Goal: Task Accomplishment & Management: Complete application form

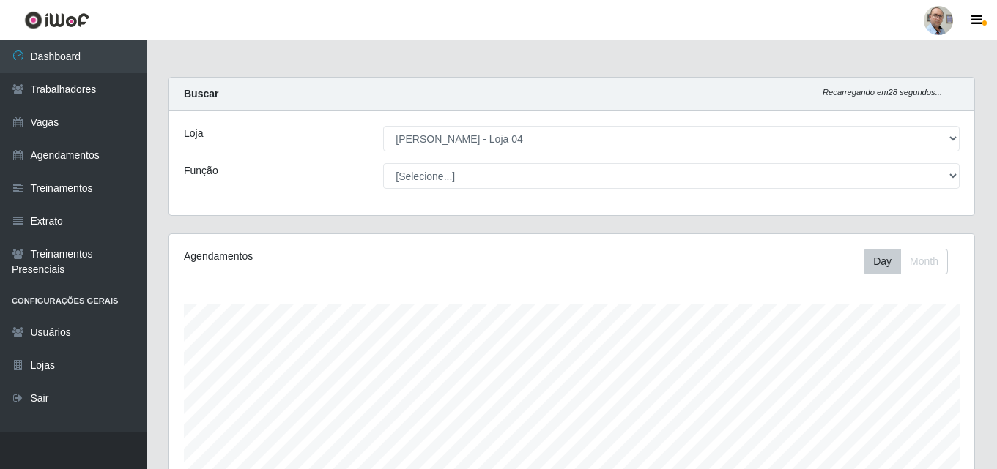
select select "251"
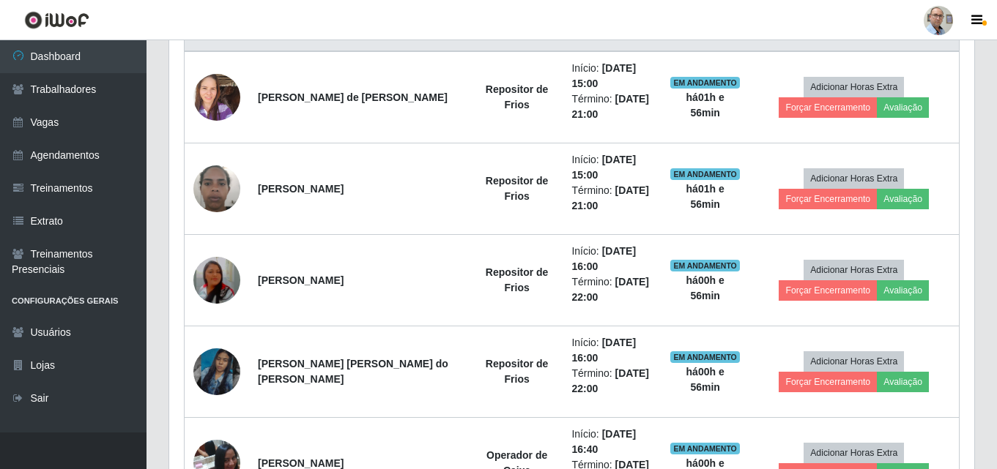
scroll to position [700, 0]
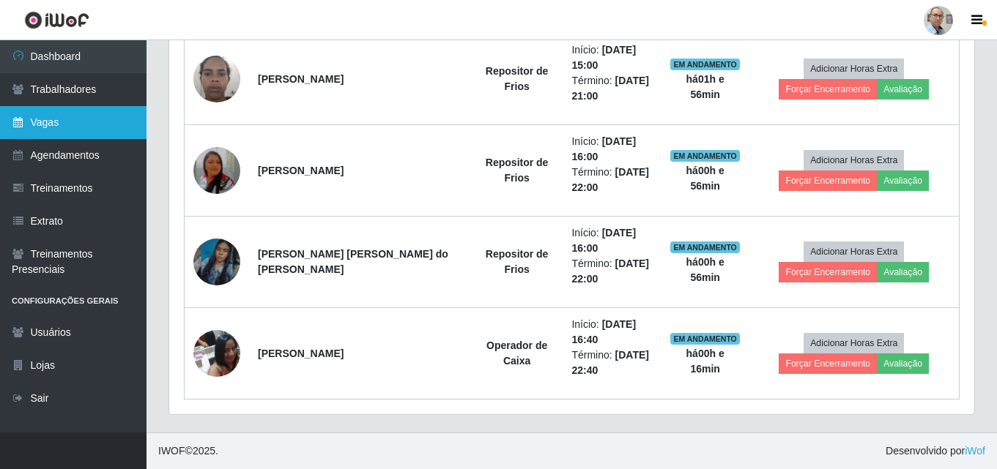
click at [43, 122] on link "Vagas" at bounding box center [73, 122] width 146 height 33
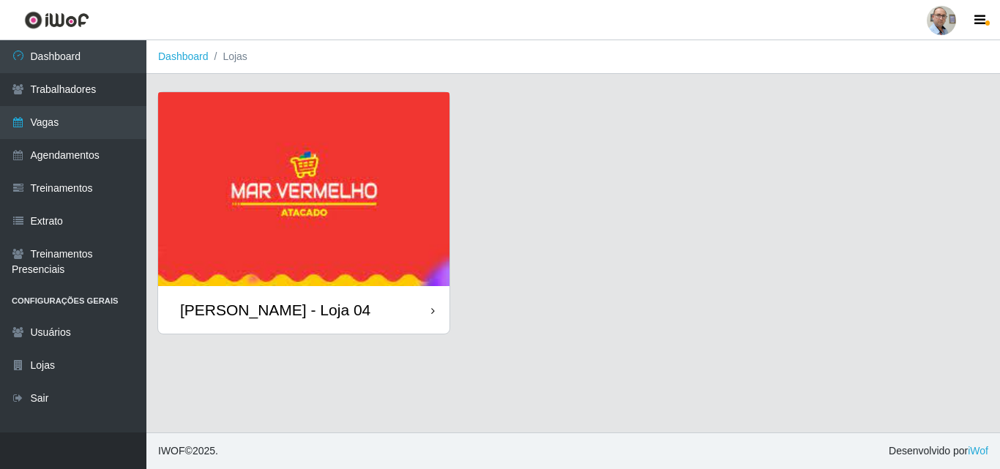
click at [232, 308] on div "[PERSON_NAME] - Loja 04" at bounding box center [275, 310] width 190 height 18
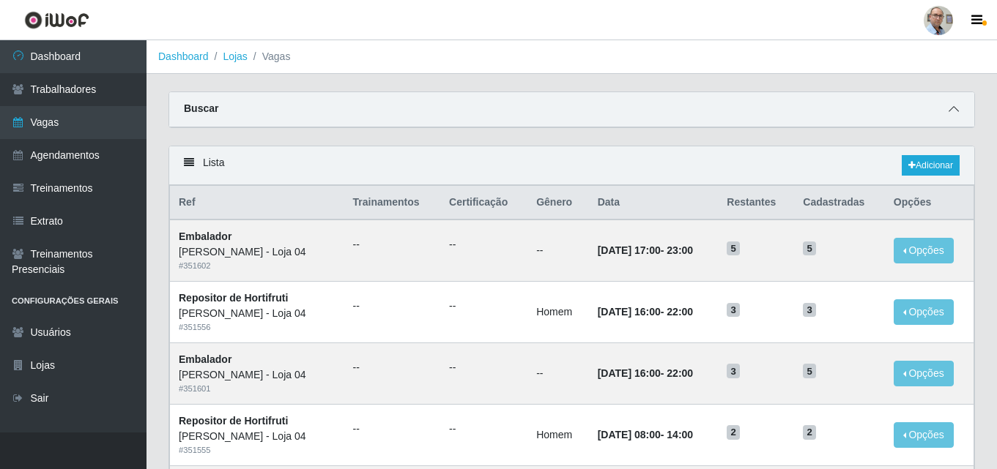
click at [953, 116] on span at bounding box center [954, 109] width 18 height 17
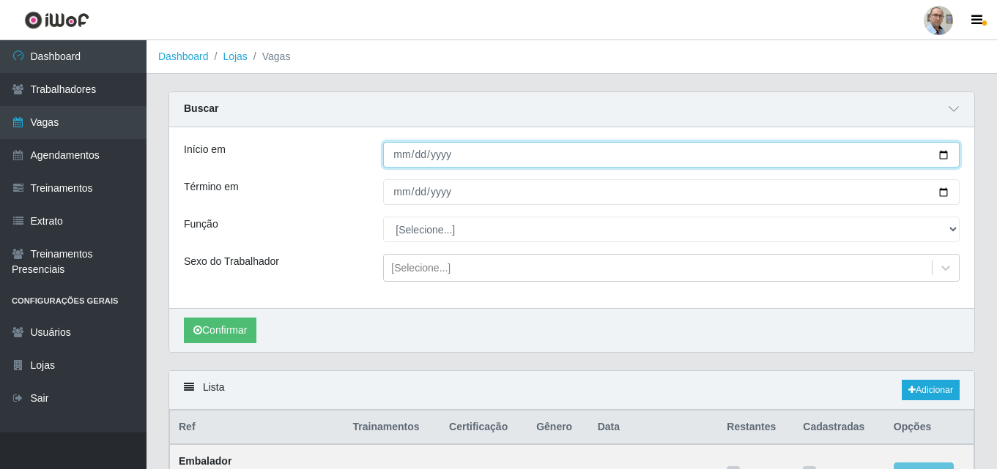
click at [942, 157] on input "Início em" at bounding box center [671, 155] width 576 height 26
type input "[DATE]"
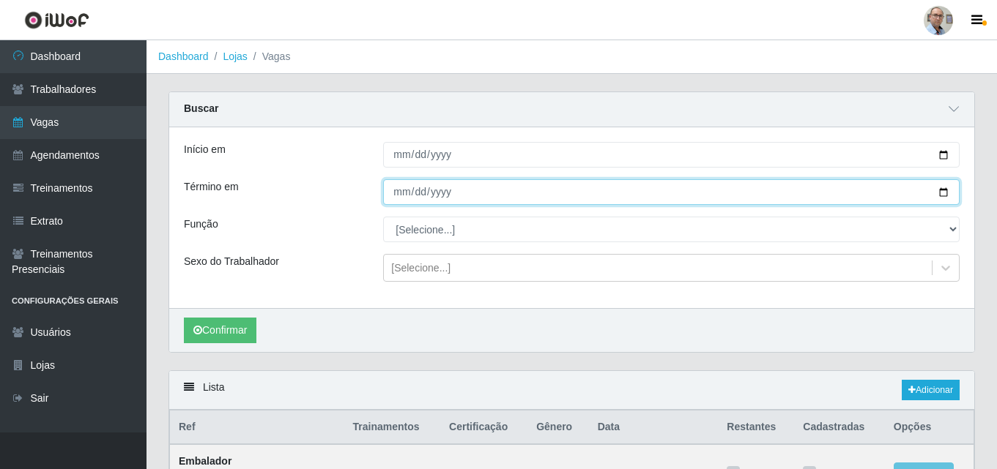
click at [943, 193] on input "Término em" at bounding box center [671, 192] width 576 height 26
type input "[DATE]"
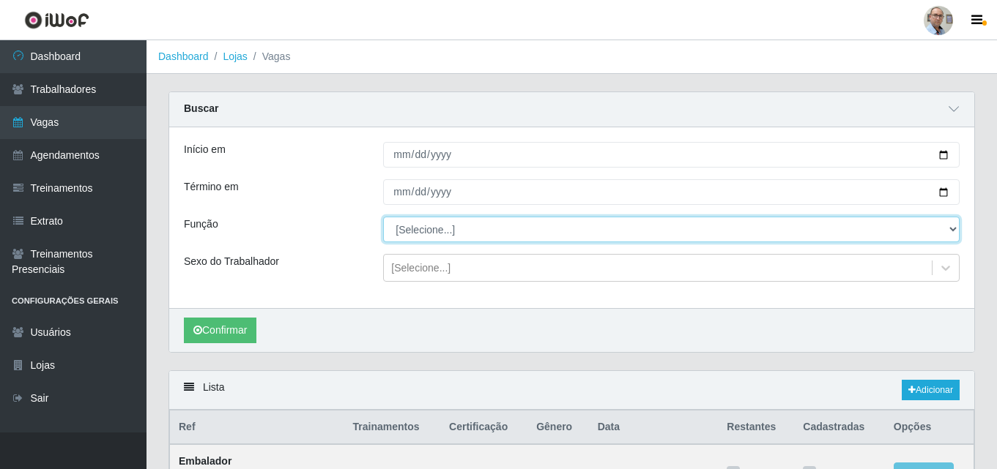
click at [473, 231] on select "[Selecione...] ASG ASG + ASG ++ Auxiliar de Depósito Auxiliar de Depósito + Aux…" at bounding box center [671, 230] width 576 height 26
select select "112"
click at [383, 217] on select "[Selecione...] ASG ASG + ASG ++ Auxiliar de Depósito Auxiliar de Depósito + Aux…" at bounding box center [671, 230] width 576 height 26
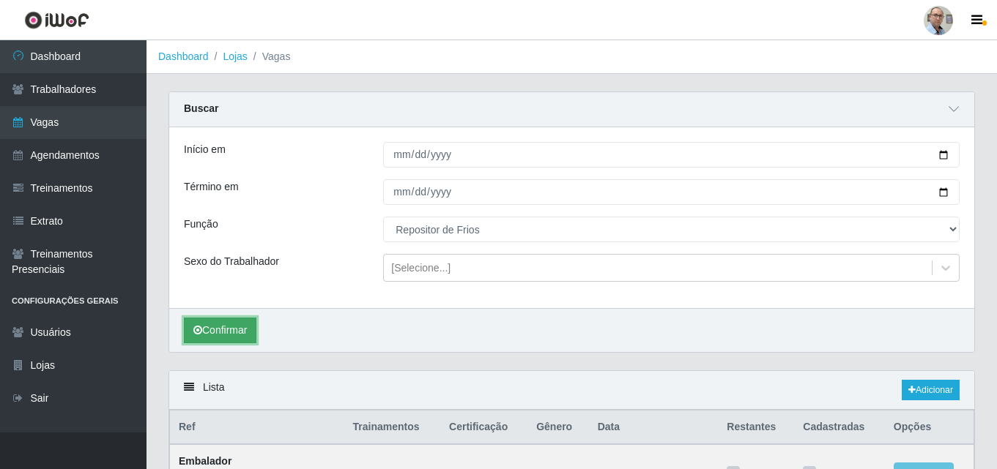
click at [216, 324] on button "Confirmar" at bounding box center [220, 331] width 72 height 26
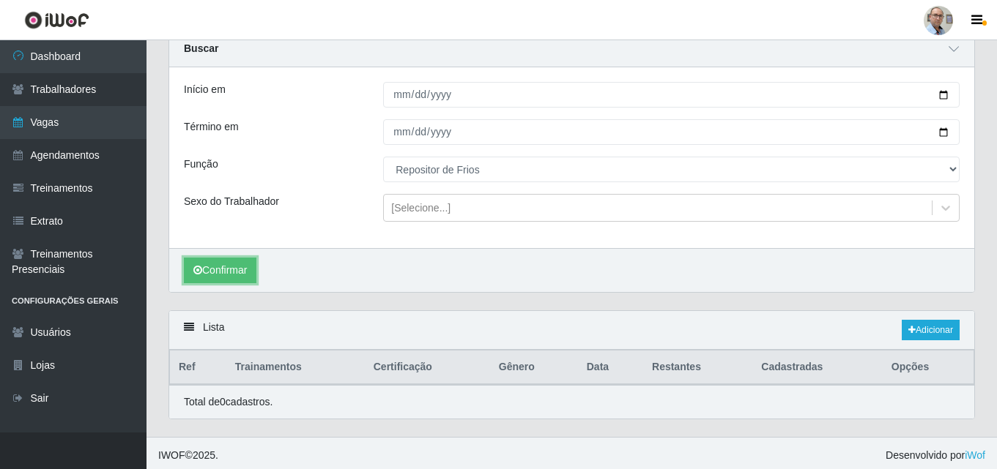
scroll to position [65, 0]
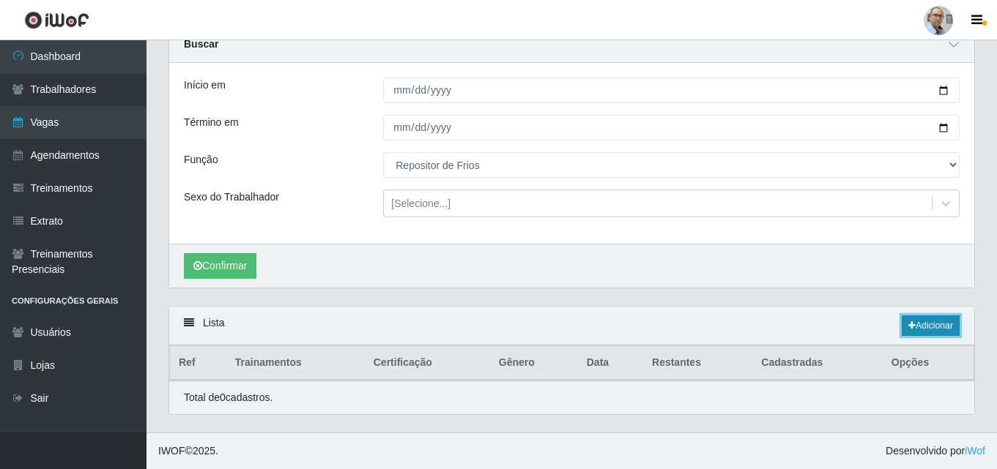
click at [942, 324] on link "Adicionar" at bounding box center [930, 326] width 58 height 21
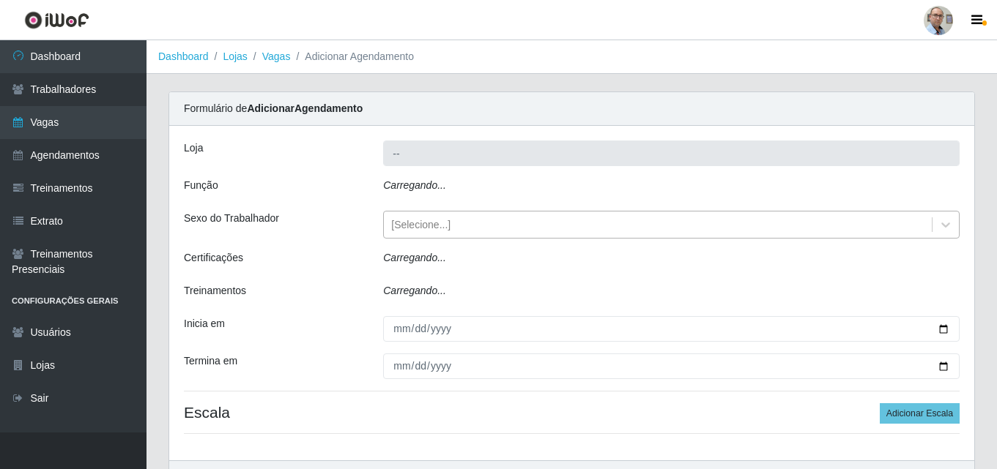
type input "[PERSON_NAME] - Loja 04"
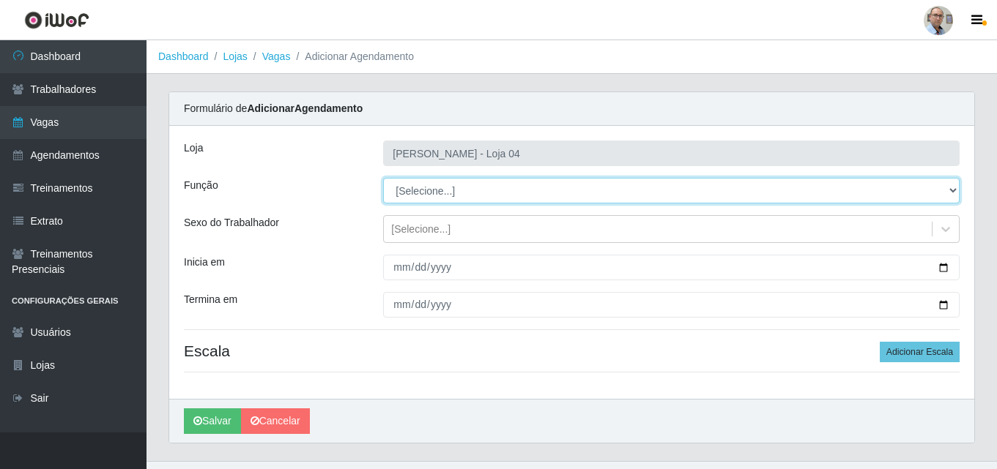
click at [432, 187] on select "[Selecione...] ASG ASG + ASG ++ Auxiliar de Depósito Auxiliar de Depósito + Aux…" at bounding box center [671, 191] width 576 height 26
select select "112"
click at [383, 178] on select "[Selecione...] ASG ASG + ASG ++ Auxiliar de Depósito Auxiliar de Depósito + Aux…" at bounding box center [671, 191] width 576 height 26
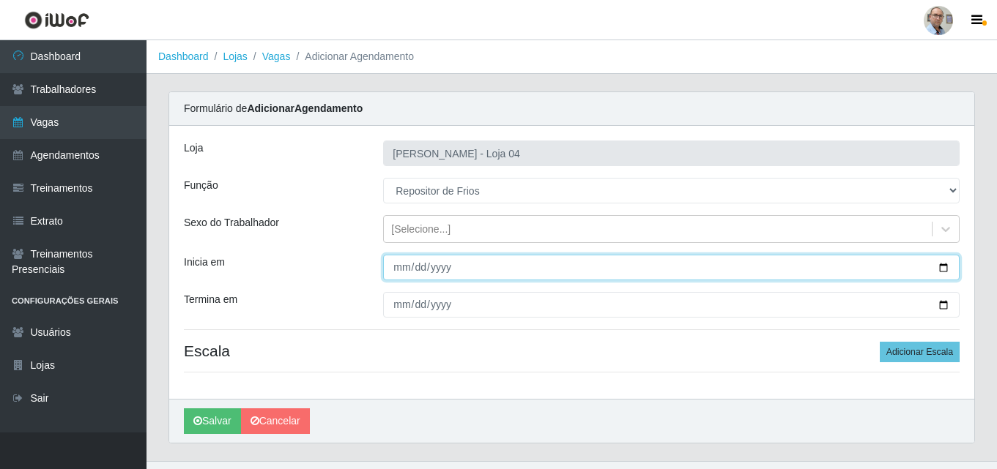
click at [942, 267] on input "Inicia em" at bounding box center [671, 268] width 576 height 26
type input "[DATE]"
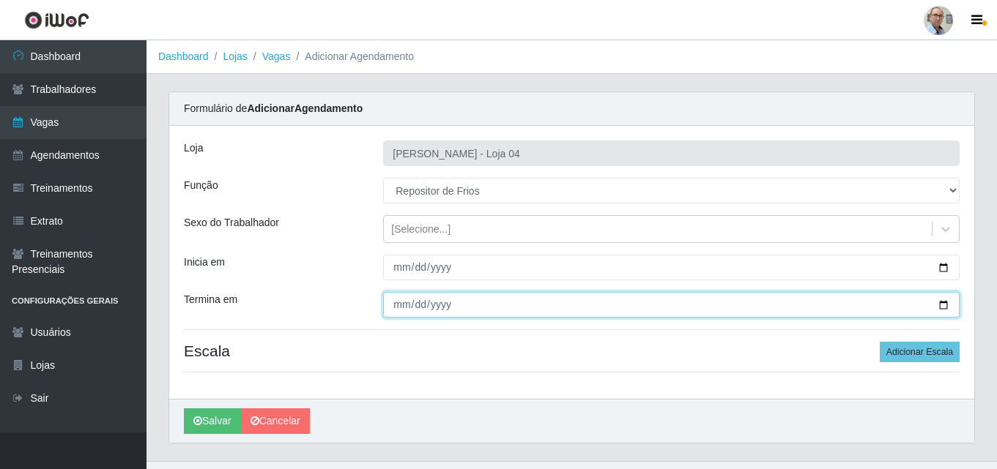
click at [945, 308] on input "Termina em" at bounding box center [671, 305] width 576 height 26
type input "[DATE]"
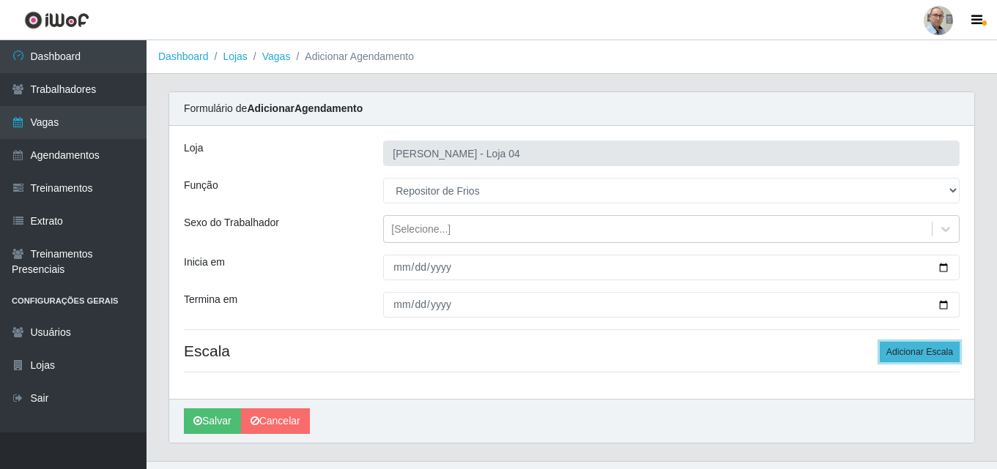
click at [923, 354] on button "Adicionar Escala" at bounding box center [919, 352] width 80 height 21
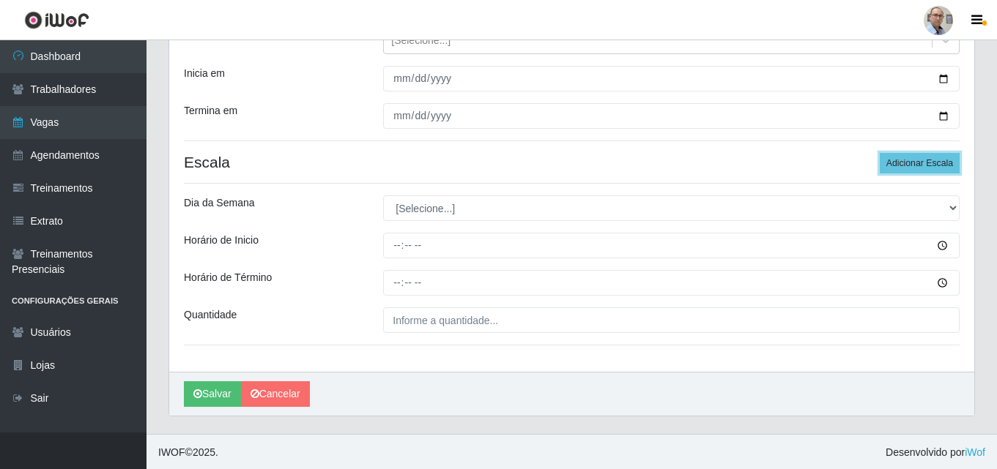
scroll to position [190, 0]
click at [911, 159] on button "Adicionar Escala" at bounding box center [919, 162] width 80 height 21
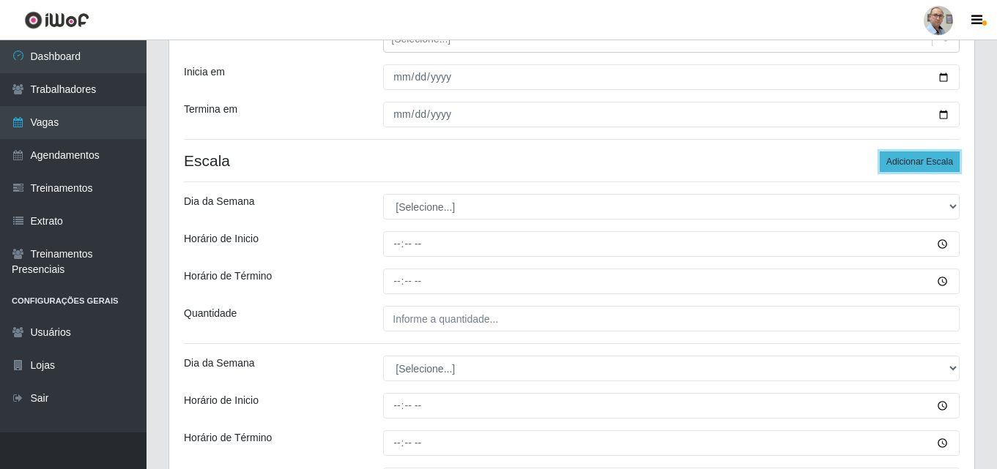
click at [911, 159] on button "Adicionar Escala" at bounding box center [919, 162] width 80 height 21
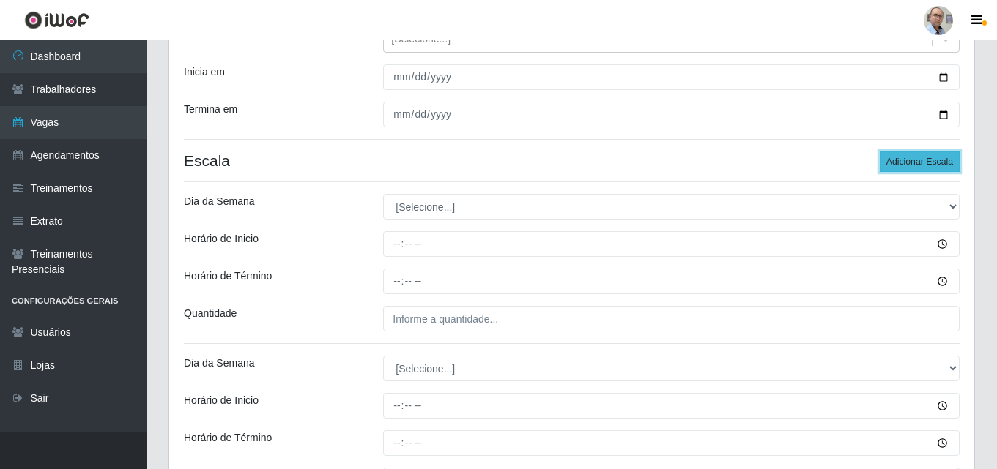
click at [911, 159] on button "Adicionar Escala" at bounding box center [919, 162] width 80 height 21
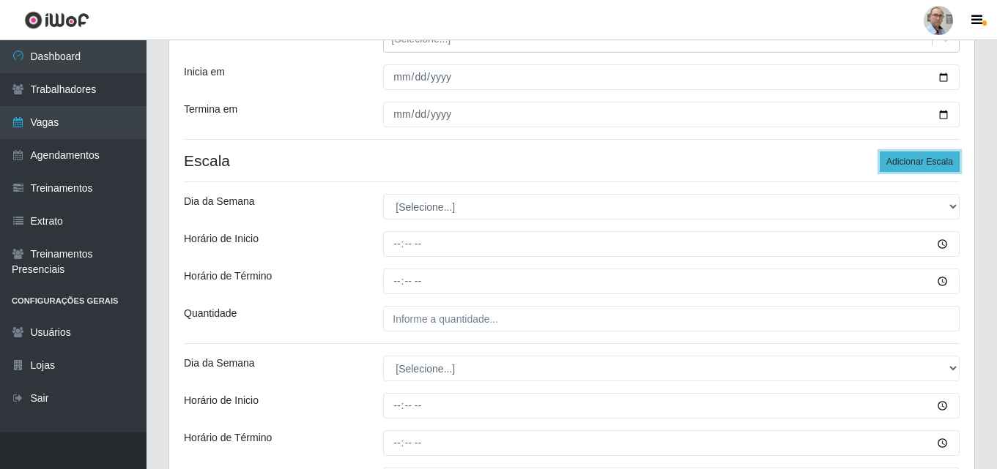
click at [911, 159] on button "Adicionar Escala" at bounding box center [919, 162] width 80 height 21
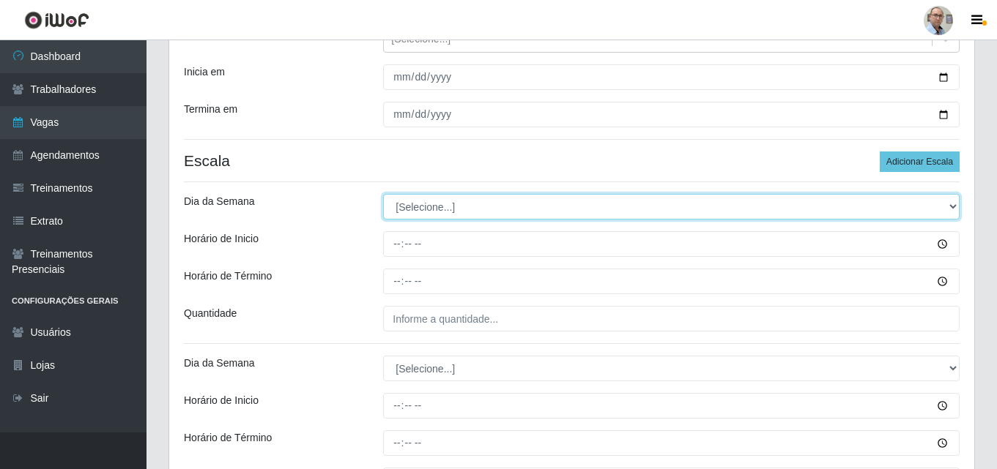
click at [442, 201] on select "[Selecione...] Segunda Terça Quarta Quinta Sexta Sábado Domingo" at bounding box center [671, 207] width 576 height 26
select select "3"
click at [383, 194] on select "[Selecione...] Segunda Terça Quarta Quinta Sexta Sábado Domingo" at bounding box center [671, 207] width 576 height 26
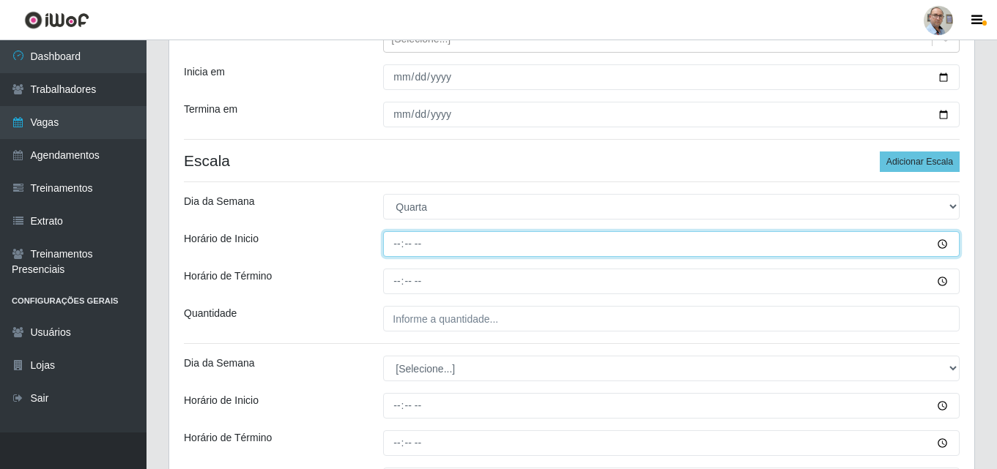
click at [393, 242] on input "Horário de Inicio" at bounding box center [671, 244] width 576 height 26
type input "08:00"
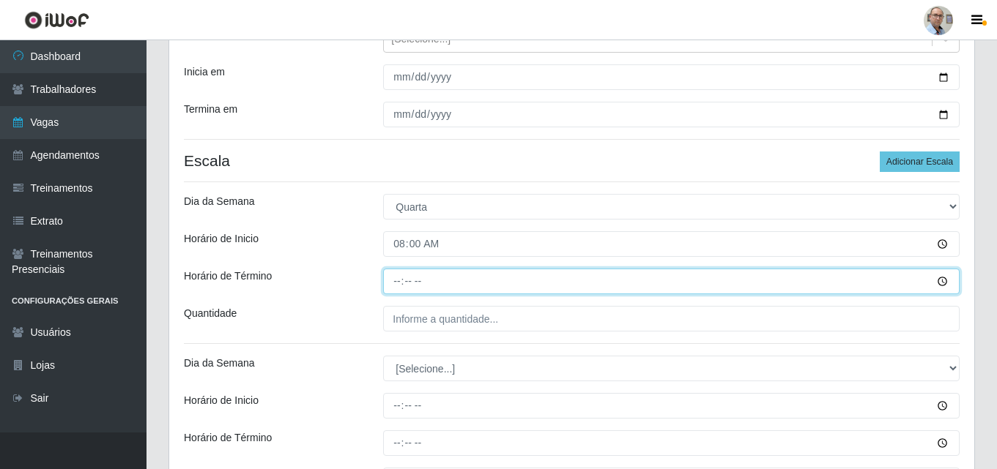
type input "14:00"
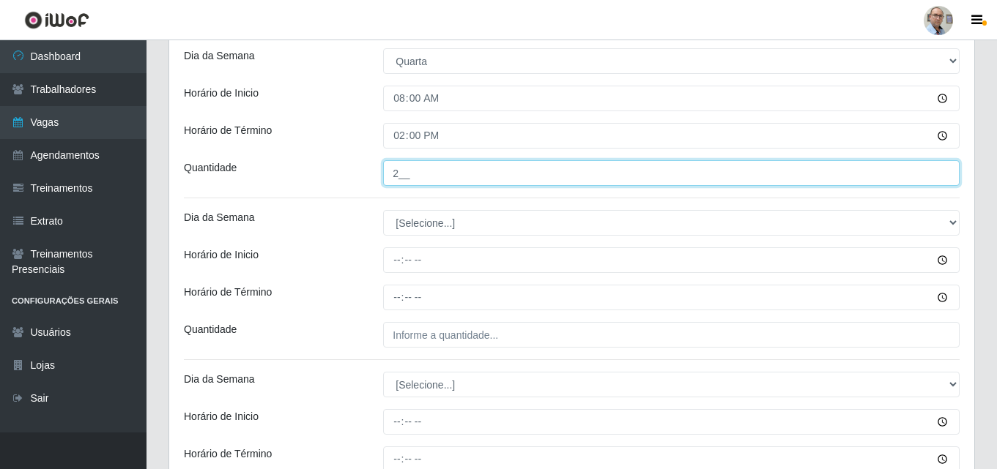
scroll to position [337, 0]
type input "2__"
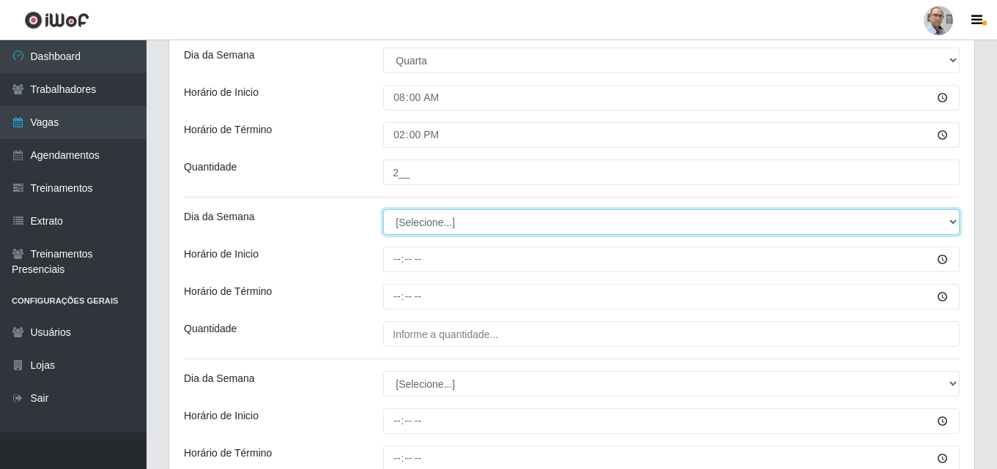
click at [420, 223] on select "[Selecione...] Segunda Terça Quarta Quinta Sexta Sábado Domingo" at bounding box center [671, 222] width 576 height 26
select select "3"
click at [383, 209] on select "[Selecione...] Segunda Terça Quarta Quinta Sexta Sábado Domingo" at bounding box center [671, 222] width 576 height 26
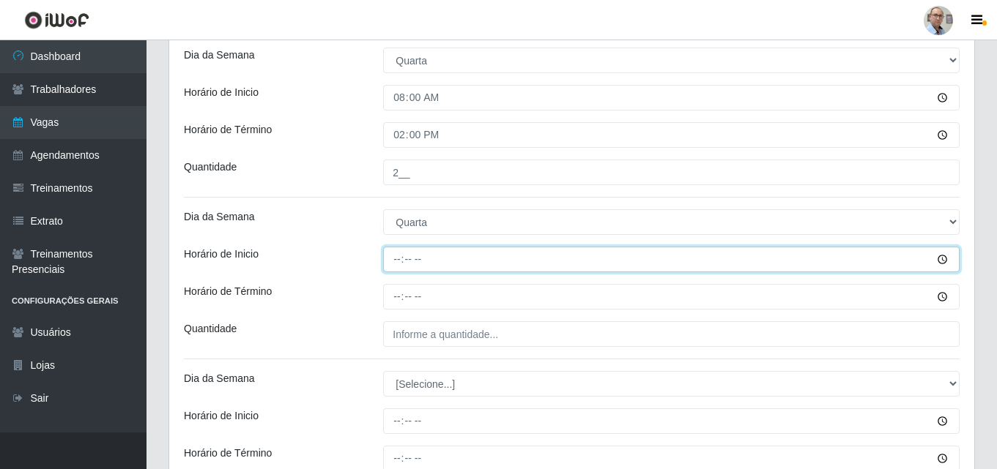
click at [395, 264] on input "Horário de Inicio" at bounding box center [671, 260] width 576 height 26
type input "09:00"
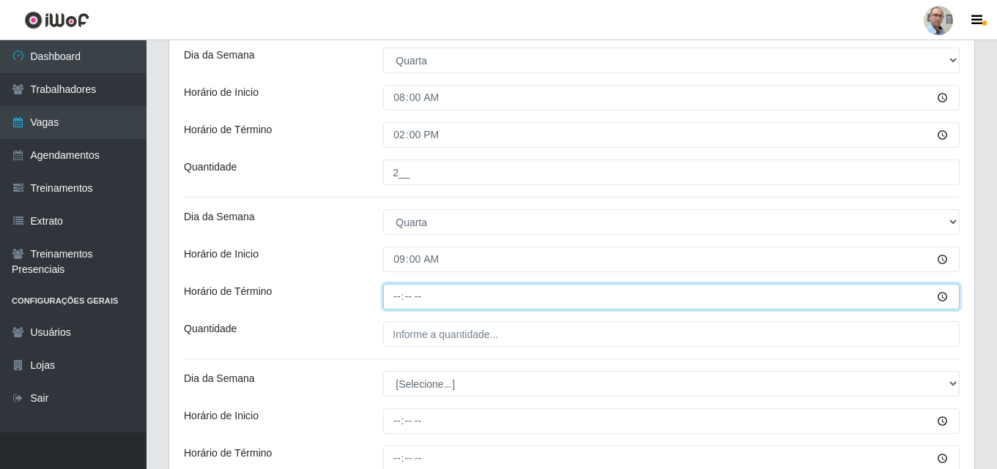
type input "15:00"
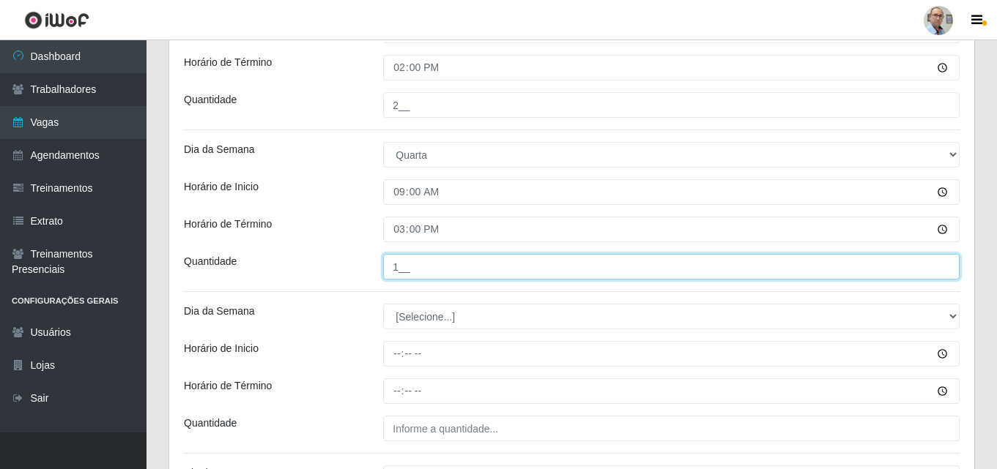
scroll to position [483, 0]
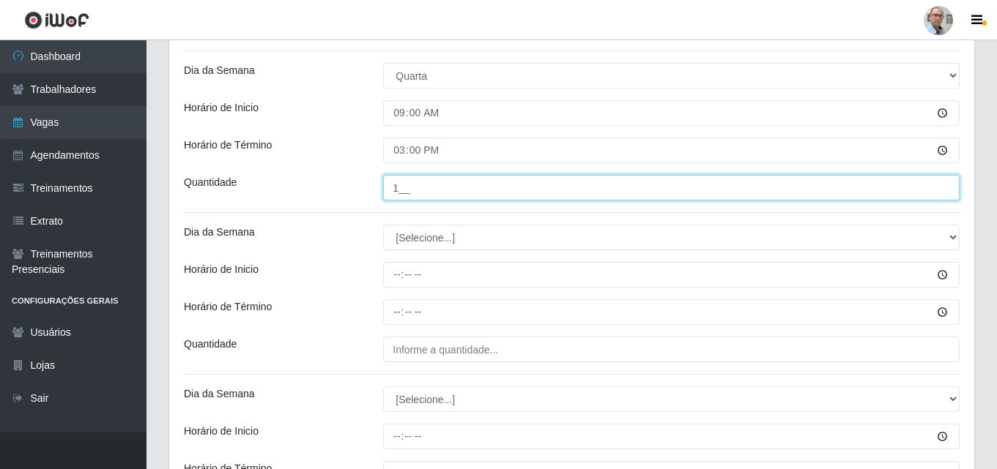
type input "1__"
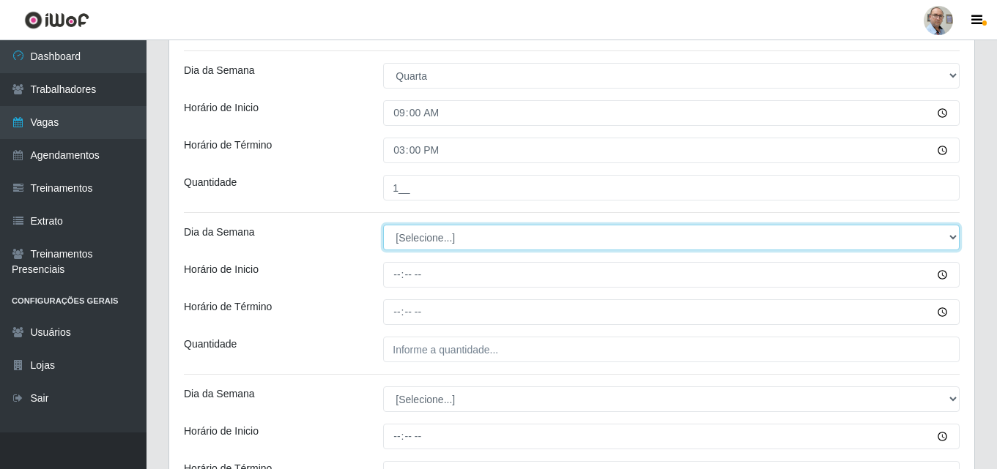
click at [421, 239] on select "[Selecione...] Segunda Terça Quarta Quinta Sexta Sábado Domingo" at bounding box center [671, 238] width 576 height 26
select select "3"
click at [383, 225] on select "[Selecione...] Segunda Terça Quarta Quinta Sexta Sábado Domingo" at bounding box center [671, 238] width 576 height 26
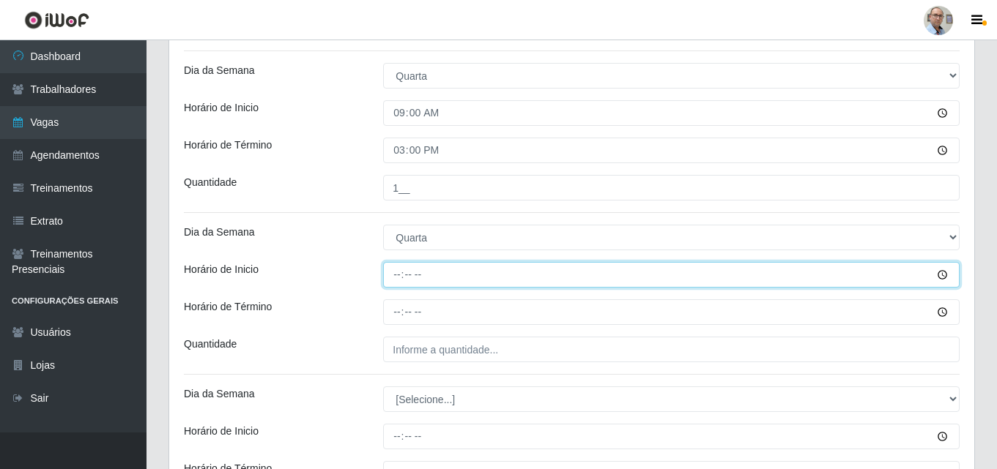
click at [395, 285] on input "Horário de Inicio" at bounding box center [671, 275] width 576 height 26
type input "15:00"
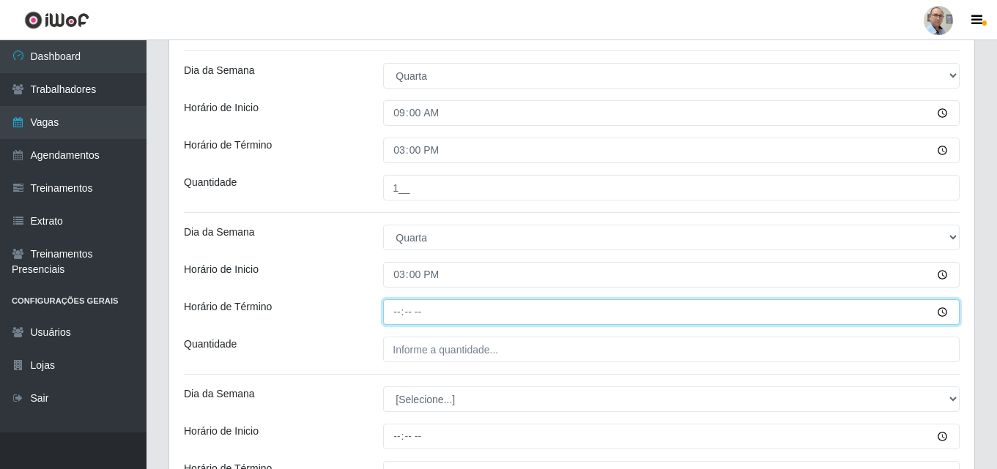
type input "21:00"
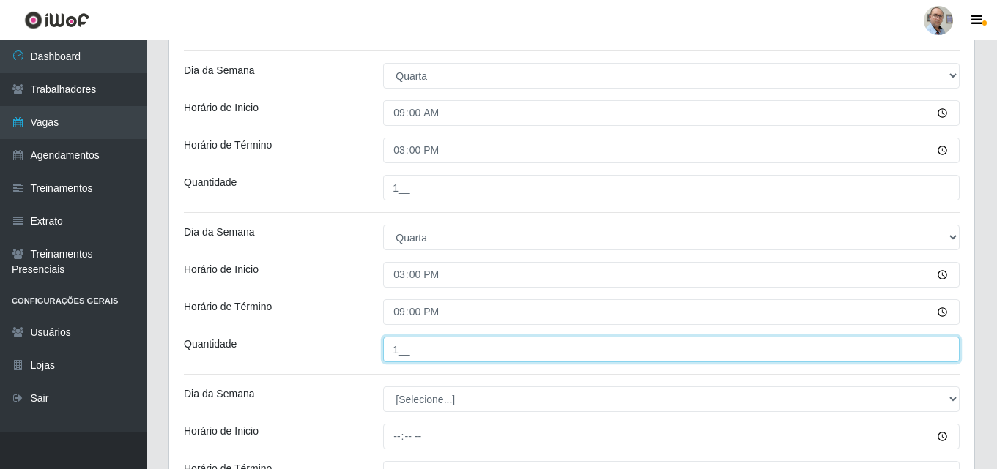
scroll to position [630, 0]
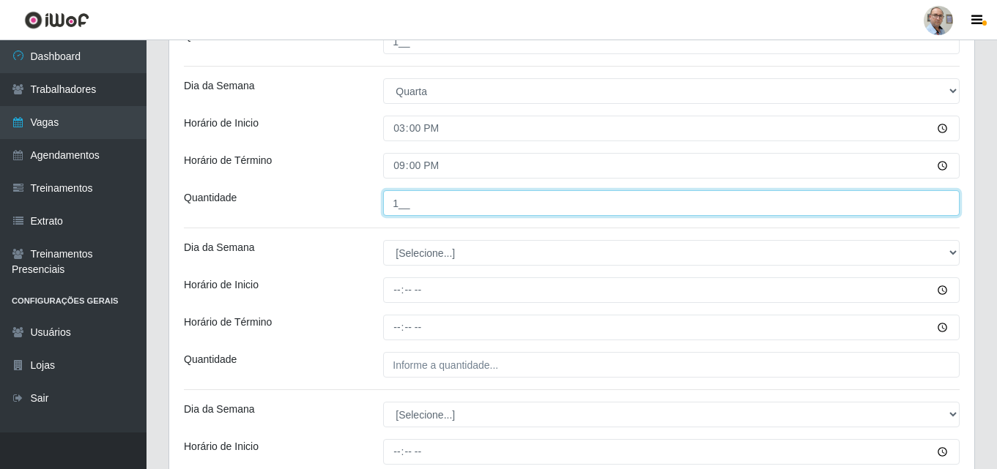
type input "1__"
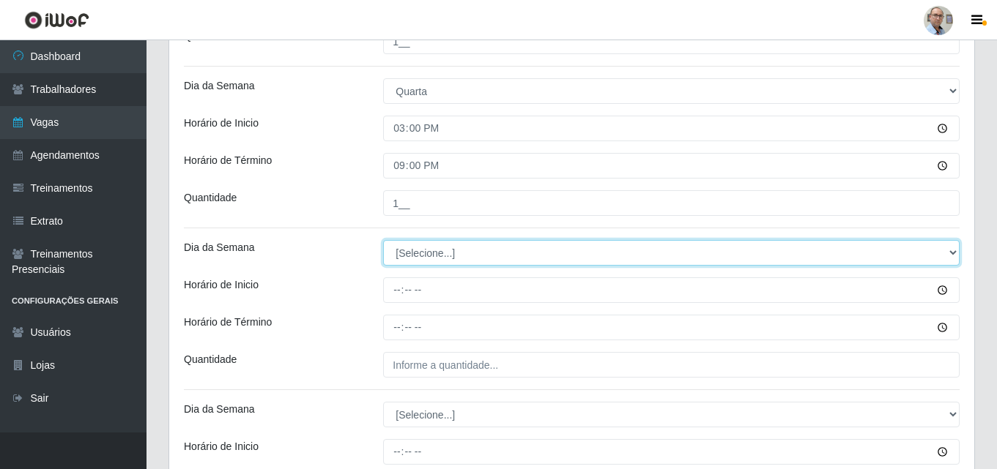
click at [414, 252] on select "[Selecione...] Segunda Terça Quarta Quinta Sexta Sábado Domingo" at bounding box center [671, 253] width 576 height 26
select select "3"
click at [383, 240] on select "[Selecione...] Segunda Terça Quarta Quinta Sexta Sábado Domingo" at bounding box center [671, 253] width 576 height 26
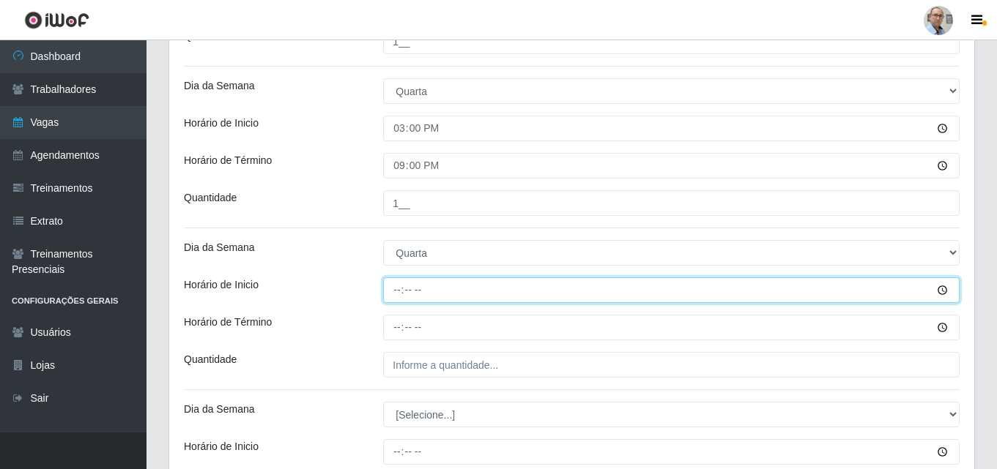
click at [395, 283] on input "Horário de Inicio" at bounding box center [671, 291] width 576 height 26
type input "16:00"
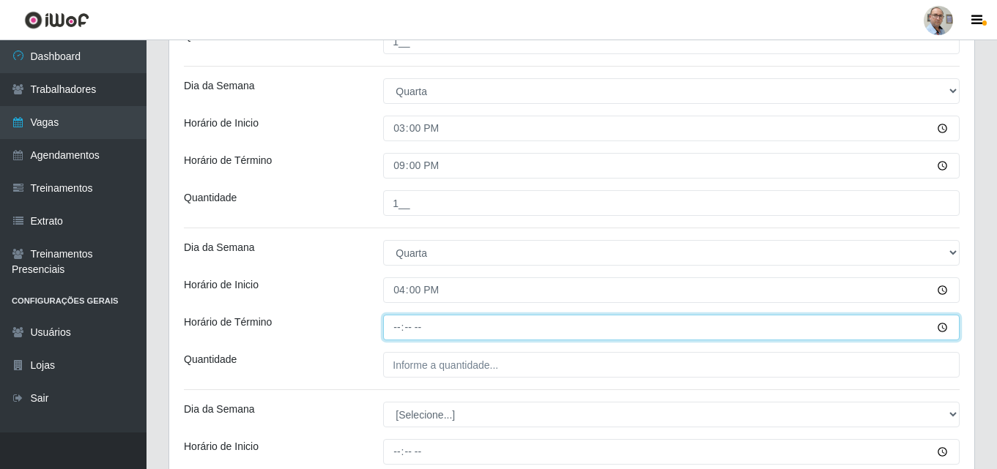
type input "22:00"
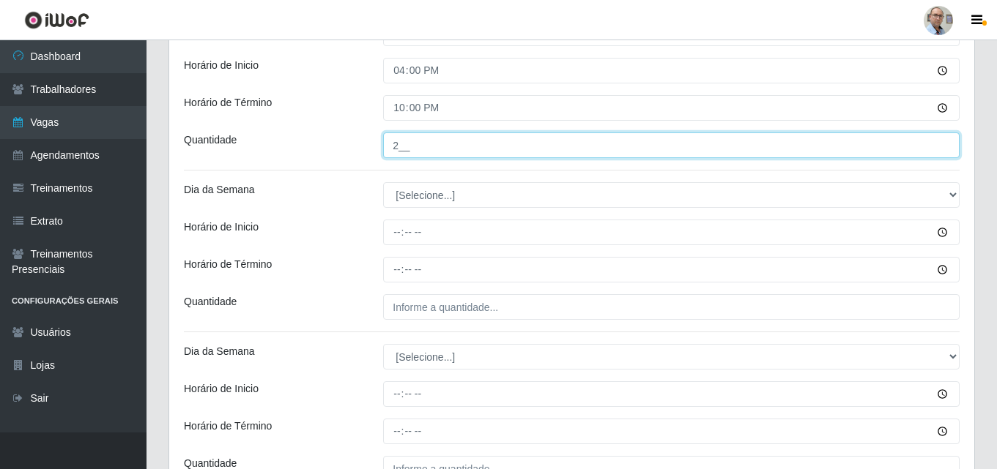
scroll to position [923, 0]
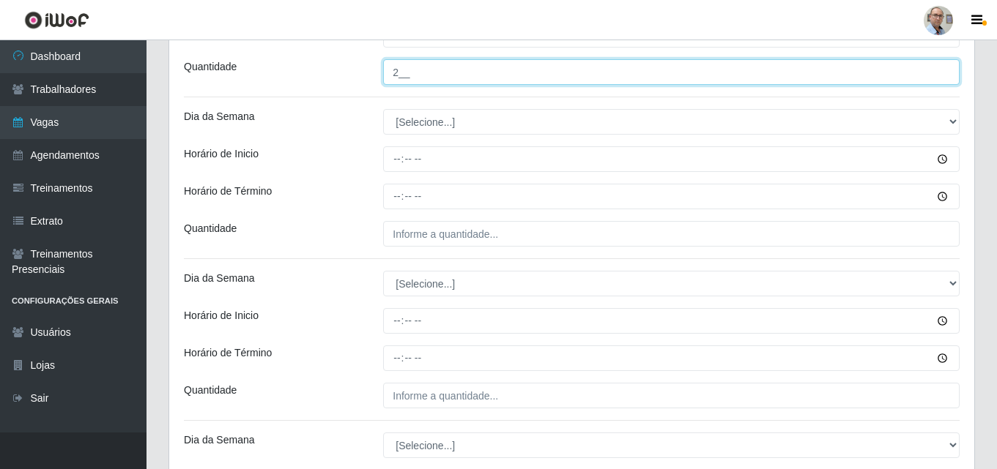
type input "2__"
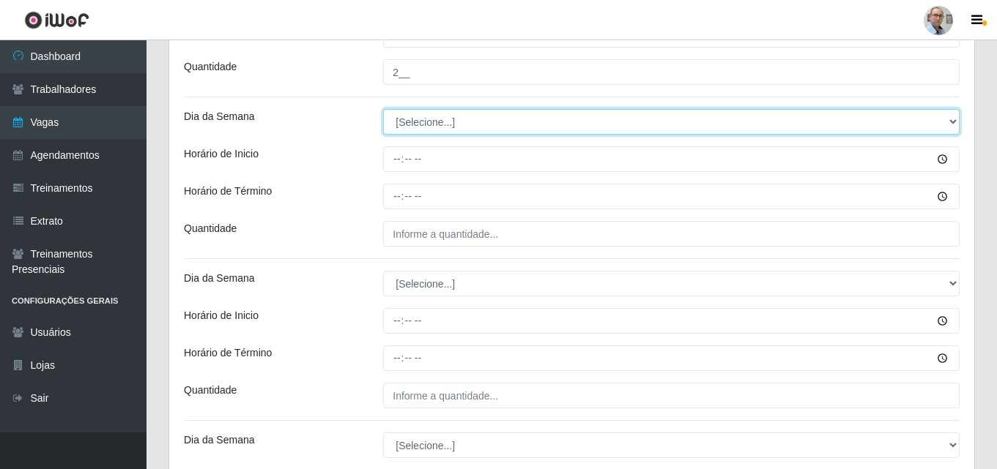
click at [433, 114] on select "[Selecione...] Segunda Terça Quarta Quinta Sexta Sábado Domingo" at bounding box center [671, 122] width 576 height 26
select select "4"
click at [383, 109] on select "[Selecione...] Segunda Terça Quarta Quinta Sexta Sábado Domingo" at bounding box center [671, 122] width 576 height 26
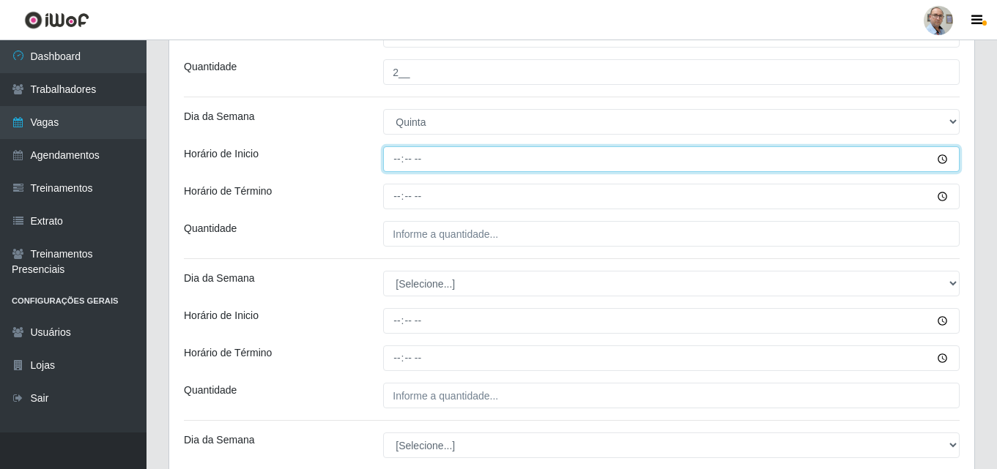
click at [398, 160] on input "Horário de Inicio" at bounding box center [671, 159] width 576 height 26
type input "08:00"
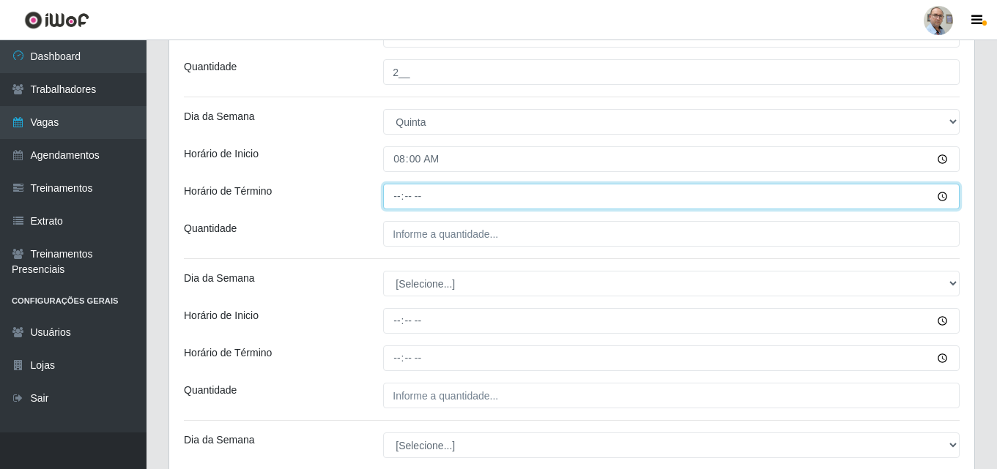
type input "14:00"
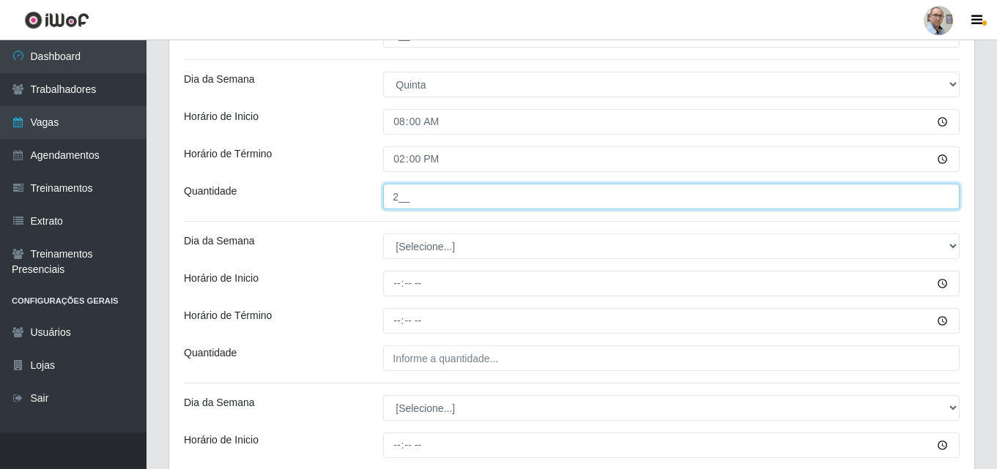
scroll to position [996, 0]
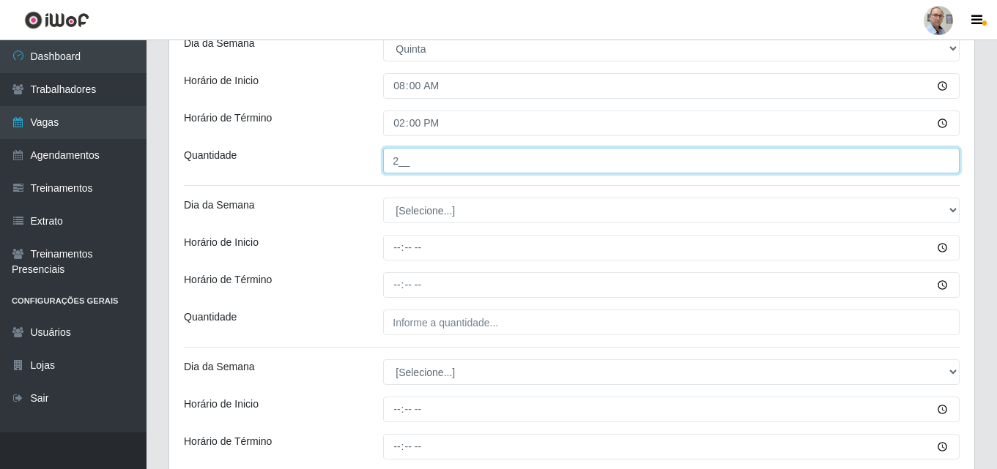
type input "2__"
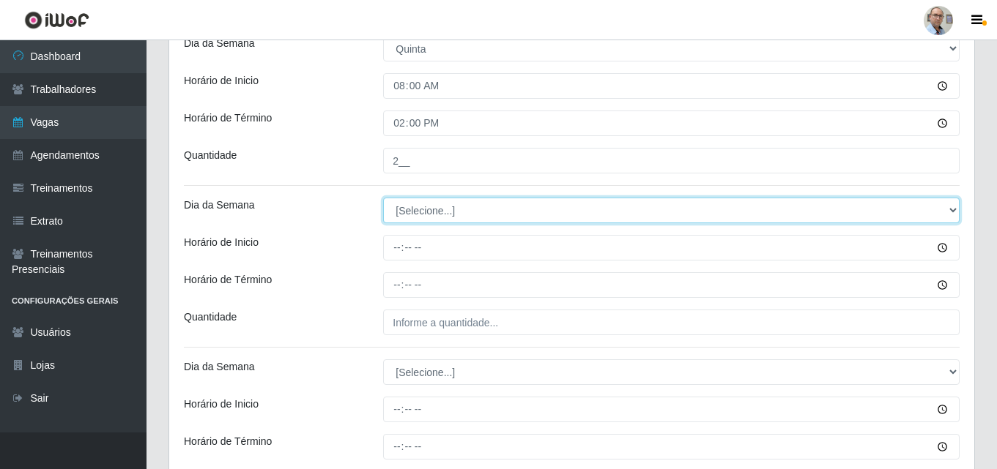
click at [407, 207] on select "[Selecione...] Segunda Terça Quarta Quinta Sexta Sábado Domingo" at bounding box center [671, 211] width 576 height 26
select select "4"
click at [383, 198] on select "[Selecione...] Segunda Terça Quarta Quinta Sexta Sábado Domingo" at bounding box center [671, 211] width 576 height 26
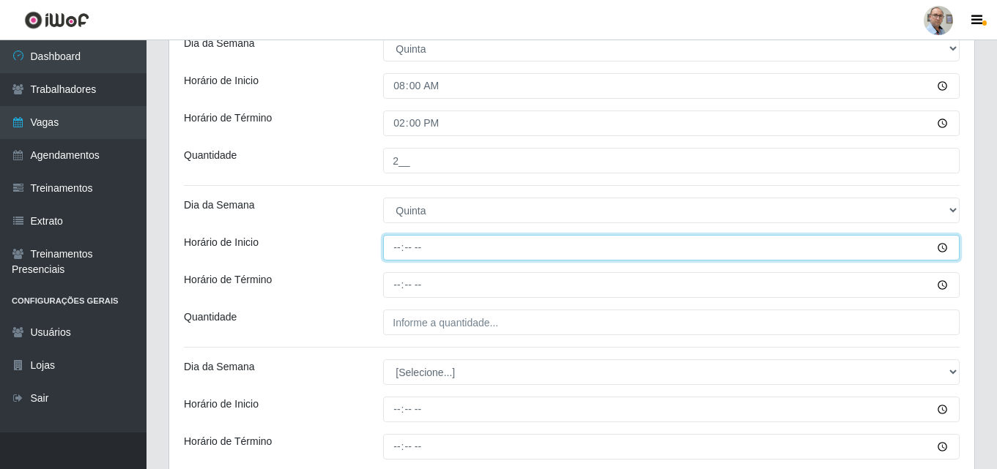
click at [395, 253] on input "Horário de Inicio" at bounding box center [671, 248] width 576 height 26
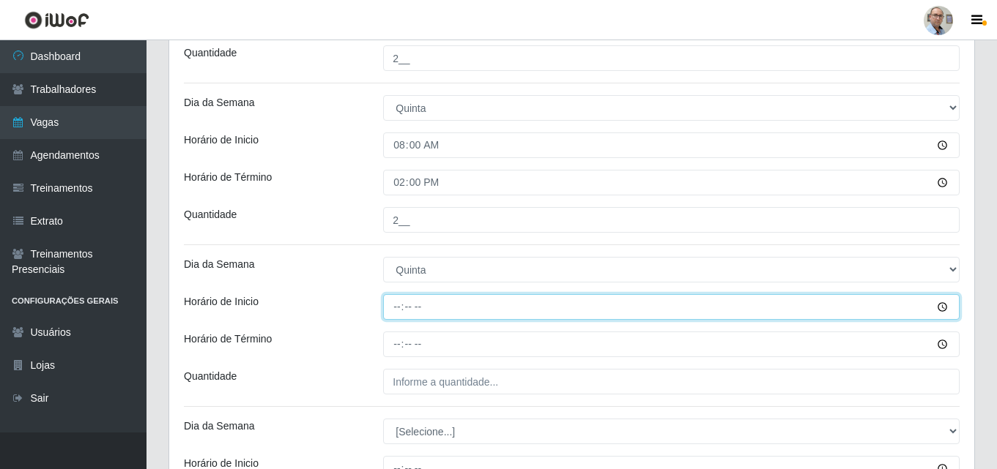
scroll to position [923, 0]
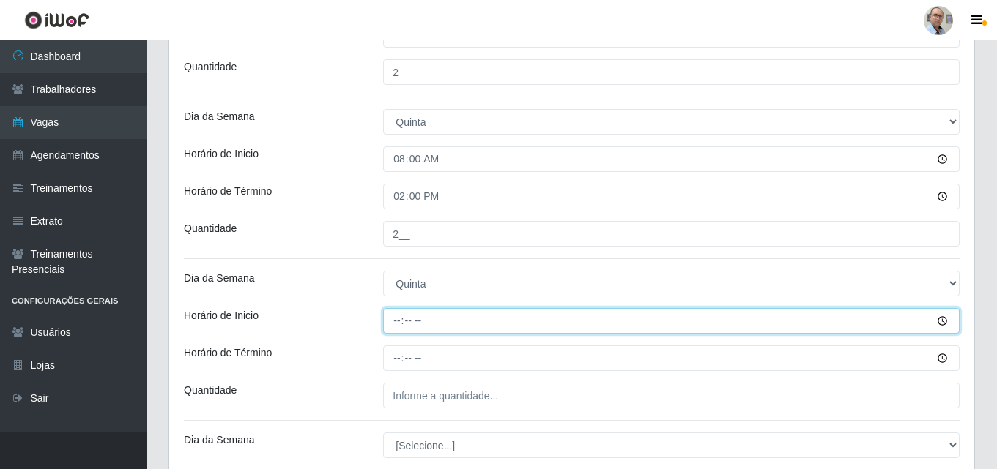
type input "09:00"
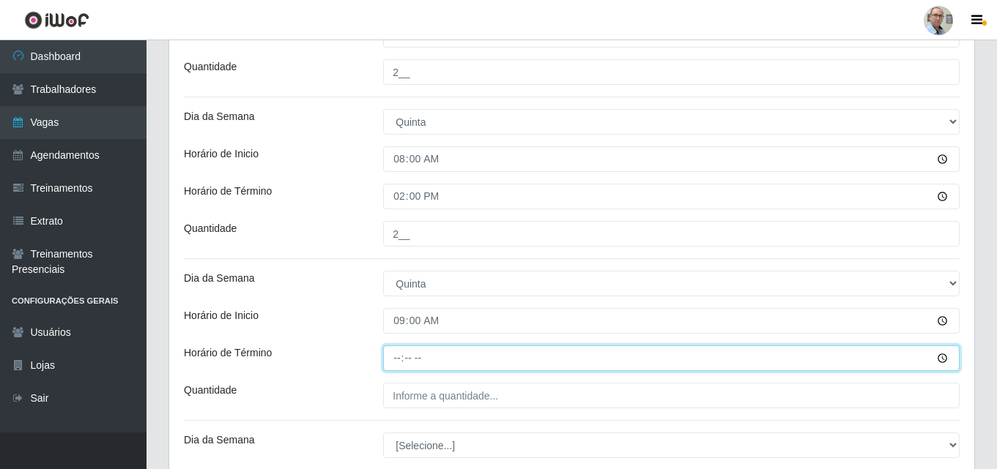
type input "15:00"
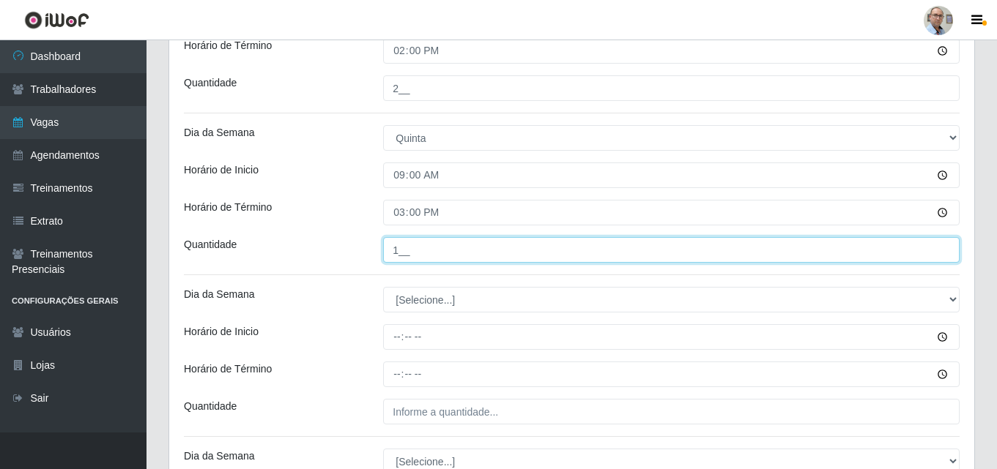
scroll to position [1069, 0]
type input "1__"
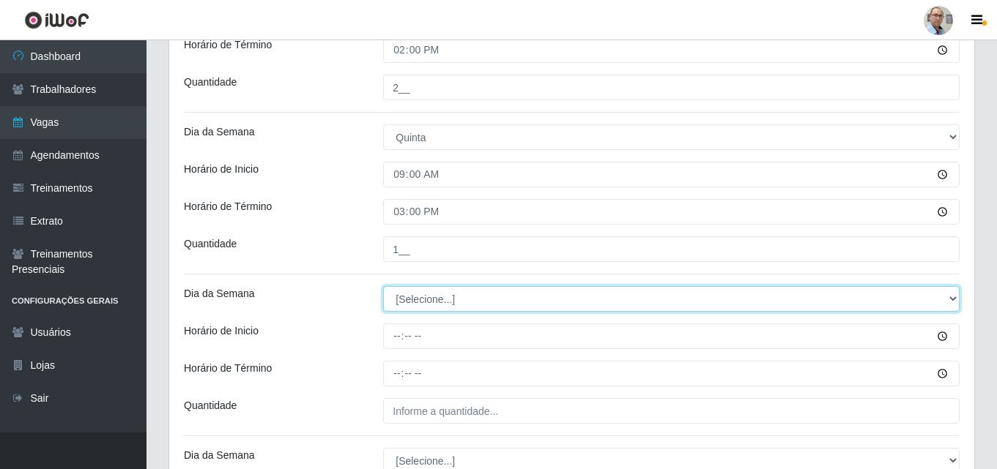
click at [428, 299] on select "[Selecione...] Segunda Terça Quarta Quinta Sexta Sábado Domingo" at bounding box center [671, 299] width 576 height 26
select select "4"
click at [383, 286] on select "[Selecione...] Segunda Terça Quarta Quinta Sexta Sábado Domingo" at bounding box center [671, 299] width 576 height 26
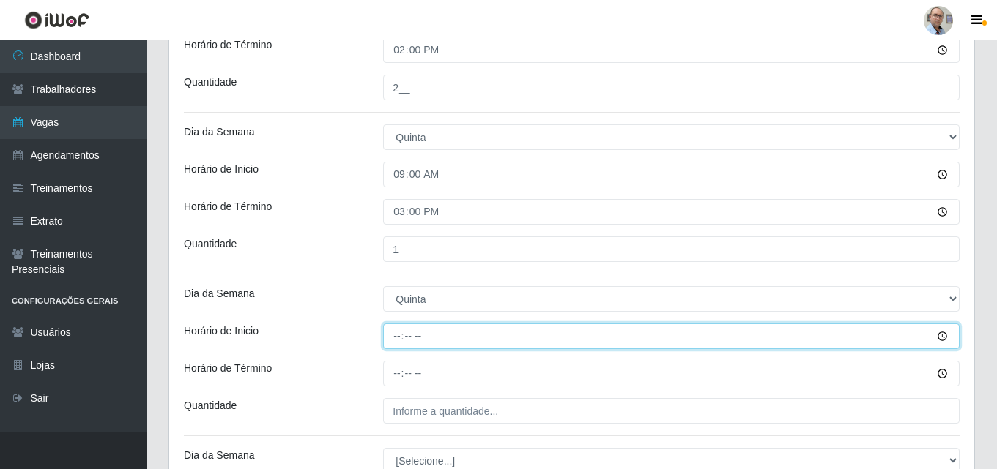
click at [396, 338] on input "Horário de Inicio" at bounding box center [671, 337] width 576 height 26
type input "15:00"
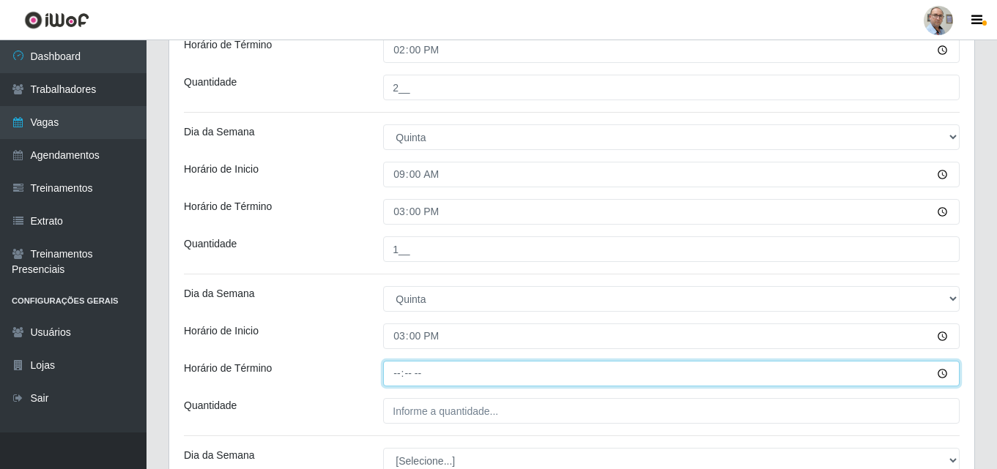
type input "21:00"
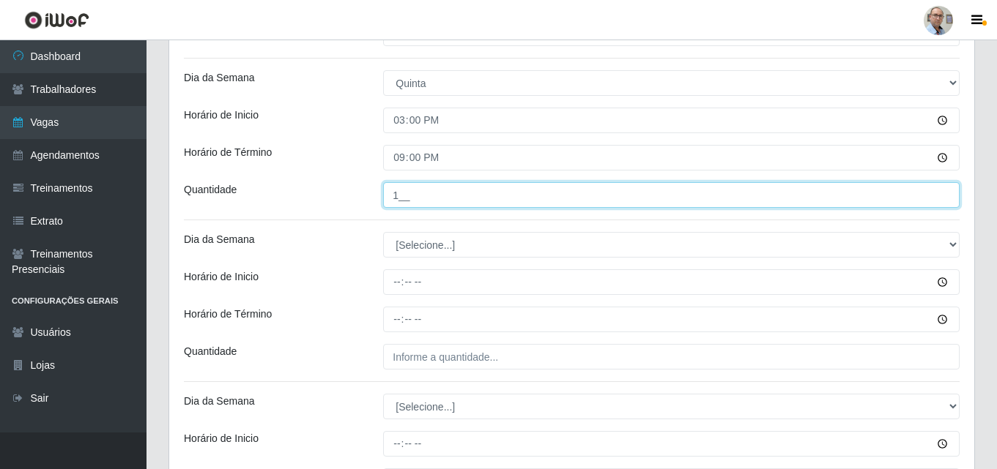
scroll to position [1289, 0]
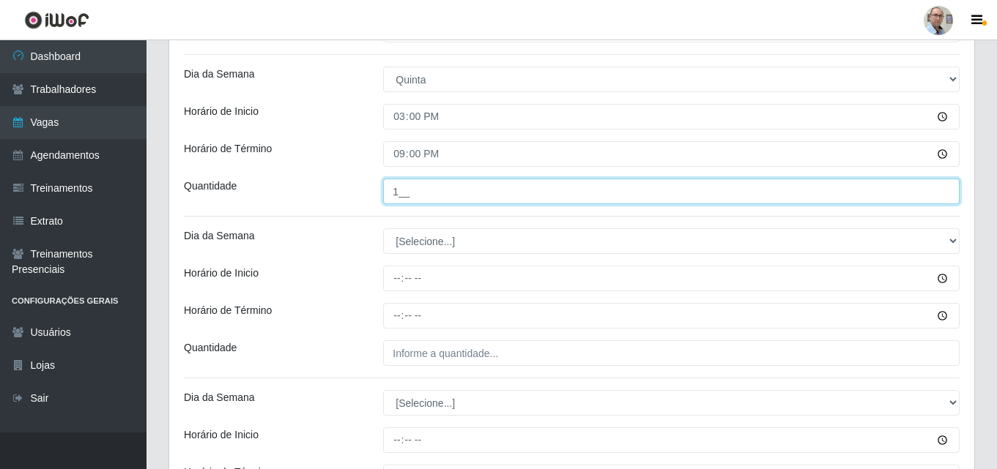
type input "1__"
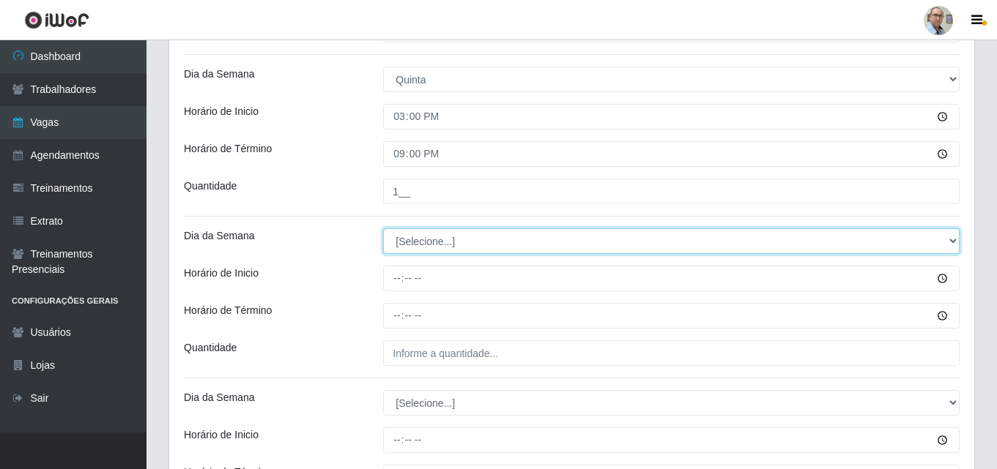
click at [409, 244] on select "[Selecione...] Segunda Terça Quarta Quinta Sexta Sábado Domingo" at bounding box center [671, 241] width 576 height 26
select select "4"
click at [383, 228] on select "[Selecione...] Segunda Terça Quarta Quinta Sexta Sábado Domingo" at bounding box center [671, 241] width 576 height 26
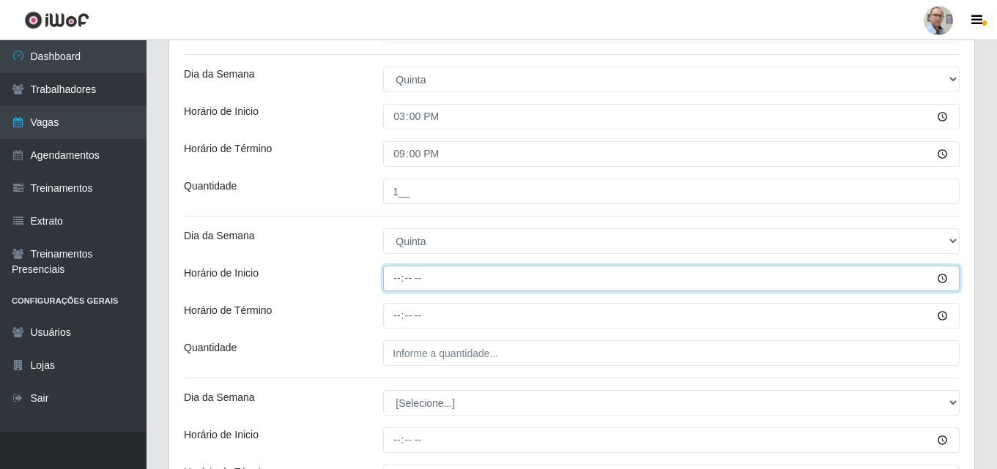
click at [394, 285] on input "Horário de Inicio" at bounding box center [671, 279] width 576 height 26
type input "16:00"
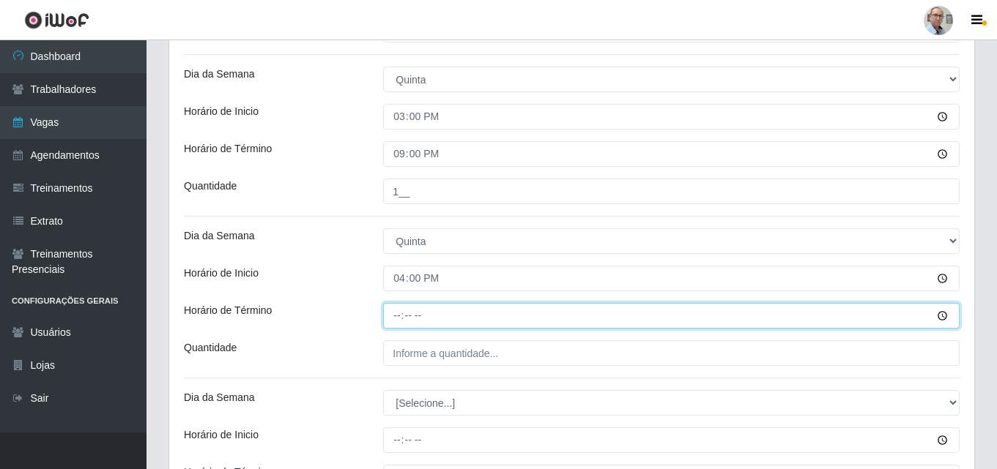
type input "22:00"
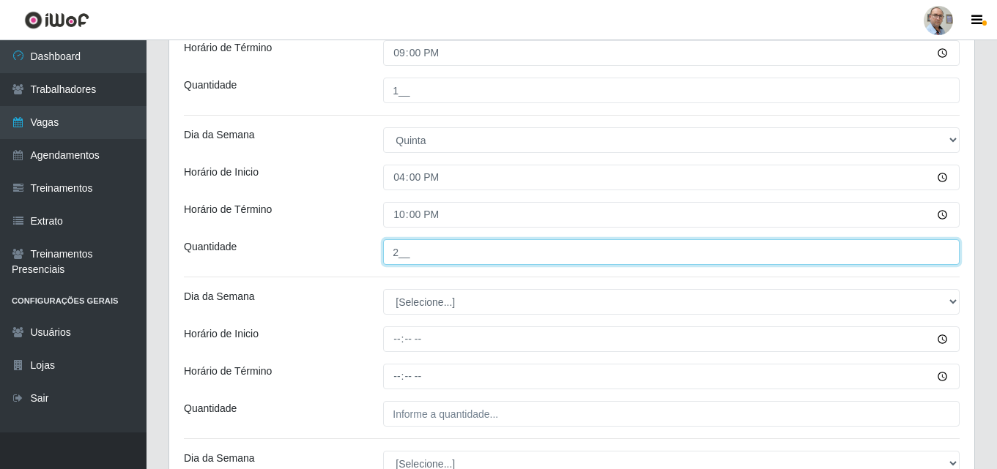
scroll to position [1508, 0]
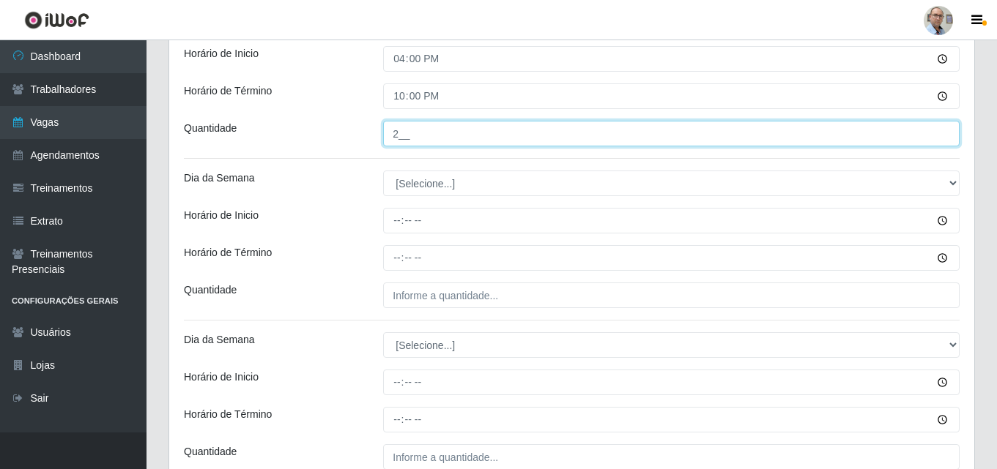
type input "2__"
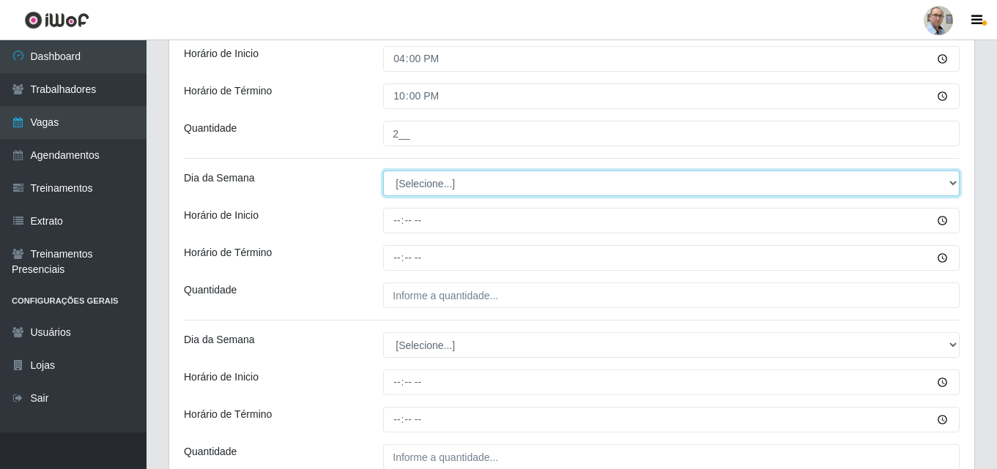
click at [439, 186] on select "[Selecione...] Segunda Terça Quarta Quinta Sexta Sábado Domingo" at bounding box center [671, 184] width 576 height 26
select select "5"
click at [383, 171] on select "[Selecione...] Segunda Terça Quarta Quinta Sexta Sábado Domingo" at bounding box center [671, 184] width 576 height 26
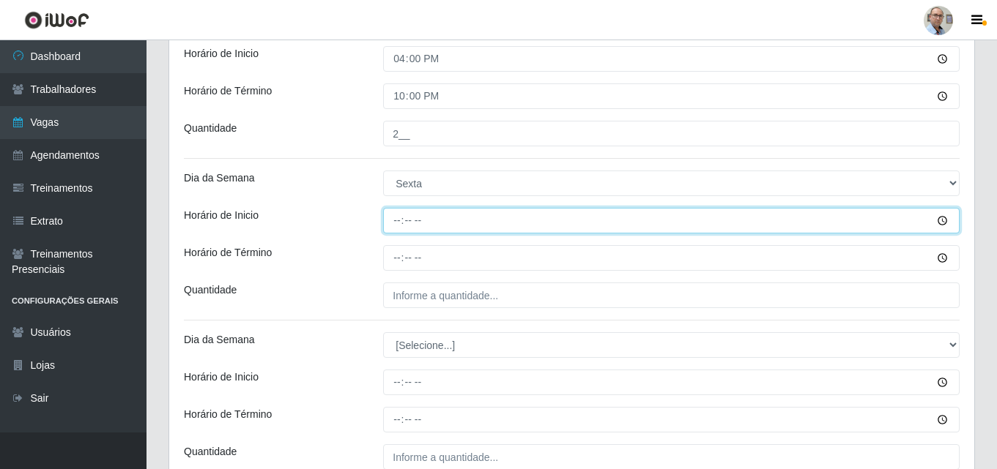
click at [392, 223] on input "Horário de Inicio" at bounding box center [671, 221] width 576 height 26
type input "08:00"
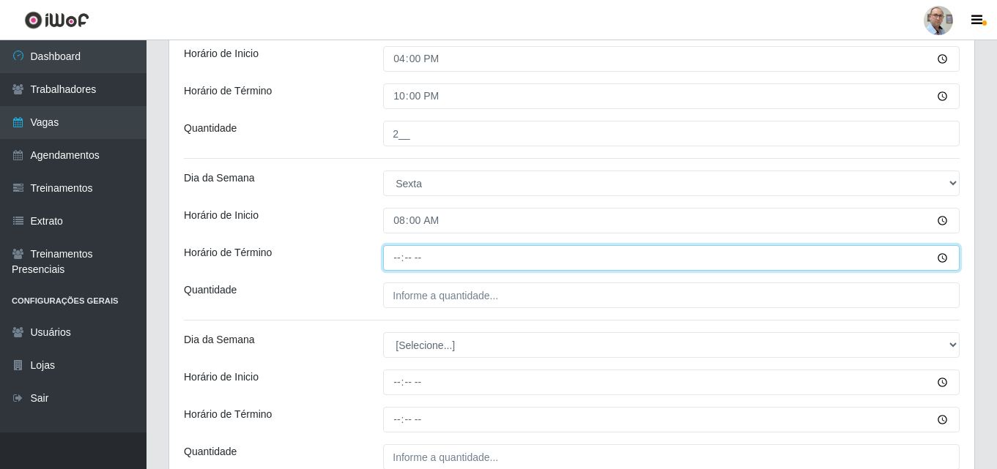
type input "14:00"
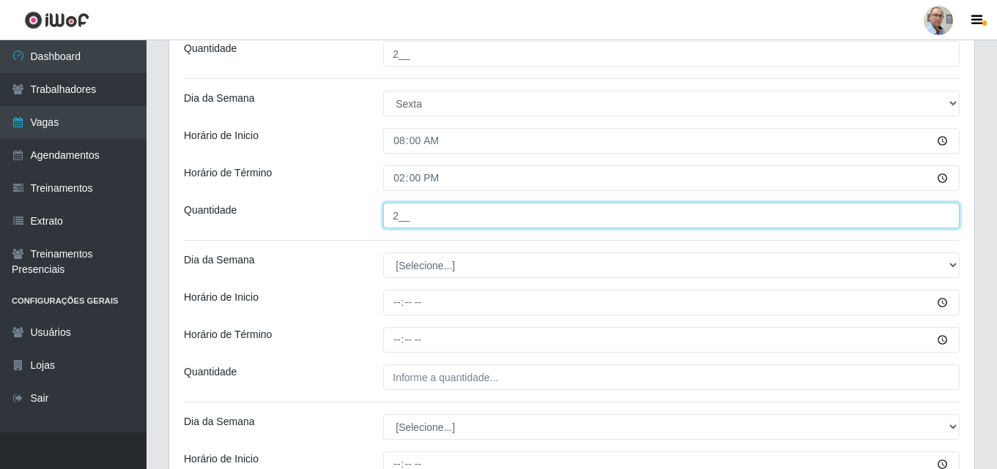
scroll to position [1728, 0]
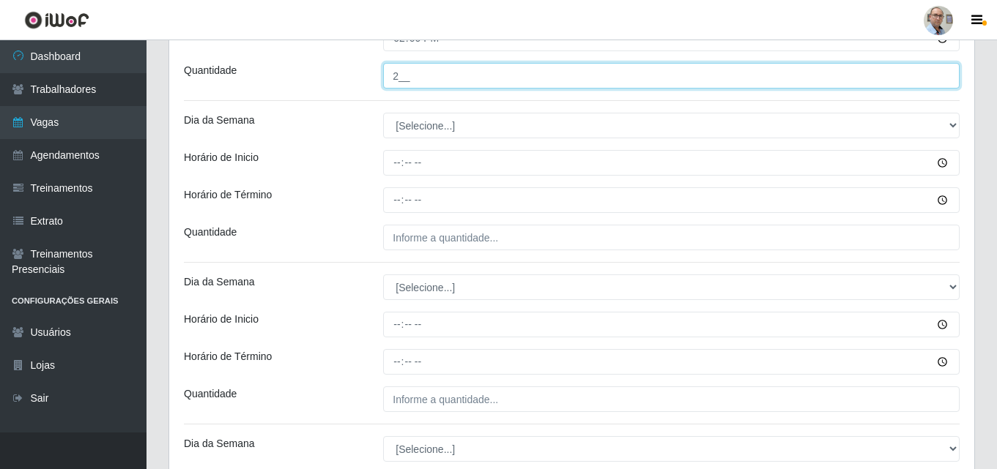
type input "2__"
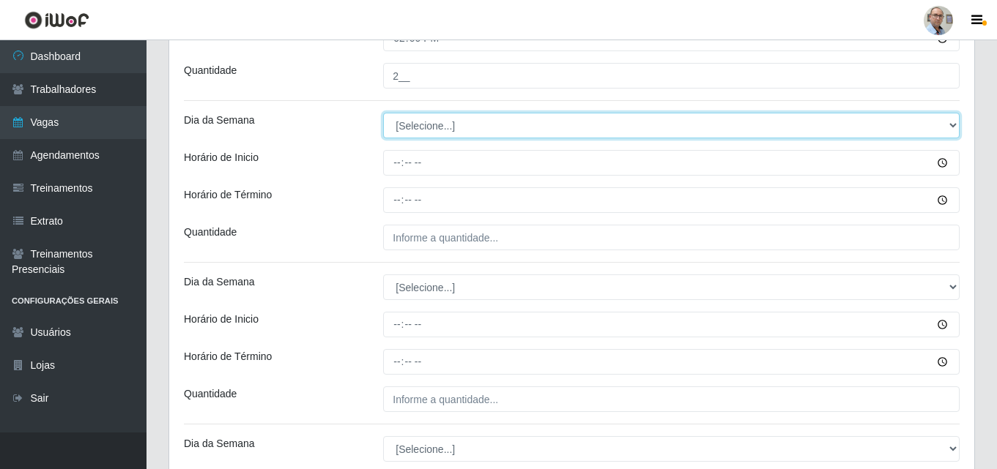
click at [427, 119] on select "[Selecione...] Segunda Terça Quarta Quinta Sexta Sábado Domingo" at bounding box center [671, 126] width 576 height 26
select select "5"
click at [383, 113] on select "[Selecione...] Segunda Terça Quarta Quinta Sexta Sábado Domingo" at bounding box center [671, 126] width 576 height 26
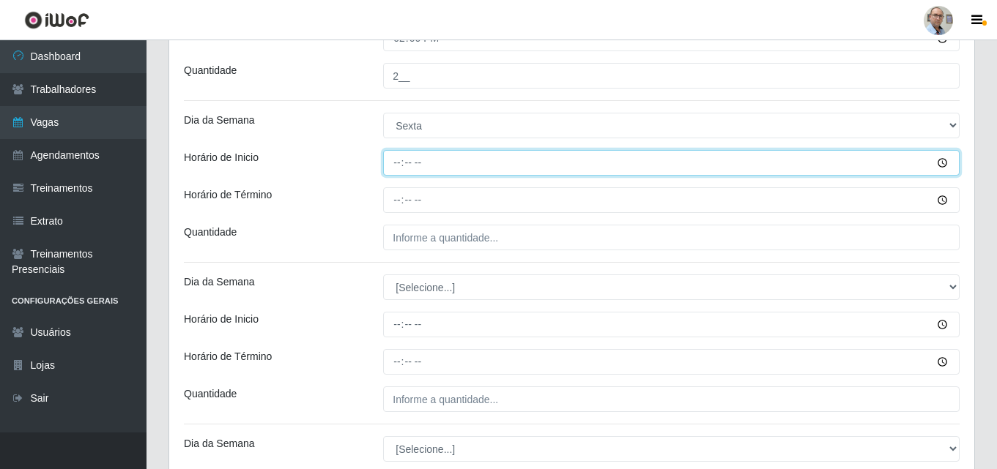
click at [394, 153] on input "Horário de Inicio" at bounding box center [671, 163] width 576 height 26
type input "09:00"
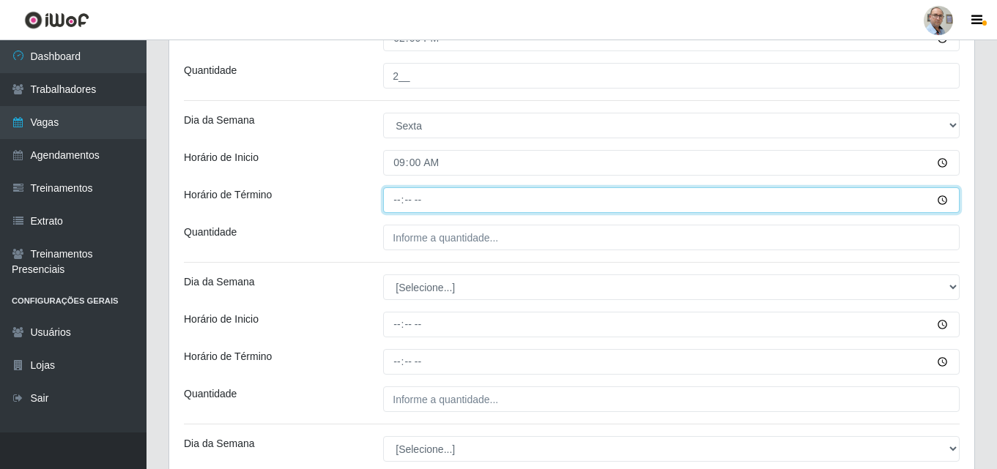
type input "15:00"
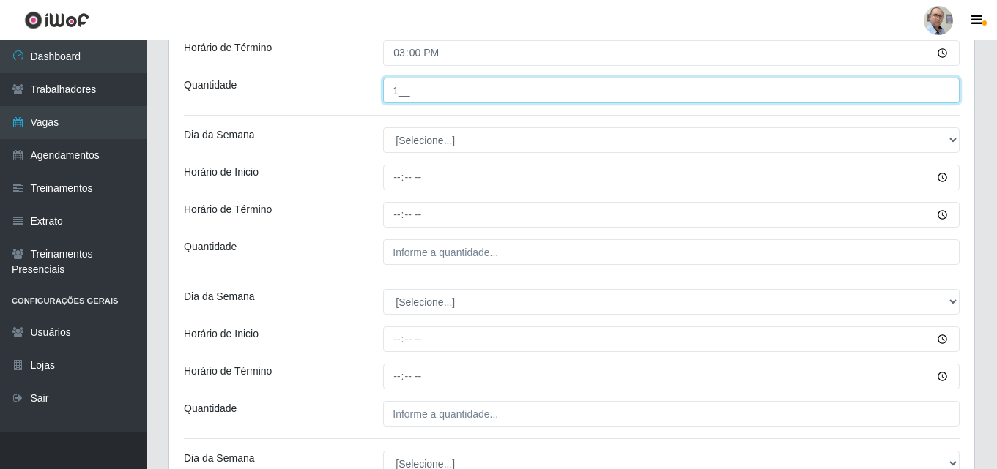
scroll to position [1948, 0]
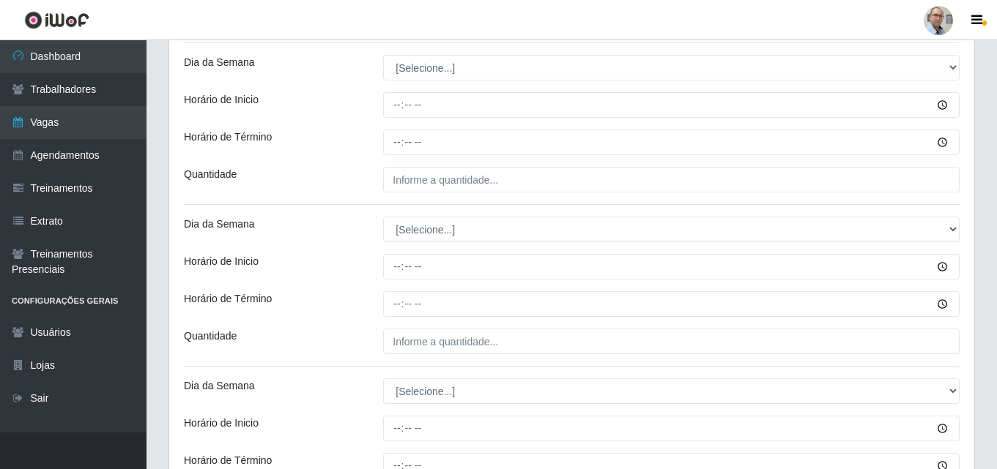
type input "1__"
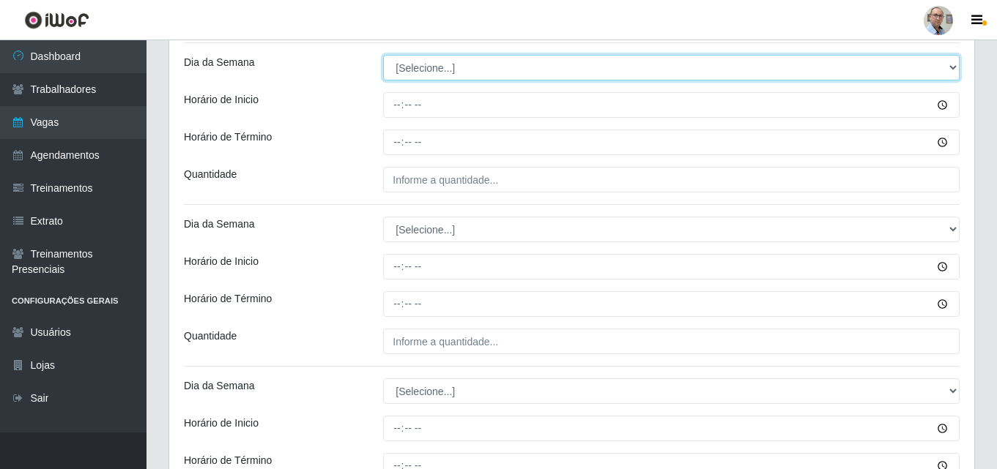
click at [416, 69] on select "[Selecione...] Segunda Terça Quarta Quinta Sexta Sábado Domingo" at bounding box center [671, 68] width 576 height 26
select select "5"
click at [383, 55] on select "[Selecione...] Segunda Terça Quarta Quinta Sexta Sábado Domingo" at bounding box center [671, 68] width 576 height 26
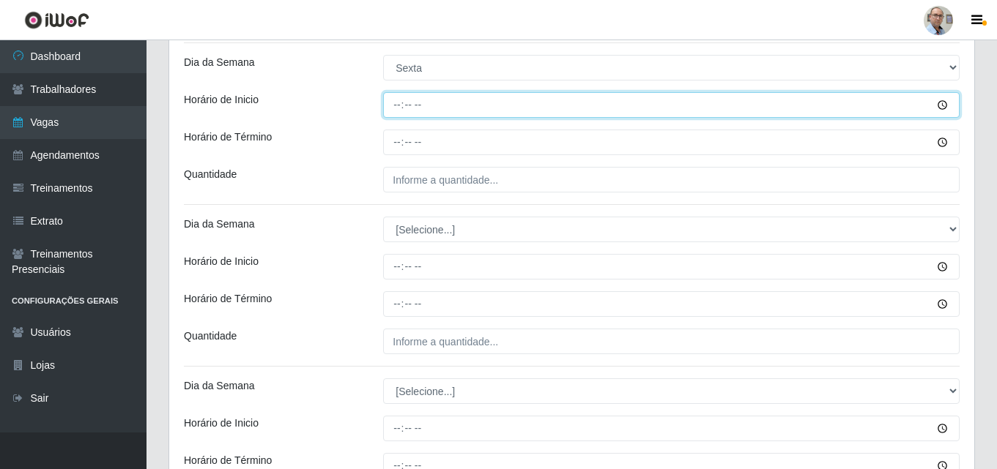
click at [392, 102] on input "Horário de Inicio" at bounding box center [671, 105] width 576 height 26
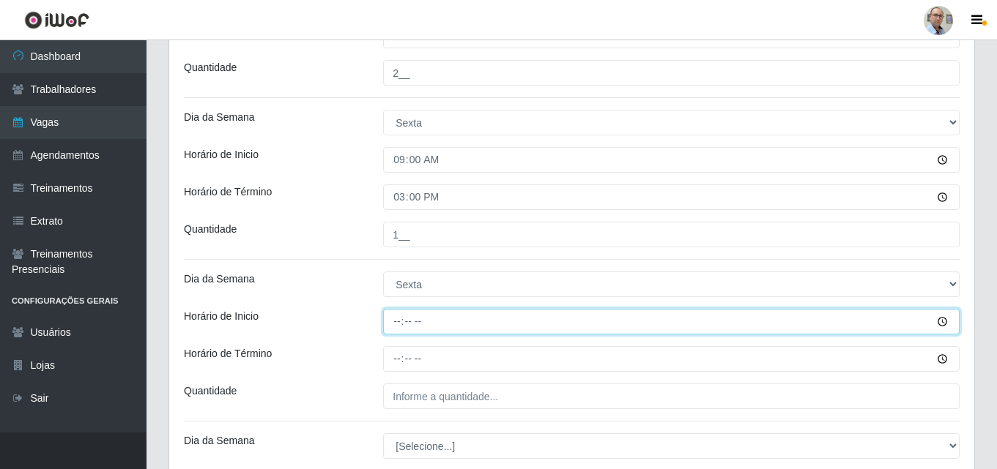
scroll to position [1728, 0]
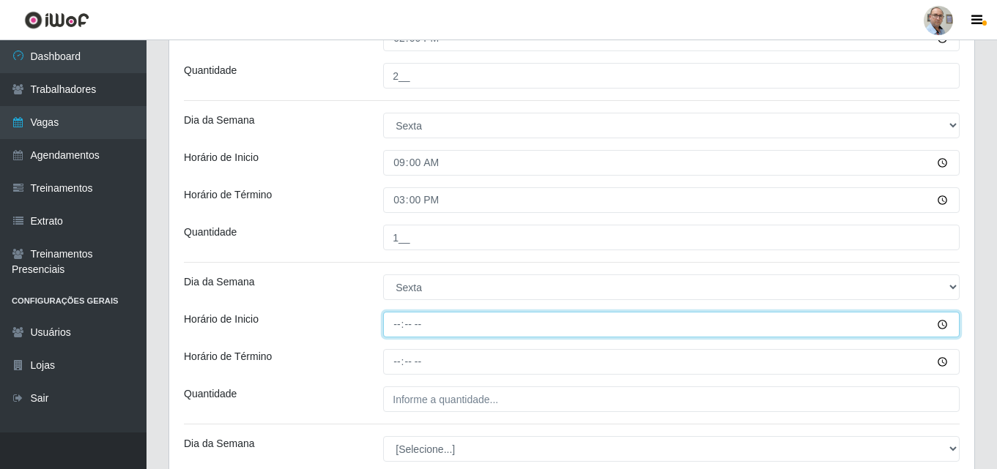
type input "15:00"
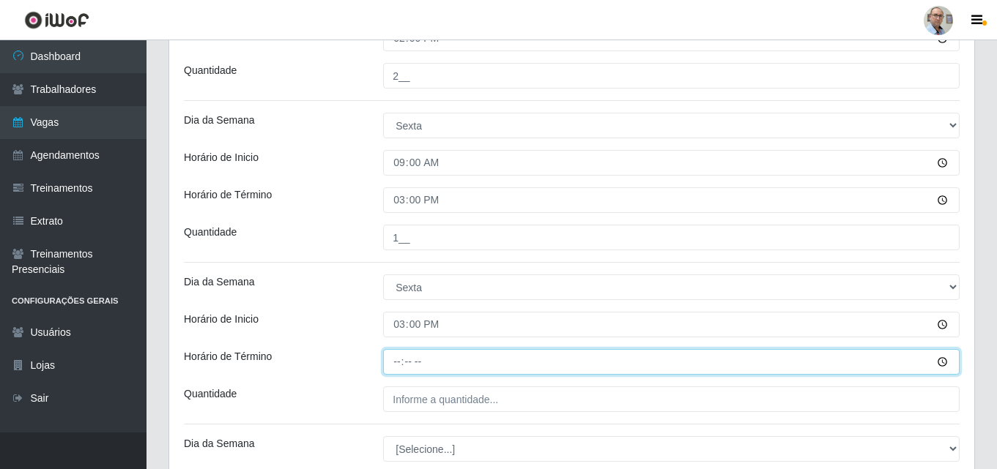
type input "21:00"
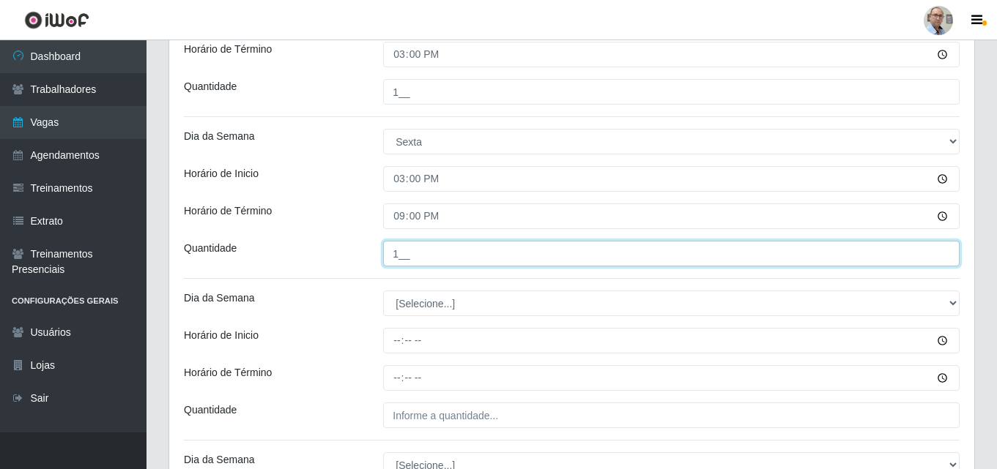
scroll to position [1874, 0]
type input "1__"
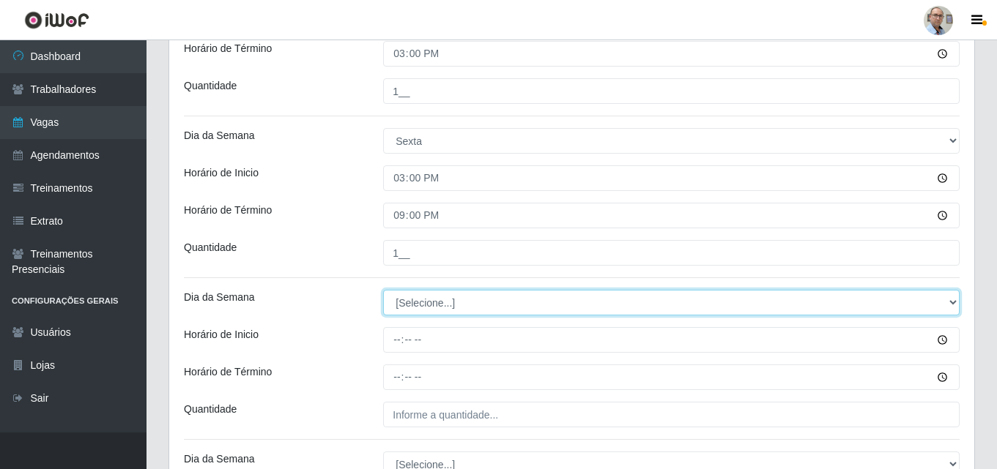
click at [407, 294] on select "[Selecione...] Segunda Terça Quarta Quinta Sexta Sábado Domingo" at bounding box center [671, 303] width 576 height 26
select select "5"
click at [383, 290] on select "[Selecione...] Segunda Terça Quarta Quinta Sexta Sábado Domingo" at bounding box center [671, 303] width 576 height 26
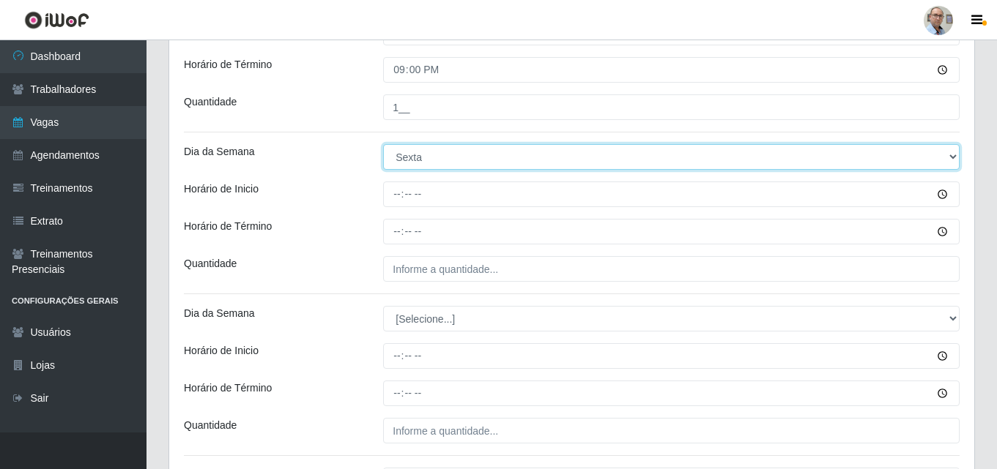
scroll to position [2021, 0]
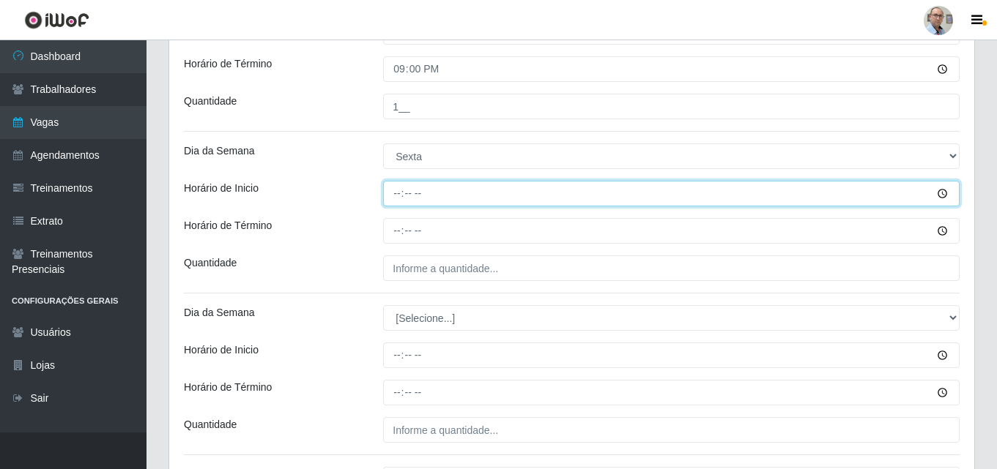
click at [398, 190] on input "Horário de Inicio" at bounding box center [671, 194] width 576 height 26
type input "16:00"
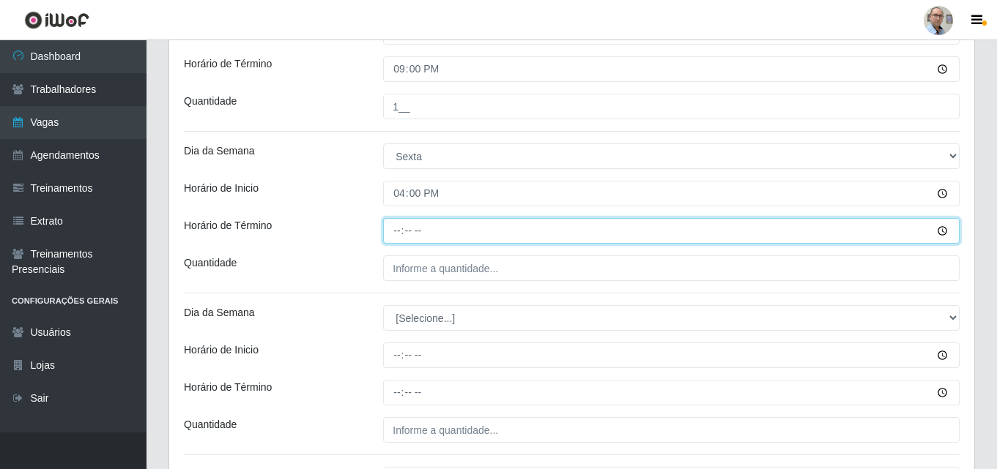
type input "22:00"
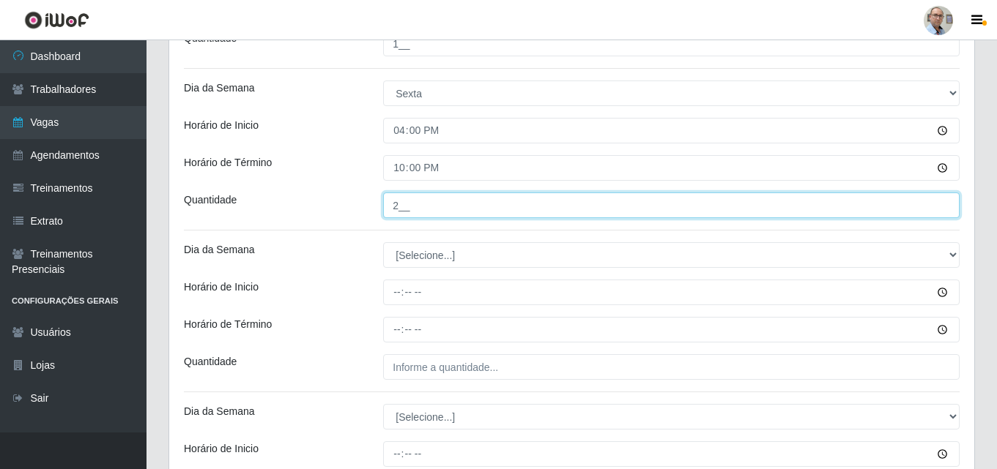
scroll to position [2167, 0]
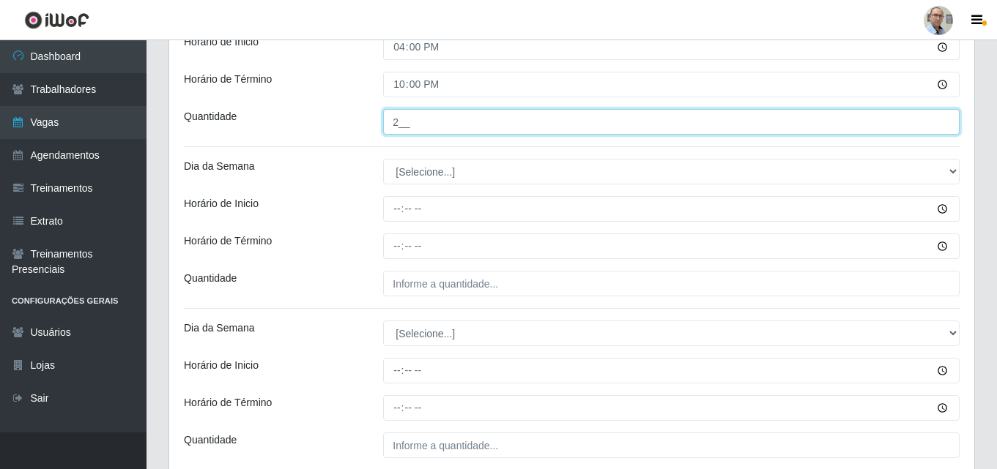
type input "2__"
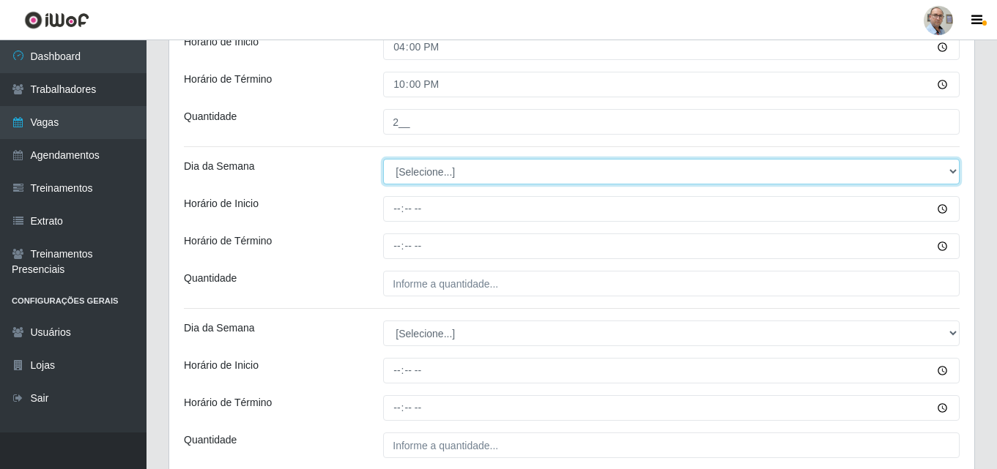
click at [407, 177] on select "[Selecione...] Segunda Terça Quarta Quinta Sexta Sábado Domingo" at bounding box center [671, 172] width 576 height 26
select select "6"
click at [383, 159] on select "[Selecione...] Segunda Terça Quarta Quinta Sexta Sábado Domingo" at bounding box center [671, 172] width 576 height 26
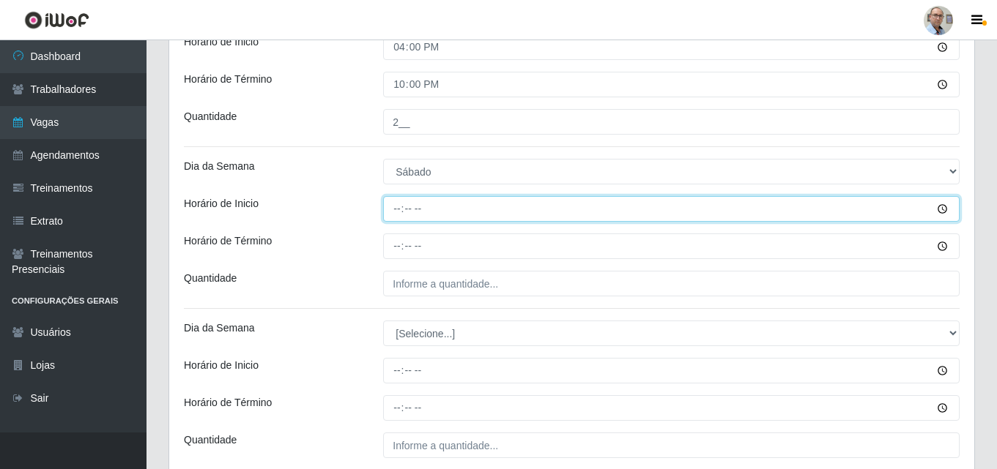
click at [386, 214] on input "Horário de Inicio" at bounding box center [671, 209] width 576 height 26
type input "08:00"
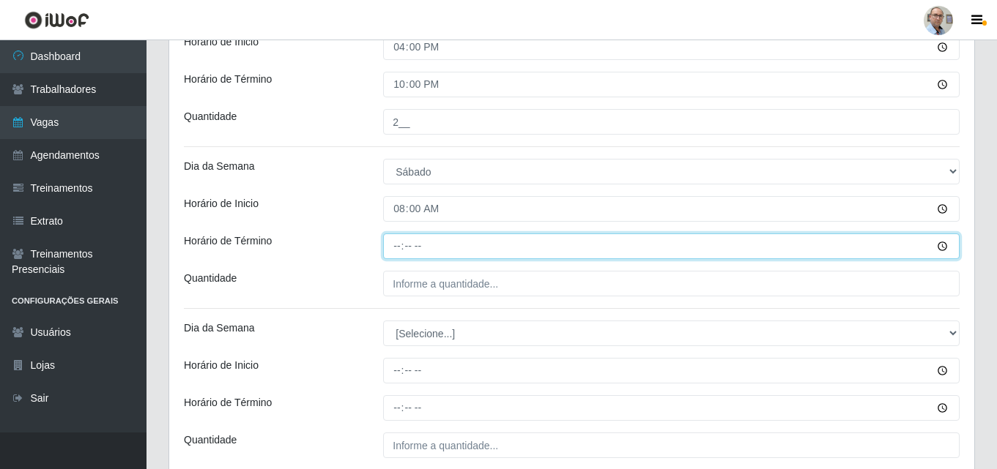
type input "14:00"
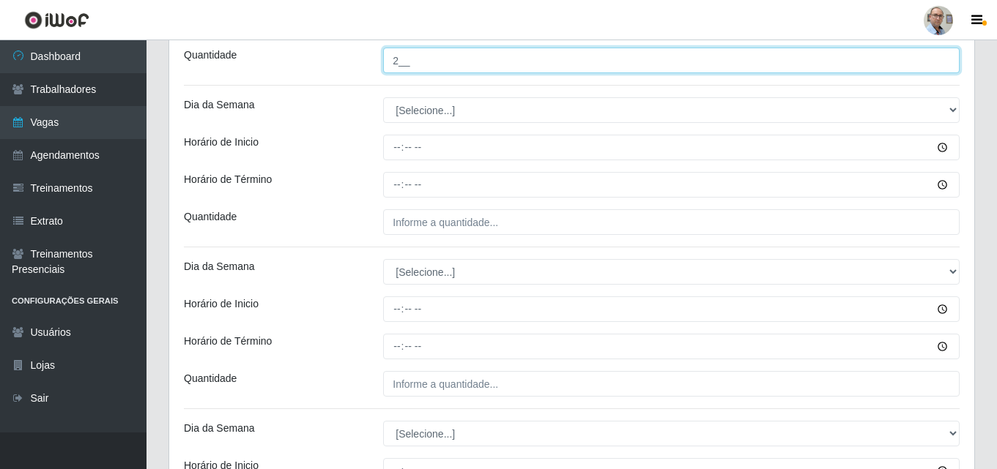
scroll to position [2241, 0]
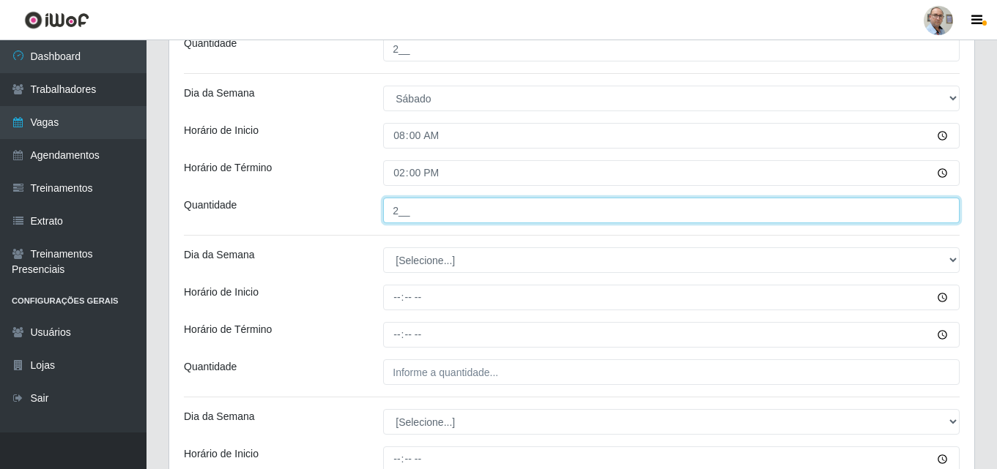
type input "2__"
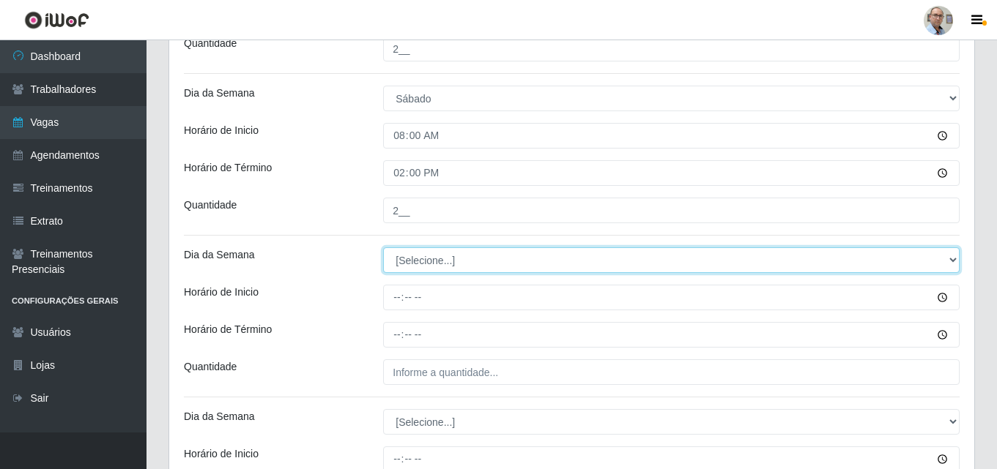
click at [426, 261] on select "[Selecione...] Segunda Terça Quarta Quinta Sexta Sábado Domingo" at bounding box center [671, 260] width 576 height 26
select select "6"
click at [383, 247] on select "[Selecione...] Segunda Terça Quarta Quinta Sexta Sábado Domingo" at bounding box center [671, 260] width 576 height 26
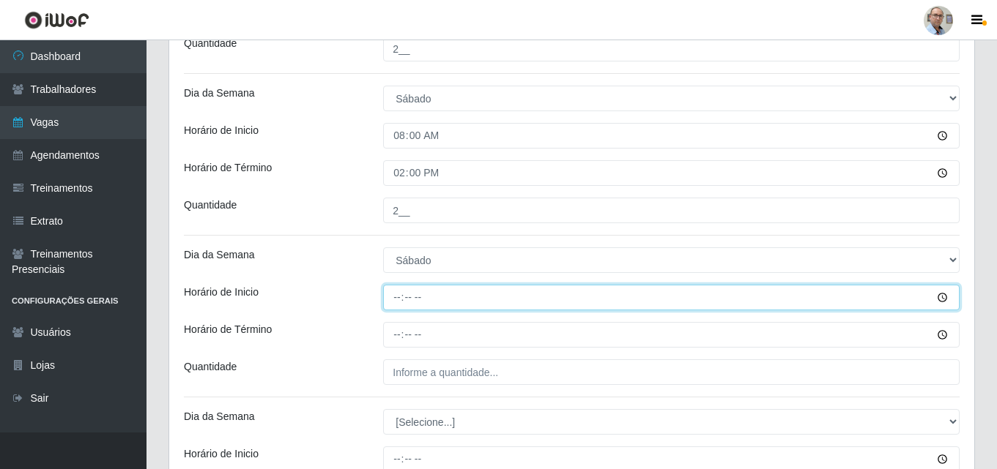
click at [392, 297] on input "Horário de Inicio" at bounding box center [671, 298] width 576 height 26
type input "09:00"
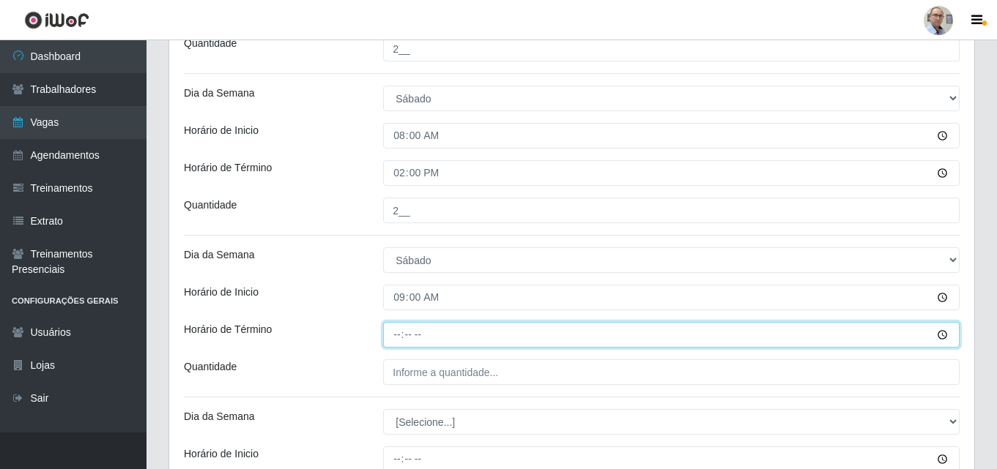
type input "15:00"
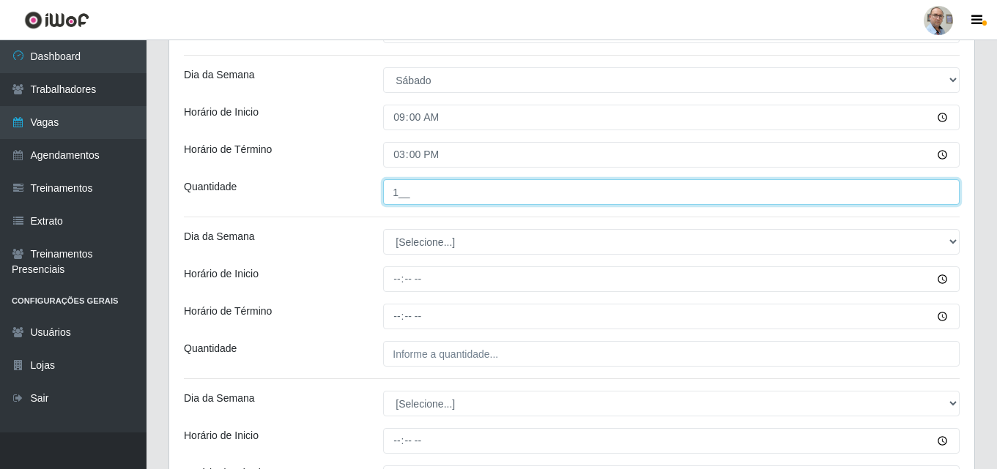
scroll to position [2387, 0]
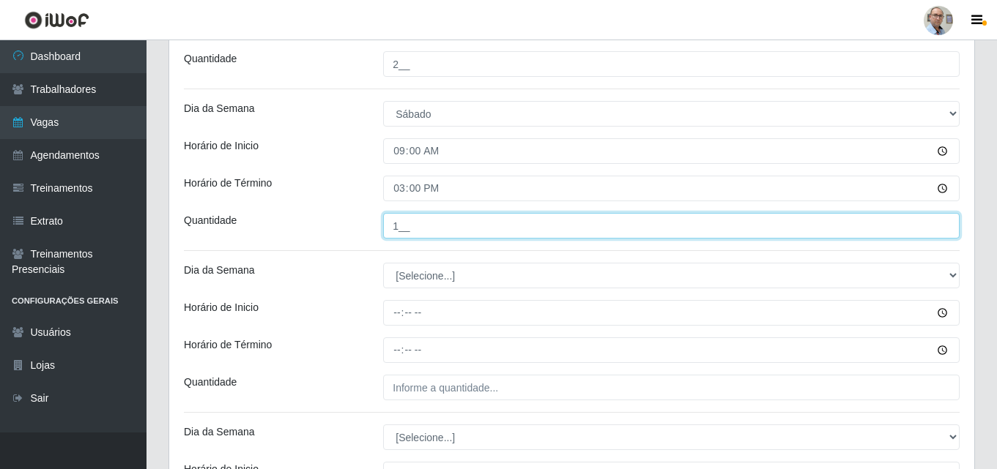
type input "1__"
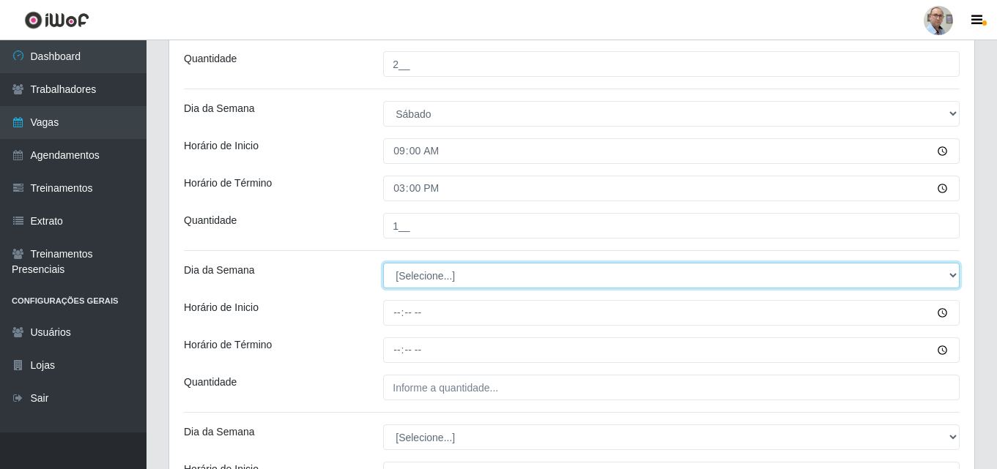
click at [436, 275] on select "[Selecione...] Segunda Terça Quarta Quinta Sexta Sábado Domingo" at bounding box center [671, 276] width 576 height 26
select select "6"
click at [383, 263] on select "[Selecione...] Segunda Terça Quarta Quinta Sexta Sábado Domingo" at bounding box center [671, 276] width 576 height 26
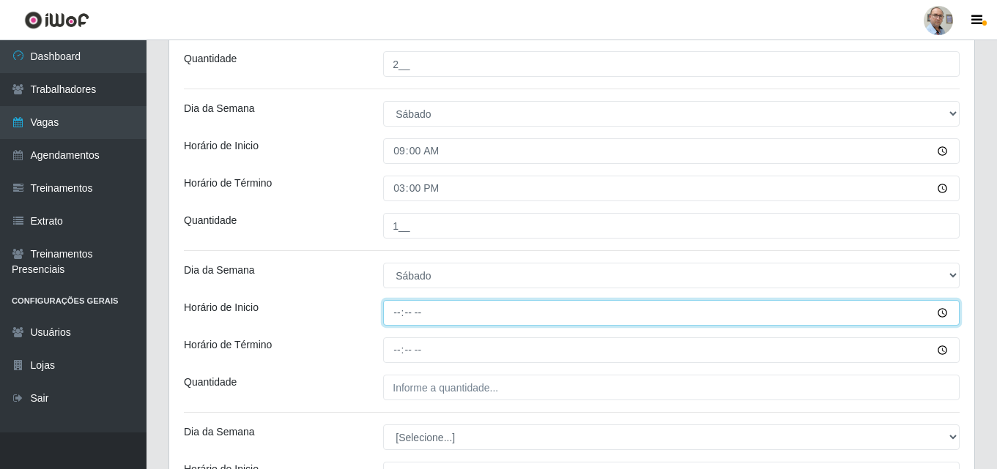
click at [396, 313] on input "Horário de Inicio" at bounding box center [671, 313] width 576 height 26
type input "15:00"
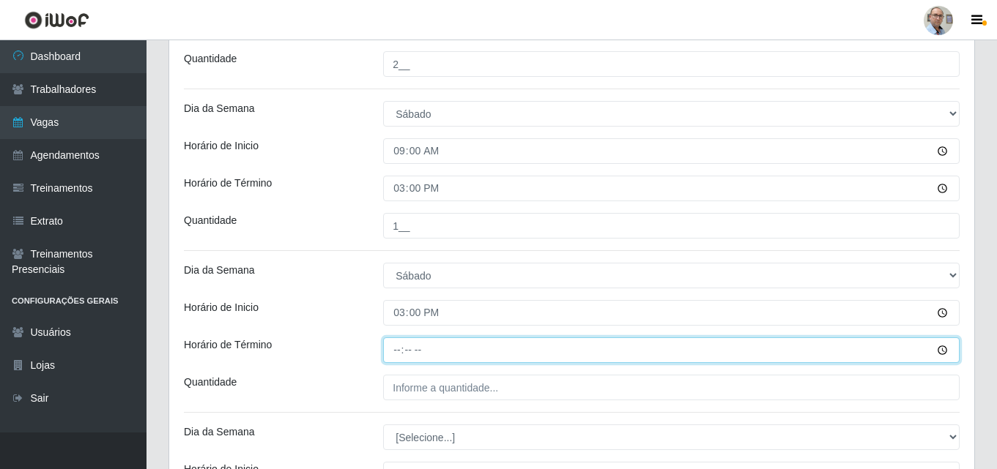
type input "21:00"
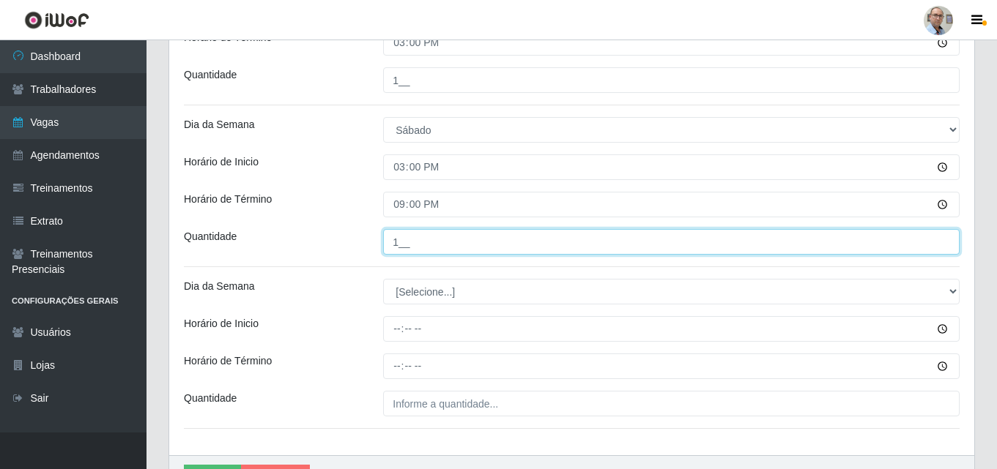
scroll to position [2534, 0]
type input "1__"
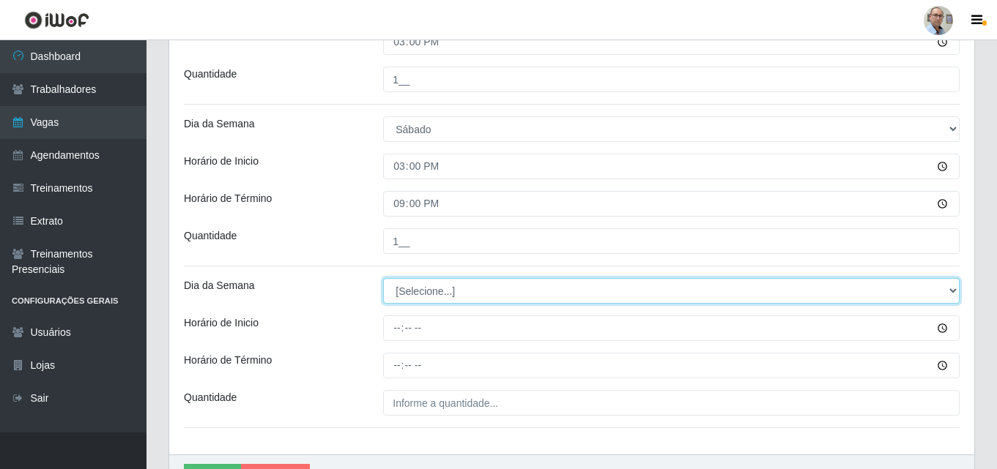
click at [425, 292] on select "[Selecione...] Segunda Terça Quarta Quinta Sexta Sábado Domingo" at bounding box center [671, 291] width 576 height 26
select select "6"
click at [383, 278] on select "[Selecione...] Segunda Terça Quarta Quinta Sexta Sábado Domingo" at bounding box center [671, 291] width 576 height 26
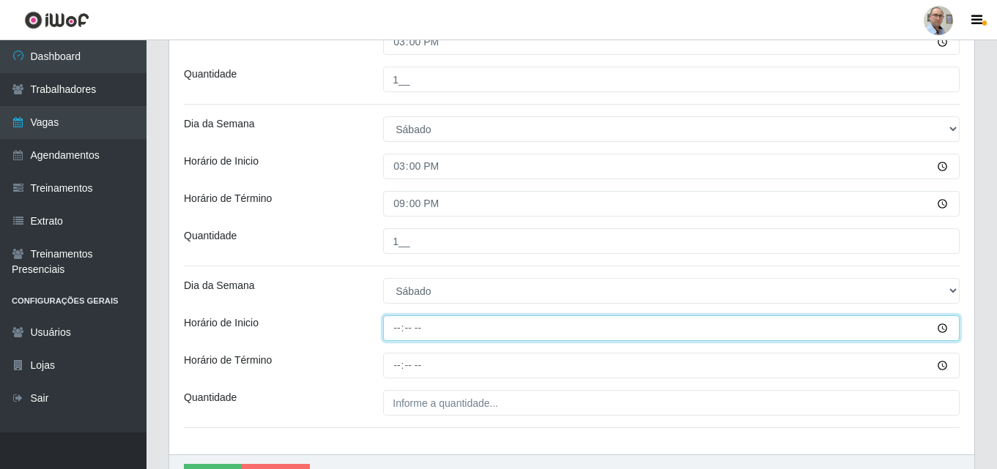
click at [395, 333] on input "Horário de Inicio" at bounding box center [671, 329] width 576 height 26
type input "16:00"
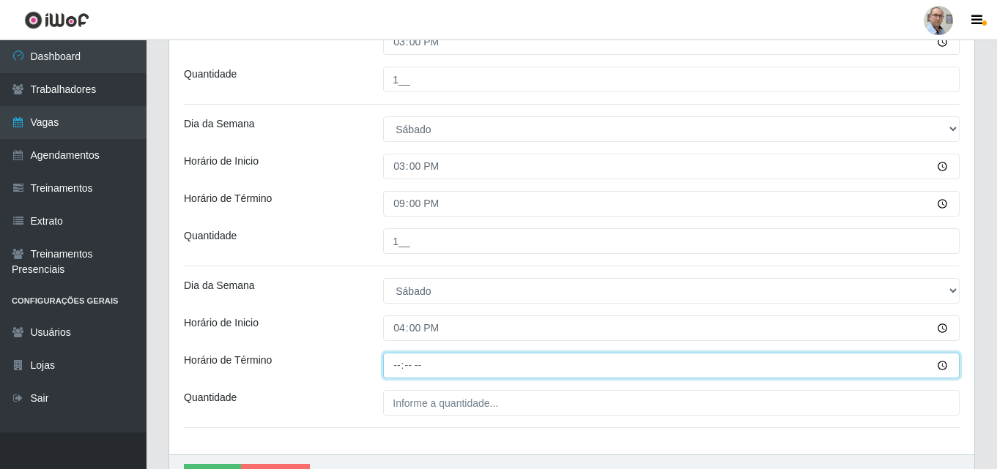
type input "22:00"
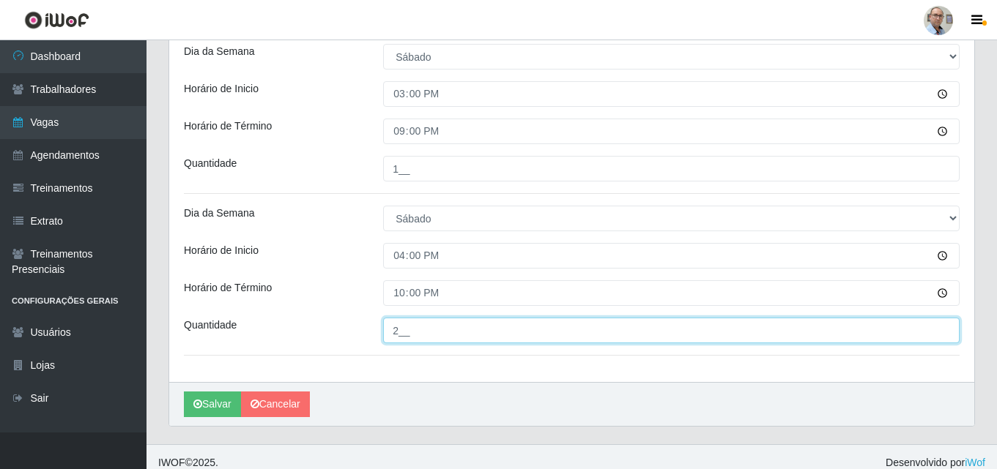
scroll to position [2618, 0]
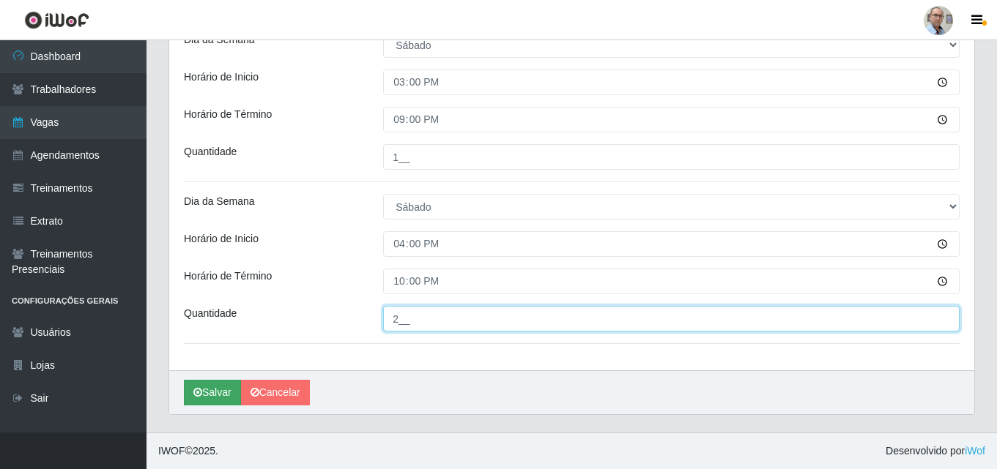
type input "2__"
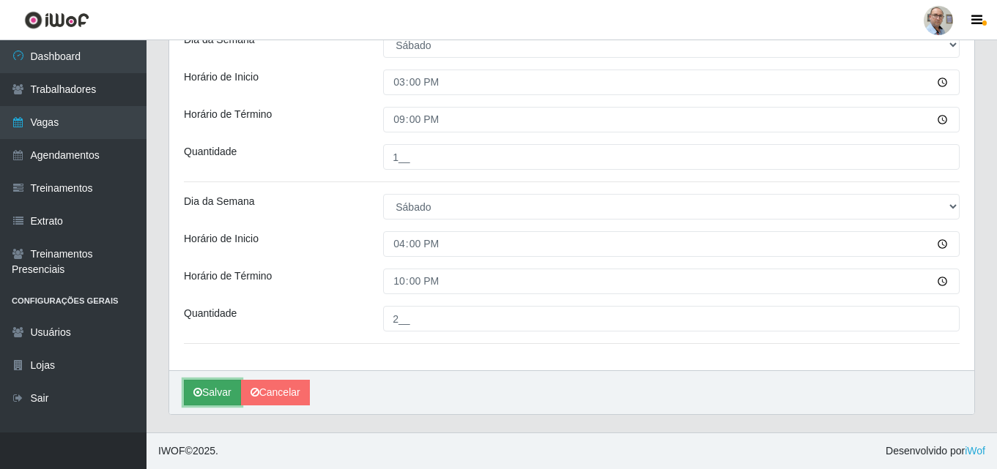
click at [215, 395] on button "Salvar" at bounding box center [212, 393] width 57 height 26
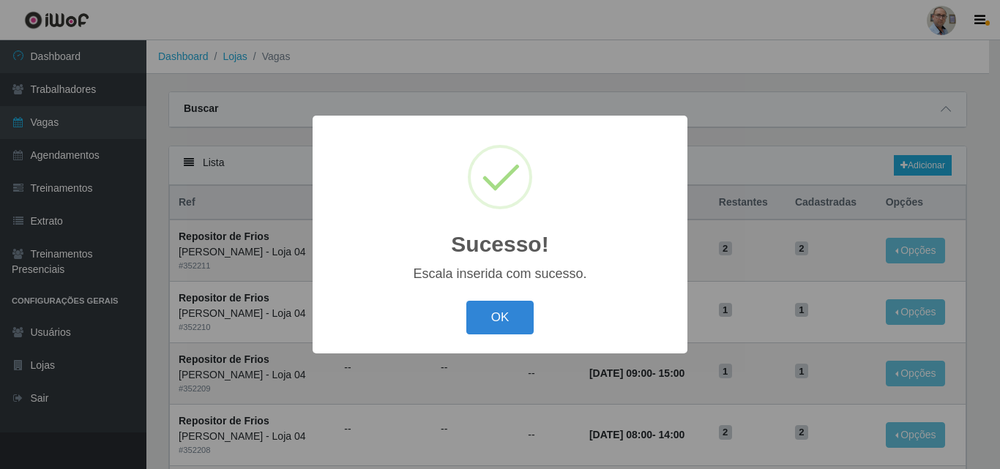
click at [463, 313] on div "OK Cancel" at bounding box center [500, 318] width 346 height 42
click at [494, 316] on button "OK" at bounding box center [500, 318] width 68 height 34
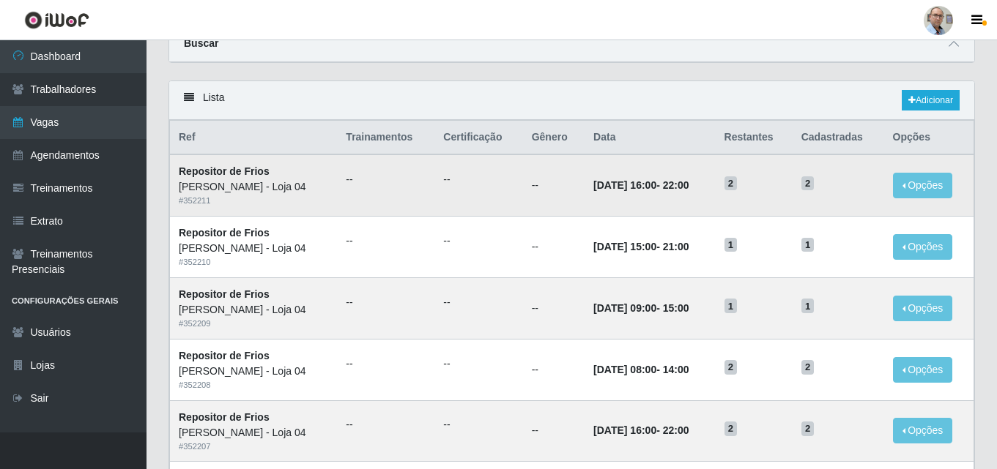
scroll to position [40, 0]
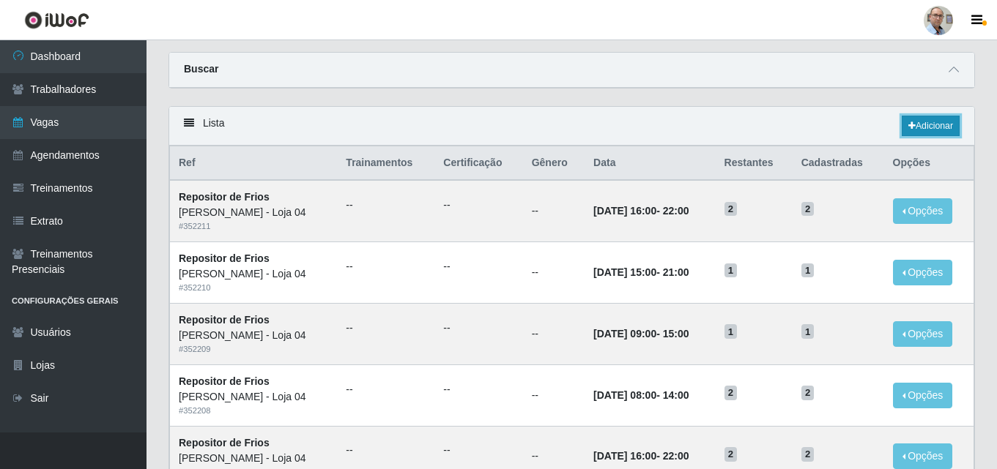
click at [929, 122] on link "Adicionar" at bounding box center [930, 126] width 58 height 21
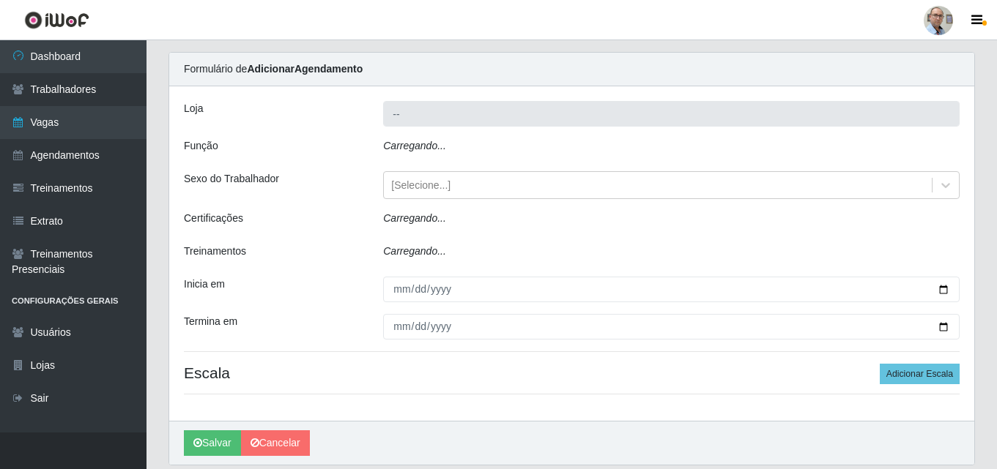
type input "[PERSON_NAME] - Loja 04"
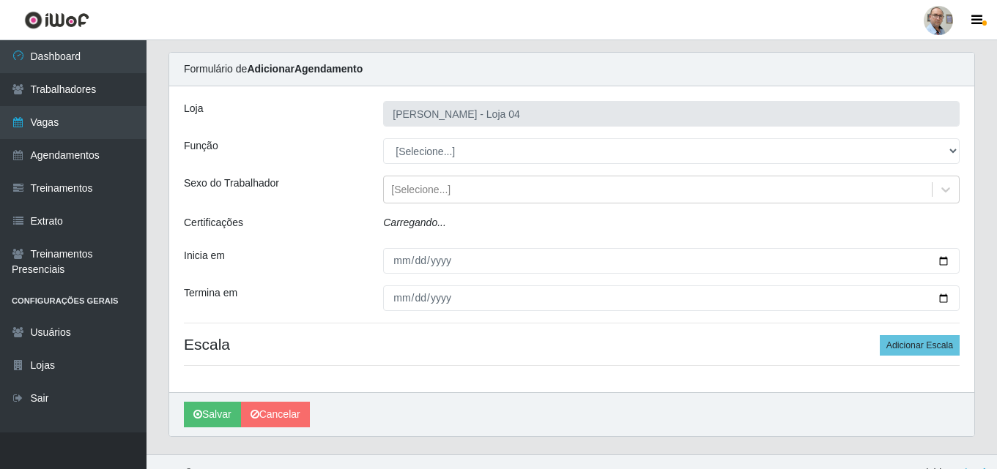
scroll to position [29, 0]
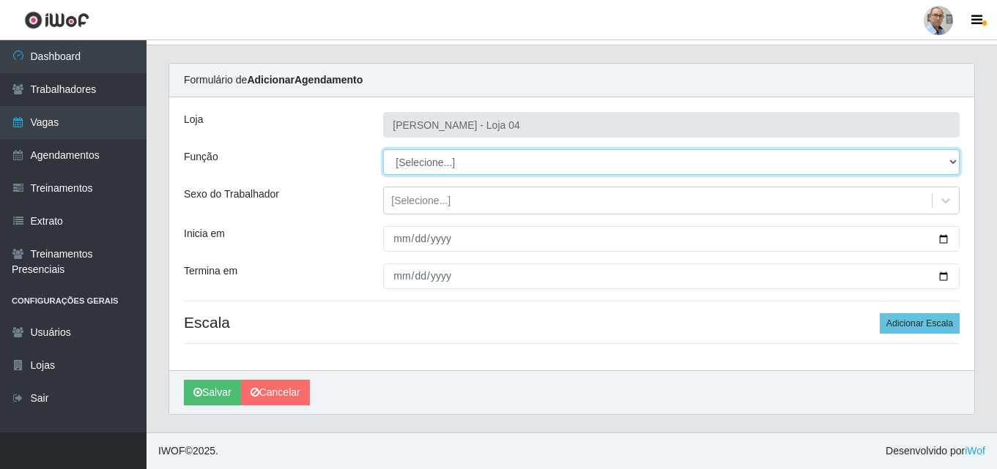
click at [450, 161] on select "[Selecione...] ASG ASG + ASG ++ Auxiliar de Depósito Auxiliar de Depósito + Aux…" at bounding box center [671, 162] width 576 height 26
select select "112"
click at [383, 149] on select "[Selecione...] ASG ASG + ASG ++ Auxiliar de Depósito Auxiliar de Depósito + Aux…" at bounding box center [671, 162] width 576 height 26
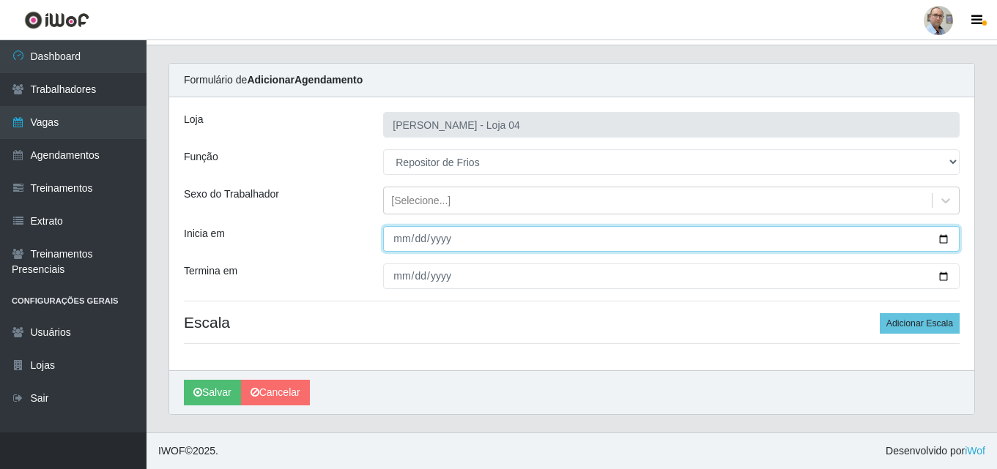
click at [945, 237] on input "Inicia em" at bounding box center [671, 239] width 576 height 26
type input "[DATE]"
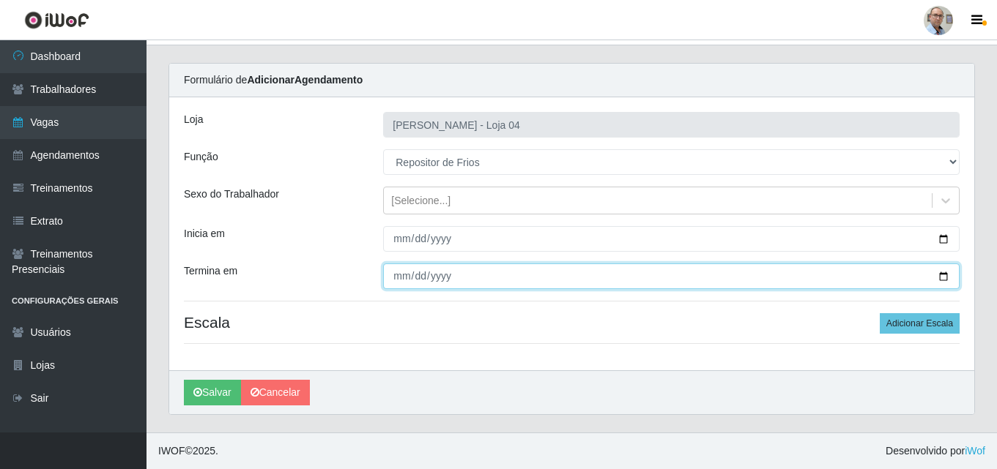
click at [945, 277] on input "Termina em" at bounding box center [671, 277] width 576 height 26
type input "[DATE]"
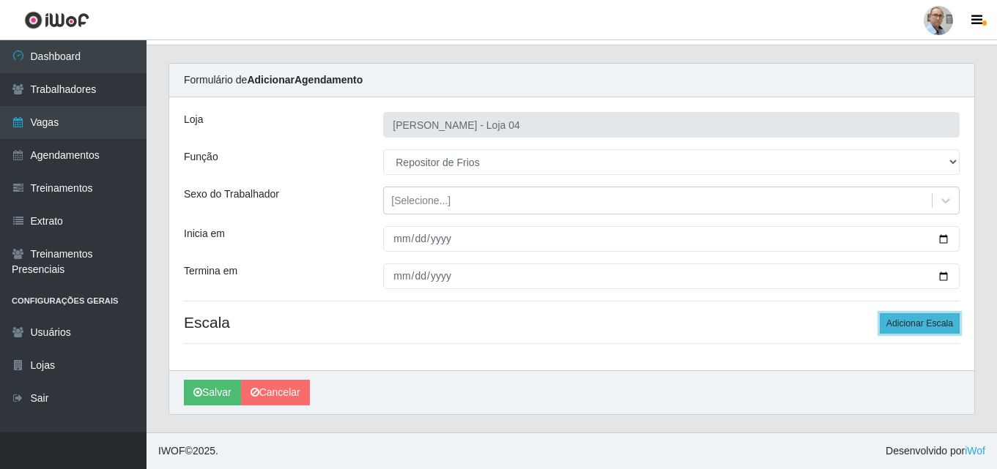
click at [918, 319] on button "Adicionar Escala" at bounding box center [919, 323] width 80 height 21
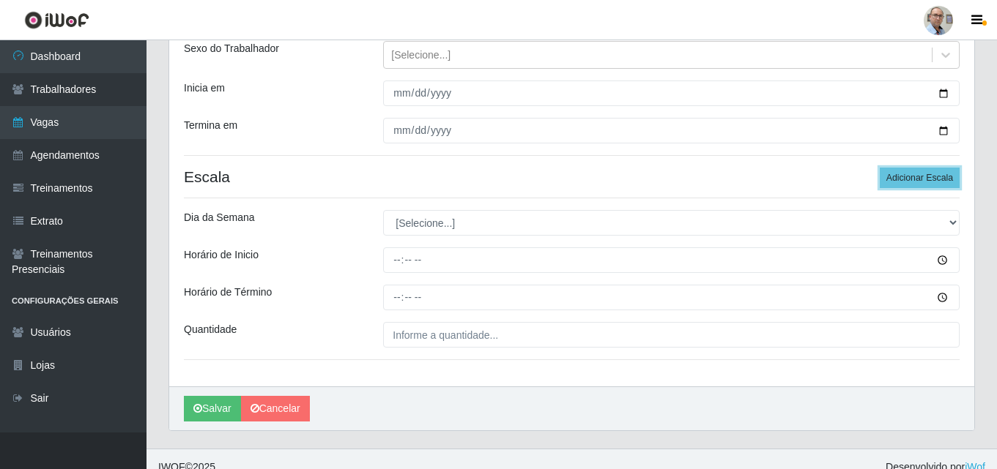
scroll to position [175, 0]
click at [923, 176] on button "Adicionar Escala" at bounding box center [919, 177] width 80 height 21
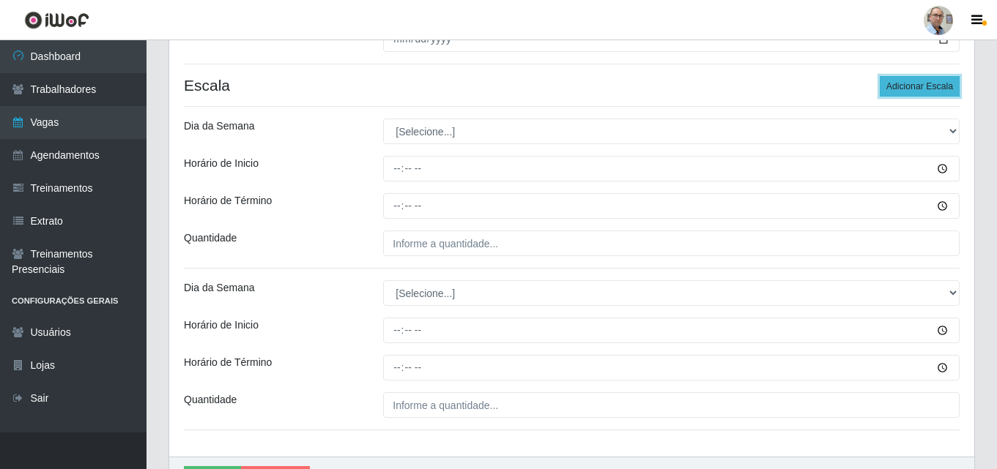
scroll to position [133, 0]
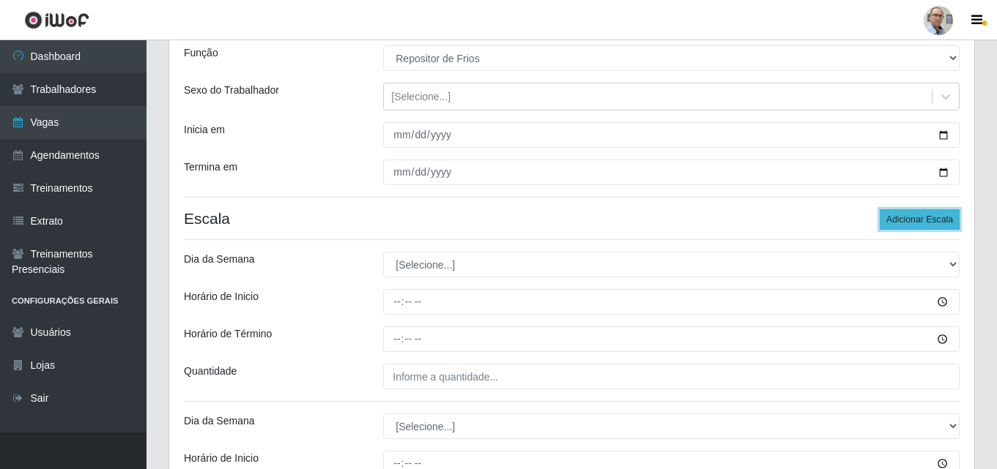
click at [914, 220] on button "Adicionar Escala" at bounding box center [919, 219] width 80 height 21
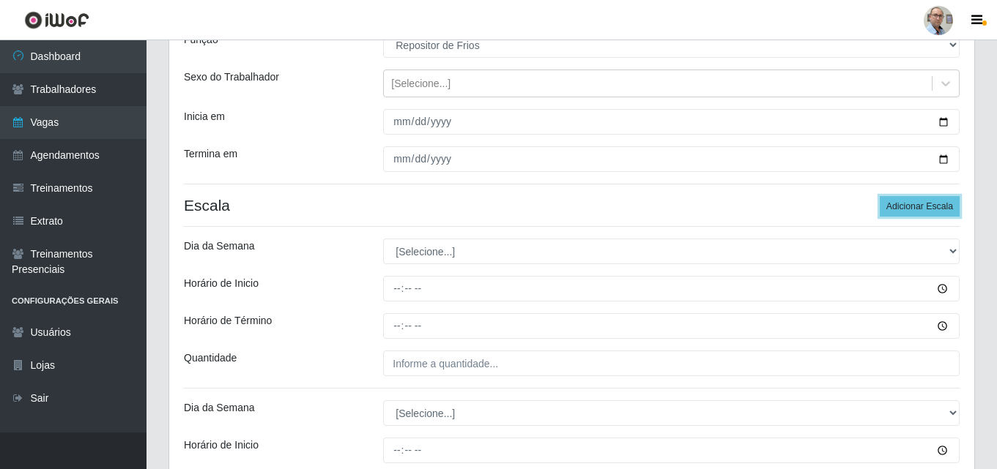
scroll to position [146, 0]
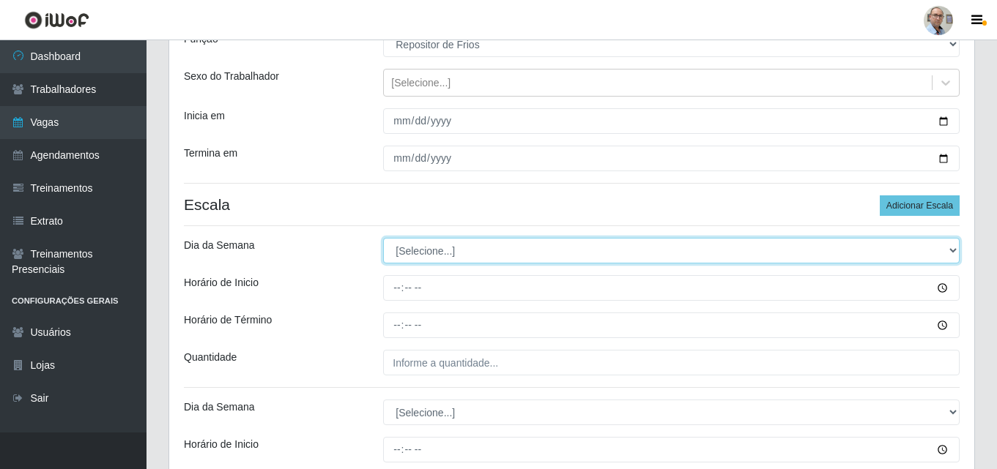
click at [433, 245] on select "[Selecione...] Segunda Terça Quarta Quinta Sexta Sábado Domingo" at bounding box center [671, 251] width 576 height 26
select select "0"
click at [383, 238] on select "[Selecione...] Segunda Terça Quarta Quinta Sexta Sábado Domingo" at bounding box center [671, 251] width 576 height 26
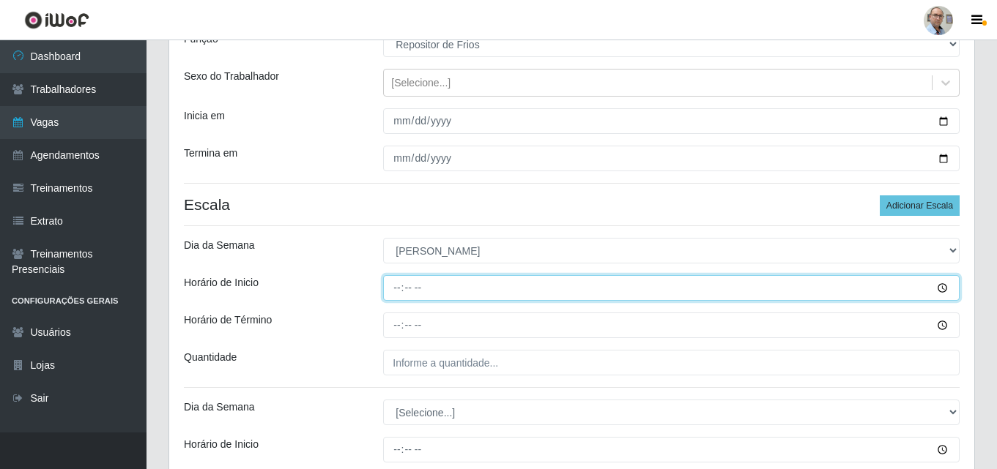
click at [392, 296] on input "Horário de Inicio" at bounding box center [671, 288] width 576 height 26
type input "07:00"
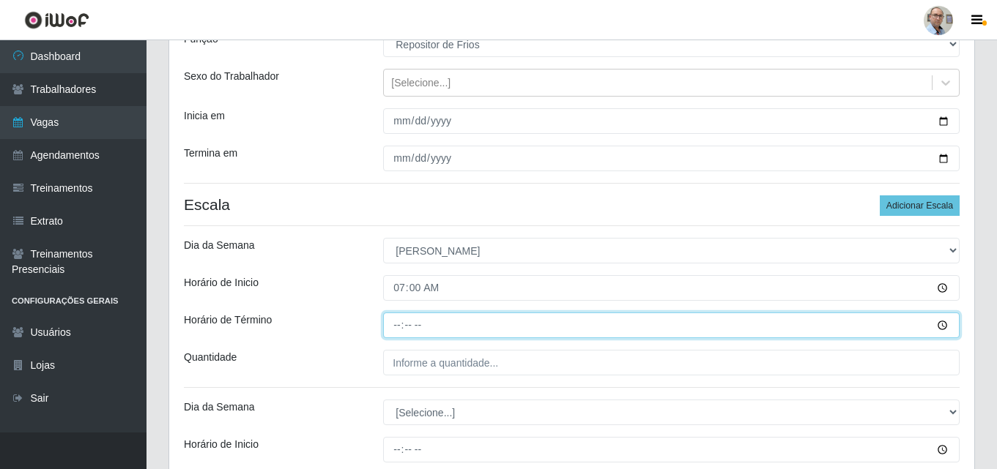
type input "13:00"
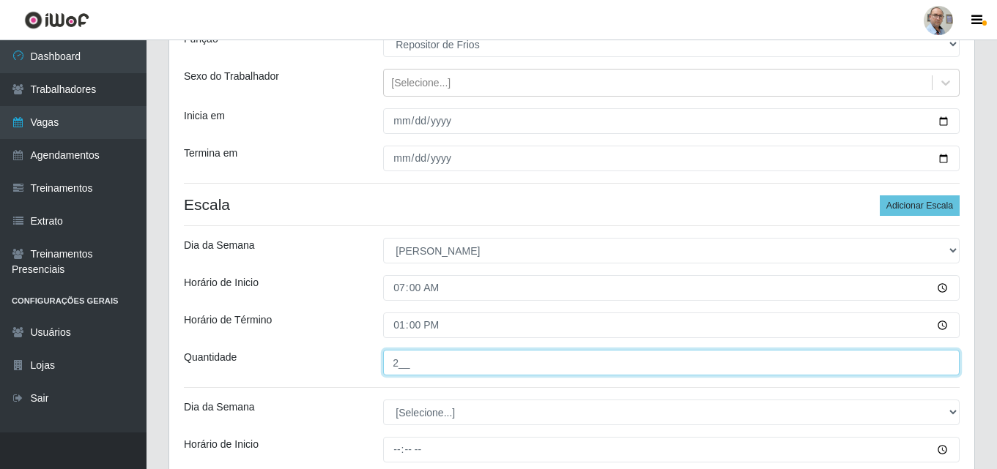
scroll to position [366, 0]
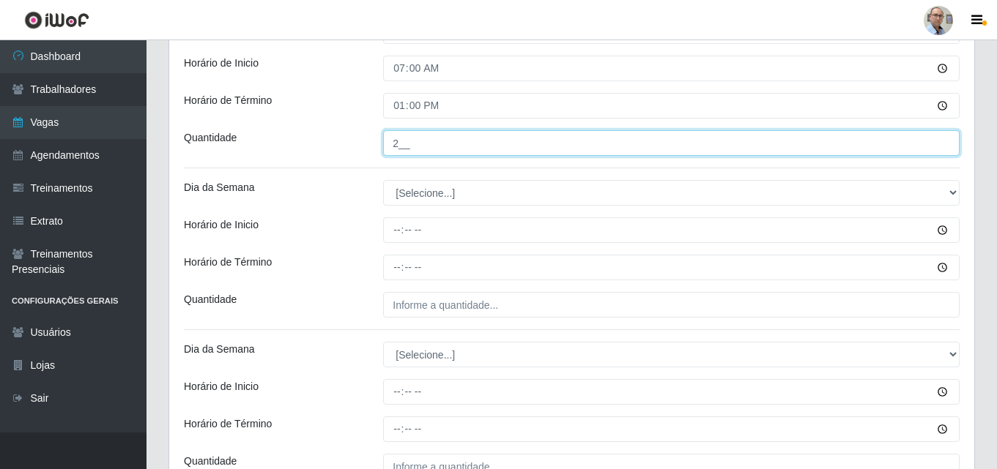
type input "2__"
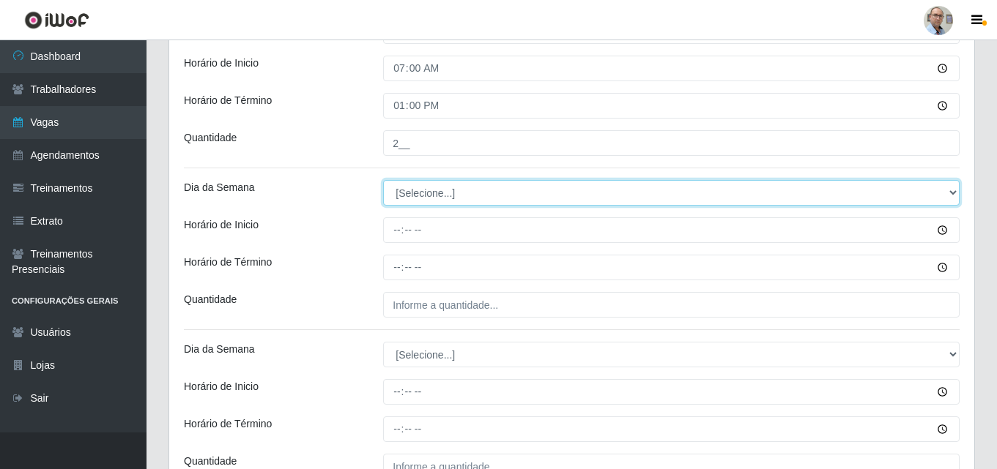
click at [419, 194] on select "[Selecione...] Segunda Terça Quarta Quinta Sexta Sábado Domingo" at bounding box center [671, 193] width 576 height 26
select select "0"
click at [383, 180] on select "[Selecione...] Segunda Terça Quarta Quinta Sexta Sábado Domingo" at bounding box center [671, 193] width 576 height 26
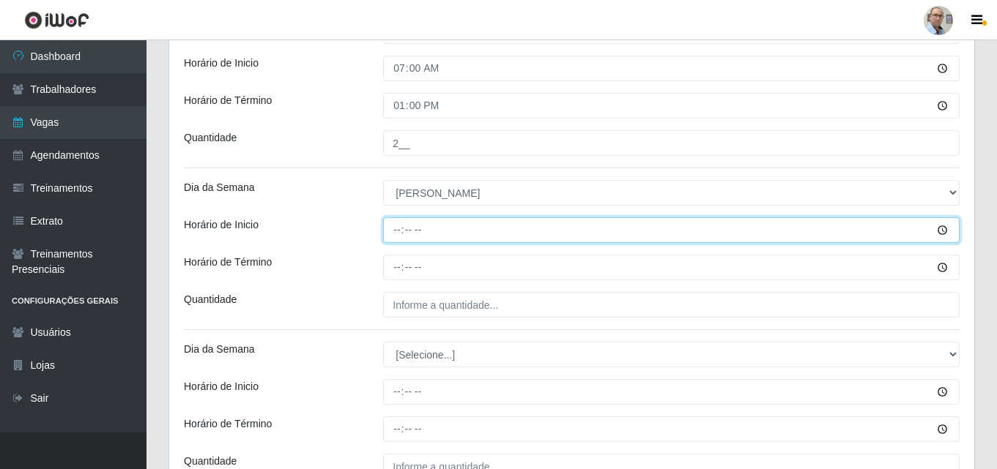
click at [388, 240] on input "Horário de Inicio" at bounding box center [671, 230] width 576 height 26
type input "09:00"
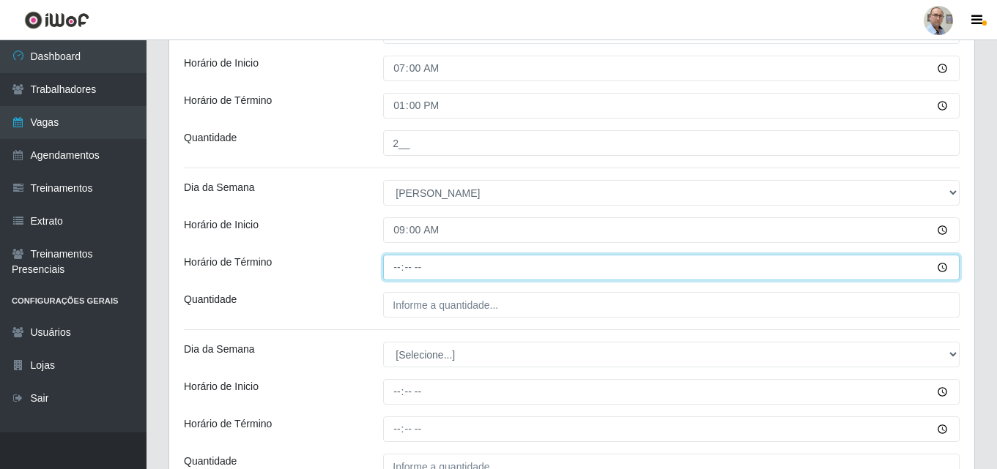
type input "15:00"
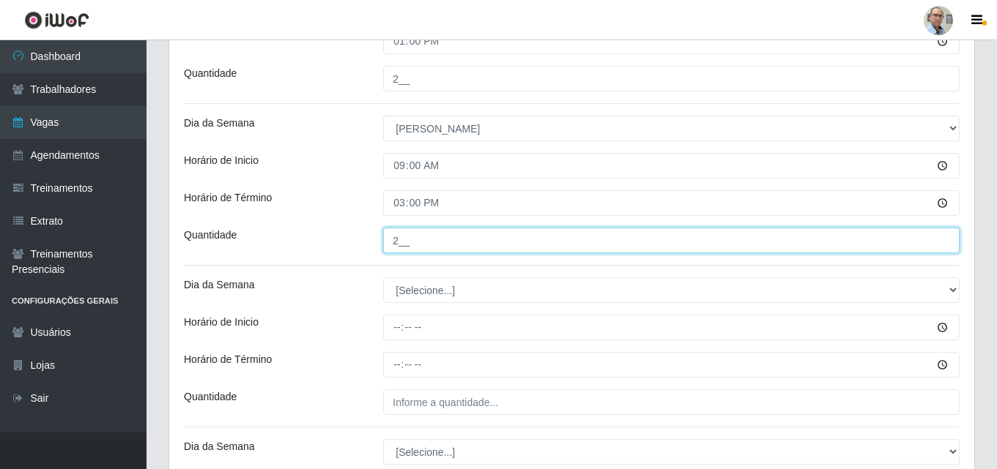
scroll to position [513, 0]
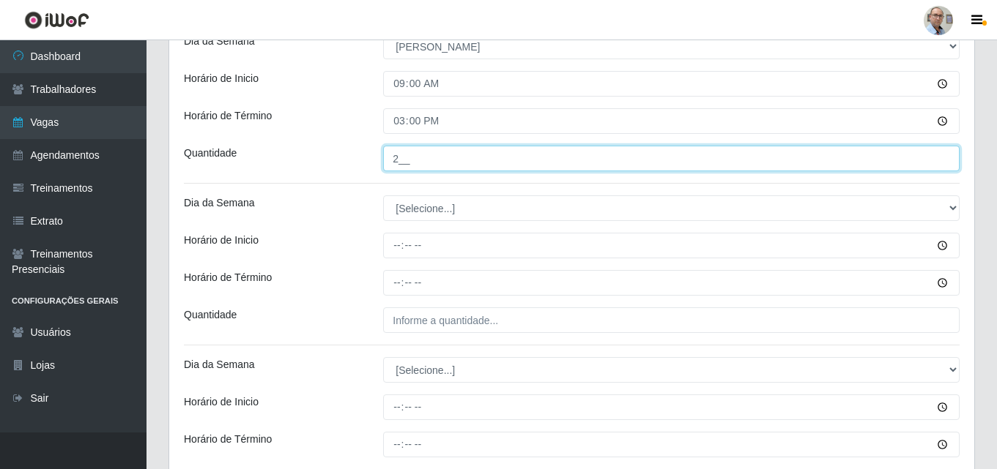
type input "2__"
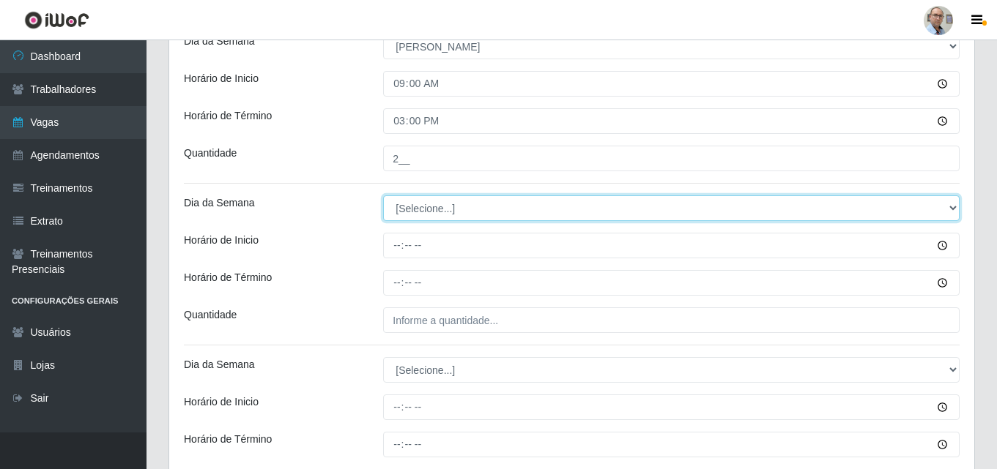
click at [452, 206] on select "[Selecione...] Segunda Terça Quarta Quinta Sexta Sábado Domingo" at bounding box center [671, 209] width 576 height 26
select select "0"
click at [383, 196] on select "[Selecione...] Segunda Terça Quarta Quinta Sexta Sábado Domingo" at bounding box center [671, 209] width 576 height 26
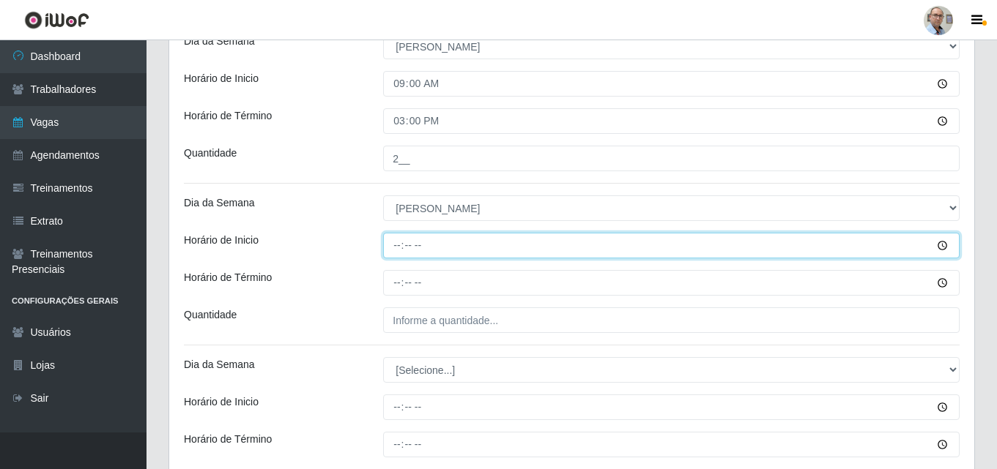
click at [394, 247] on input "Horário de Inicio" at bounding box center [671, 246] width 576 height 26
type input "11:00"
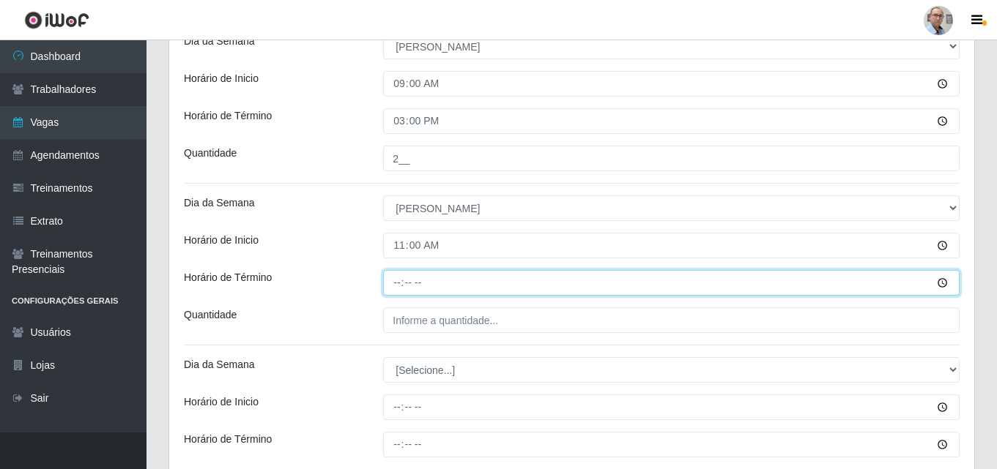
type input "17:00"
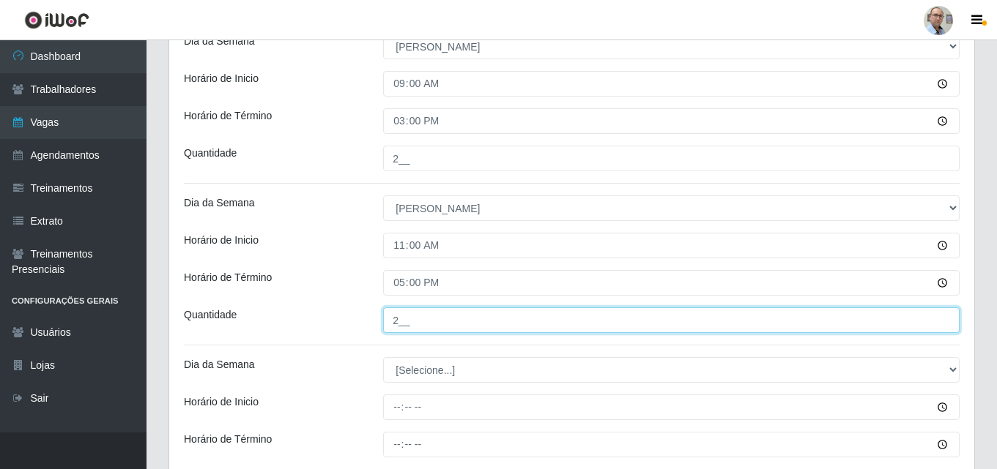
type input "2__"
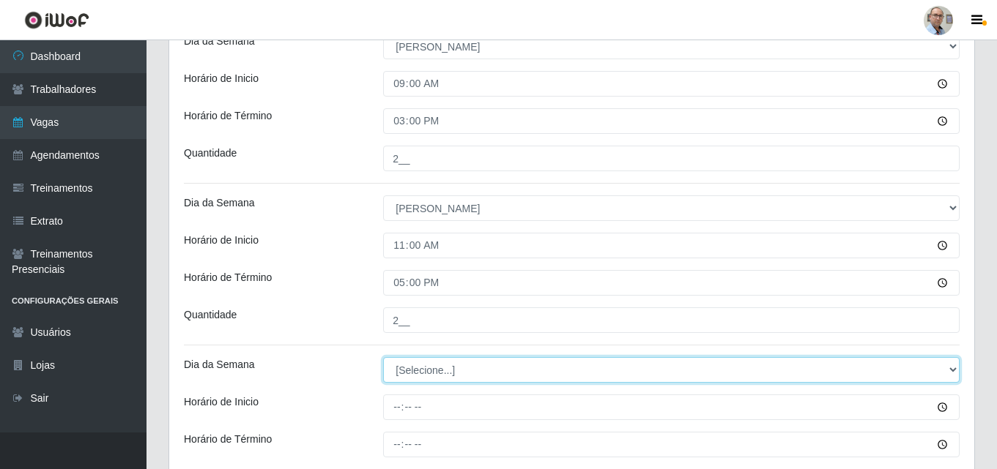
scroll to position [586, 0]
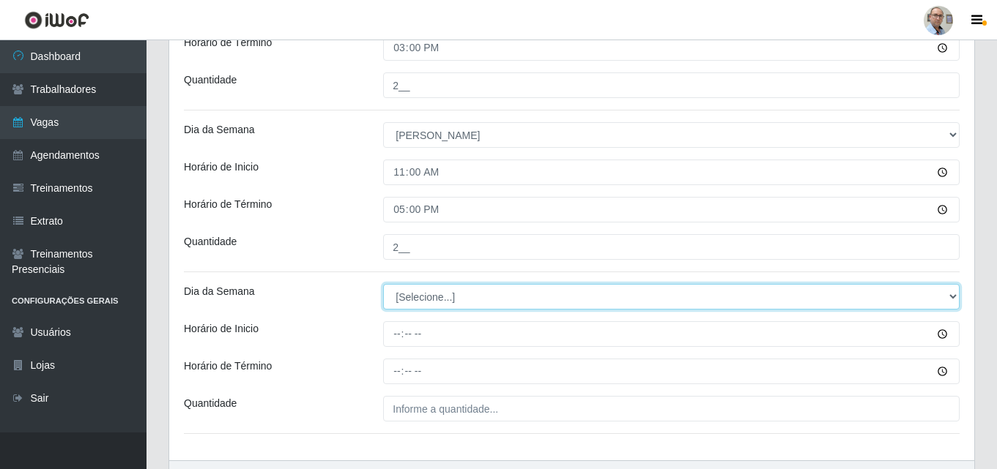
click at [432, 291] on select "[Selecione...] Segunda Terça Quarta Quinta Sexta Sábado Domingo" at bounding box center [671, 297] width 576 height 26
select select "0"
click at [383, 284] on select "[Selecione...] Segunda Terça Quarta Quinta Sexta Sábado Domingo" at bounding box center [671, 297] width 576 height 26
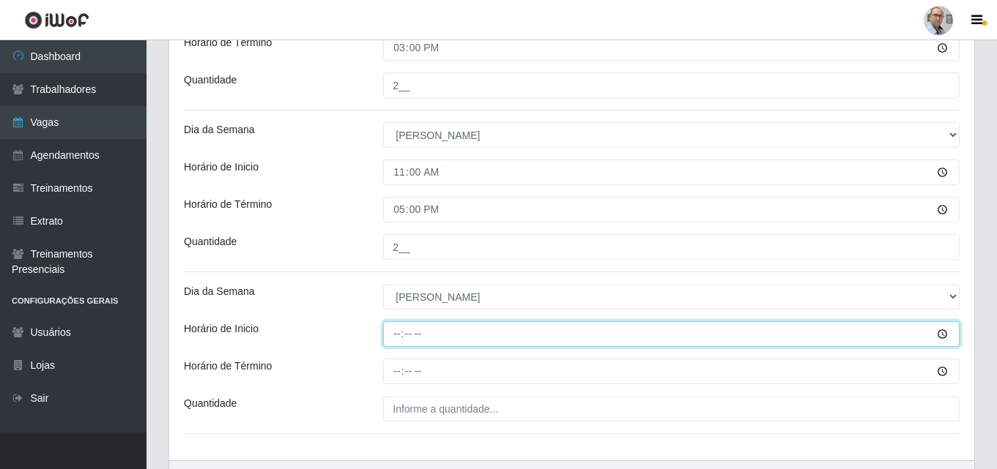
click at [391, 338] on input "Horário de Inicio" at bounding box center [671, 334] width 576 height 26
type input "13:00"
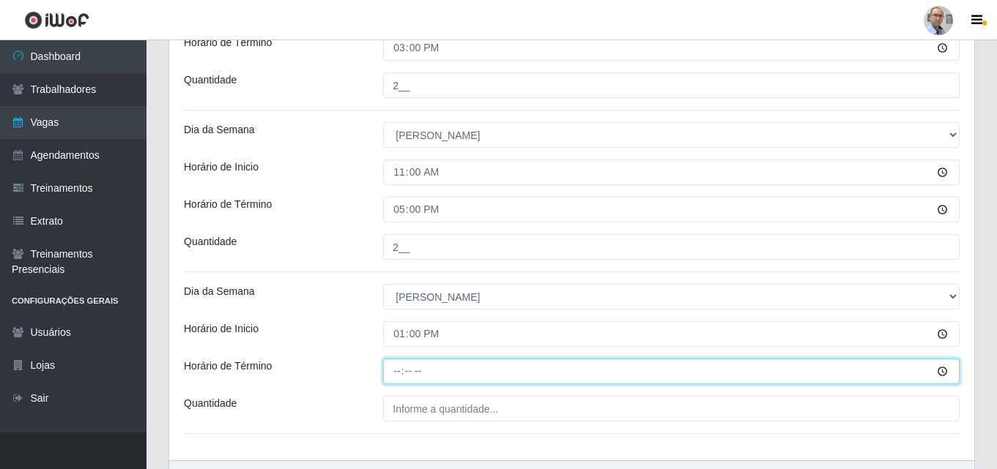
type input "18:00"
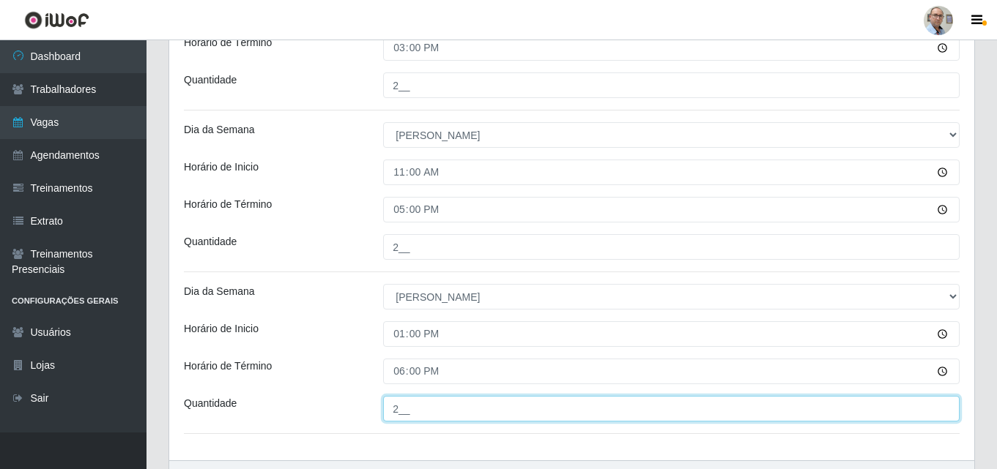
type input "2__"
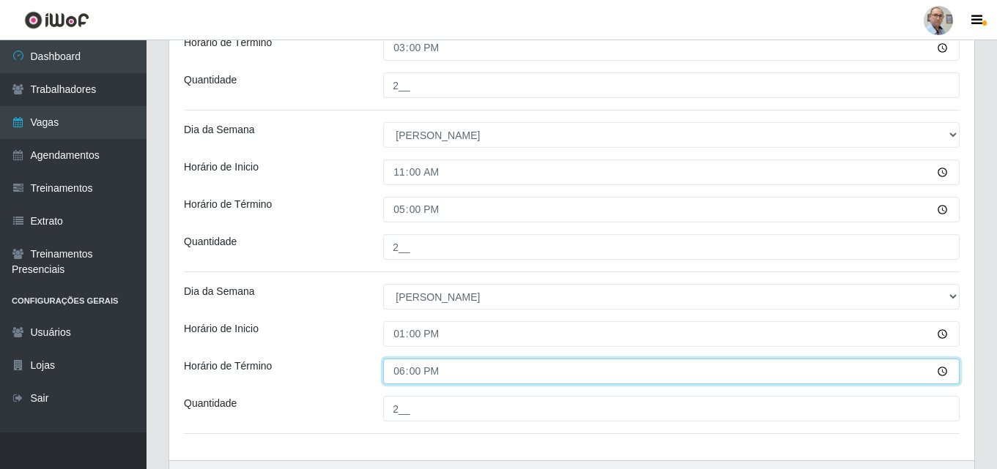
click at [396, 371] on input "18:00" at bounding box center [671, 372] width 576 height 26
type input "19:00"
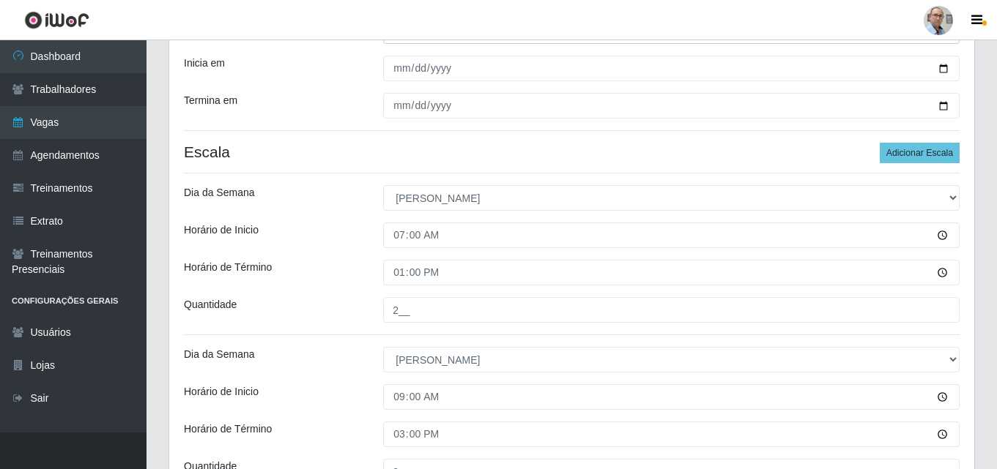
scroll to position [163, 0]
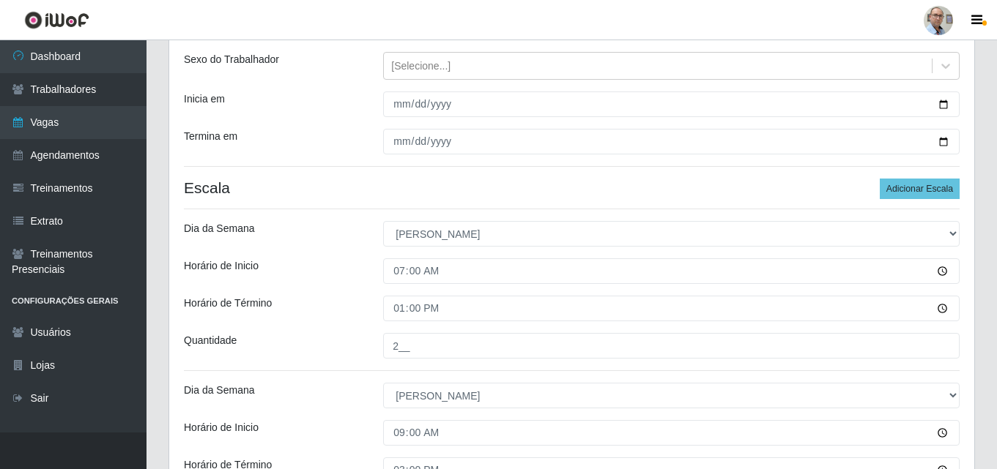
click at [601, 34] on header "Perfil Alterar Senha Sair" at bounding box center [498, 20] width 997 height 40
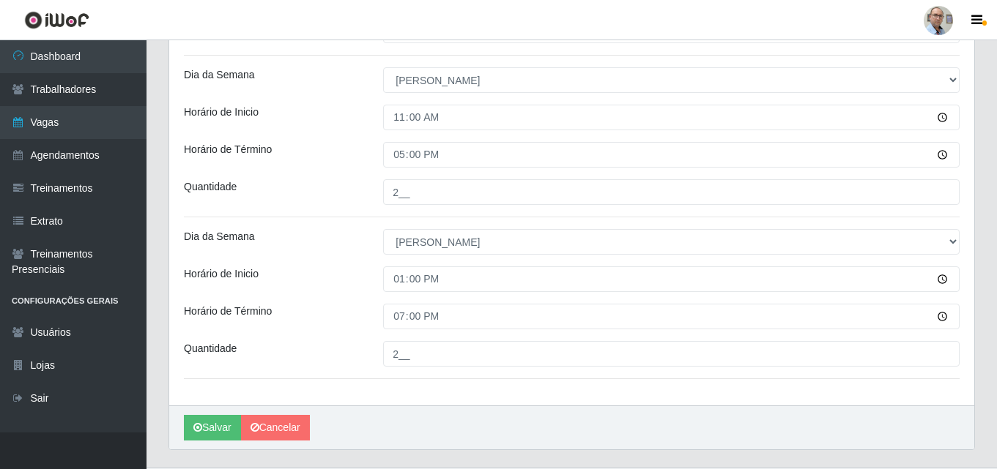
scroll to position [676, 0]
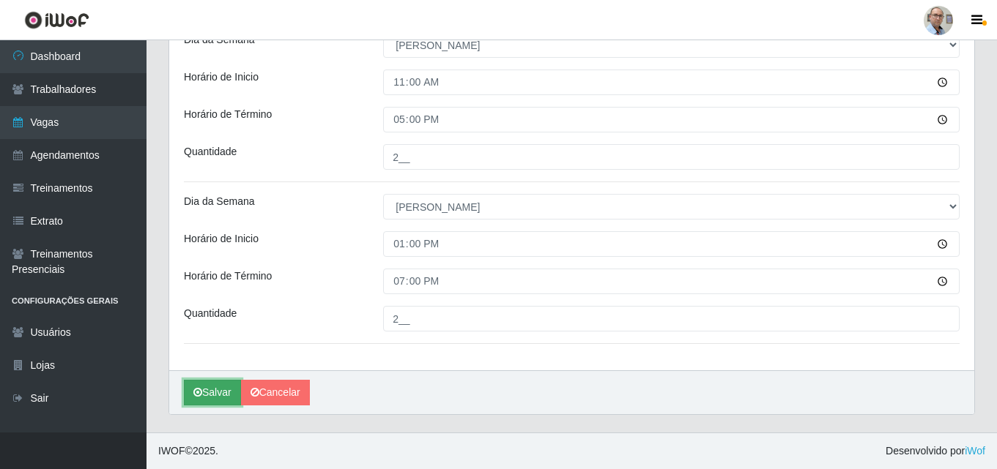
click at [211, 389] on button "Salvar" at bounding box center [212, 393] width 57 height 26
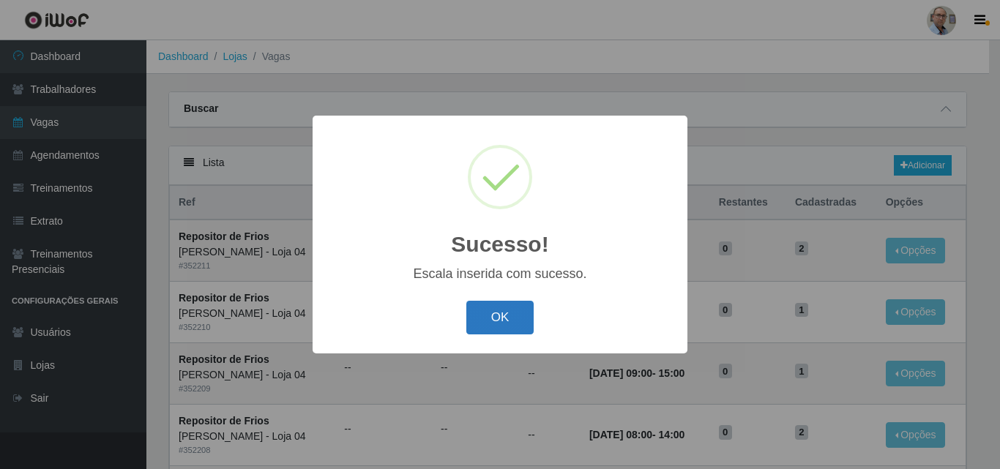
click at [496, 315] on button "OK" at bounding box center [500, 318] width 68 height 34
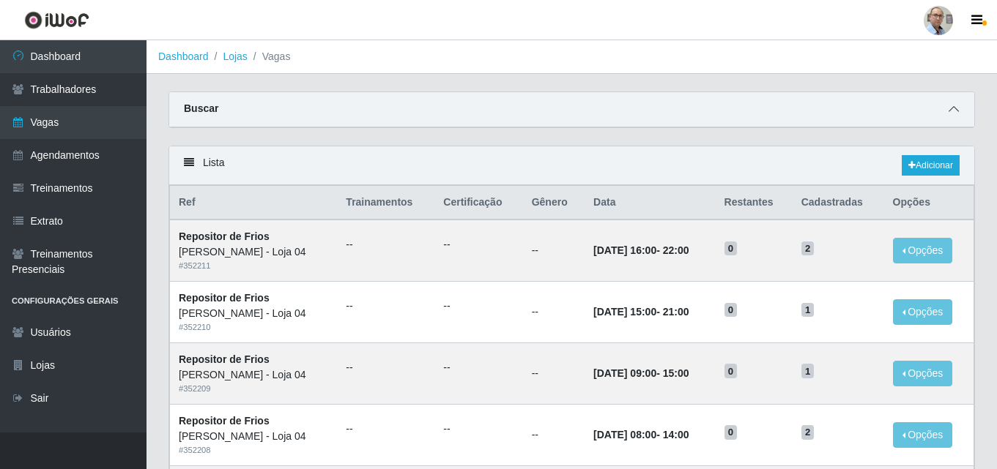
click at [949, 109] on icon at bounding box center [953, 109] width 10 height 10
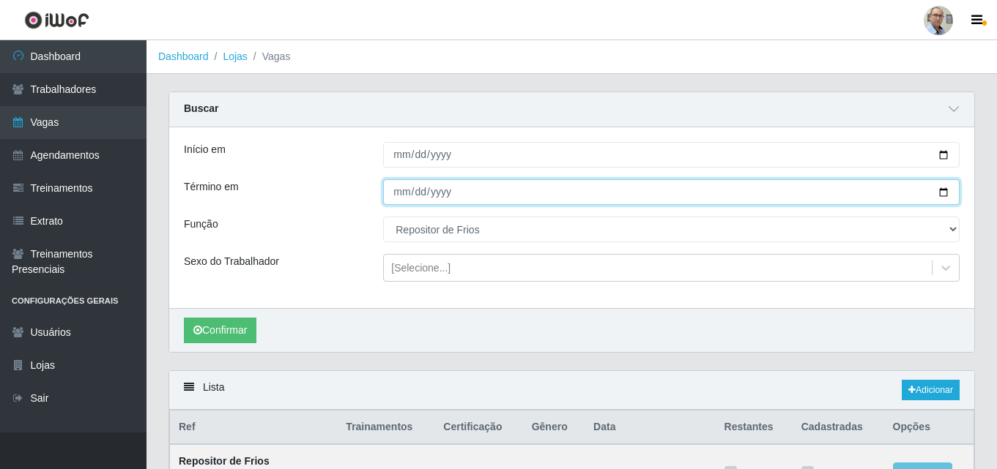
click at [944, 196] on input "[DATE]" at bounding box center [671, 192] width 576 height 26
type input "[DATE]"
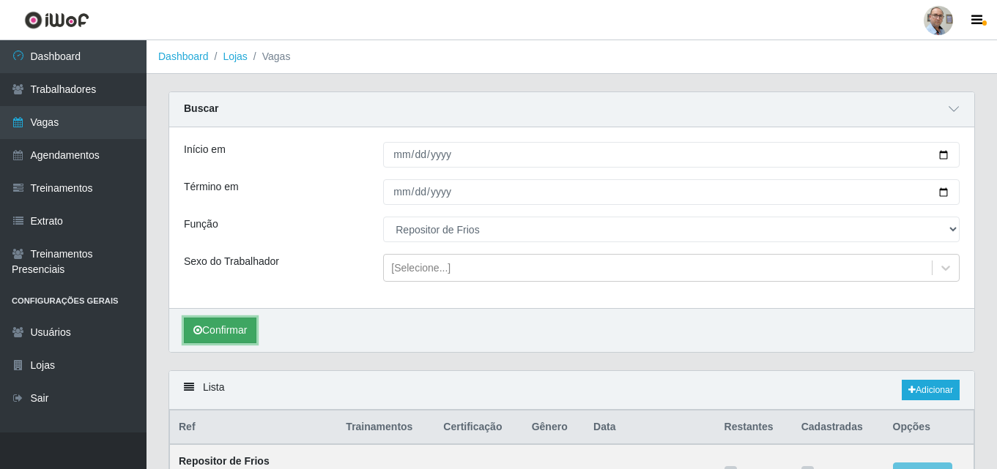
click at [229, 335] on button "Confirmar" at bounding box center [220, 331] width 72 height 26
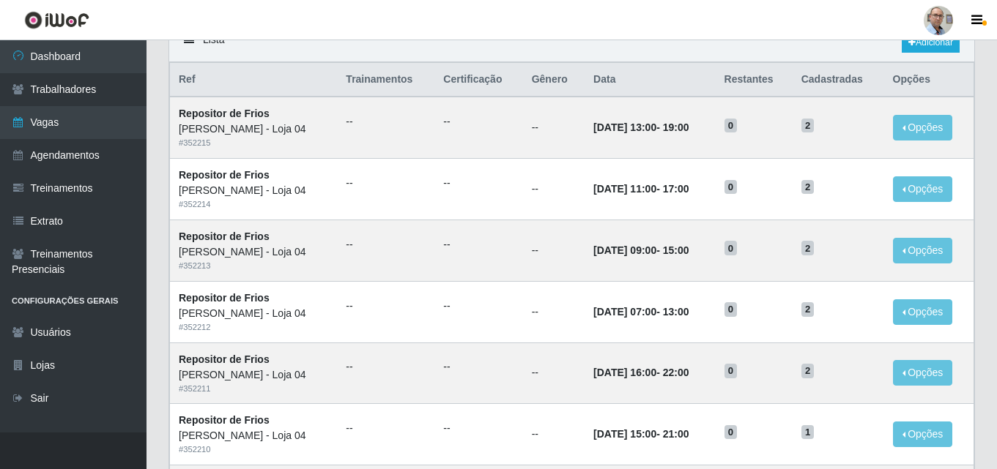
scroll to position [264, 0]
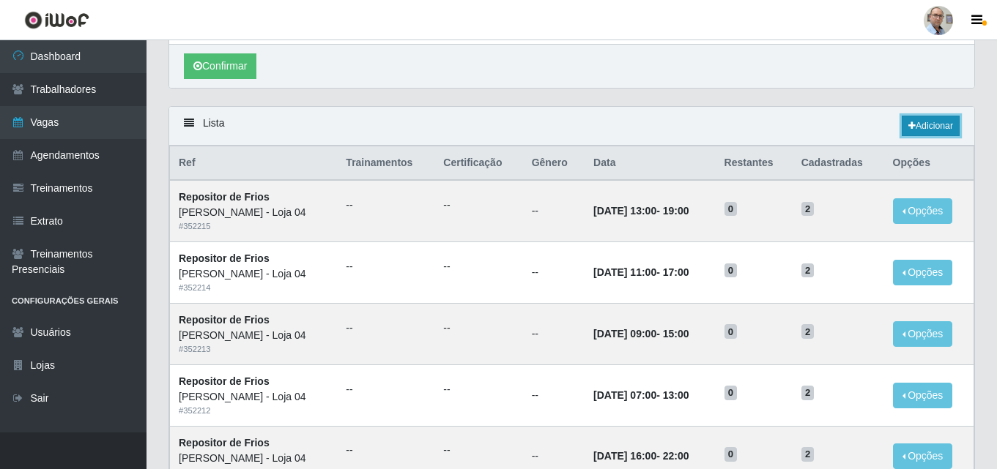
click at [926, 130] on link "Adicionar" at bounding box center [930, 126] width 58 height 21
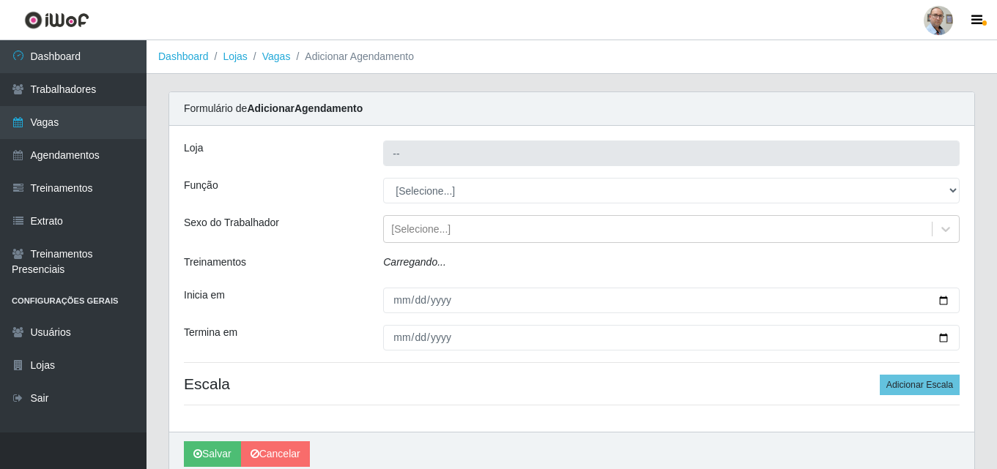
type input "[PERSON_NAME] - Loja 04"
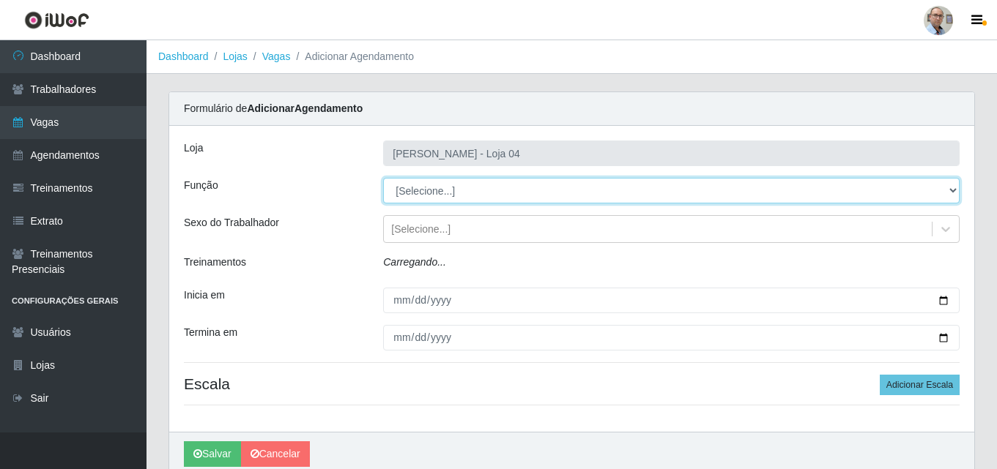
click at [469, 187] on select "[Selecione...] ASG ASG + ASG ++ Auxiliar de Depósito Auxiliar de Depósito + Aux…" at bounding box center [671, 191] width 576 height 26
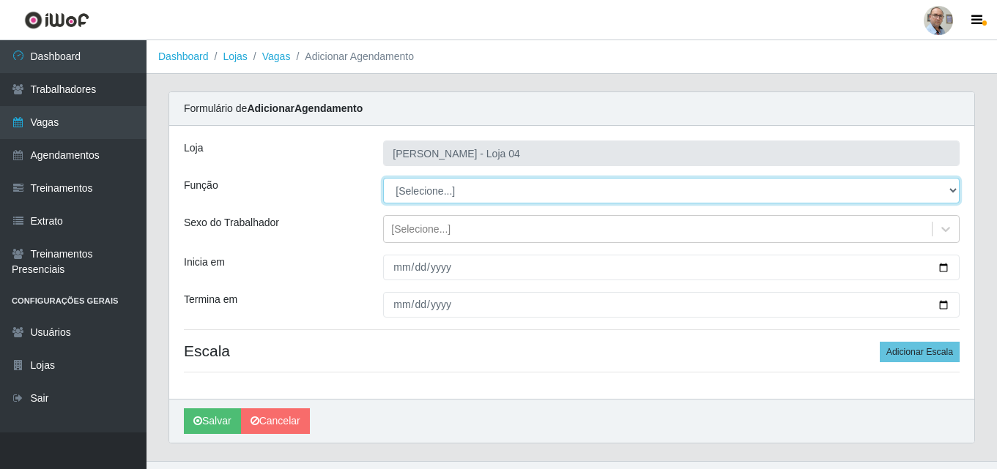
select select "112"
click at [383, 178] on select "[Selecione...] ASG ASG + ASG ++ Auxiliar de Depósito Auxiliar de Depósito + Aux…" at bounding box center [671, 191] width 576 height 26
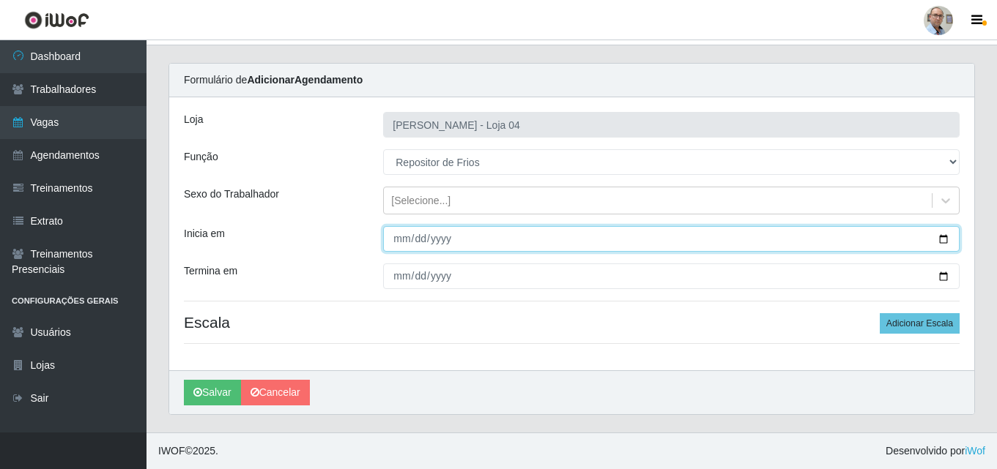
click at [941, 239] on input "Inicia em" at bounding box center [671, 239] width 576 height 26
type input "[DATE]"
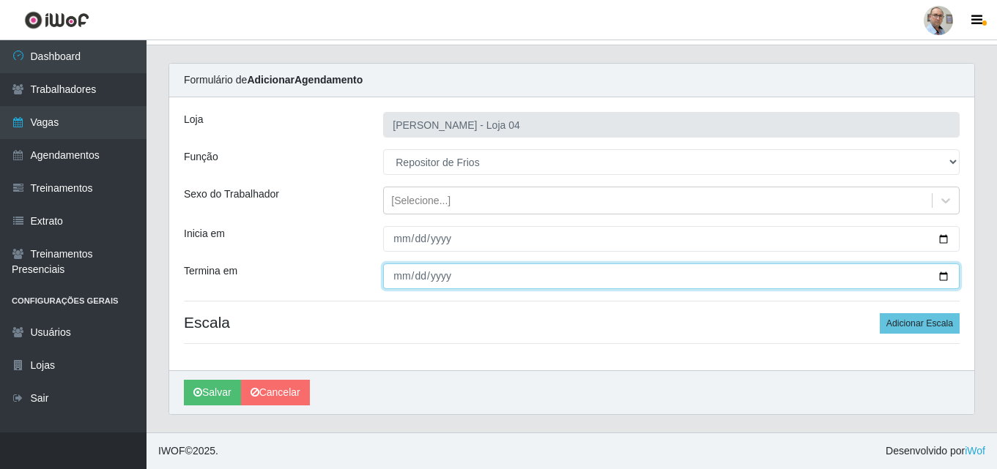
click at [945, 277] on input "Termina em" at bounding box center [671, 277] width 576 height 26
type input "[DATE]"
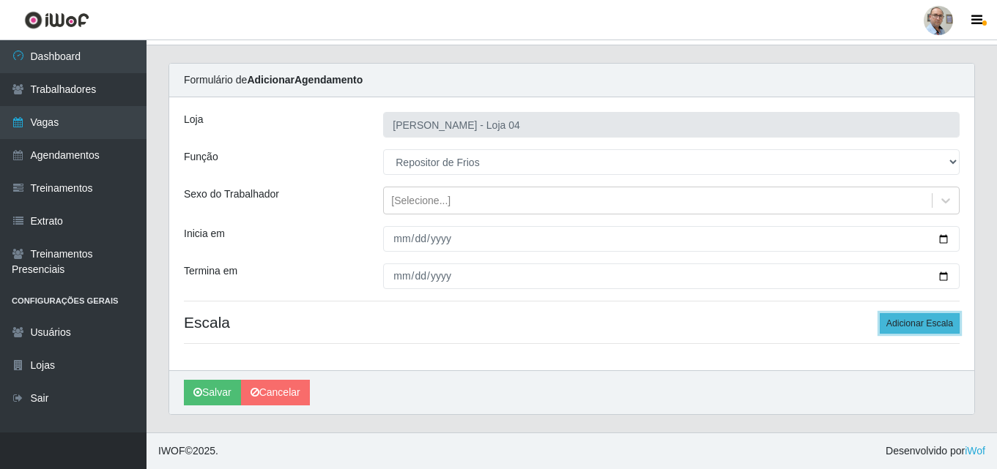
click at [924, 319] on button "Adicionar Escala" at bounding box center [919, 323] width 80 height 21
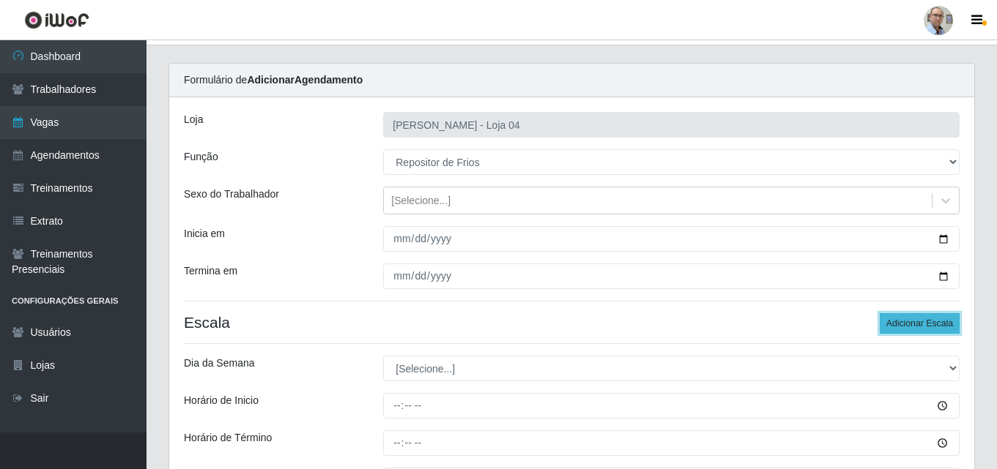
click at [924, 319] on button "Adicionar Escala" at bounding box center [919, 323] width 80 height 21
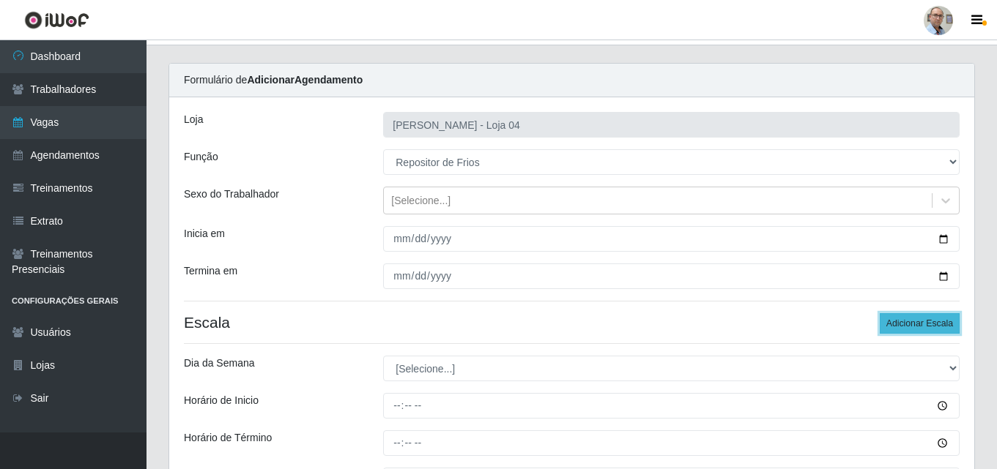
click at [924, 319] on button "Adicionar Escala" at bounding box center [919, 323] width 80 height 21
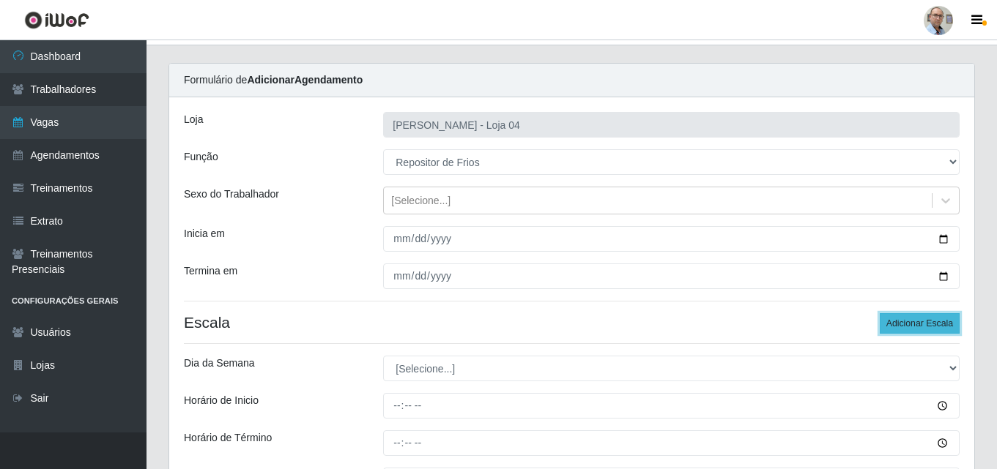
click at [924, 319] on button "Adicionar Escala" at bounding box center [919, 323] width 80 height 21
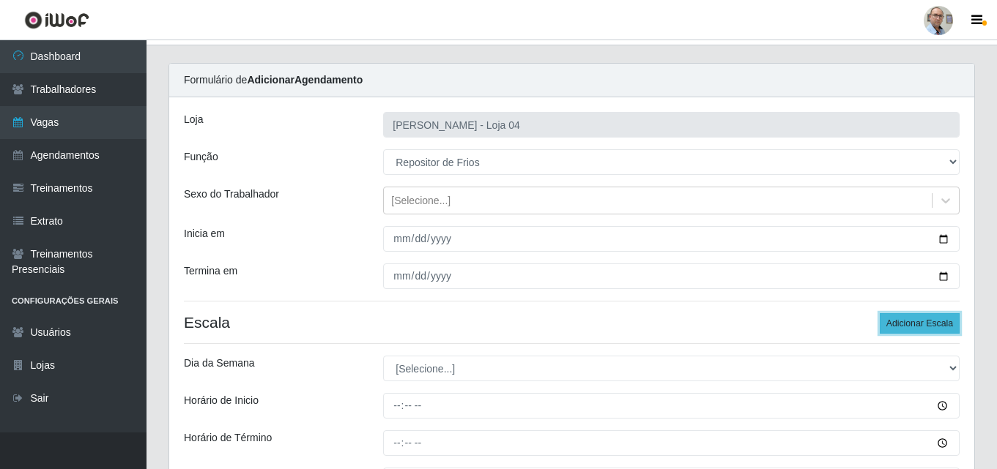
click at [924, 319] on button "Adicionar Escala" at bounding box center [919, 323] width 80 height 21
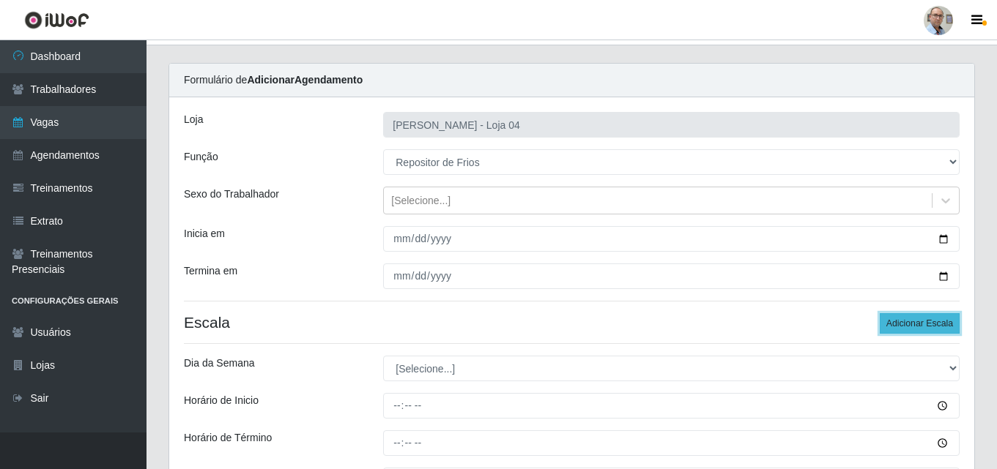
click at [924, 319] on button "Adicionar Escala" at bounding box center [919, 323] width 80 height 21
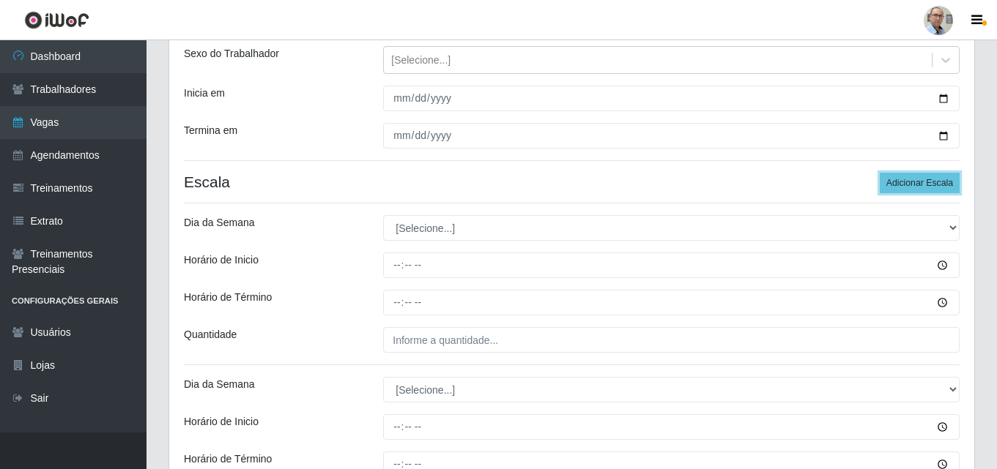
scroll to position [175, 0]
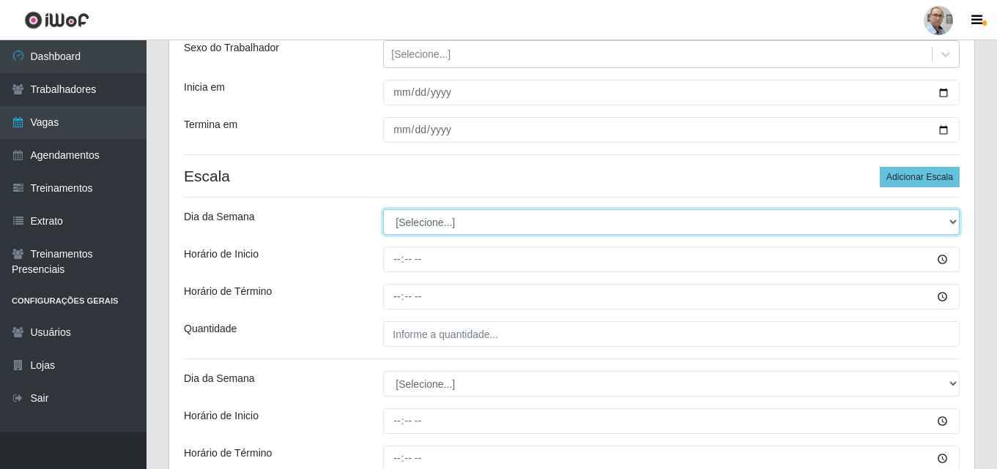
click at [450, 224] on select "[Selecione...] Segunda Terça Quarta Quinta Sexta Sábado Domingo" at bounding box center [671, 222] width 576 height 26
select select "1"
click at [383, 209] on select "[Selecione...] Segunda Terça Quarta Quinta Sexta Sábado Domingo" at bounding box center [671, 222] width 576 height 26
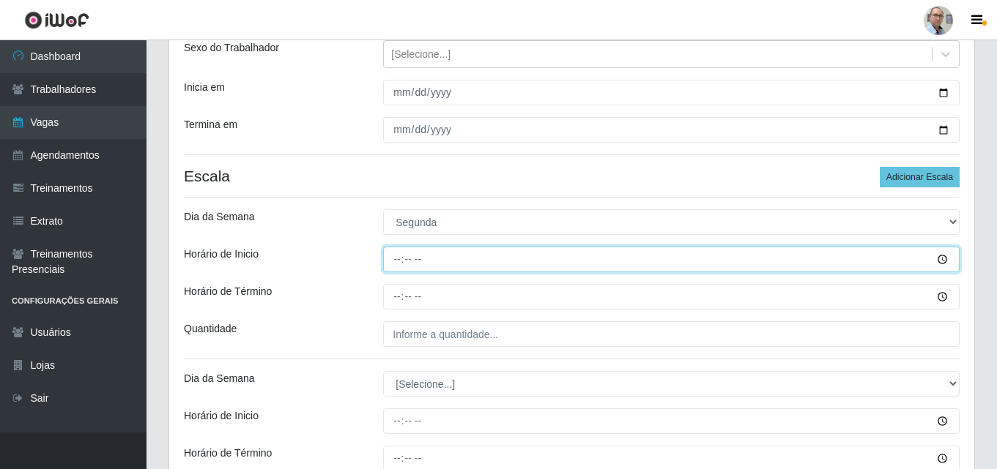
click at [395, 254] on input "Horário de Inicio" at bounding box center [671, 260] width 576 height 26
type input "08:00"
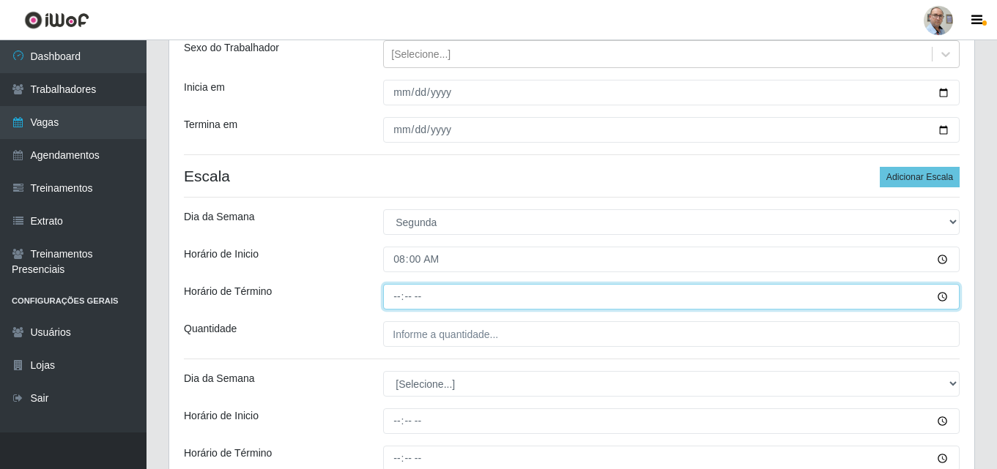
type input "14:00"
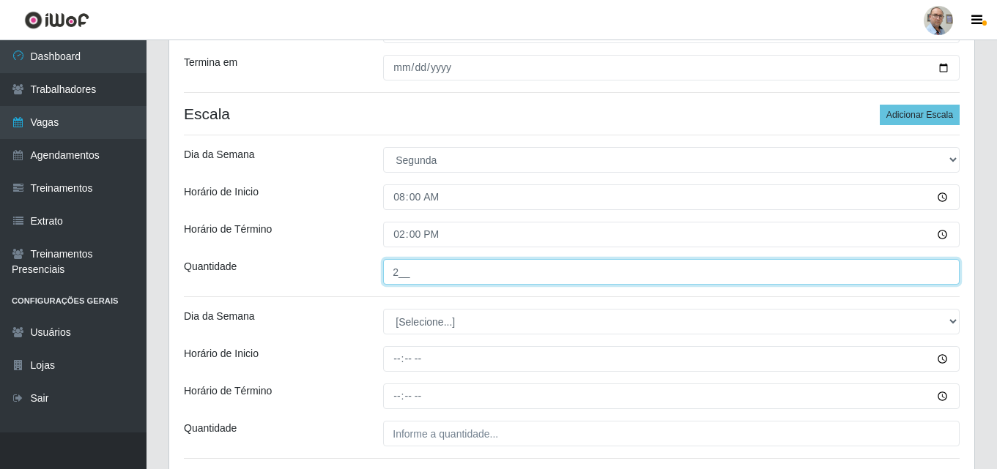
scroll to position [321, 0]
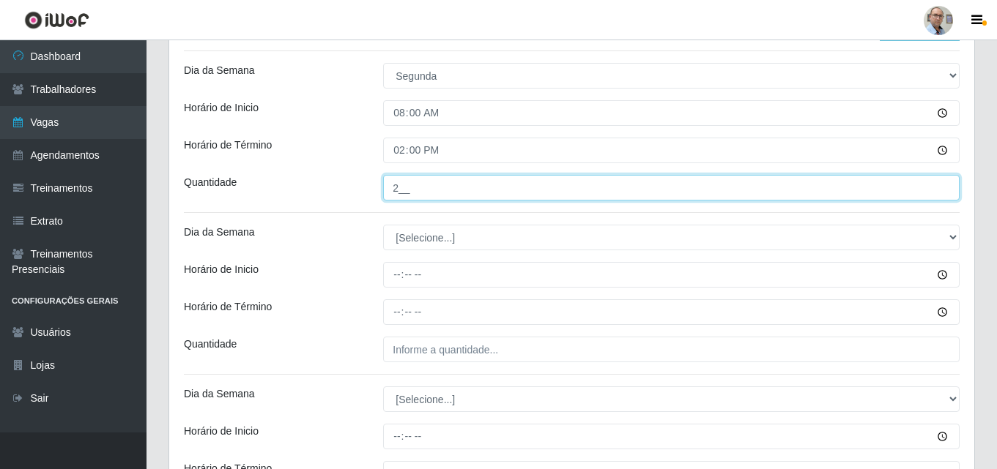
type input "2__"
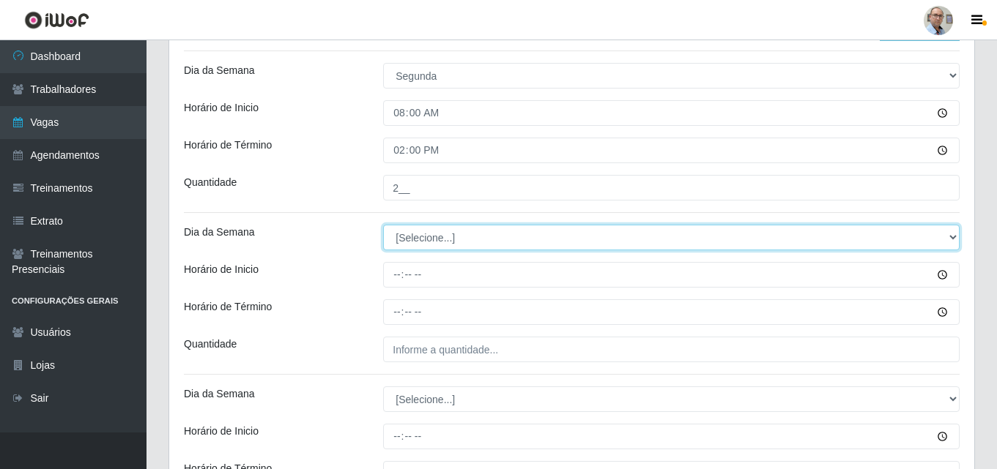
click at [409, 237] on select "[Selecione...] Segunda Terça Quarta Quinta Sexta Sábado Domingo" at bounding box center [671, 238] width 576 height 26
select select "1"
click at [383, 225] on select "[Selecione...] Segunda Terça Quarta Quinta Sexta Sábado Domingo" at bounding box center [671, 238] width 576 height 26
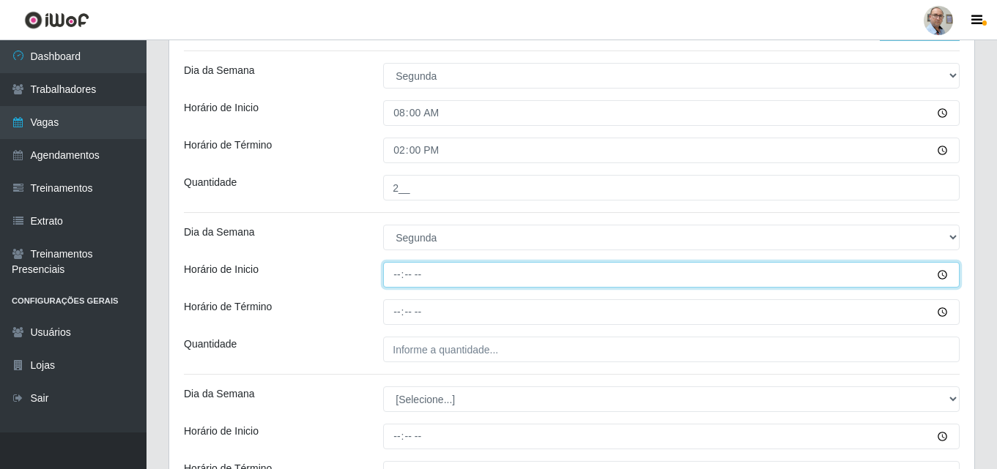
click at [395, 272] on input "Horário de Inicio" at bounding box center [671, 275] width 576 height 26
type input "09:00"
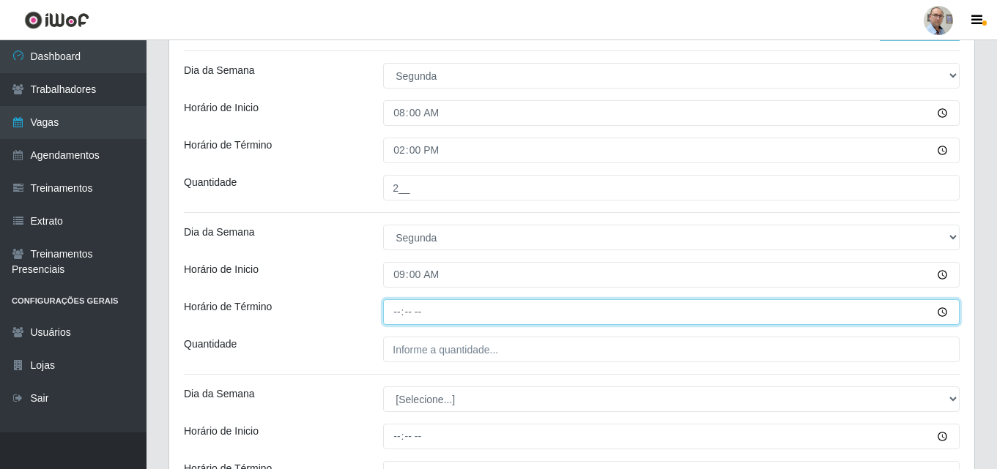
type input "15:00"
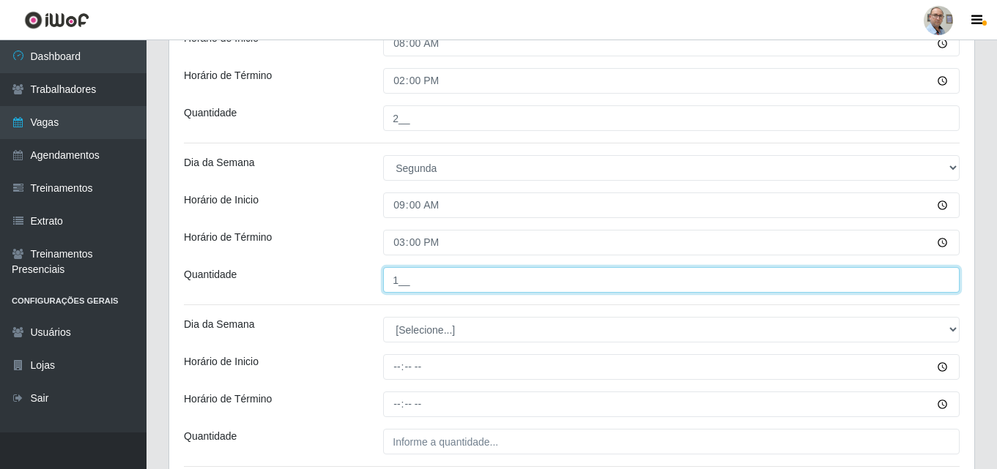
scroll to position [468, 0]
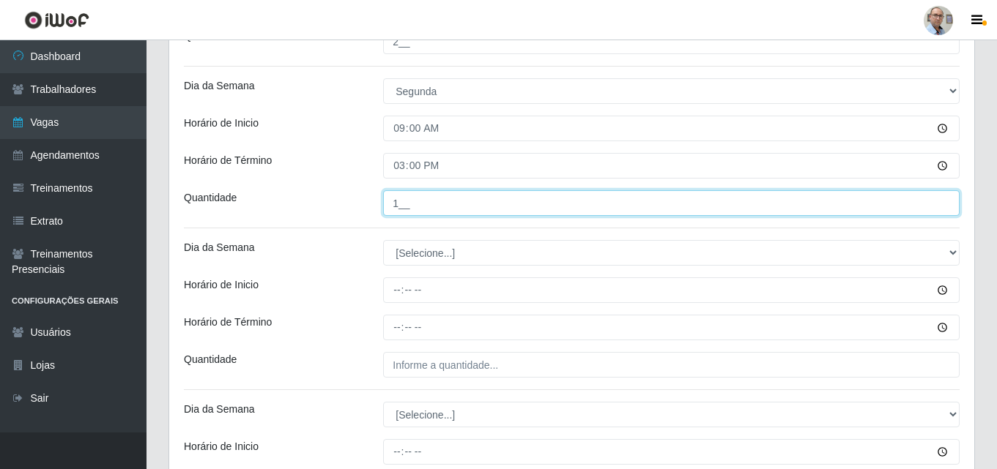
type input "1__"
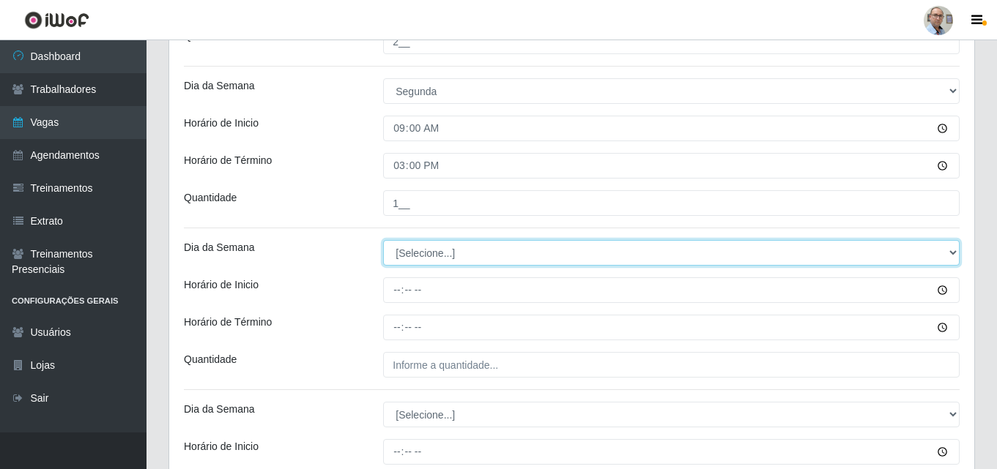
click at [410, 259] on select "[Selecione...] Segunda Terça Quarta Quinta Sexta Sábado Domingo" at bounding box center [671, 253] width 576 height 26
select select "1"
click at [383, 240] on select "[Selecione...] Segunda Terça Quarta Quinta Sexta Sábado Domingo" at bounding box center [671, 253] width 576 height 26
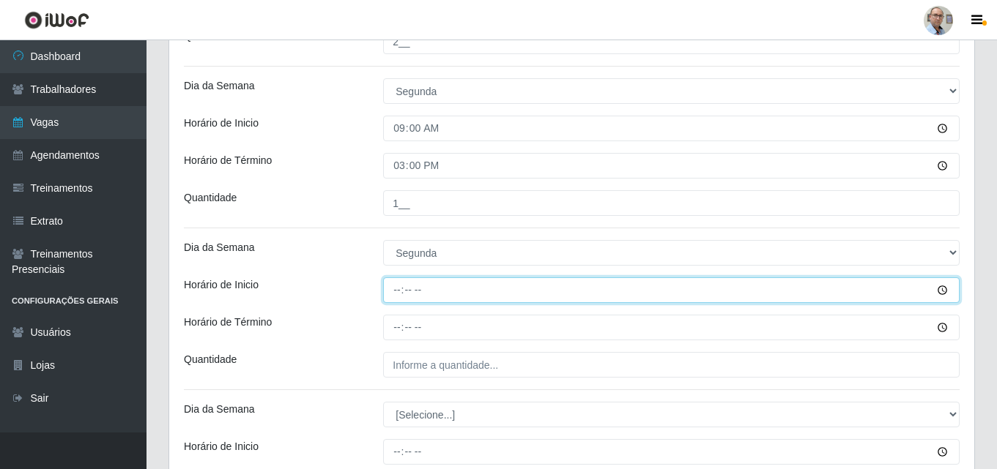
click at [392, 295] on input "Horário de Inicio" at bounding box center [671, 291] width 576 height 26
type input "15:00"
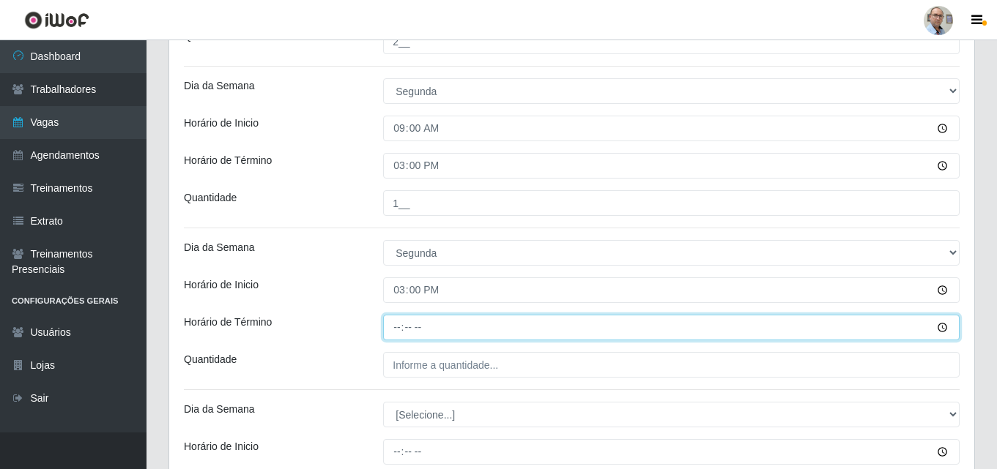
type input "21:00"
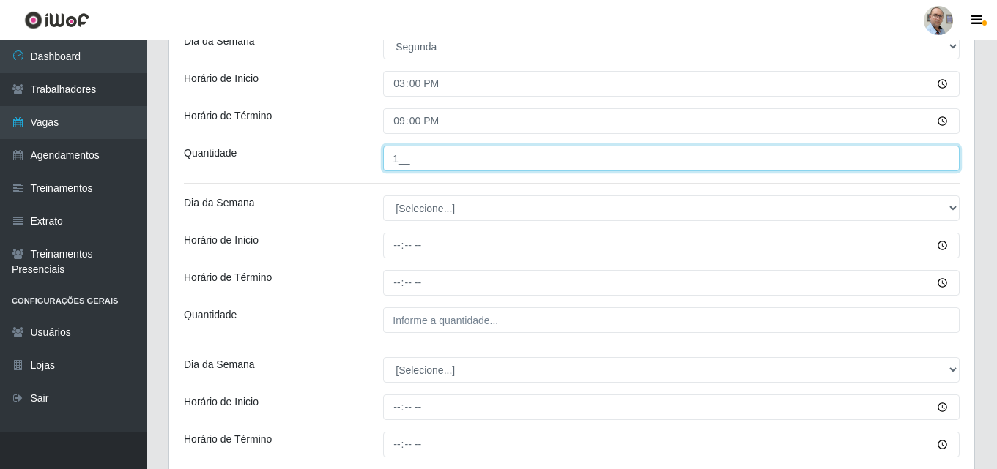
scroll to position [688, 0]
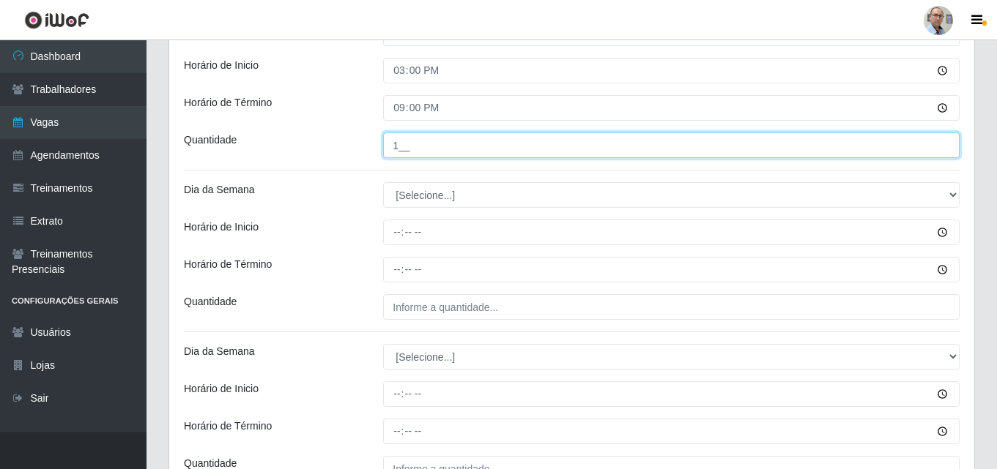
type input "1__"
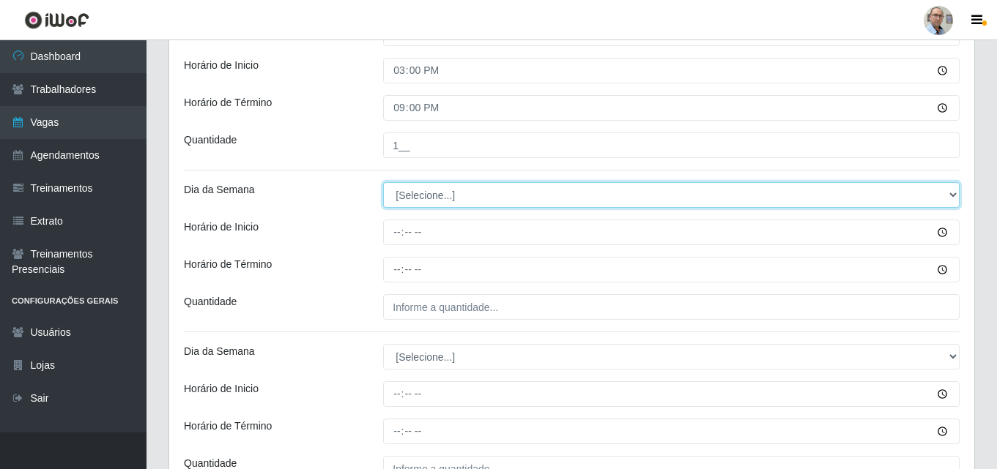
click at [428, 193] on select "[Selecione...] Segunda Terça Quarta Quinta Sexta Sábado Domingo" at bounding box center [671, 195] width 576 height 26
select select "1"
click at [383, 182] on select "[Selecione...] Segunda Terça Quarta Quinta Sexta Sábado Domingo" at bounding box center [671, 195] width 576 height 26
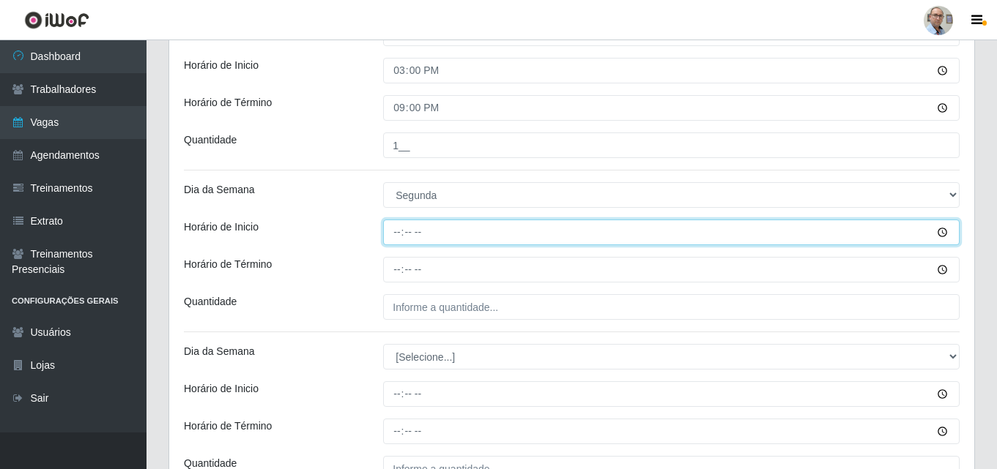
click at [391, 233] on input "Horário de Inicio" at bounding box center [671, 233] width 576 height 26
type input "16:00"
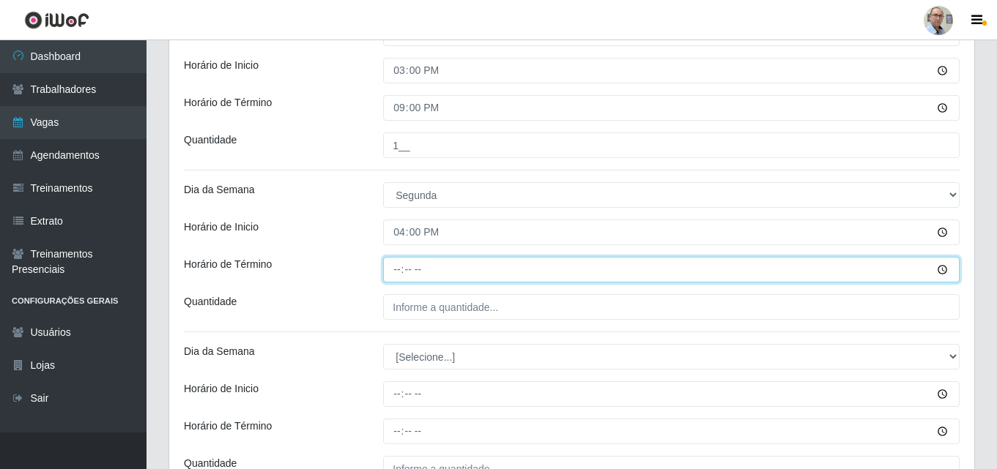
type input "22:00"
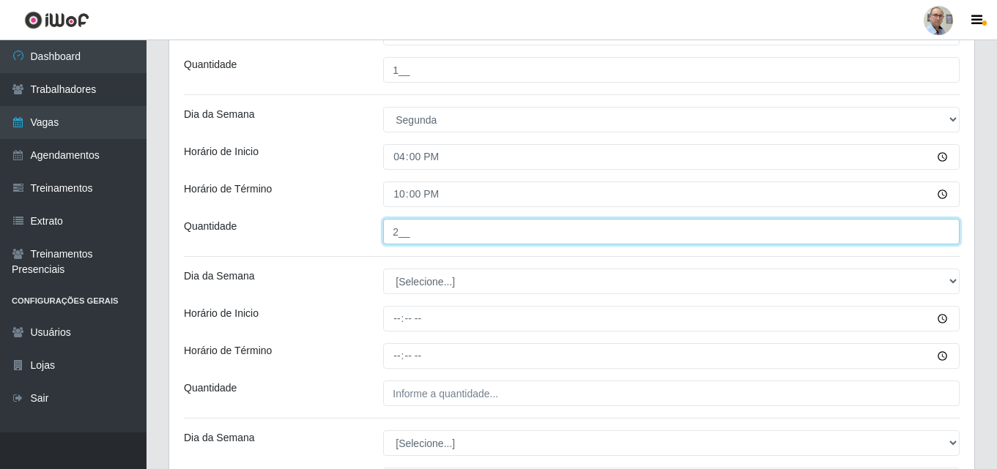
scroll to position [834, 0]
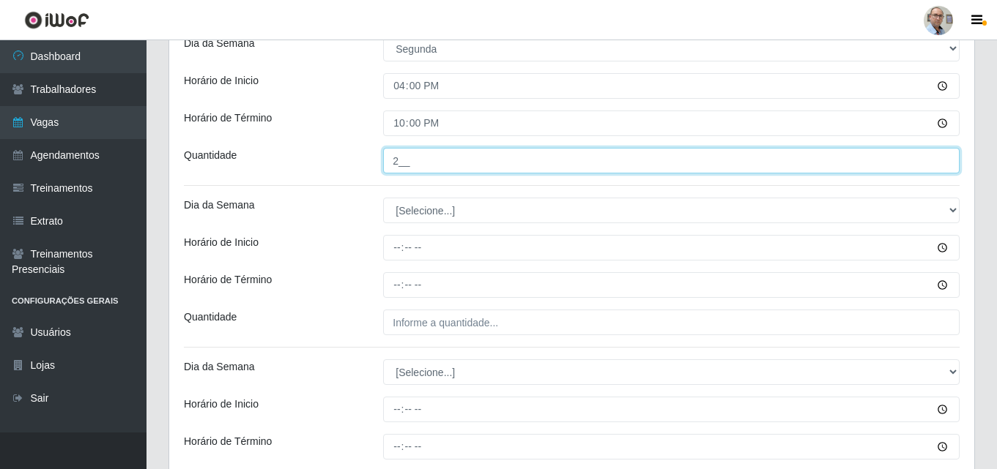
type input "2__"
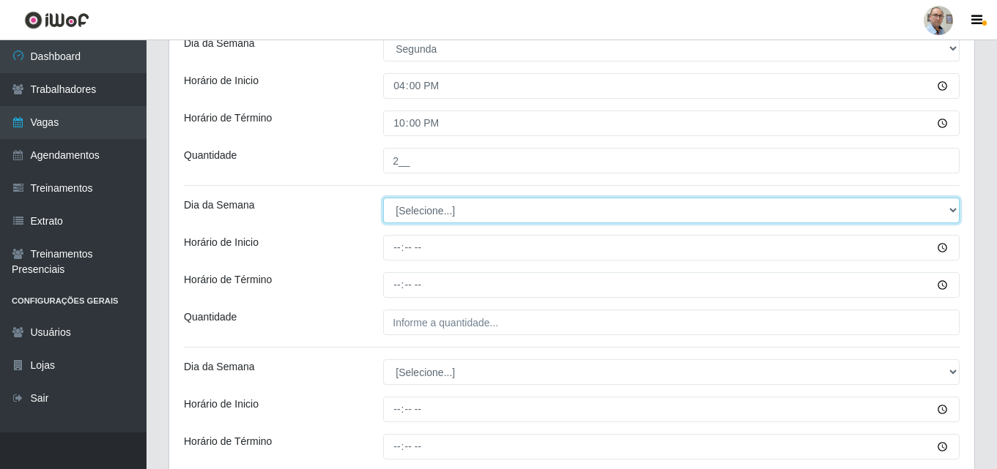
click at [415, 209] on select "[Selecione...] Segunda Terça Quarta Quinta Sexta Sábado Domingo" at bounding box center [671, 211] width 576 height 26
select select "2"
click at [383, 198] on select "[Selecione...] Segunda Terça Quarta Quinta Sexta Sábado Domingo" at bounding box center [671, 211] width 576 height 26
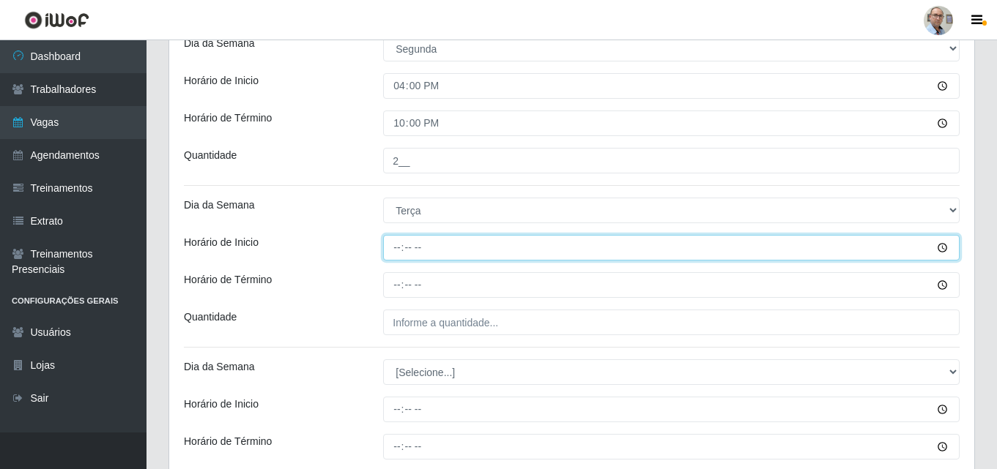
click at [390, 243] on input "Horário de Inicio" at bounding box center [671, 248] width 576 height 26
type input "08:00"
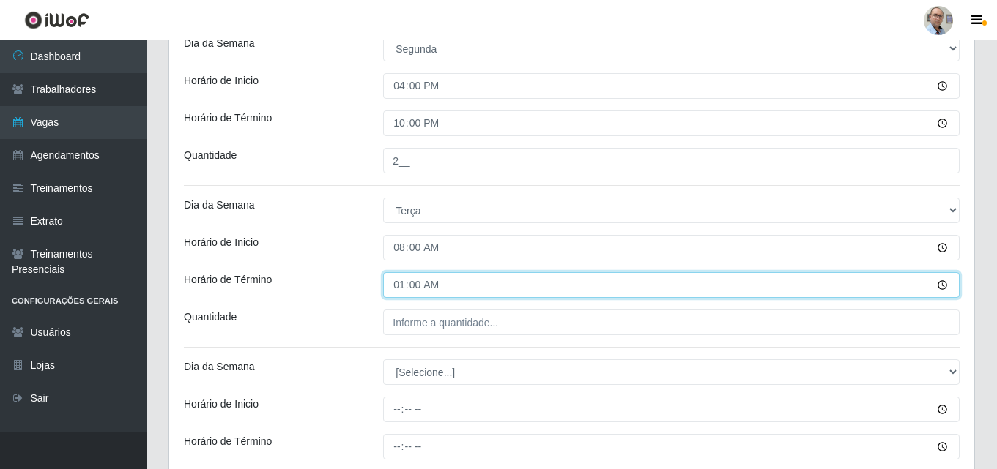
type input "14:00"
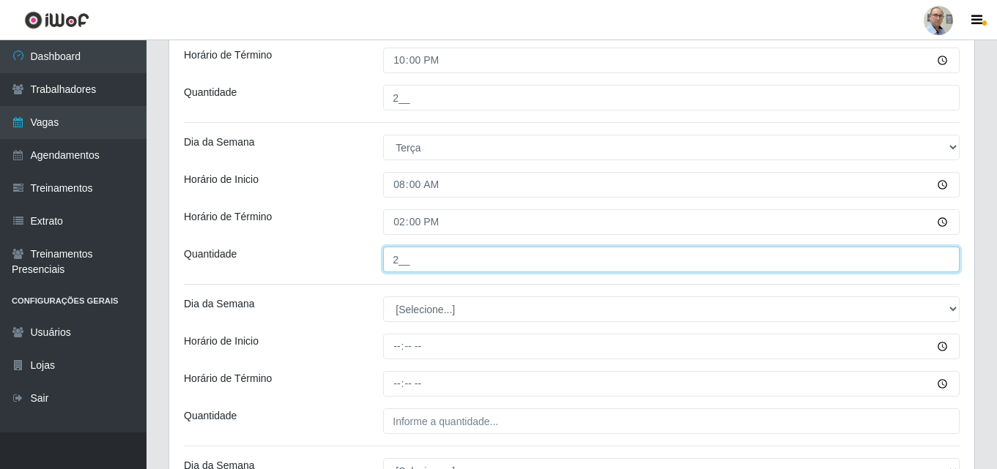
scroll to position [980, 0]
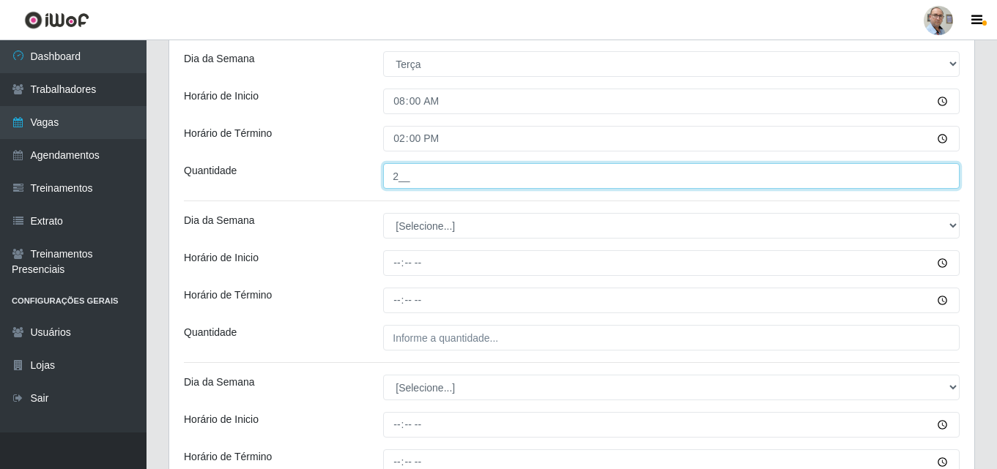
type input "2__"
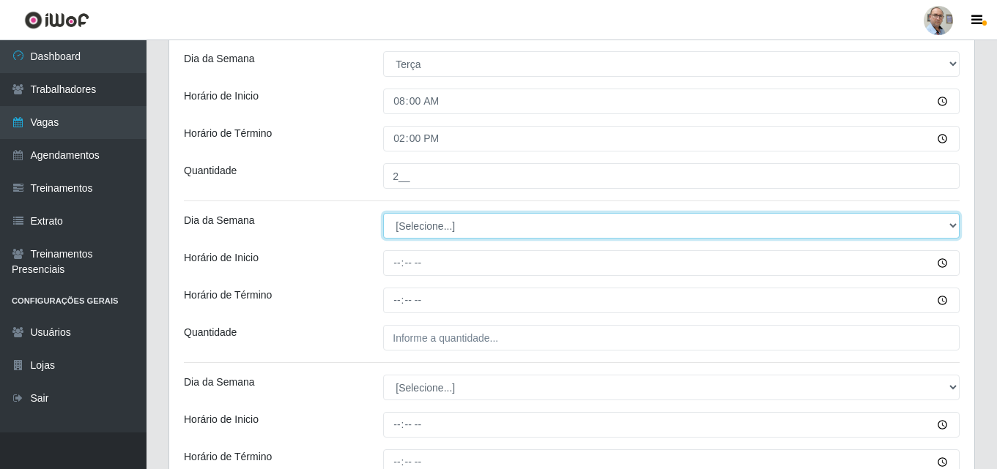
click at [409, 223] on select "[Selecione...] Segunda Terça Quarta Quinta Sexta Sábado Domingo" at bounding box center [671, 226] width 576 height 26
select select "2"
click at [383, 213] on select "[Selecione...] Segunda Terça Quarta Quinta Sexta Sábado Domingo" at bounding box center [671, 226] width 576 height 26
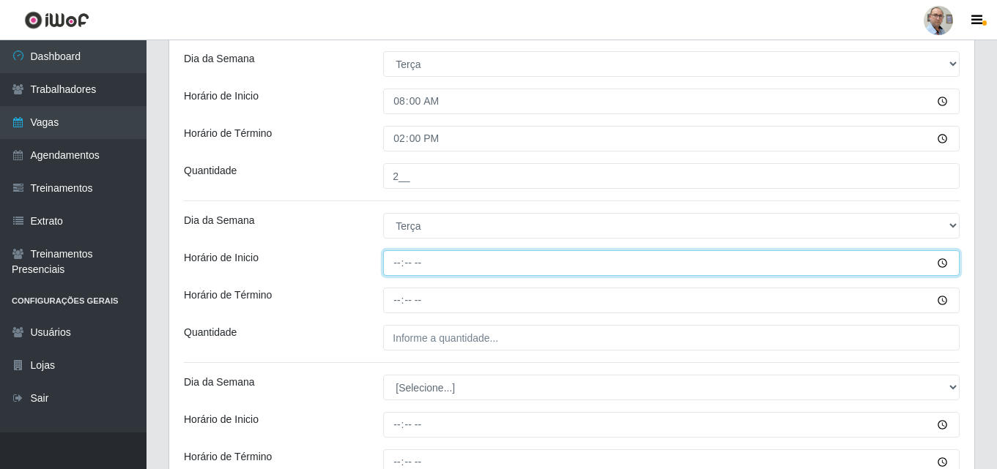
click at [393, 264] on input "Horário de Inicio" at bounding box center [671, 263] width 576 height 26
type input "09:00"
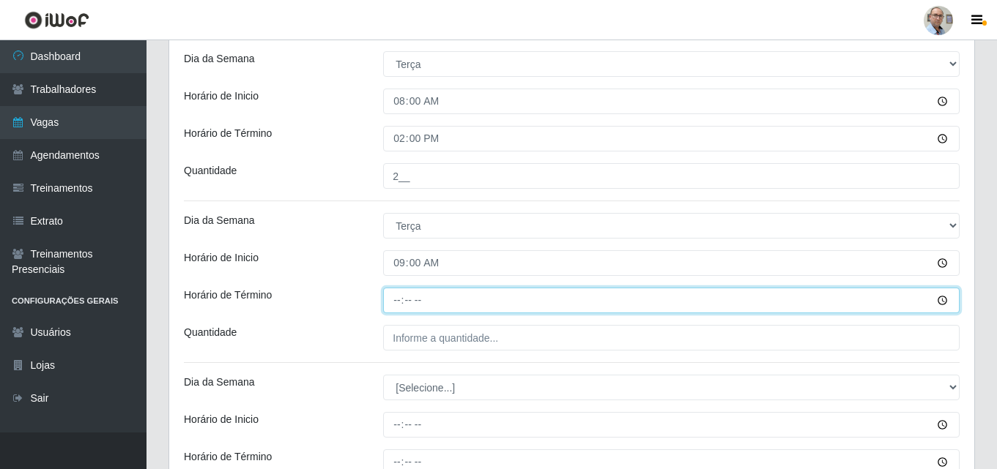
type input "15:00"
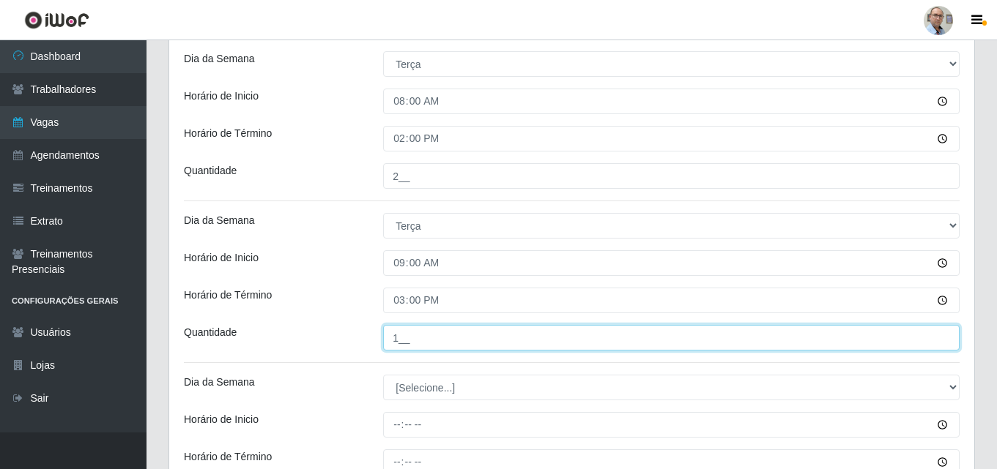
scroll to position [1127, 0]
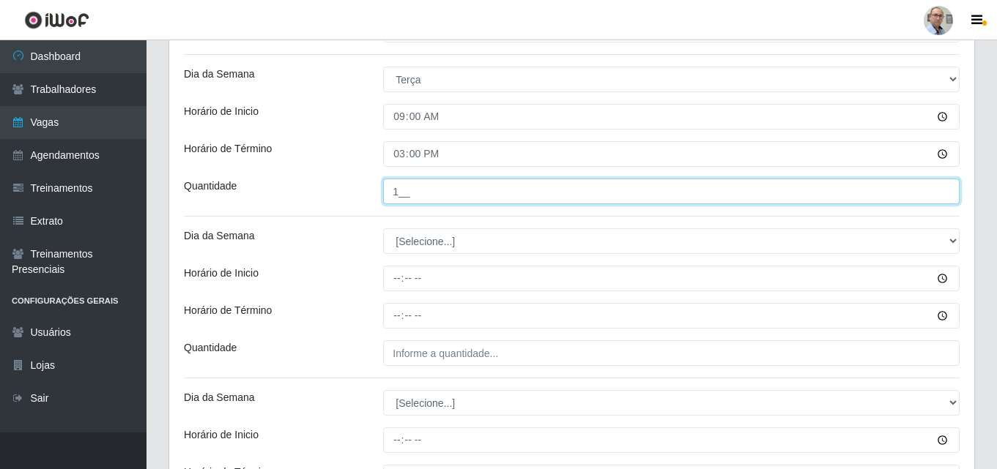
type input "1__"
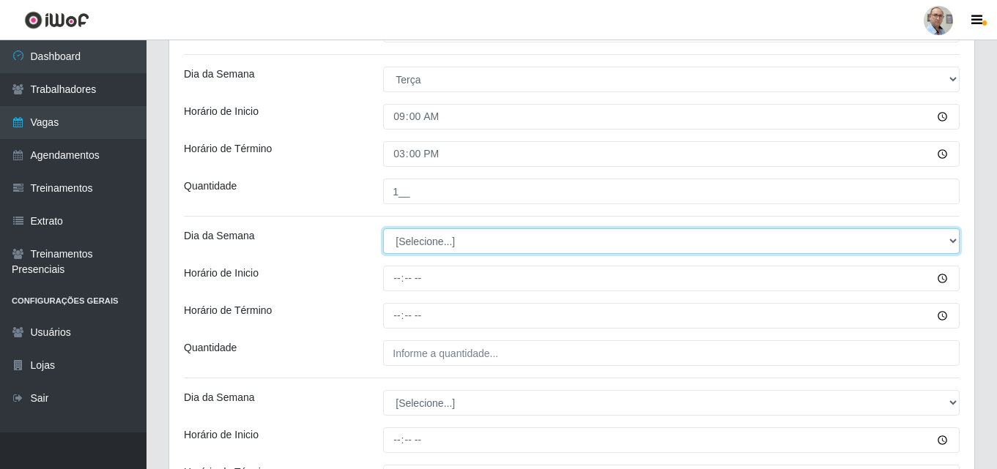
click at [414, 246] on select "[Selecione...] Segunda Terça Quarta Quinta Sexta Sábado Domingo" at bounding box center [671, 241] width 576 height 26
select select "2"
click at [383, 228] on select "[Selecione...] Segunda Terça Quarta Quinta Sexta Sábado Domingo" at bounding box center [671, 241] width 576 height 26
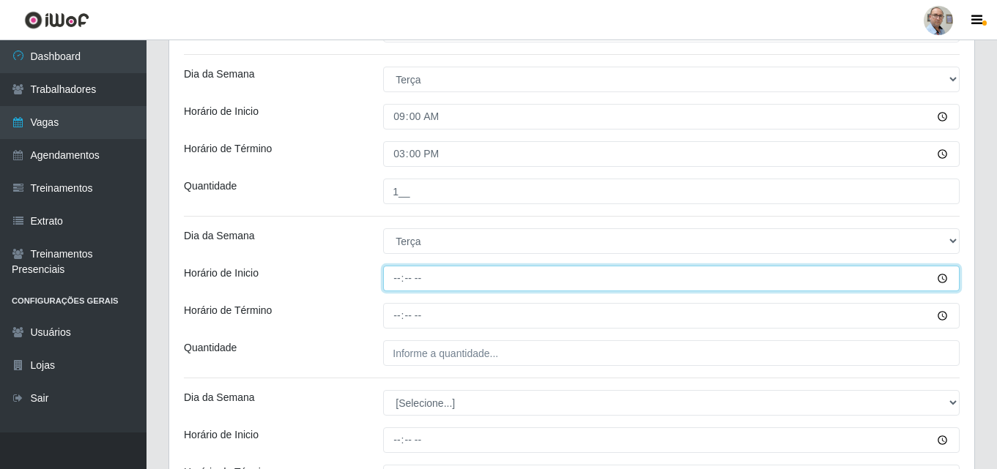
click at [391, 282] on input "Horário de Inicio" at bounding box center [671, 279] width 576 height 26
type input "15:00"
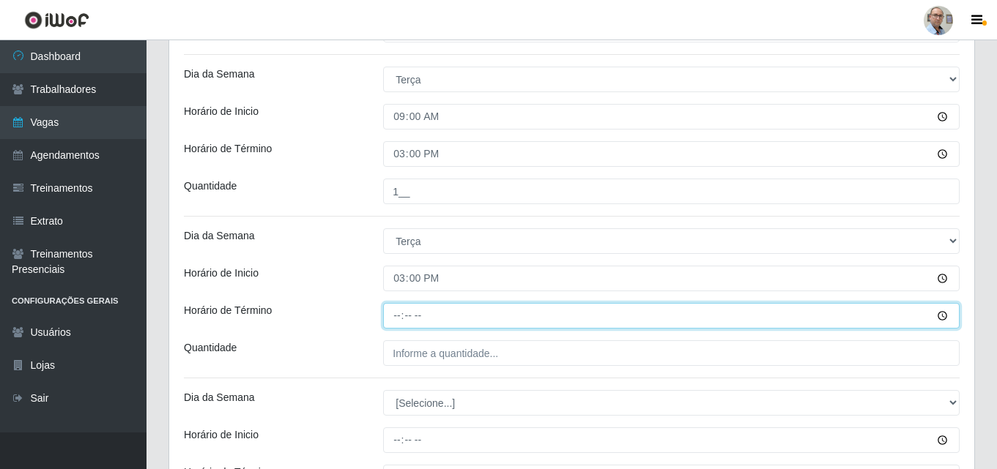
type input "21:00"
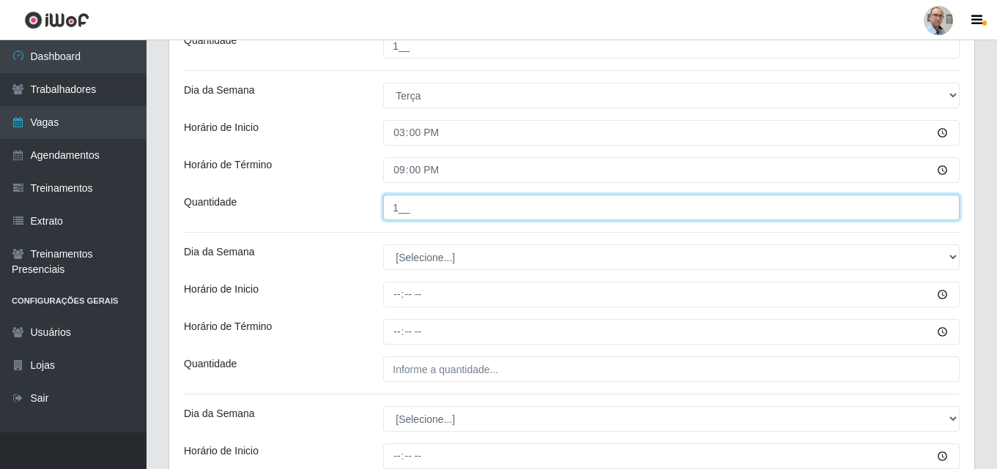
scroll to position [1273, 0]
type input "1__"
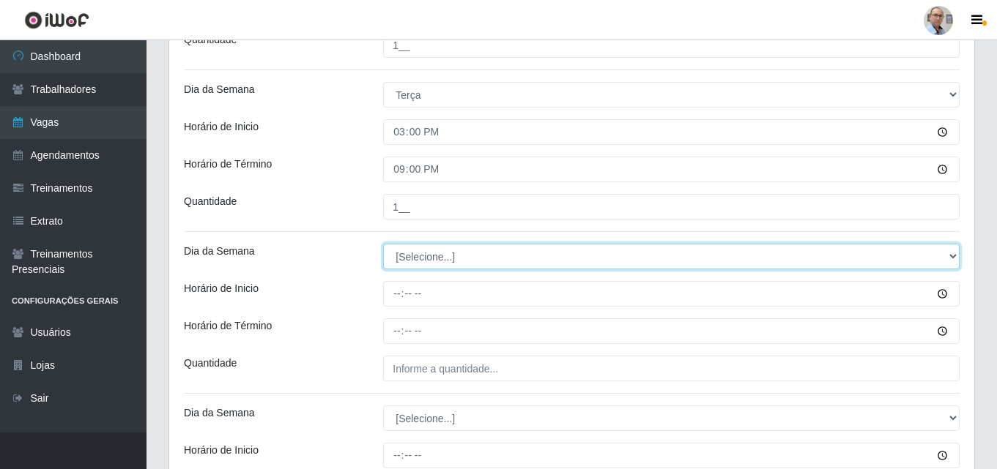
click at [419, 256] on select "[Selecione...] Segunda Terça Quarta Quinta Sexta Sábado Domingo" at bounding box center [671, 257] width 576 height 26
select select "2"
click at [383, 244] on select "[Selecione...] Segunda Terça Quarta Quinta Sexta Sábado Domingo" at bounding box center [671, 257] width 576 height 26
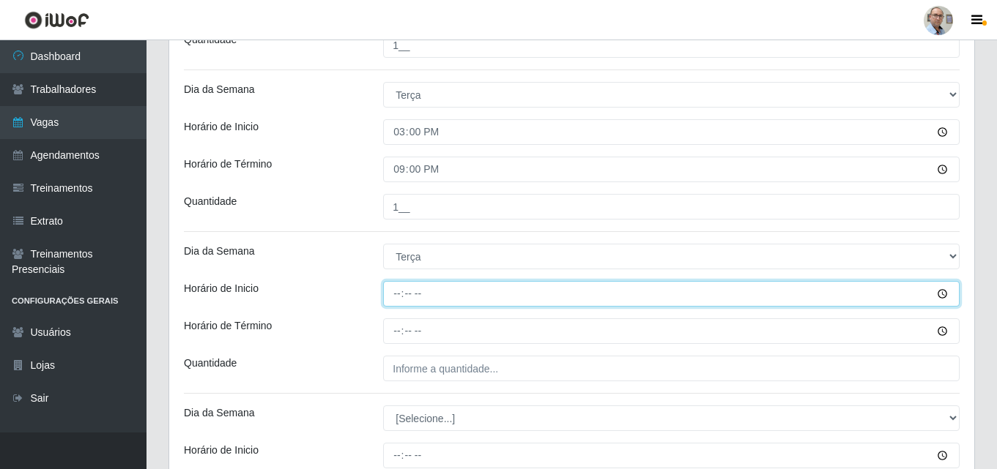
click at [397, 290] on input "Horário de Inicio" at bounding box center [671, 294] width 576 height 26
type input "16:00"
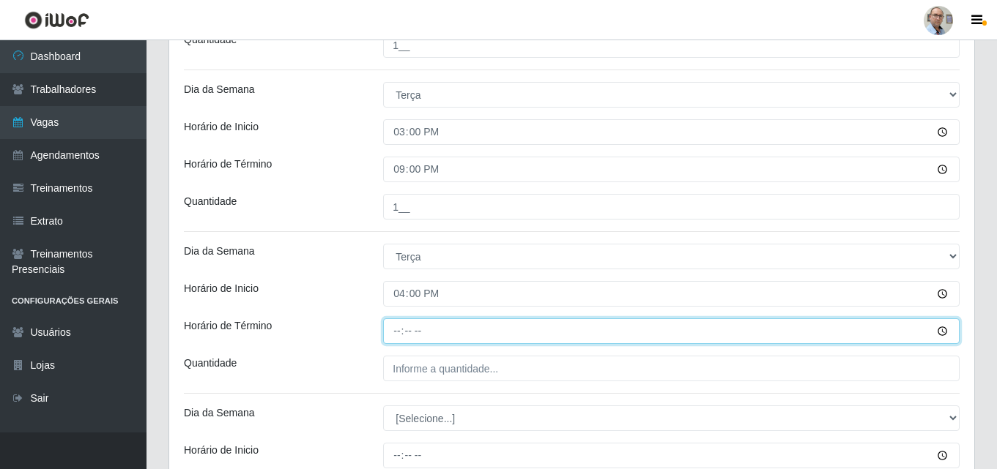
type input "22:00"
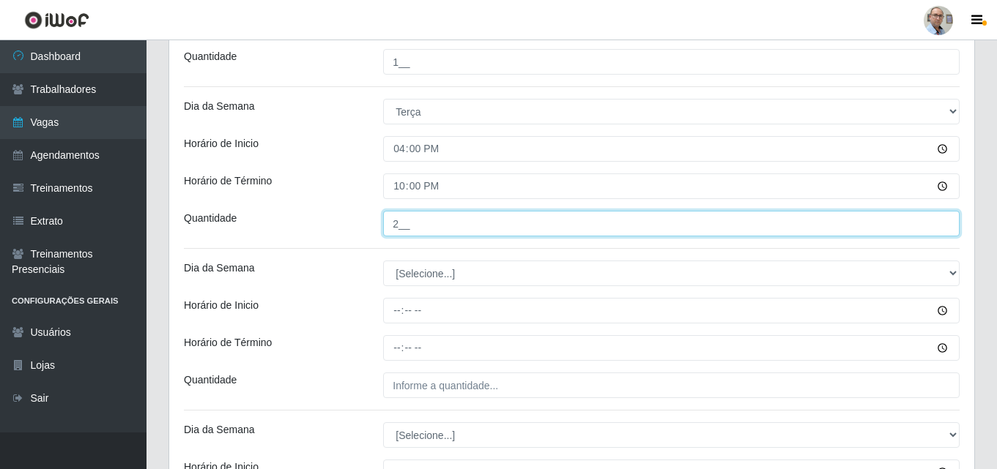
scroll to position [1420, 0]
type input "2__"
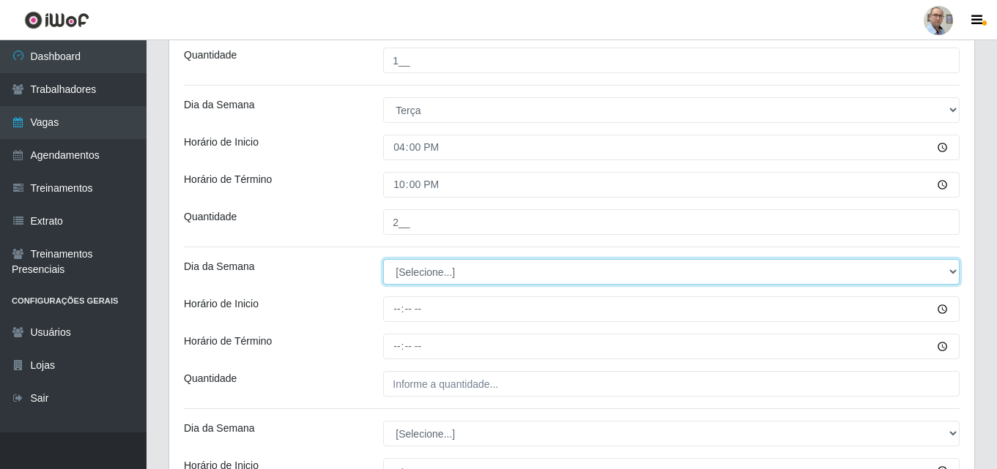
click at [448, 272] on select "[Selecione...] Segunda Terça Quarta Quinta Sexta Sábado Domingo" at bounding box center [671, 272] width 576 height 26
select select "3"
click at [383, 259] on select "[Selecione...] Segunda Terça Quarta Quinta Sexta Sábado Domingo" at bounding box center [671, 272] width 576 height 26
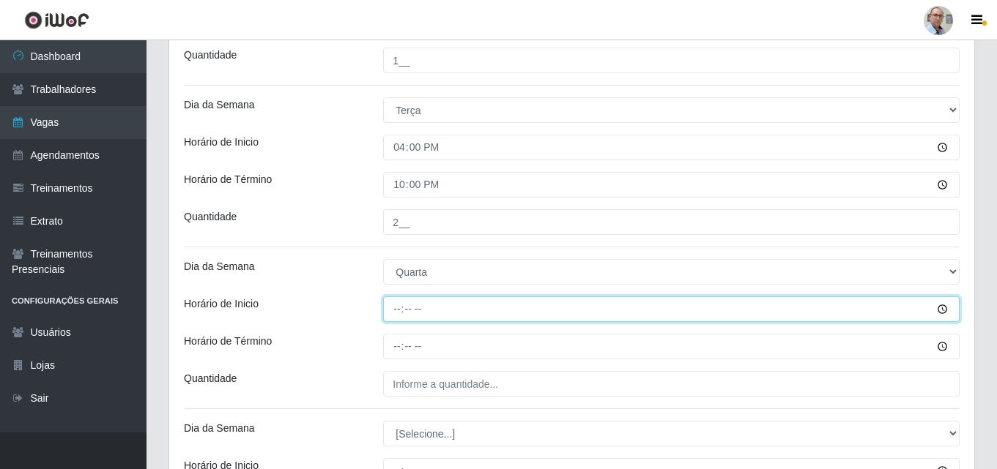
click at [393, 301] on input "Horário de Inicio" at bounding box center [671, 310] width 576 height 26
type input "08:00"
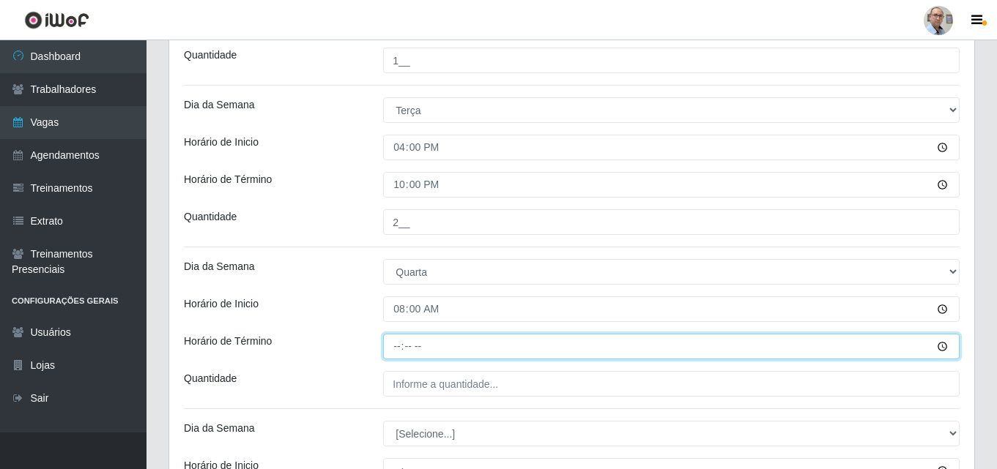
type input "14:00"
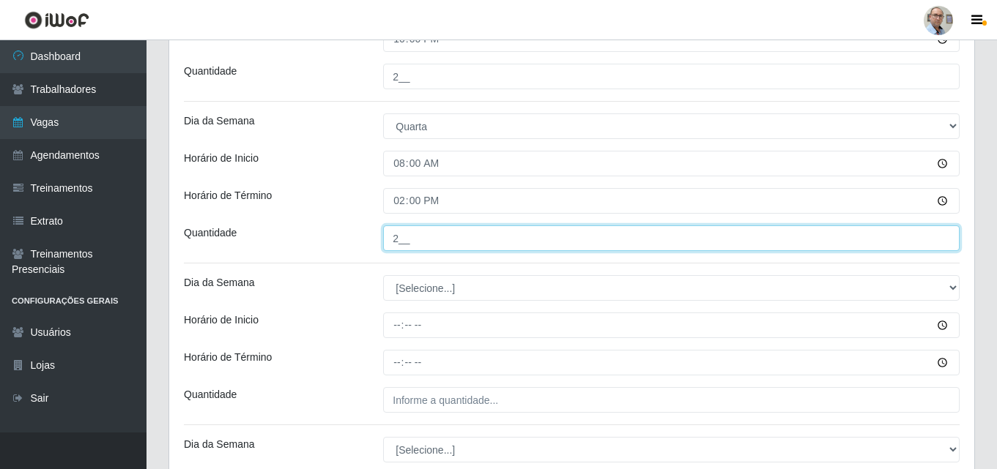
scroll to position [1566, 0]
type input "2__"
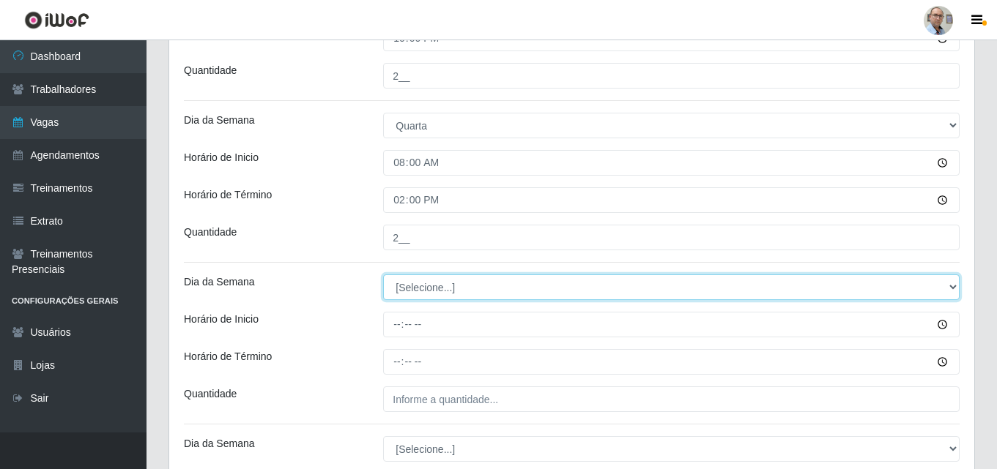
click at [413, 287] on select "[Selecione...] Segunda Terça Quarta Quinta Sexta Sábado Domingo" at bounding box center [671, 288] width 576 height 26
select select "3"
click at [383, 275] on select "[Selecione...] Segunda Terça Quarta Quinta Sexta Sábado Domingo" at bounding box center [671, 288] width 576 height 26
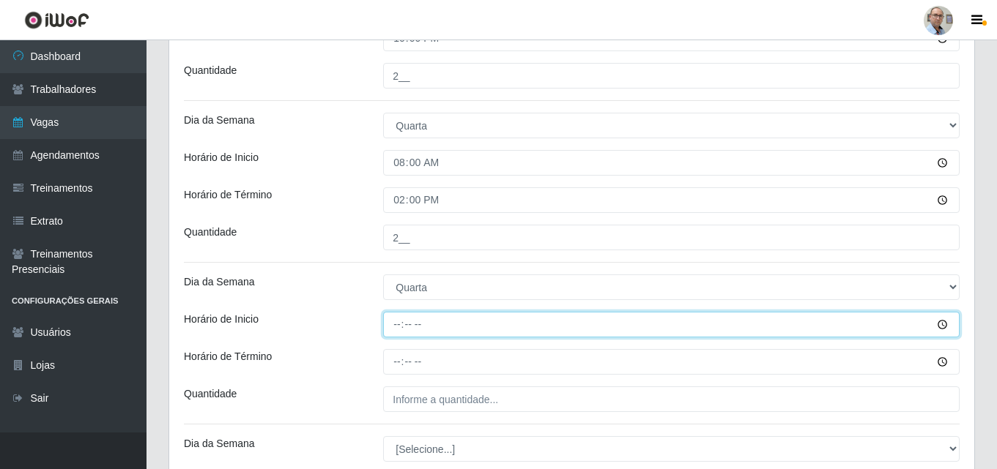
click at [390, 327] on input "Horário de Inicio" at bounding box center [671, 325] width 576 height 26
type input "09:00"
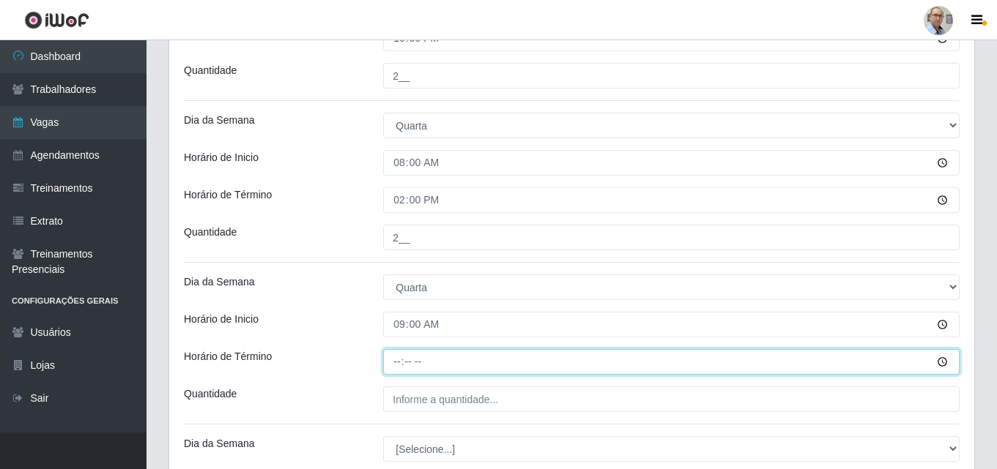
type input "15:00"
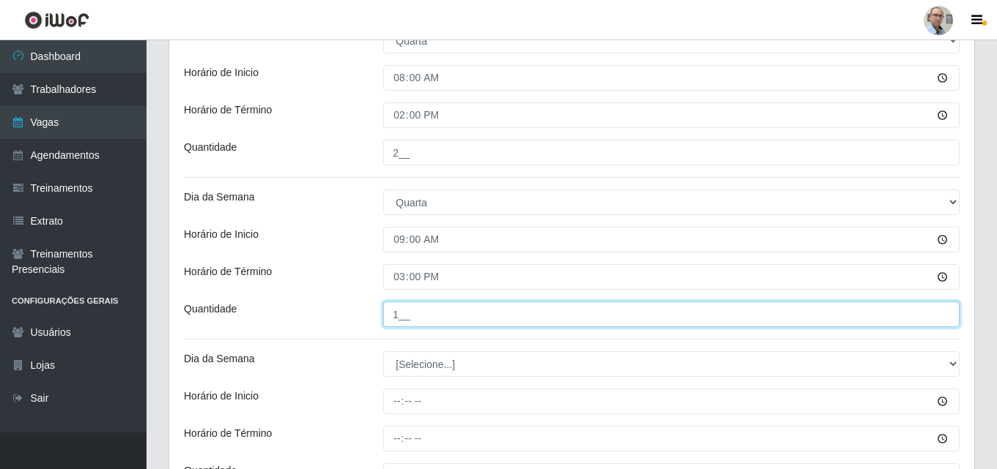
scroll to position [1786, 0]
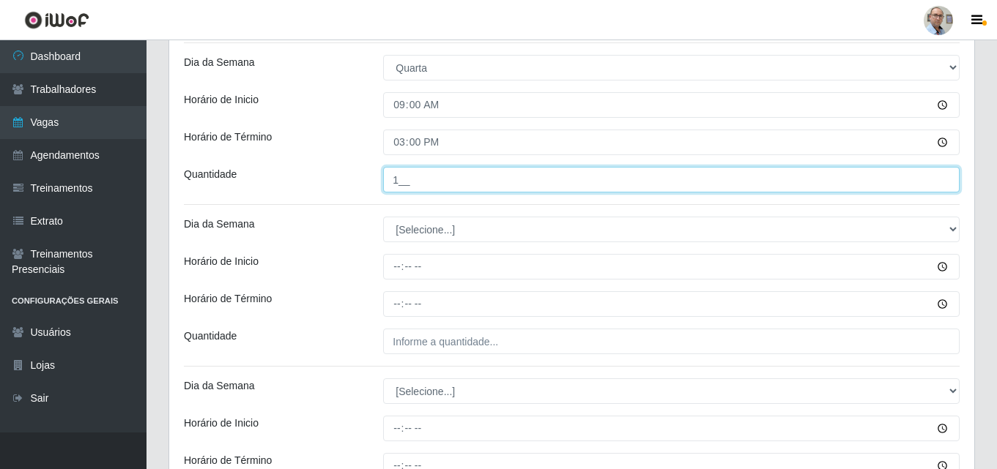
type input "1__"
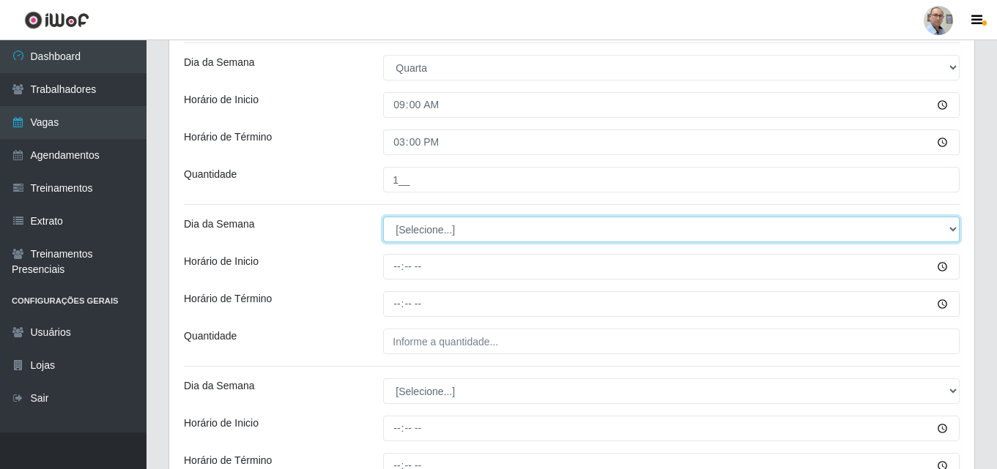
click at [429, 227] on select "[Selecione...] Segunda Terça Quarta Quinta Sexta Sábado Domingo" at bounding box center [671, 230] width 576 height 26
select select "3"
click at [383, 217] on select "[Selecione...] Segunda Terça Quarta Quinta Sexta Sábado Domingo" at bounding box center [671, 230] width 576 height 26
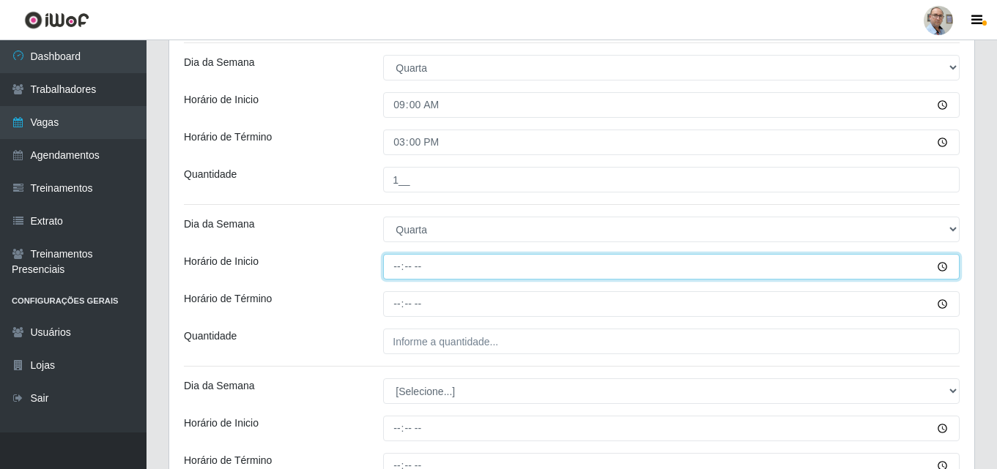
click at [395, 269] on input "Horário de Inicio" at bounding box center [671, 267] width 576 height 26
type input "15:00"
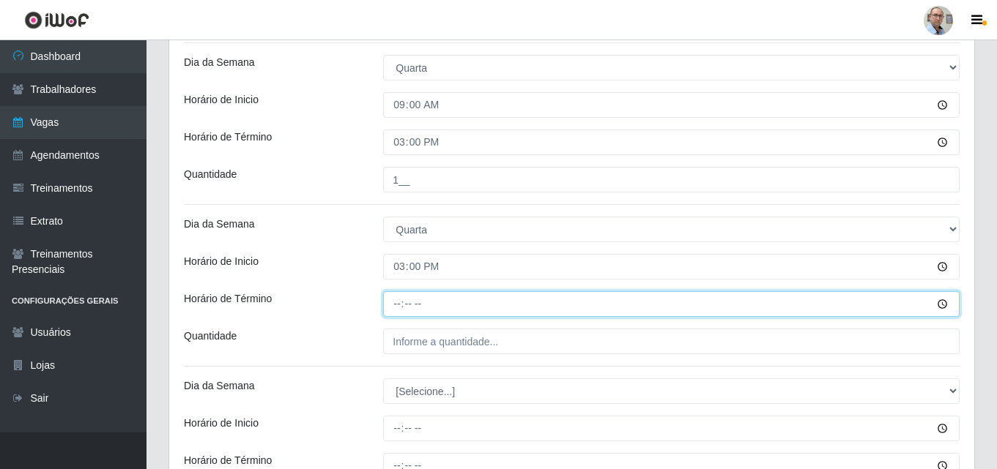
type input "21:00"
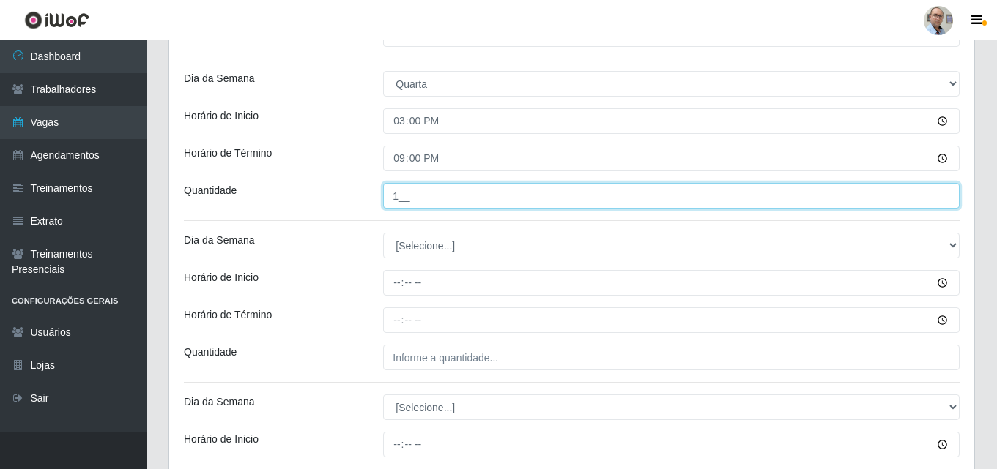
scroll to position [1932, 0]
type input "1__"
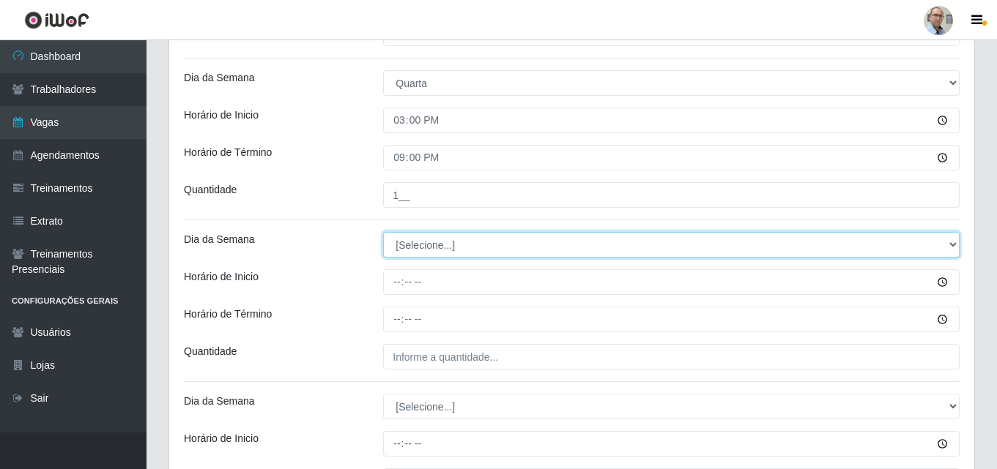
click at [410, 247] on select "[Selecione...] Segunda Terça Quarta Quinta Sexta Sábado Domingo" at bounding box center [671, 245] width 576 height 26
select select "3"
click at [383, 232] on select "[Selecione...] Segunda Terça Quarta Quinta Sexta Sábado Domingo" at bounding box center [671, 245] width 576 height 26
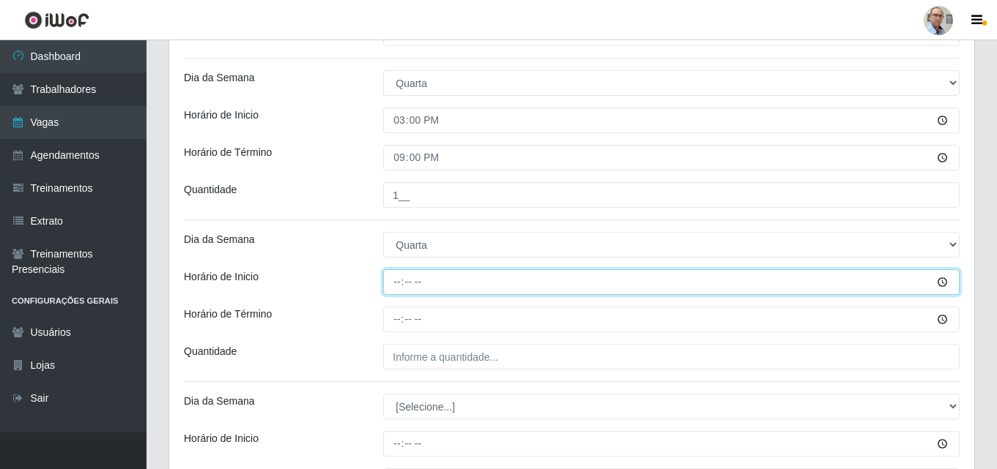
click at [395, 288] on input "Horário de Inicio" at bounding box center [671, 282] width 576 height 26
type input "16:00"
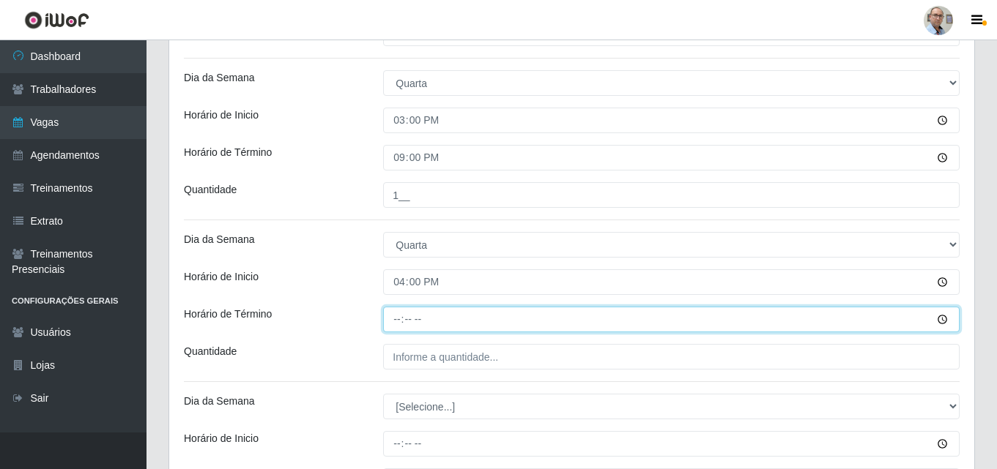
type input "22:00"
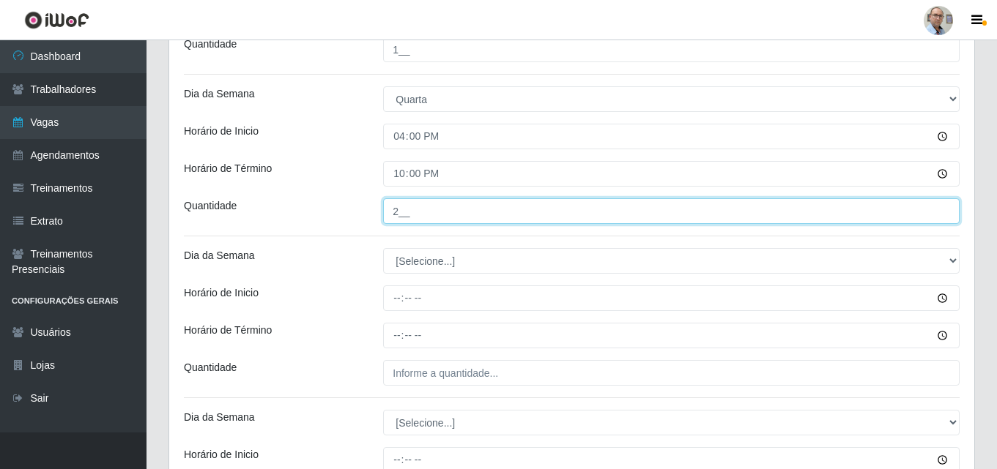
scroll to position [2079, 0]
type input "2__"
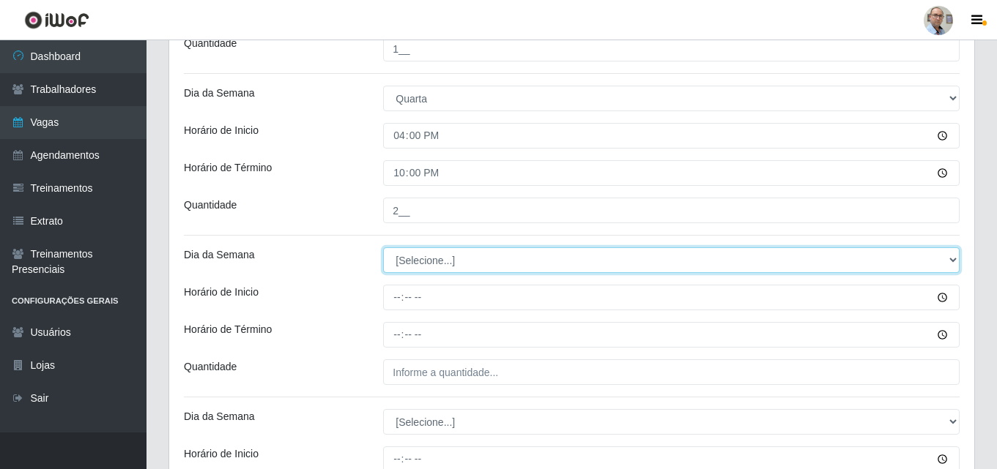
click at [432, 264] on select "[Selecione...] Segunda Terça Quarta Quinta Sexta Sábado Domingo" at bounding box center [671, 260] width 576 height 26
select select "4"
click at [383, 247] on select "[Selecione...] Segunda Terça Quarta Quinta Sexta Sábado Domingo" at bounding box center [671, 260] width 576 height 26
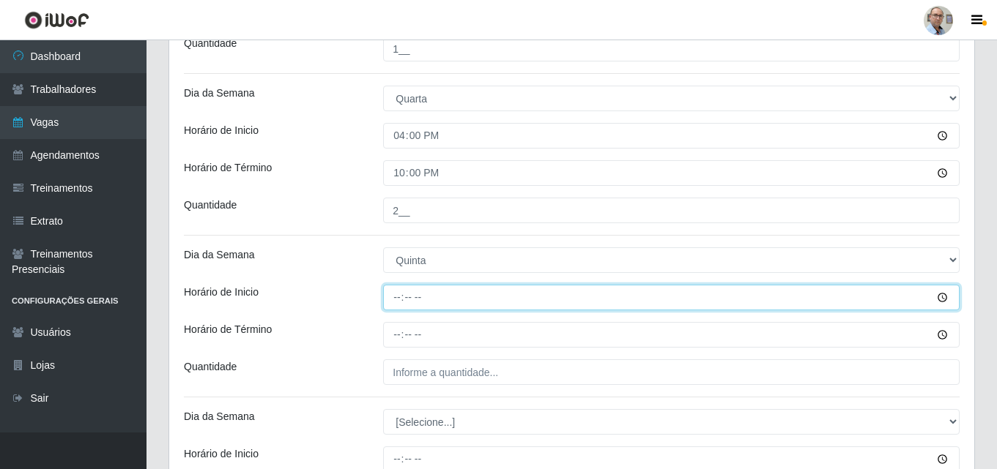
click at [391, 296] on input "Horário de Inicio" at bounding box center [671, 298] width 576 height 26
type input "08:00"
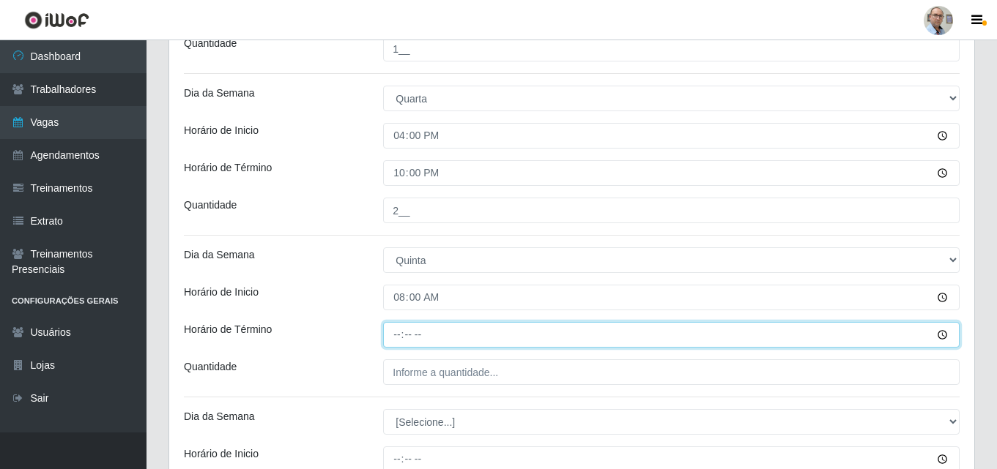
type input "14:00"
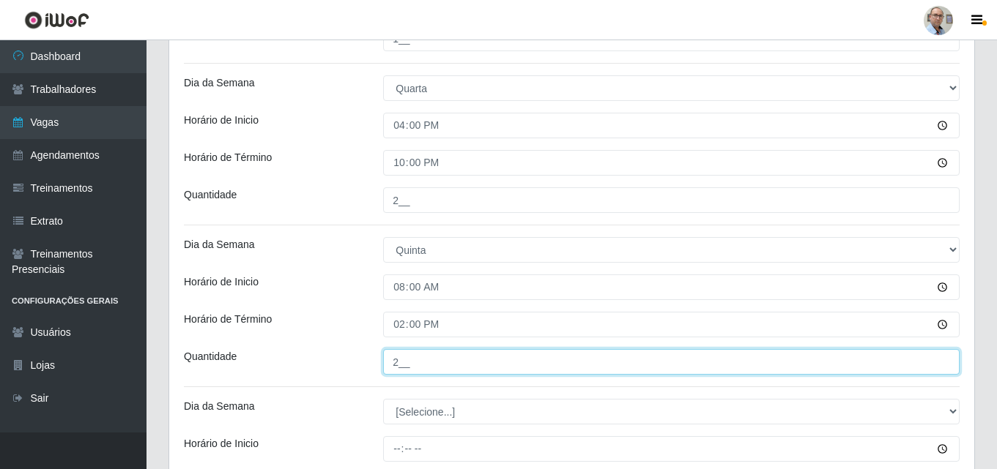
scroll to position [2225, 0]
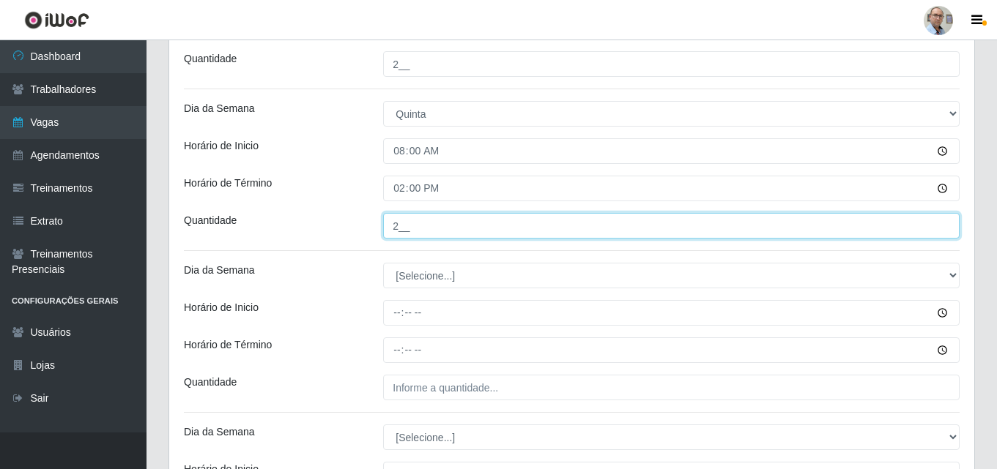
type input "2__"
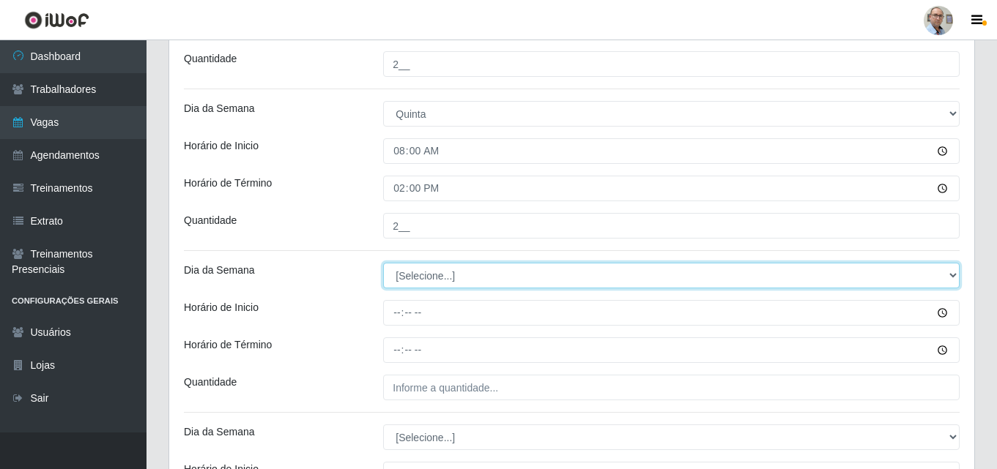
click at [437, 277] on select "[Selecione...] Segunda Terça Quarta Quinta Sexta Sábado Domingo" at bounding box center [671, 276] width 576 height 26
select select "4"
click at [383, 263] on select "[Selecione...] Segunda Terça Quarta Quinta Sexta Sábado Domingo" at bounding box center [671, 276] width 576 height 26
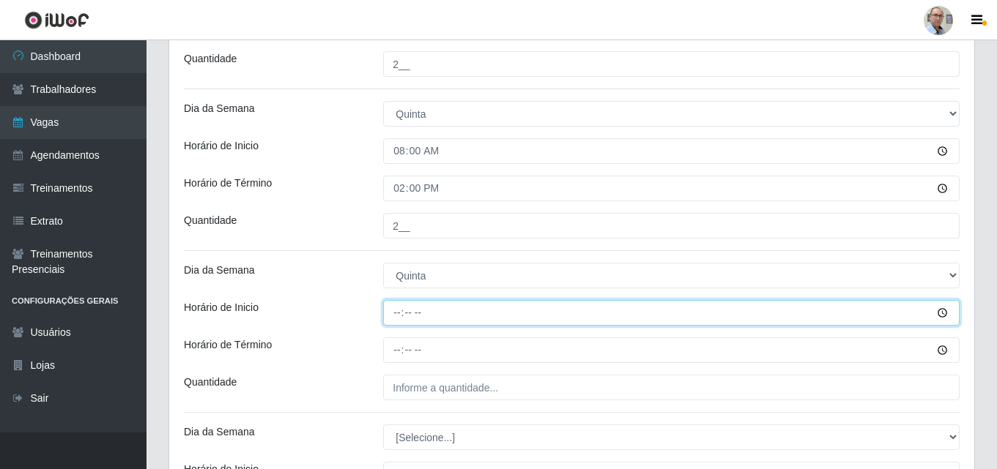
click at [393, 314] on input "Horário de Inicio" at bounding box center [671, 313] width 576 height 26
type input "09:00"
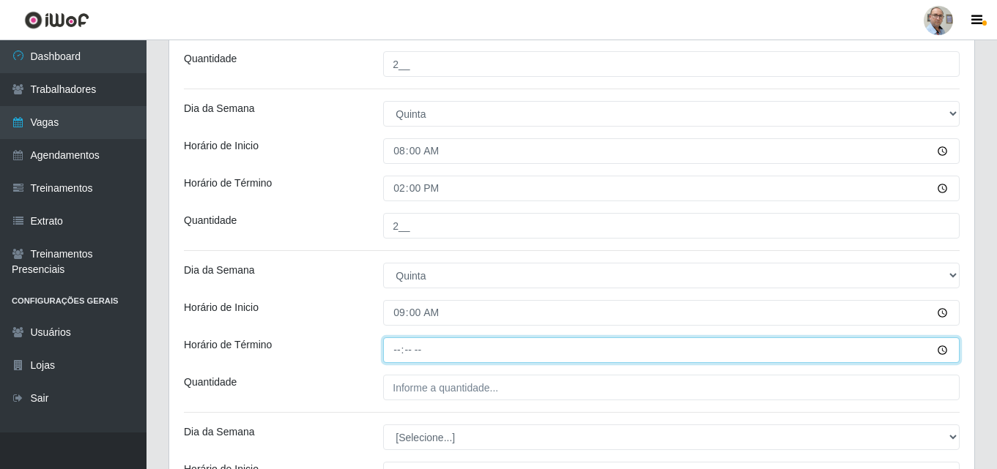
type input "15:00"
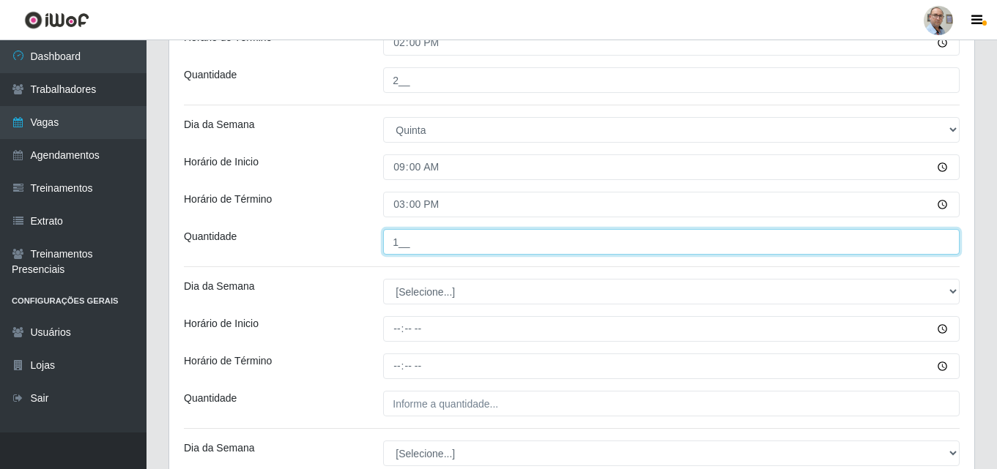
scroll to position [2372, 0]
type input "1__"
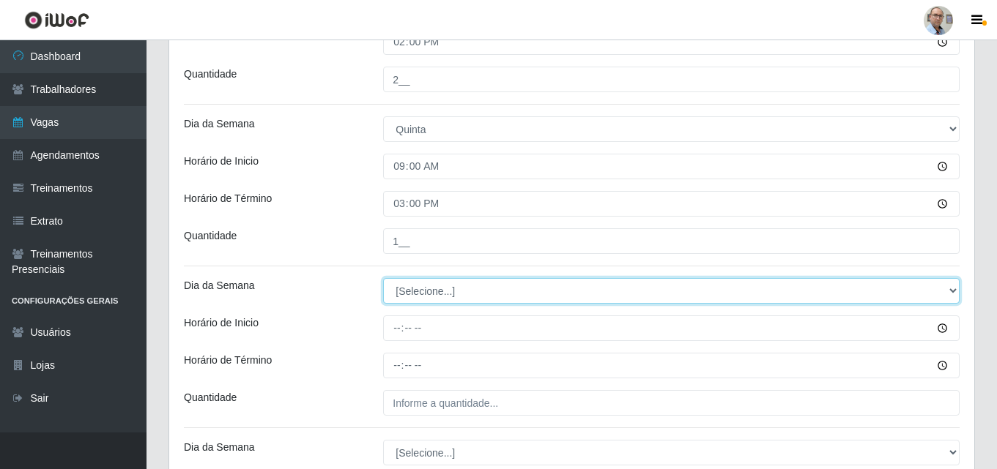
click at [417, 289] on select "[Selecione...] Segunda Terça Quarta Quinta Sexta Sábado Domingo" at bounding box center [671, 291] width 576 height 26
select select "4"
click at [383, 278] on select "[Selecione...] Segunda Terça Quarta Quinta Sexta Sábado Domingo" at bounding box center [671, 291] width 576 height 26
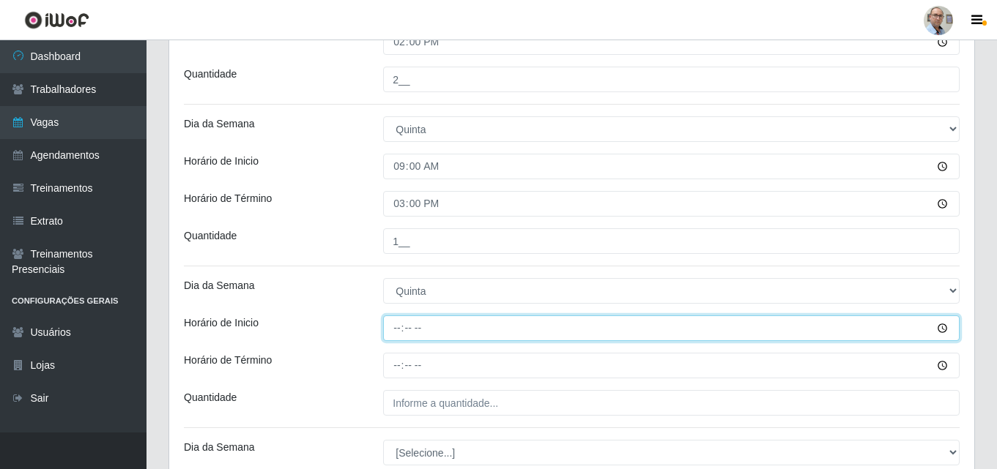
click at [401, 330] on input "Horário de Inicio" at bounding box center [671, 329] width 576 height 26
type input "15:00"
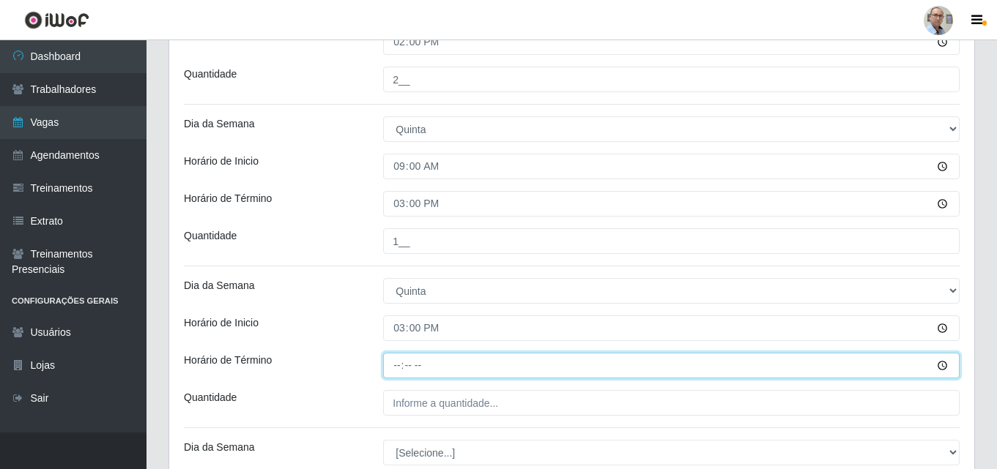
type input "21:00"
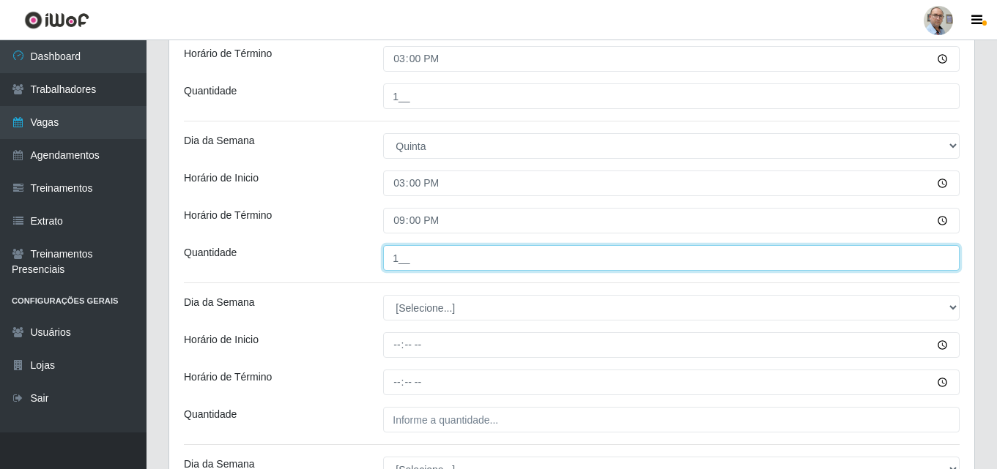
scroll to position [2518, 0]
type input "1__"
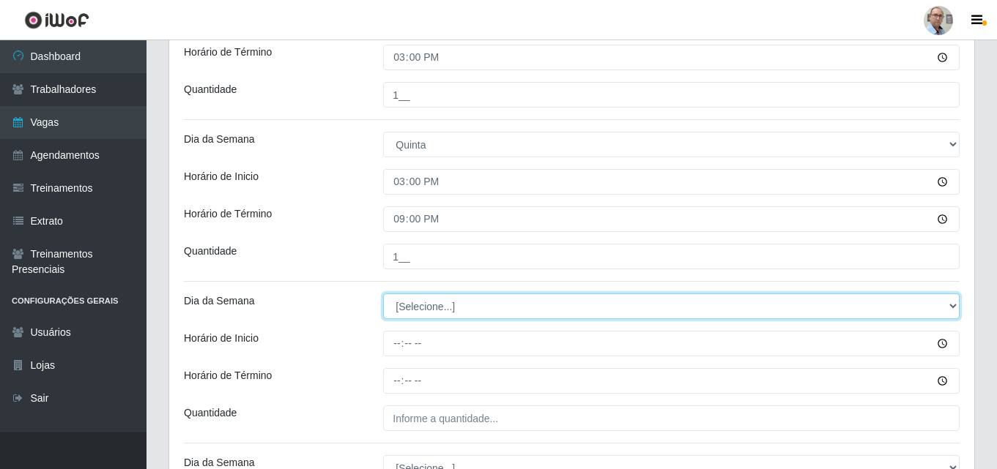
click at [426, 303] on select "[Selecione...] Segunda Terça Quarta Quinta Sexta Sábado Domingo" at bounding box center [671, 307] width 576 height 26
select select "4"
click at [383, 294] on select "[Selecione...] Segunda Terça Quarta Quinta Sexta Sábado Domingo" at bounding box center [671, 307] width 576 height 26
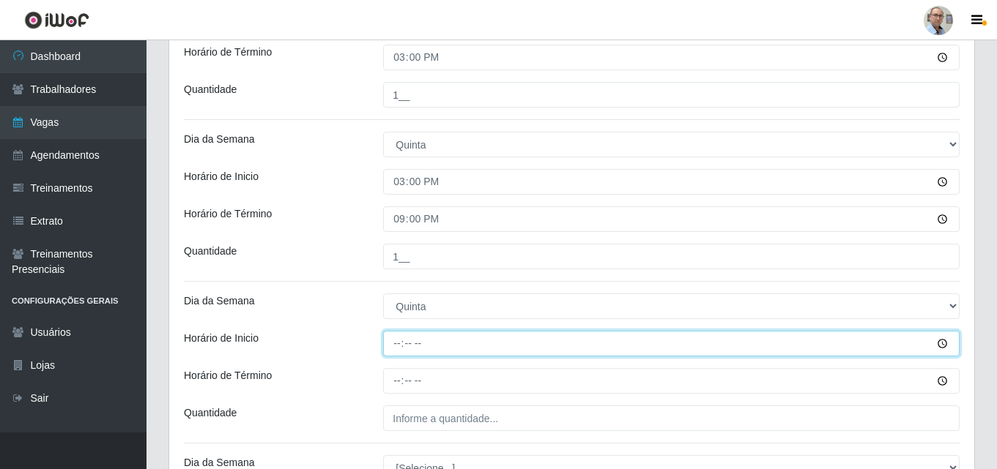
click at [398, 341] on input "Horário de Inicio" at bounding box center [671, 344] width 576 height 26
type input "16:00"
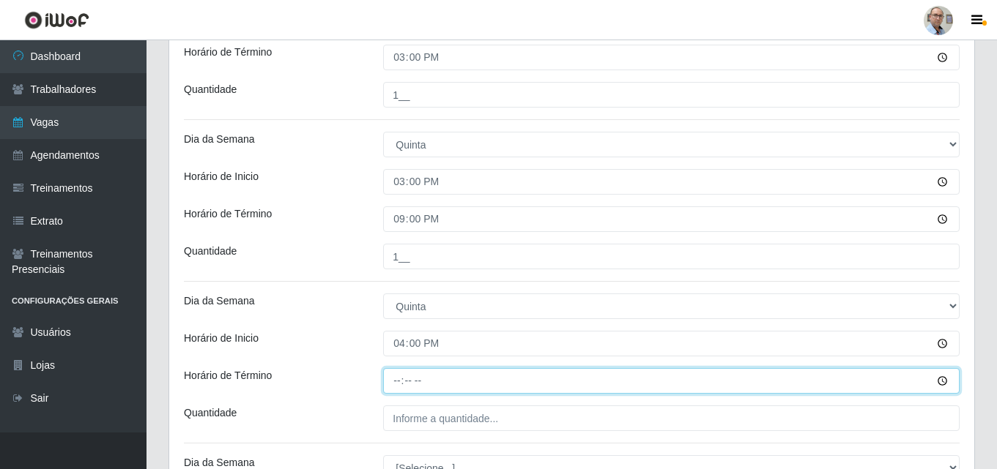
type input "22:00"
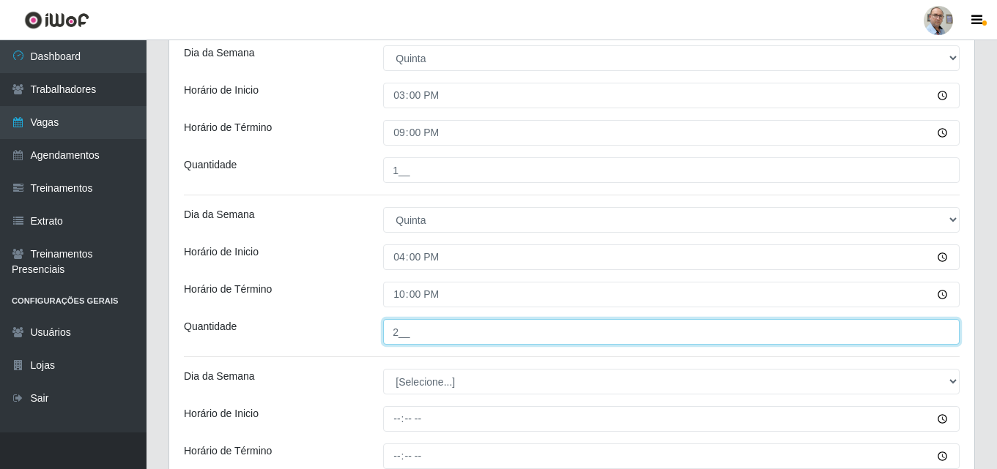
scroll to position [2738, 0]
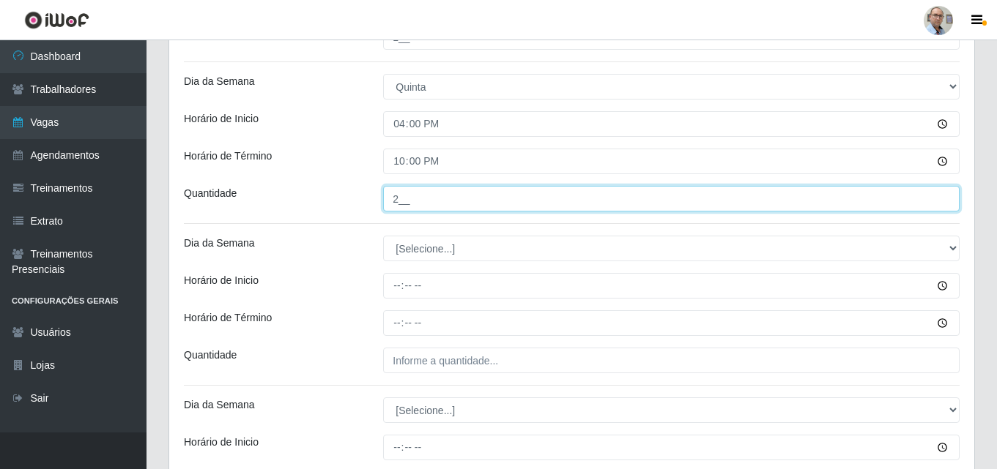
type input "2__"
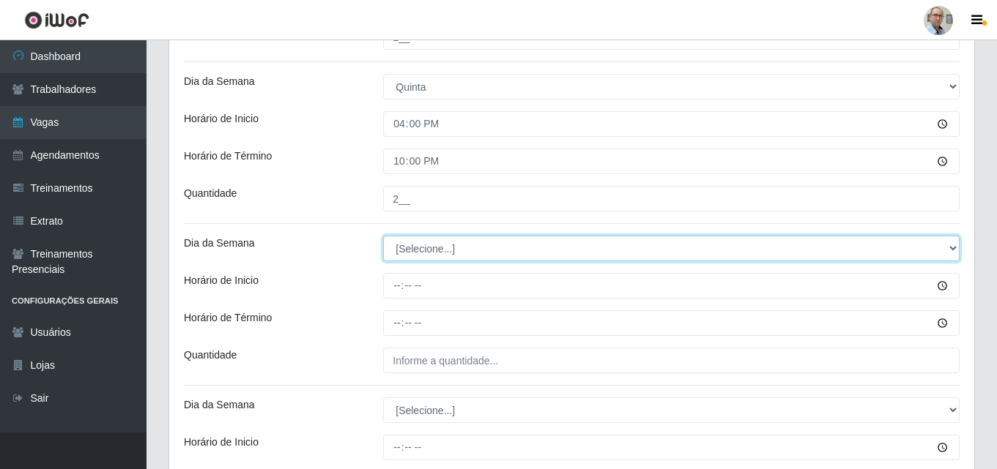
click at [413, 258] on select "[Selecione...] Segunda Terça Quarta Quinta Sexta Sábado Domingo" at bounding box center [671, 249] width 576 height 26
select select "5"
click at [383, 236] on select "[Selecione...] Segunda Terça Quarta Quinta Sexta Sábado Domingo" at bounding box center [671, 249] width 576 height 26
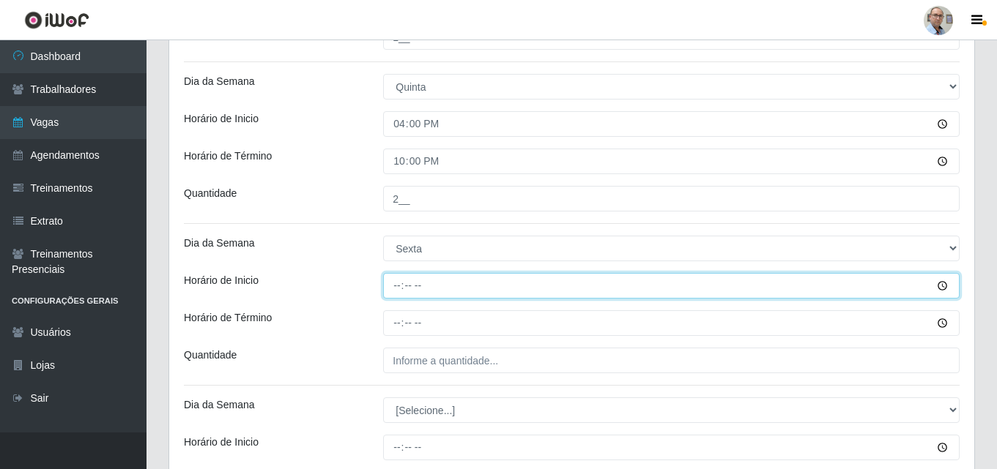
click at [398, 284] on input "Horário de Inicio" at bounding box center [671, 286] width 576 height 26
type input "08:00"
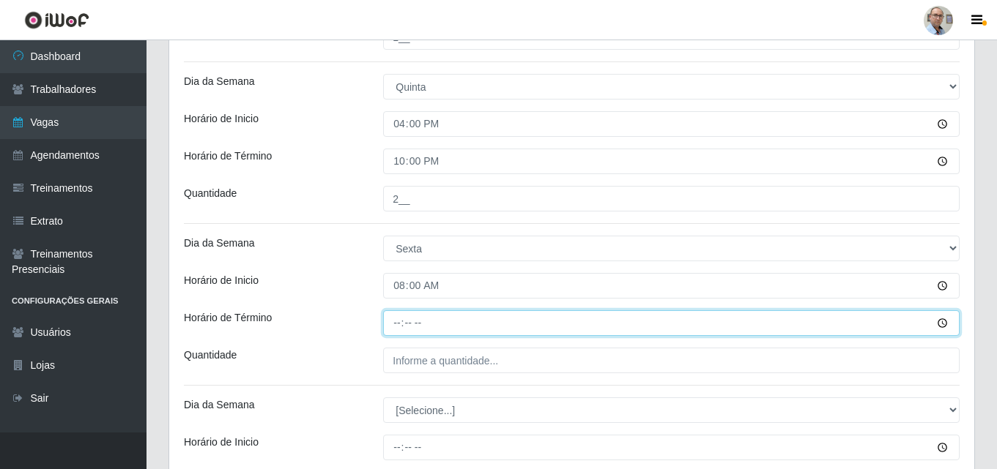
type input "14:00"
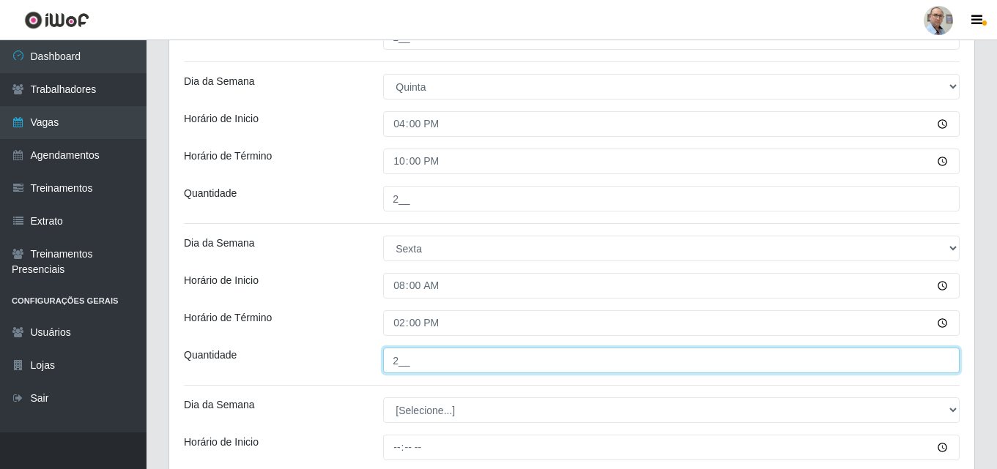
scroll to position [2811, 0]
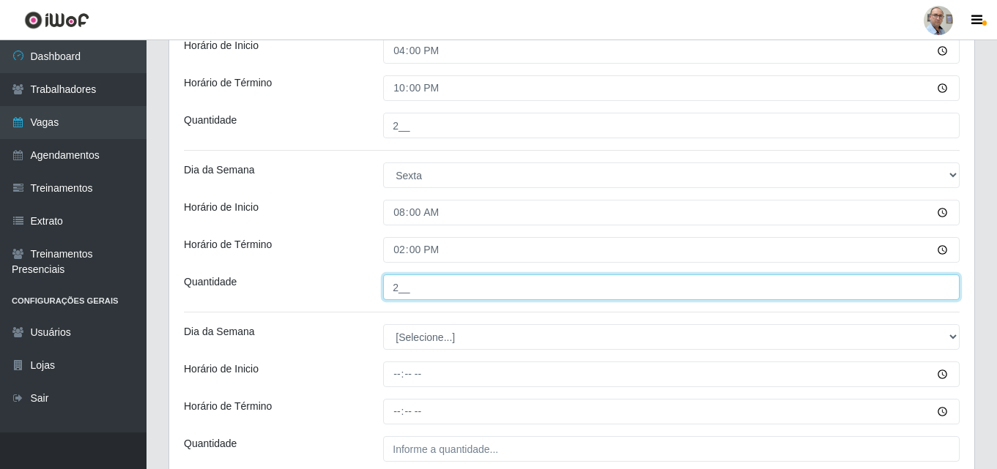
type input "2__"
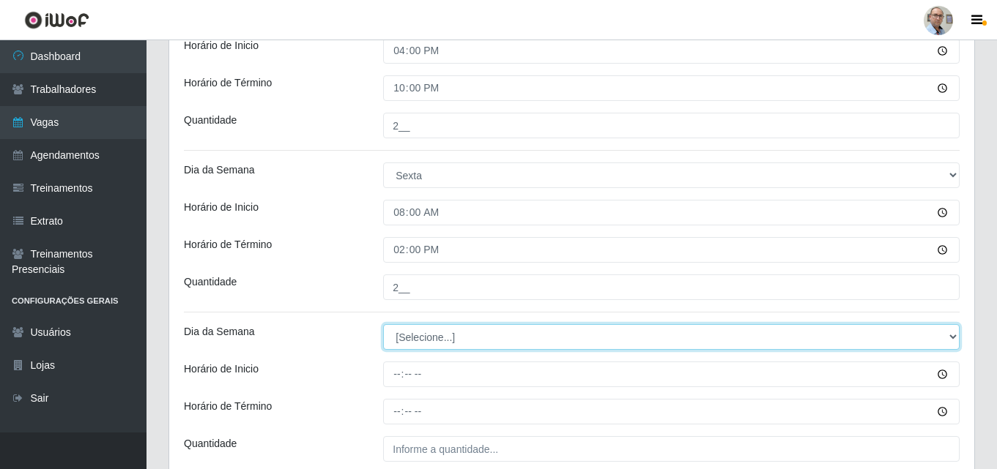
click at [436, 342] on select "[Selecione...] Segunda Terça Quarta Quinta Sexta Sábado Domingo" at bounding box center [671, 337] width 576 height 26
select select "5"
click at [383, 324] on select "[Selecione...] Segunda Terça Quarta Quinta Sexta Sábado Domingo" at bounding box center [671, 337] width 576 height 26
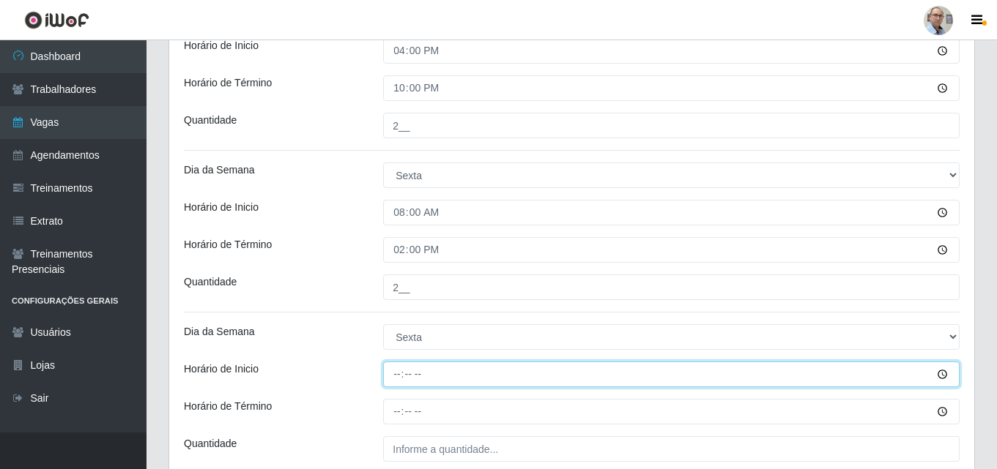
click at [393, 374] on input "Horário de Inicio" at bounding box center [671, 375] width 576 height 26
type input "09:00"
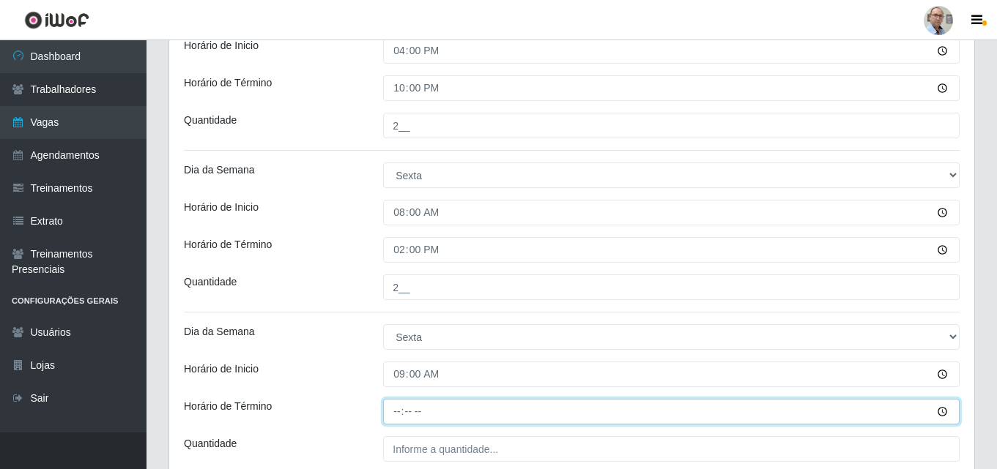
type input "15:00"
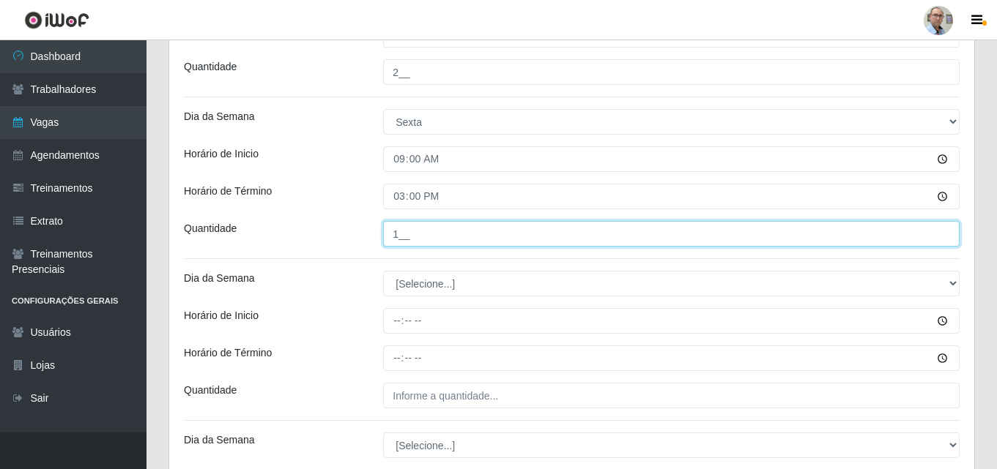
scroll to position [3104, 0]
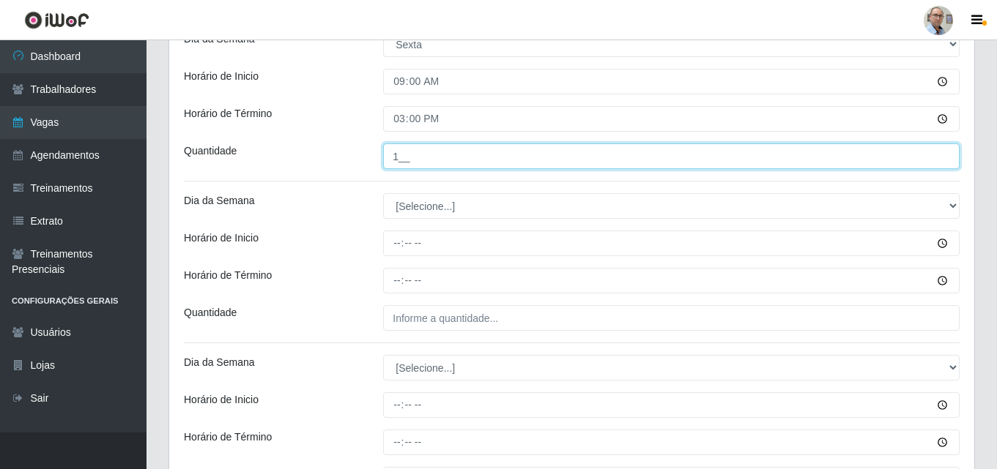
type input "1__"
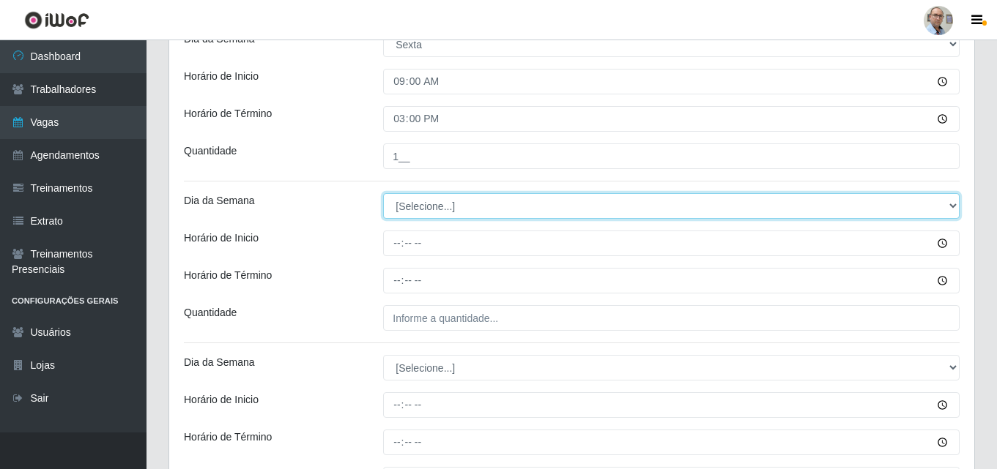
click at [427, 202] on select "[Selecione...] Segunda Terça Quarta Quinta Sexta Sábado Domingo" at bounding box center [671, 206] width 576 height 26
select select "5"
click at [383, 193] on select "[Selecione...] Segunda Terça Quarta Quinta Sexta Sábado Domingo" at bounding box center [671, 206] width 576 height 26
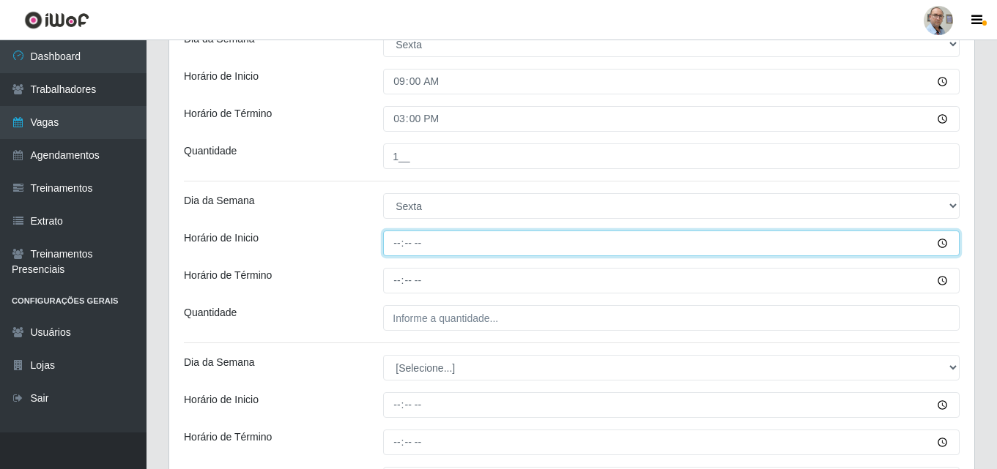
click at [395, 245] on input "Horário de Inicio" at bounding box center [671, 244] width 576 height 26
type input "15:00"
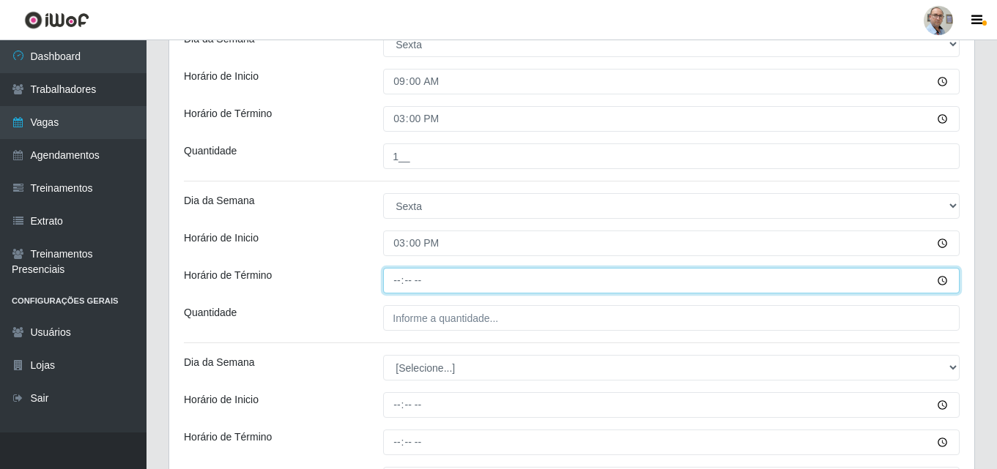
type input "21:00"
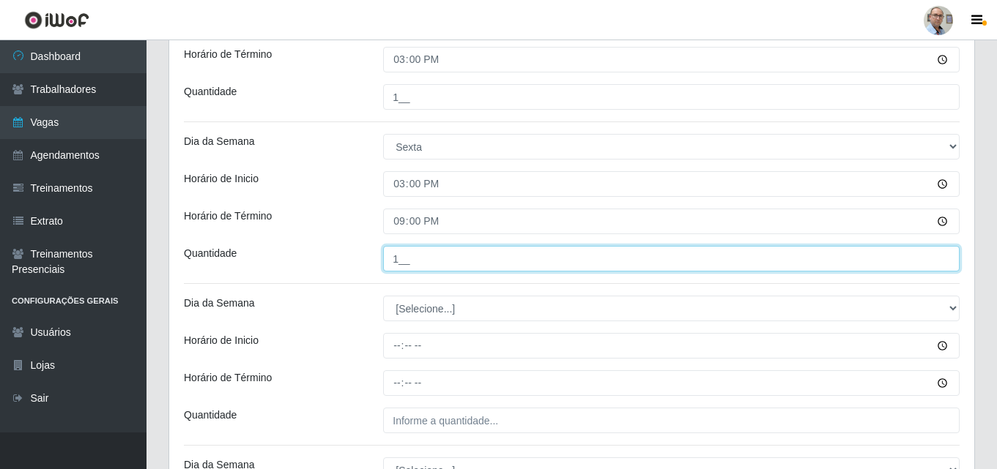
scroll to position [3250, 0]
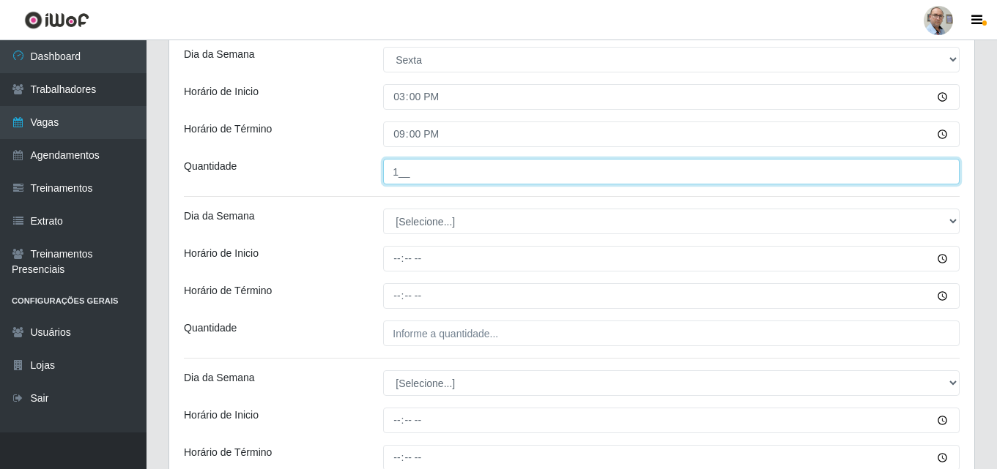
type input "1__"
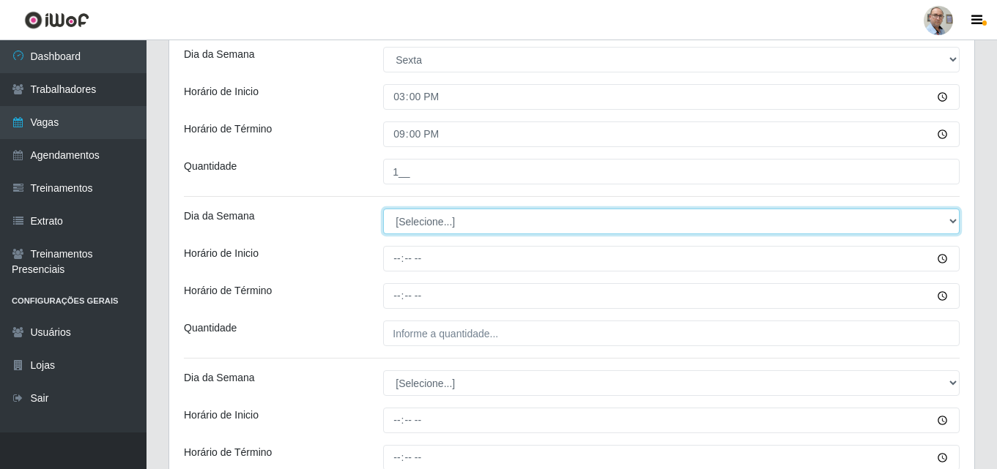
click at [435, 228] on select "[Selecione...] Segunda Terça Quarta Quinta Sexta Sábado Domingo" at bounding box center [671, 222] width 576 height 26
select select "5"
click at [383, 209] on select "[Selecione...] Segunda Terça Quarta Quinta Sexta Sábado Domingo" at bounding box center [671, 222] width 576 height 26
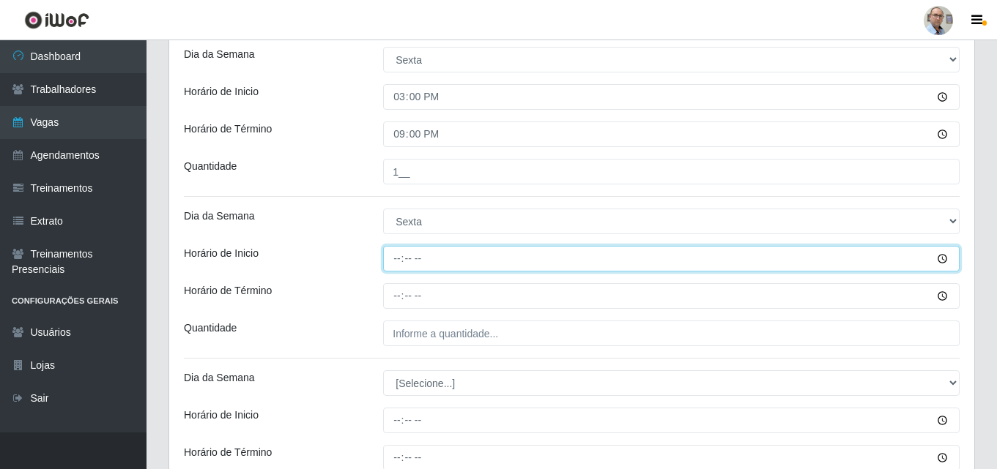
click at [393, 261] on input "Horário de Inicio" at bounding box center [671, 259] width 576 height 26
type input "16:00"
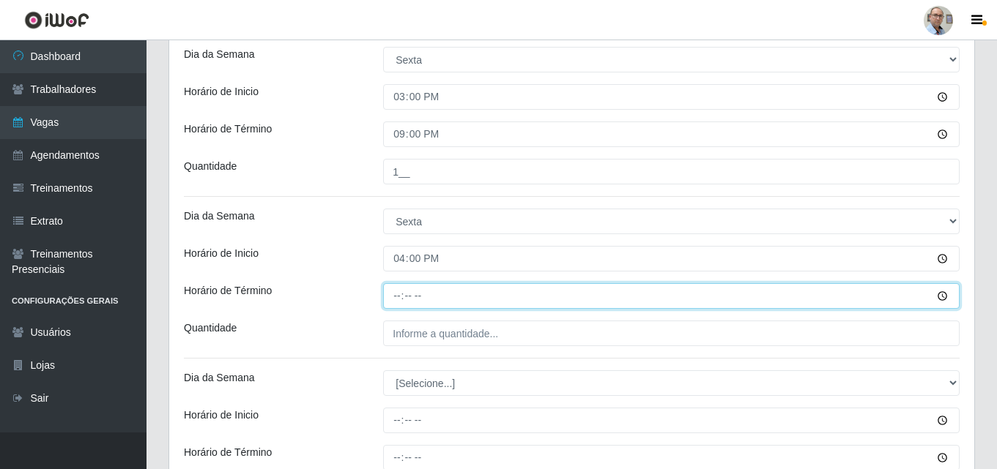
type input "22:00"
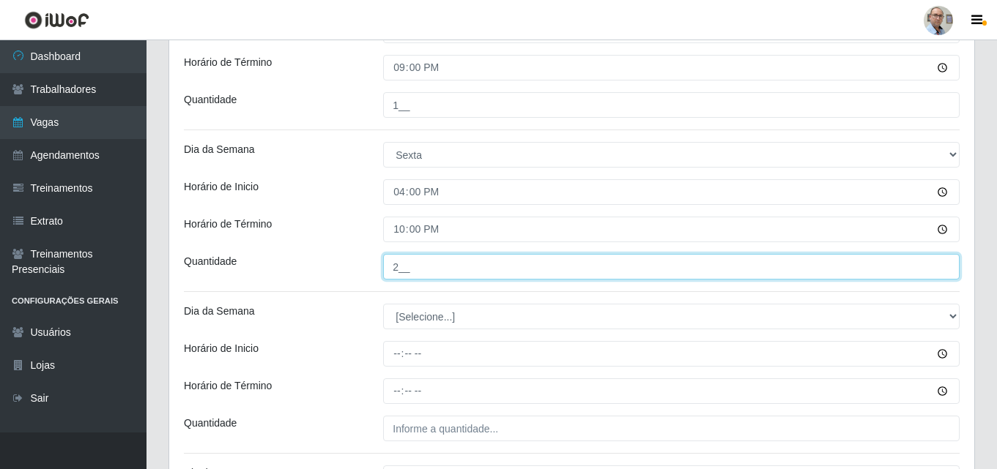
scroll to position [3397, 0]
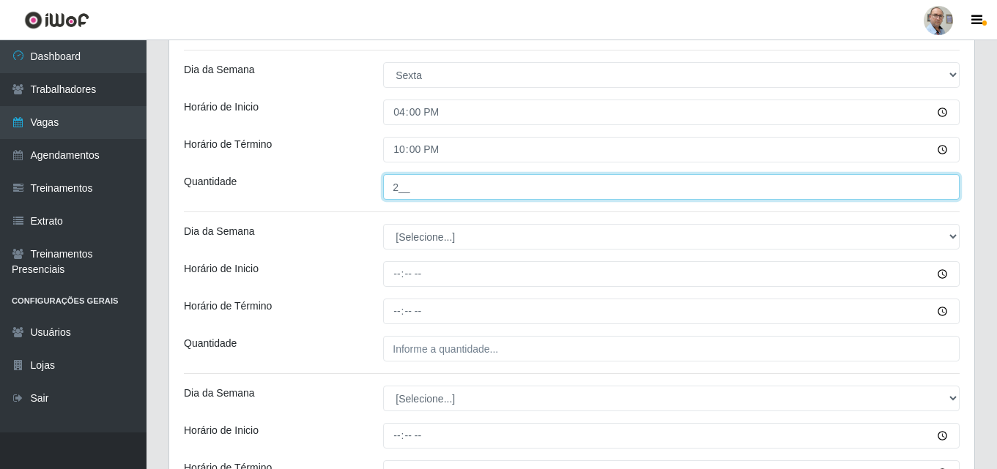
type input "2__"
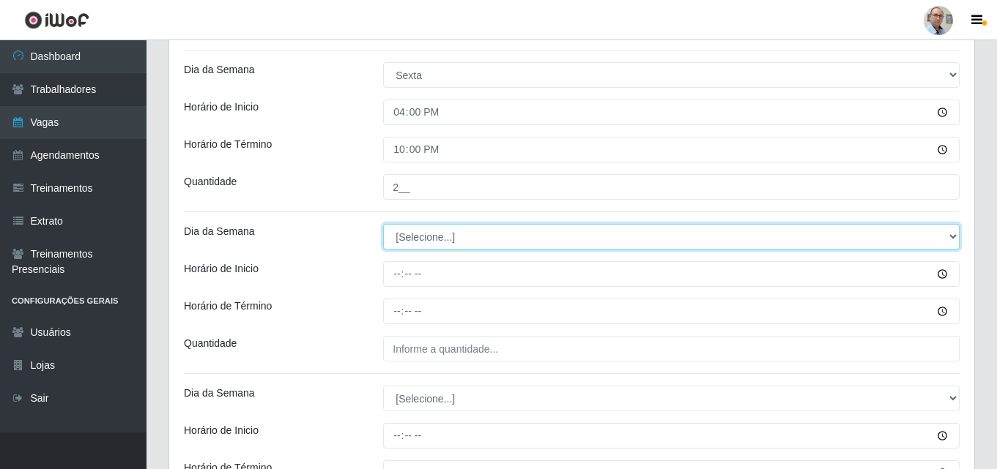
click at [422, 236] on select "[Selecione...] Segunda Terça Quarta Quinta Sexta Sábado Domingo" at bounding box center [671, 237] width 576 height 26
select select "6"
click at [383, 224] on select "[Selecione...] Segunda Terça Quarta Quinta Sexta Sábado Domingo" at bounding box center [671, 237] width 576 height 26
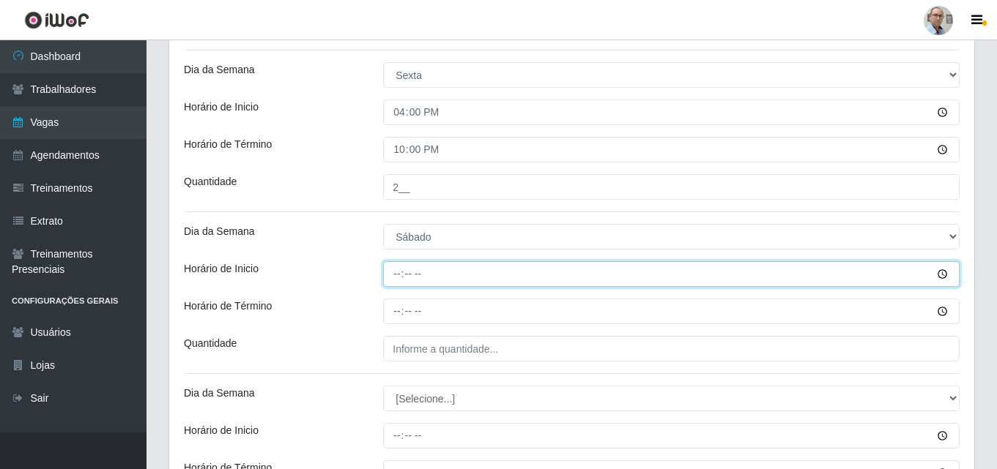
click at [390, 276] on input "Horário de Inicio" at bounding box center [671, 274] width 576 height 26
type input "08:00"
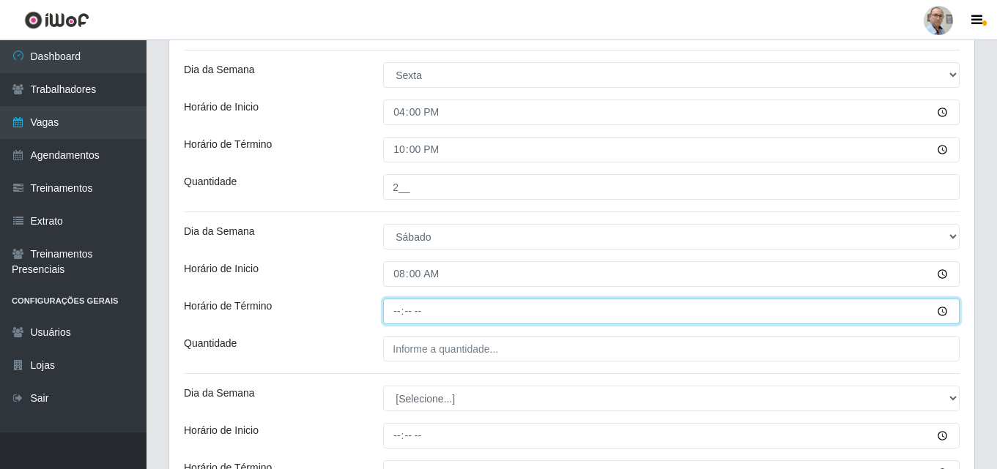
type input "14:00"
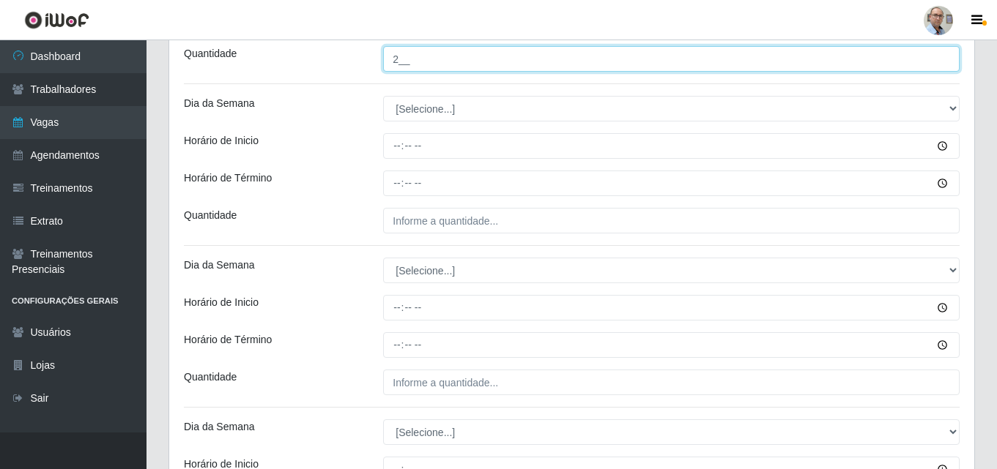
scroll to position [3690, 0]
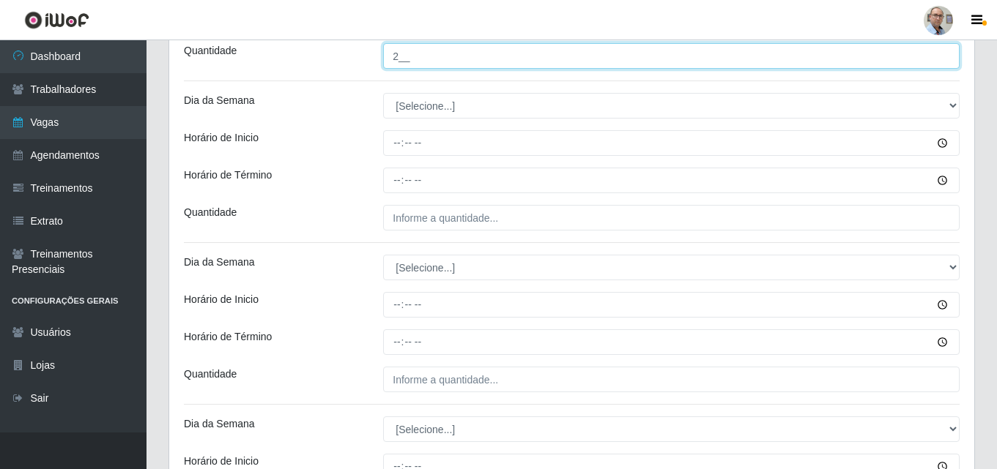
type input "2__"
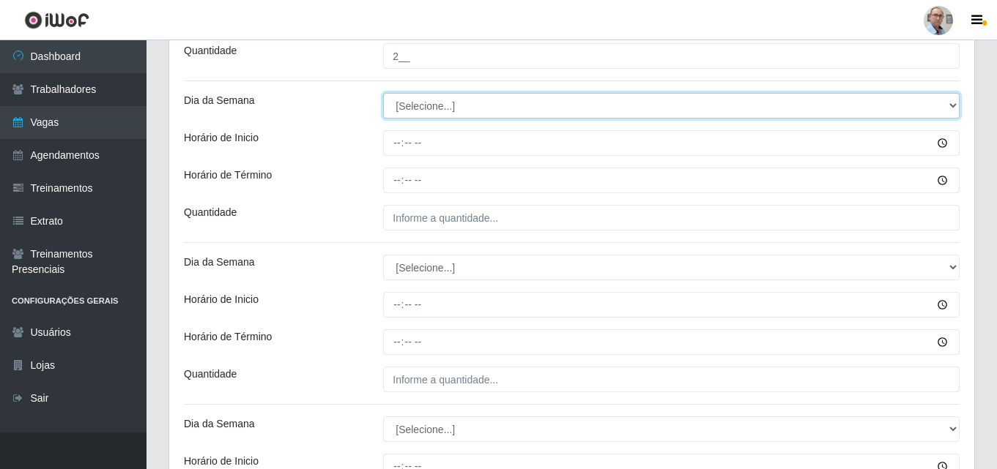
click at [424, 101] on select "[Selecione...] Segunda Terça Quarta Quinta Sexta Sábado Domingo" at bounding box center [671, 106] width 576 height 26
select select "6"
click at [383, 93] on select "[Selecione...] Segunda Terça Quarta Quinta Sexta Sábado Domingo" at bounding box center [671, 106] width 576 height 26
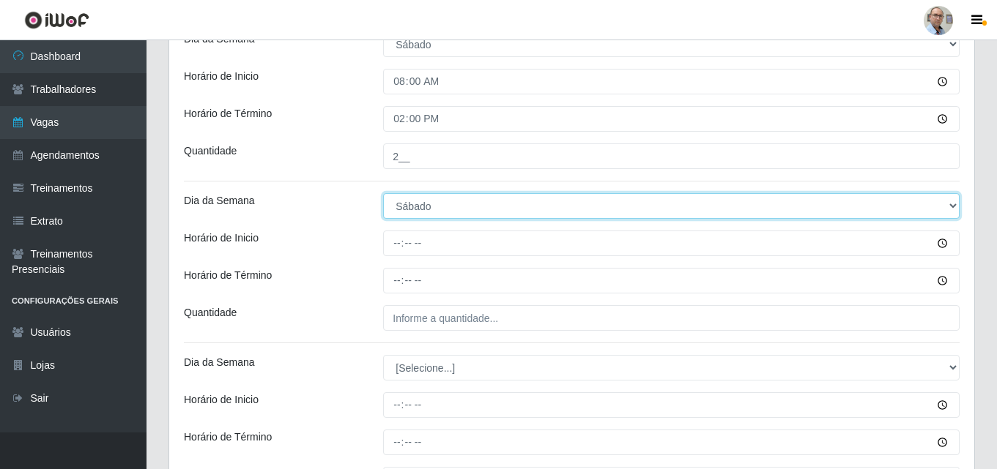
scroll to position [3543, 0]
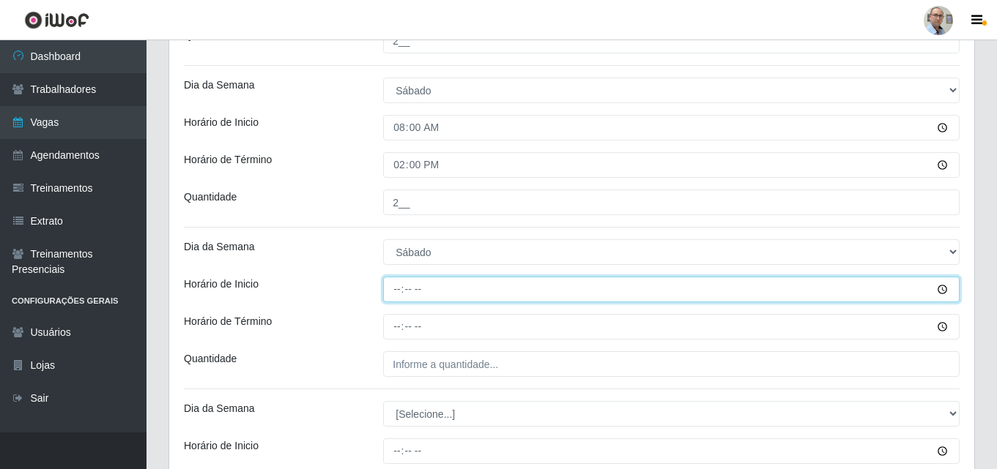
click at [395, 288] on input "Horário de Inicio" at bounding box center [671, 290] width 576 height 26
type input "09:00"
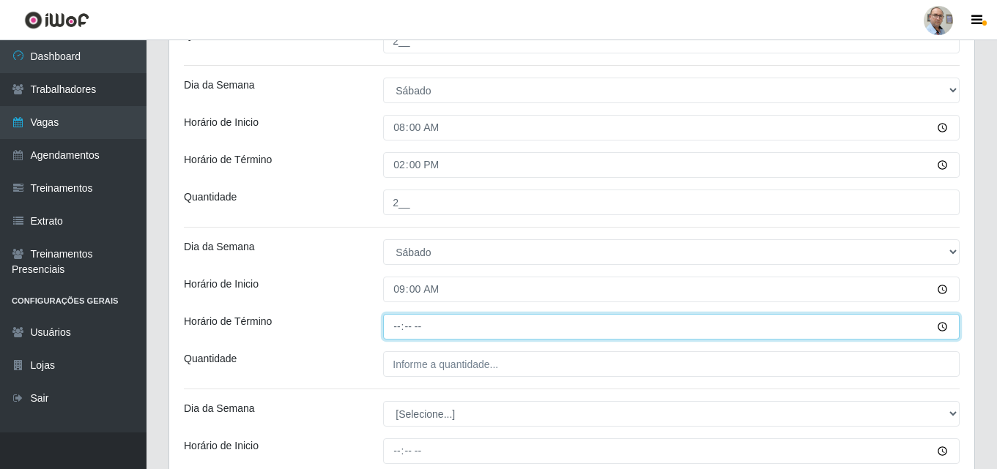
type input "15:00"
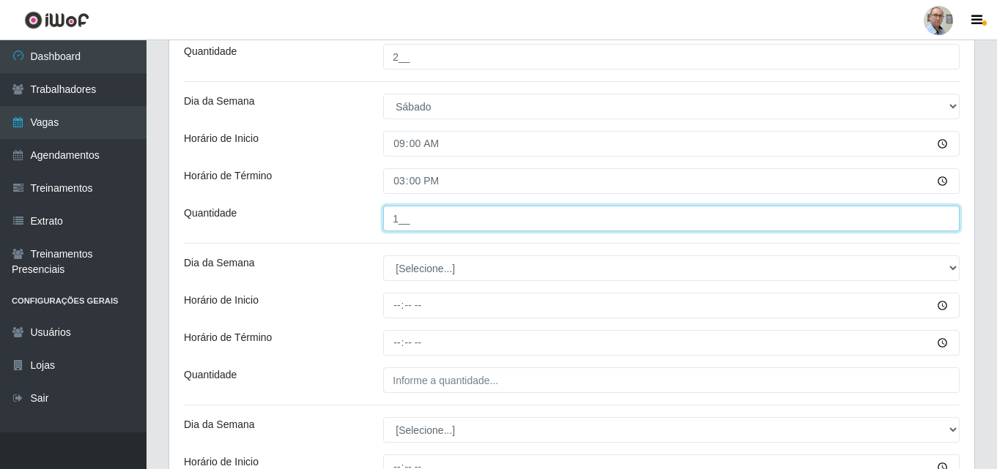
scroll to position [3690, 0]
type input "1__"
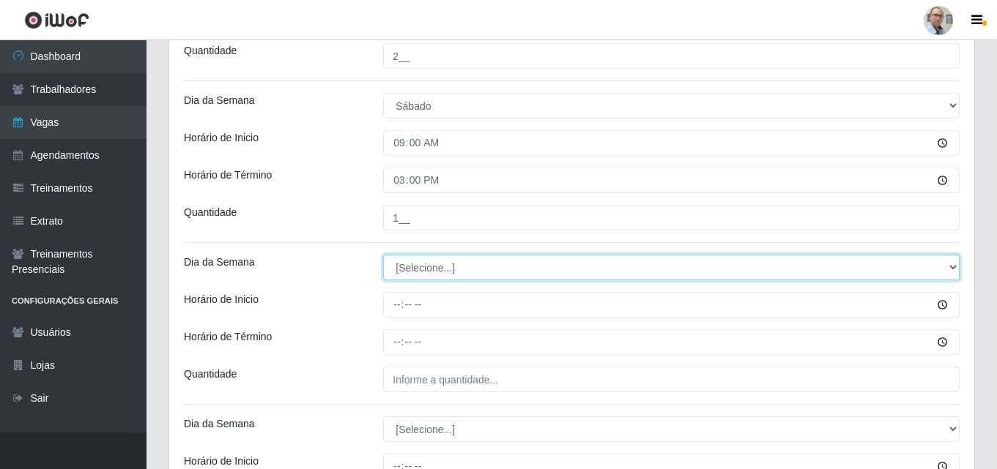
click at [419, 266] on select "[Selecione...] Segunda Terça Quarta Quinta Sexta Sábado Domingo" at bounding box center [671, 268] width 576 height 26
select select "6"
click at [383, 255] on select "[Selecione...] Segunda Terça Quarta Quinta Sexta Sábado Domingo" at bounding box center [671, 268] width 576 height 26
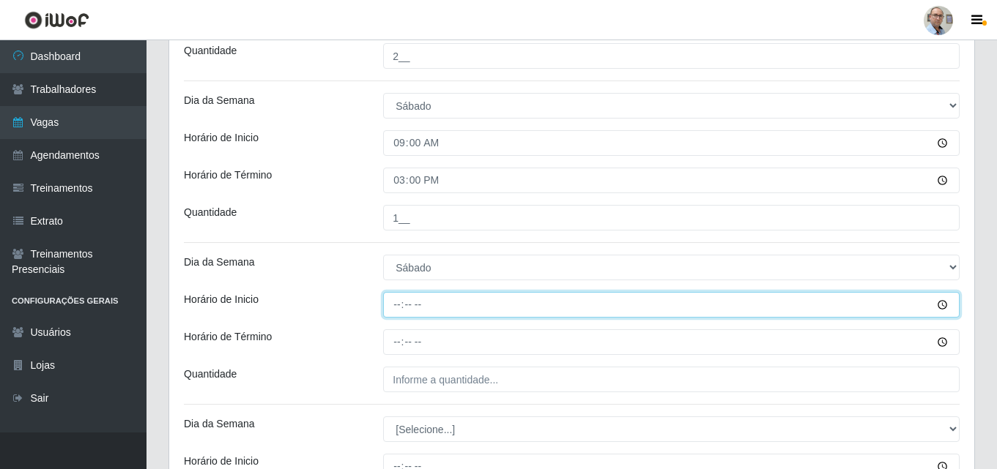
click at [390, 306] on input "Horário de Inicio" at bounding box center [671, 305] width 576 height 26
type input "15:00"
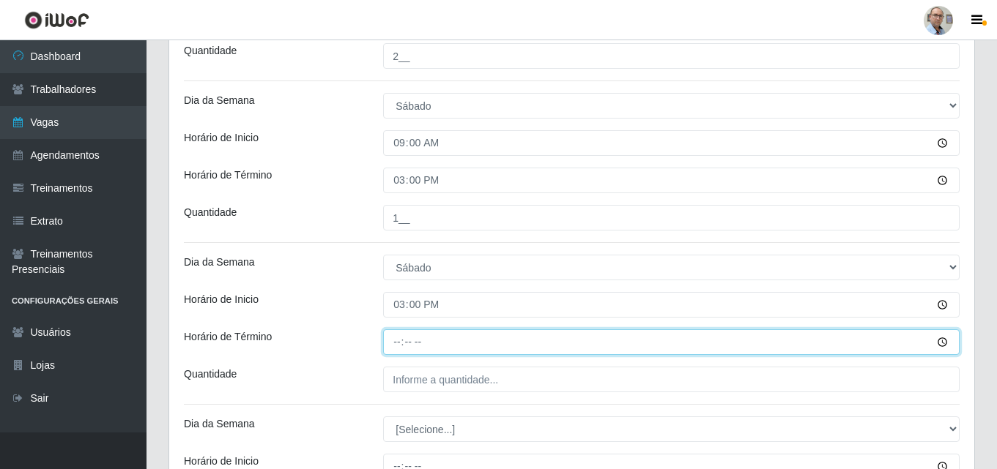
type input "21:00"
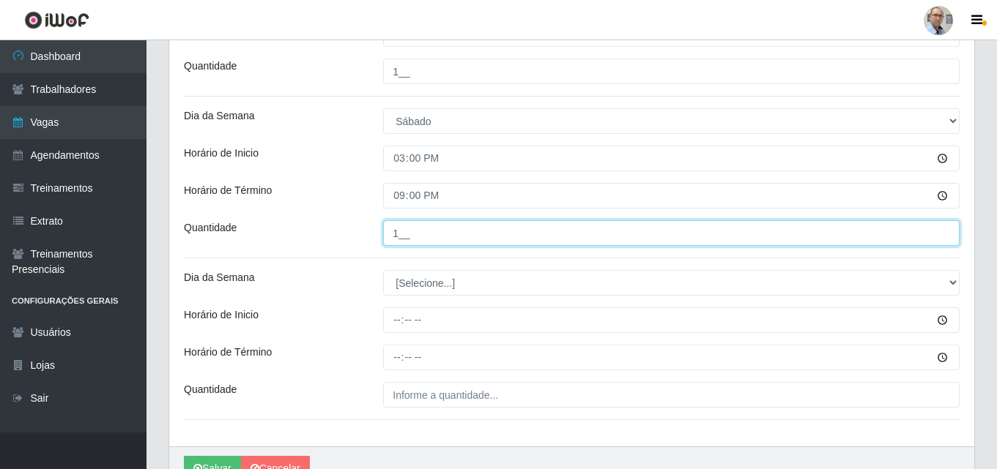
scroll to position [3909, 0]
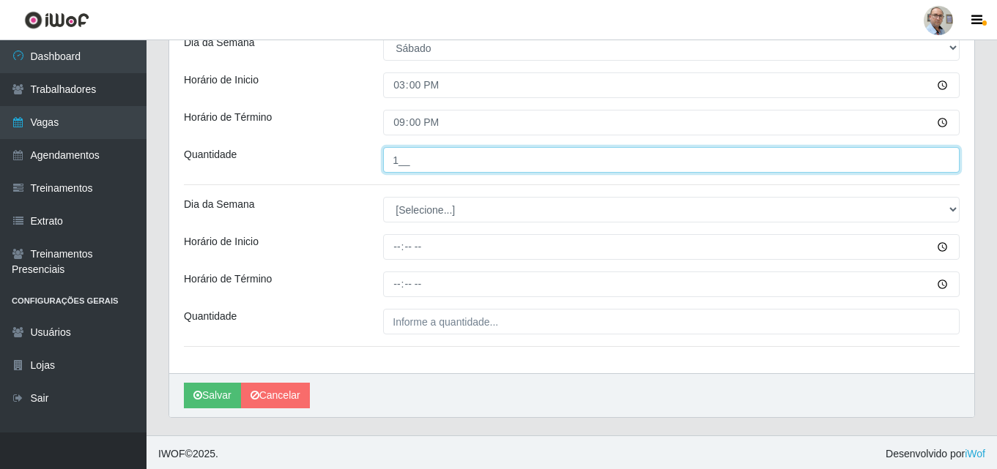
type input "1__"
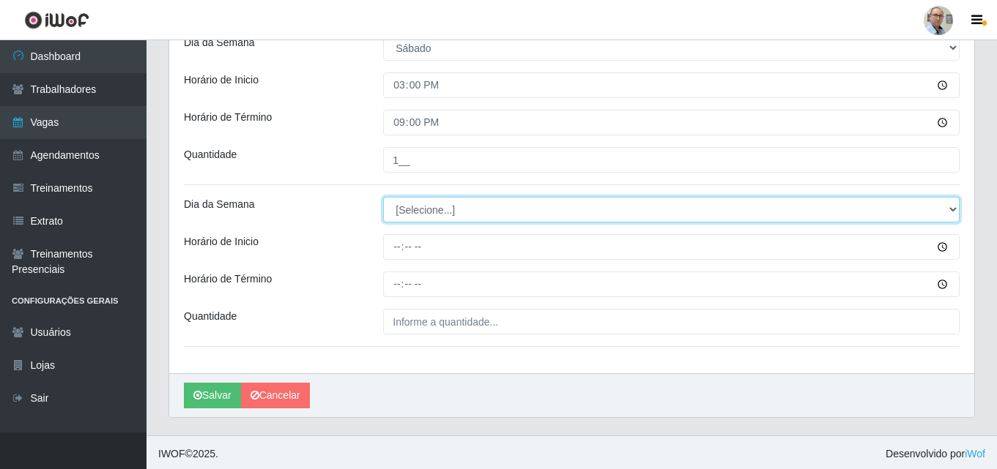
click at [417, 217] on select "[Selecione...] Segunda Terça Quarta Quinta Sexta Sábado Domingo" at bounding box center [671, 210] width 576 height 26
select select "6"
click at [383, 197] on select "[Selecione...] Segunda Terça Quarta Quinta Sexta Sábado Domingo" at bounding box center [671, 210] width 576 height 26
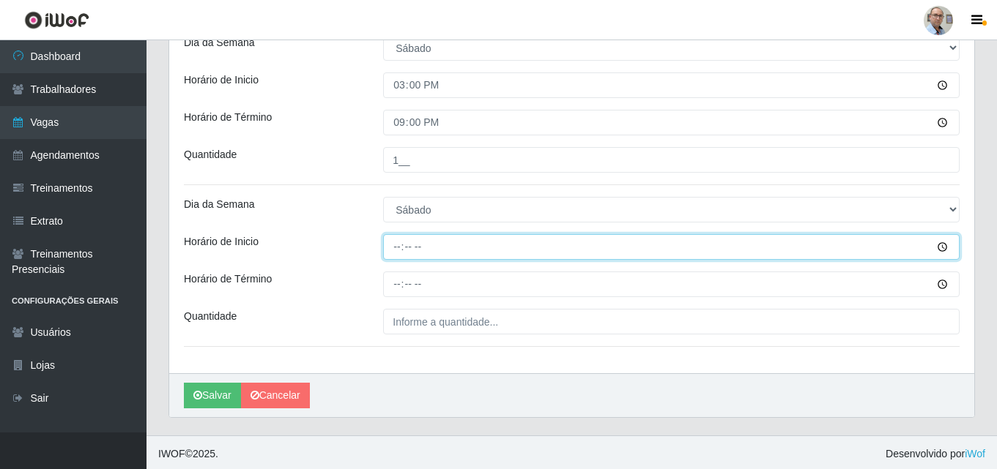
click at [399, 246] on input "Horário de Inicio" at bounding box center [671, 247] width 576 height 26
type input "16:00"
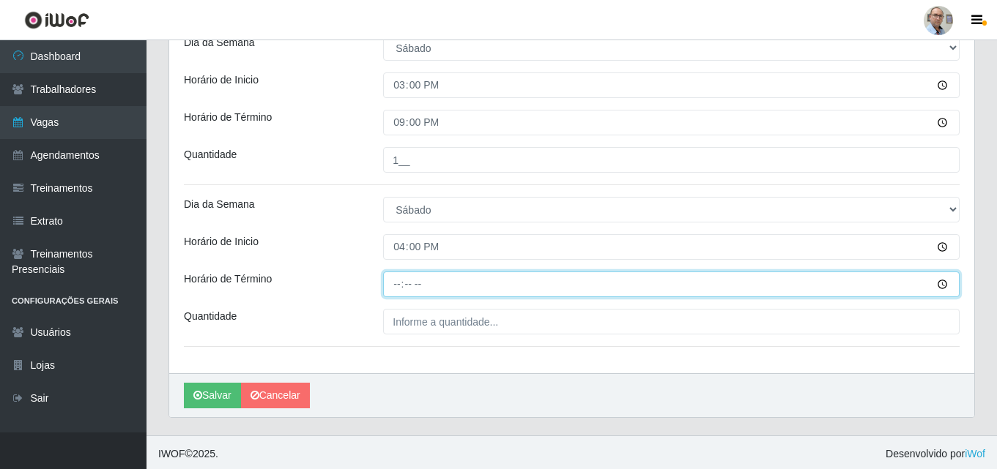
type input "22:00"
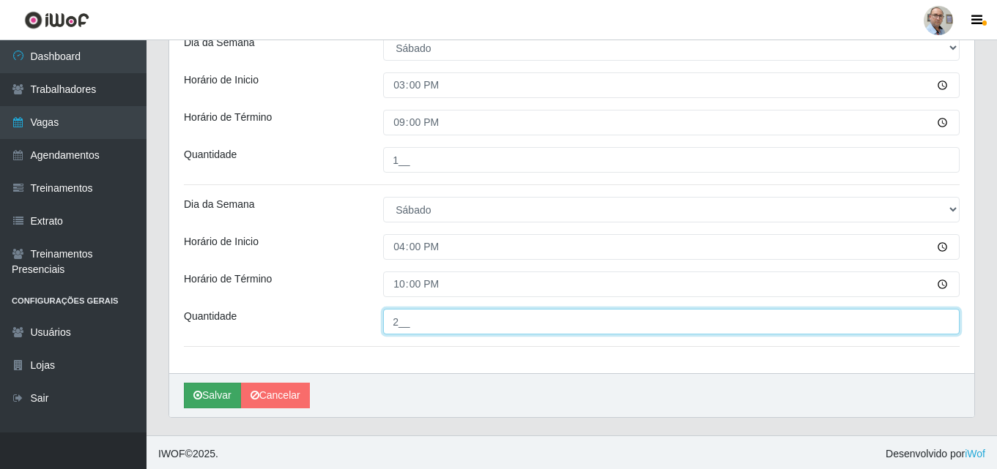
type input "2__"
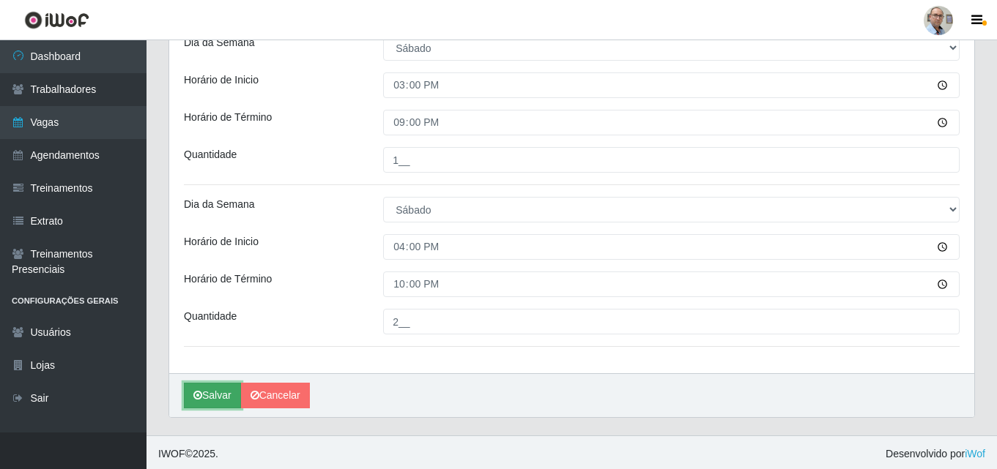
click at [211, 395] on button "Salvar" at bounding box center [212, 396] width 57 height 26
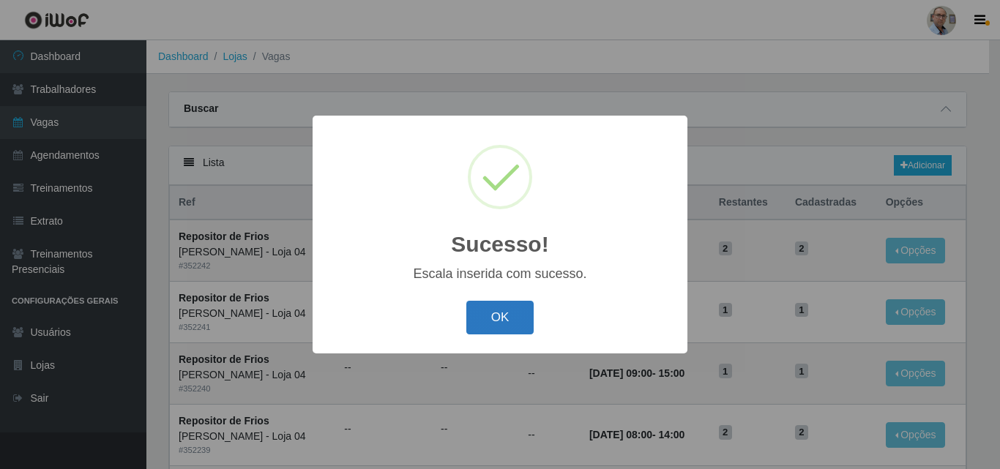
click at [521, 308] on button "OK" at bounding box center [500, 318] width 68 height 34
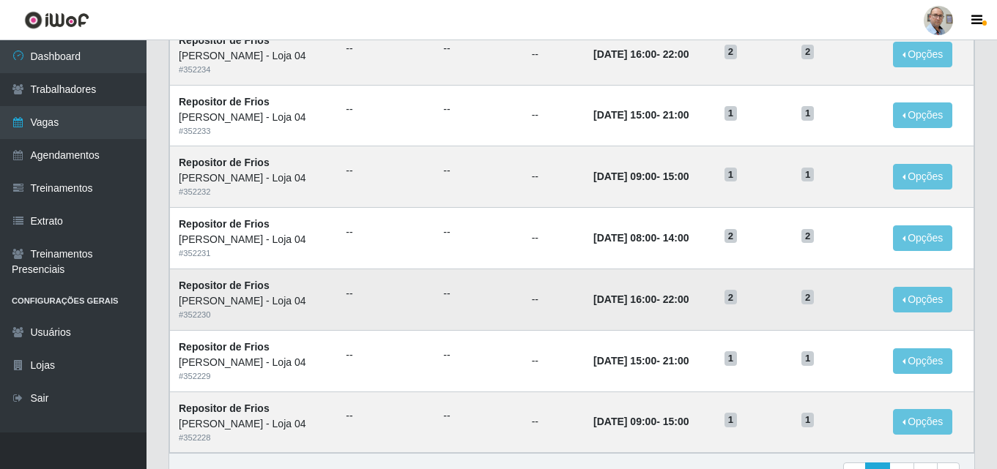
scroll to position [772, 0]
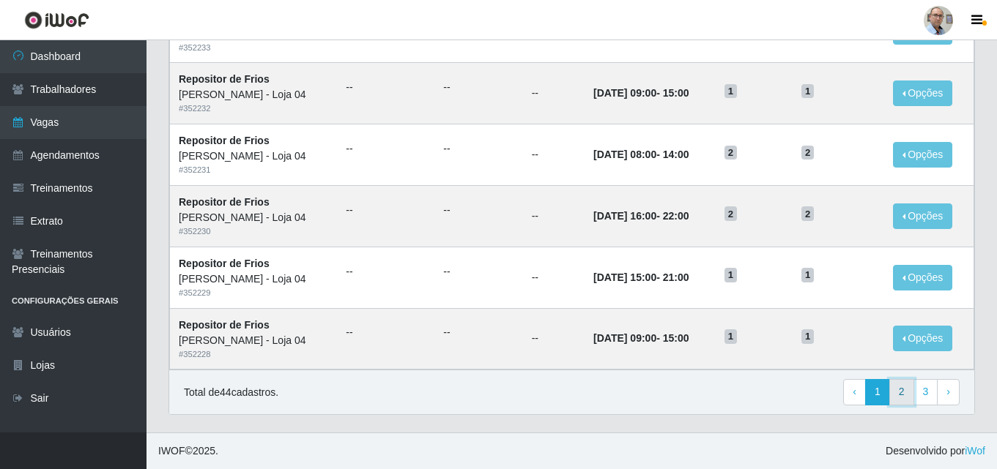
click at [893, 403] on link "2" at bounding box center [901, 392] width 25 height 26
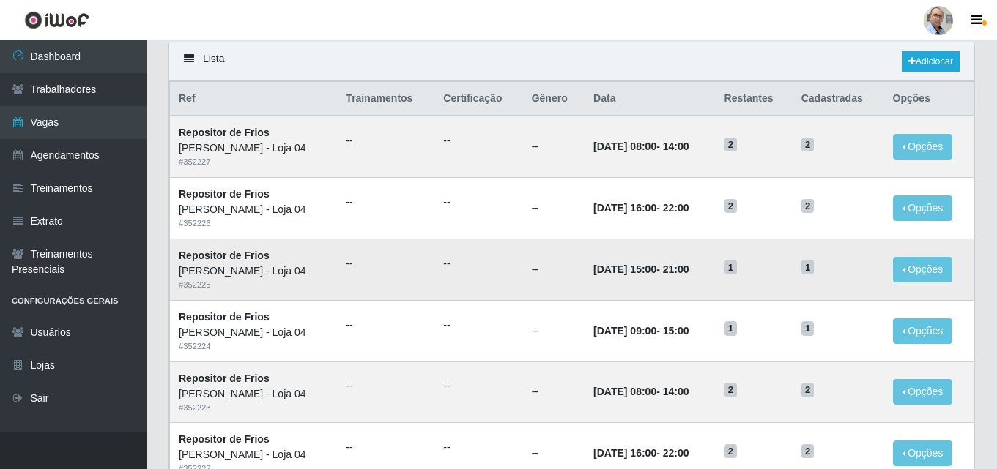
scroll to position [220, 0]
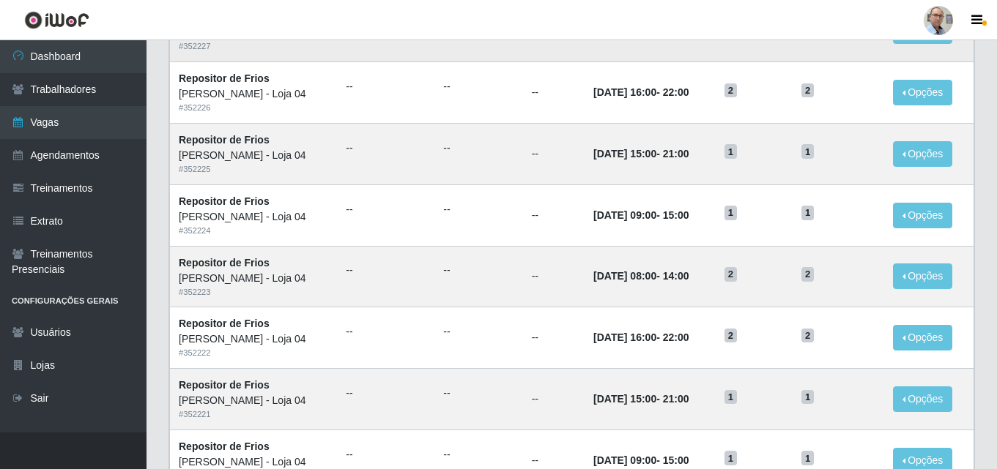
click at [481, 42] on td "--" at bounding box center [478, 31] width 88 height 62
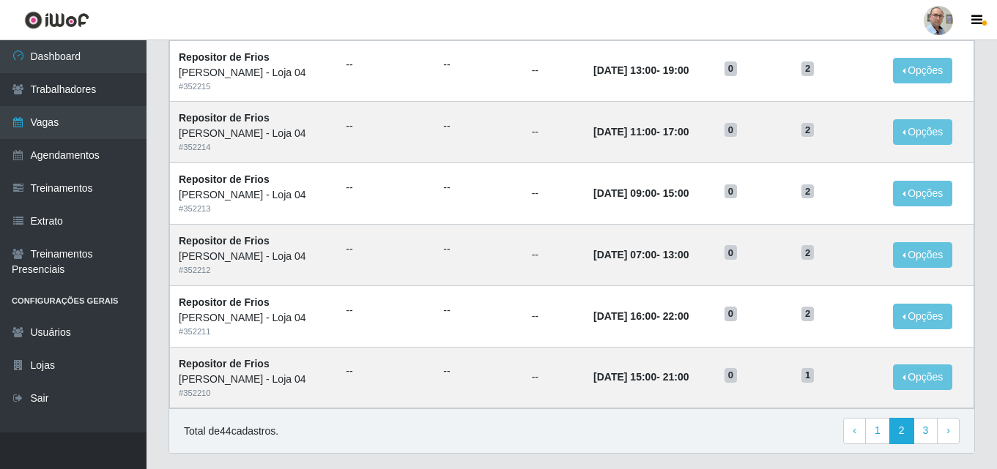
scroll to position [772, 0]
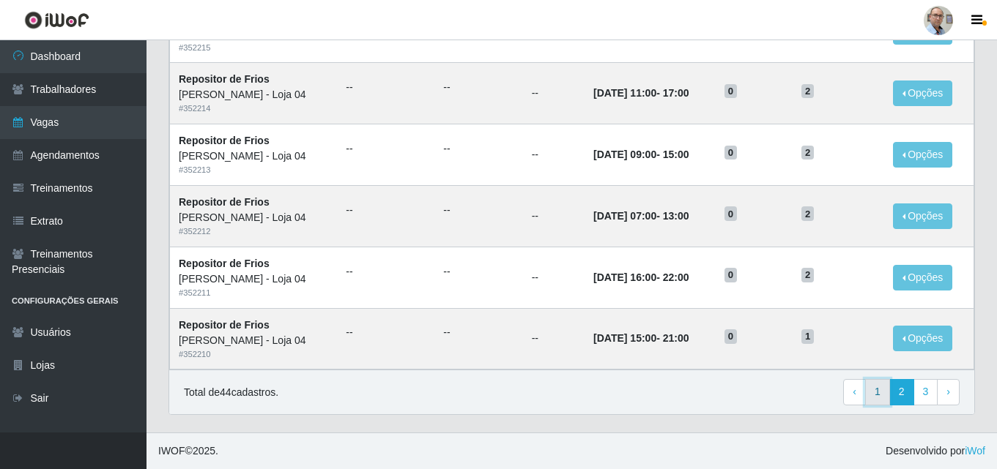
click at [876, 392] on link "1" at bounding box center [877, 392] width 25 height 26
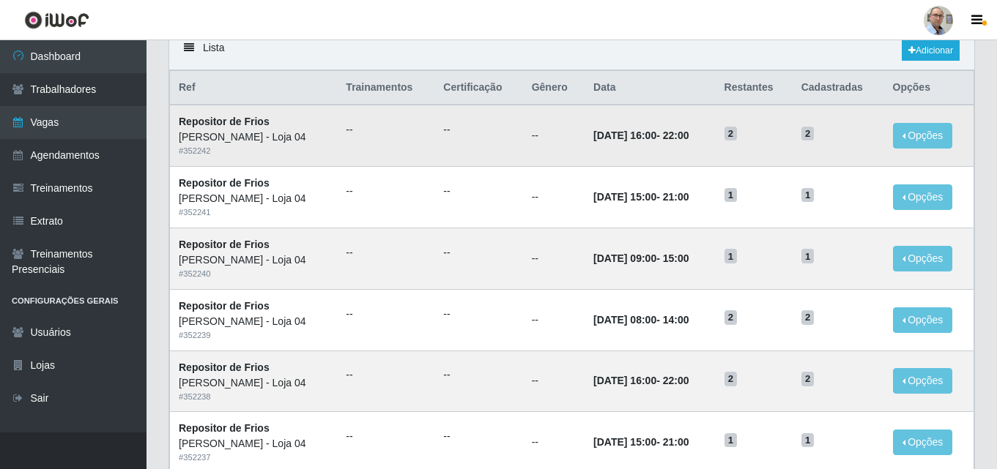
scroll to position [113, 0]
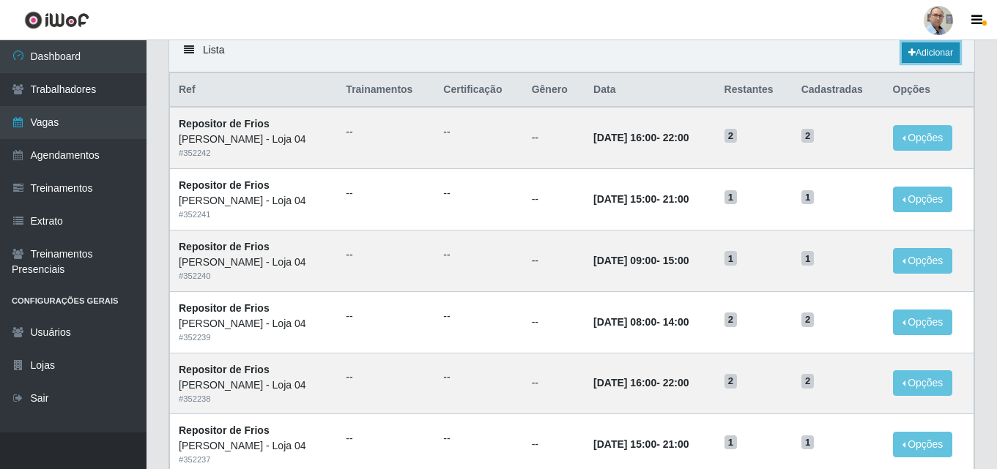
click at [928, 54] on link "Adicionar" at bounding box center [930, 52] width 58 height 21
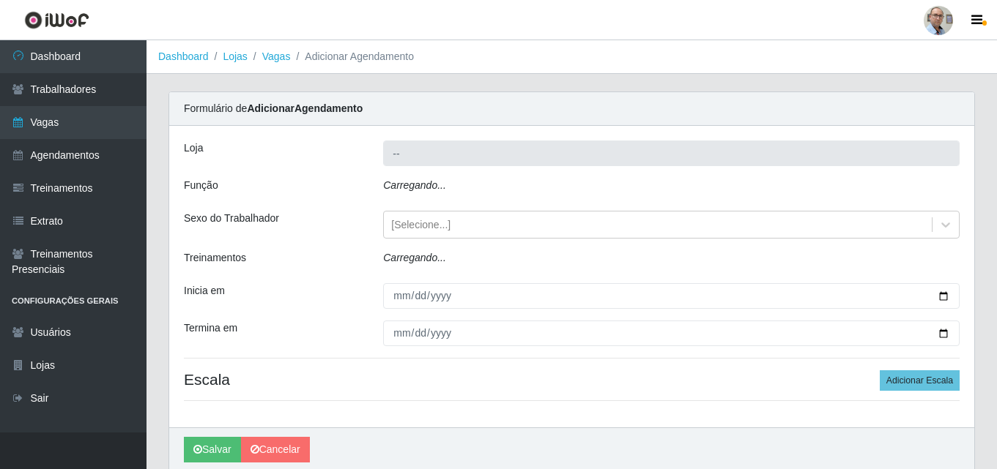
type input "[PERSON_NAME] - Loja 04"
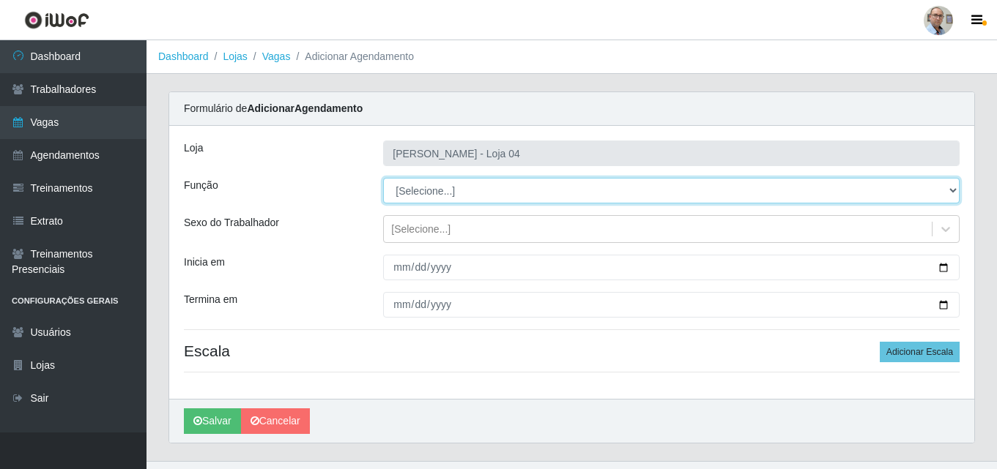
click at [477, 187] on select "[Selecione...] ASG ASG + ASG ++ Auxiliar de Depósito Auxiliar de Depósito + Aux…" at bounding box center [671, 191] width 576 height 26
select select "112"
click at [383, 178] on select "[Selecione...] ASG ASG + ASG ++ Auxiliar de Depósito Auxiliar de Depósito + Aux…" at bounding box center [671, 191] width 576 height 26
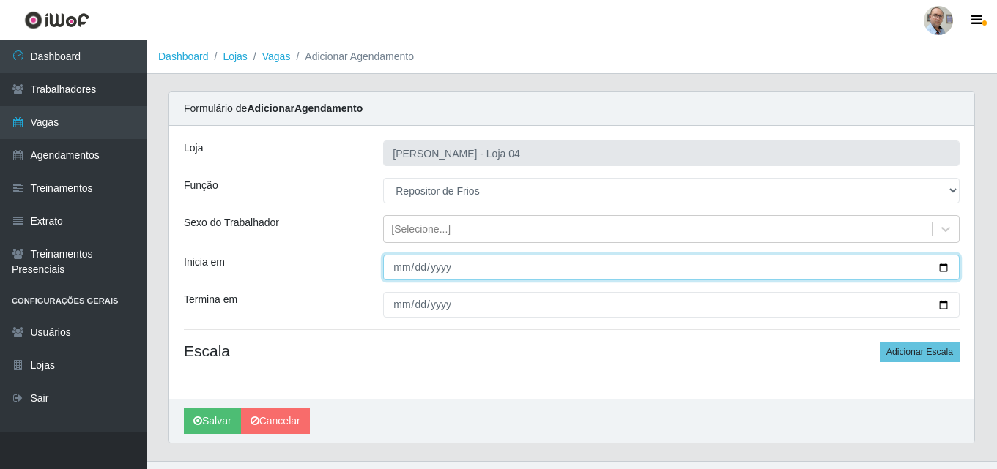
click at [945, 268] on input "Inicia em" at bounding box center [671, 268] width 576 height 26
type input "2025-10-12"
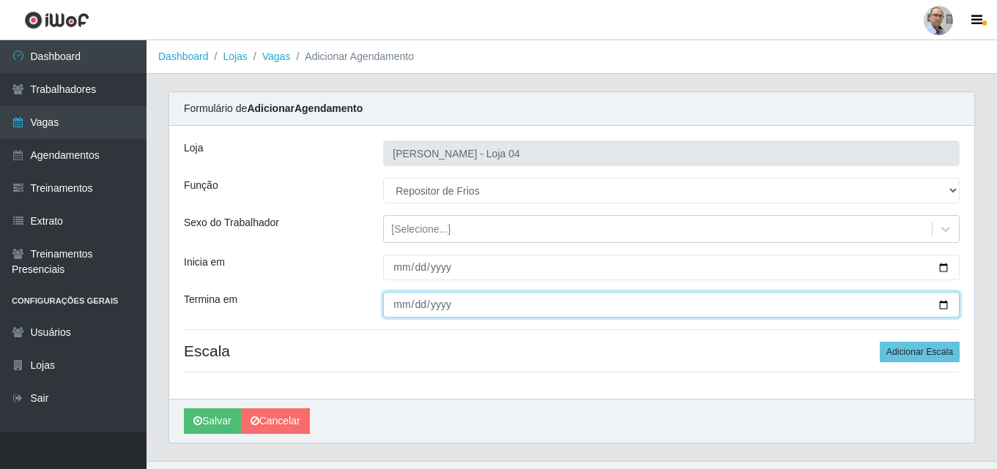
click at [940, 306] on input "Termina em" at bounding box center [671, 305] width 576 height 26
type input "2025-10-12"
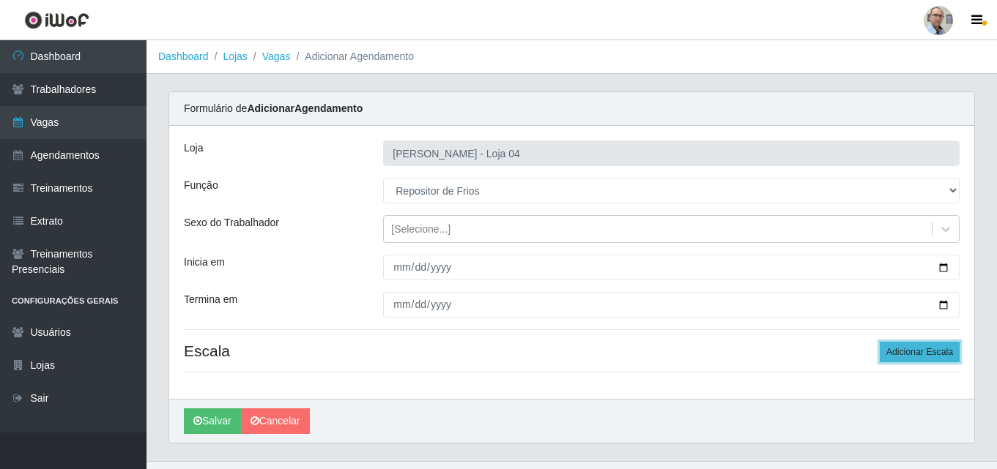
click at [913, 346] on button "Adicionar Escala" at bounding box center [919, 352] width 80 height 21
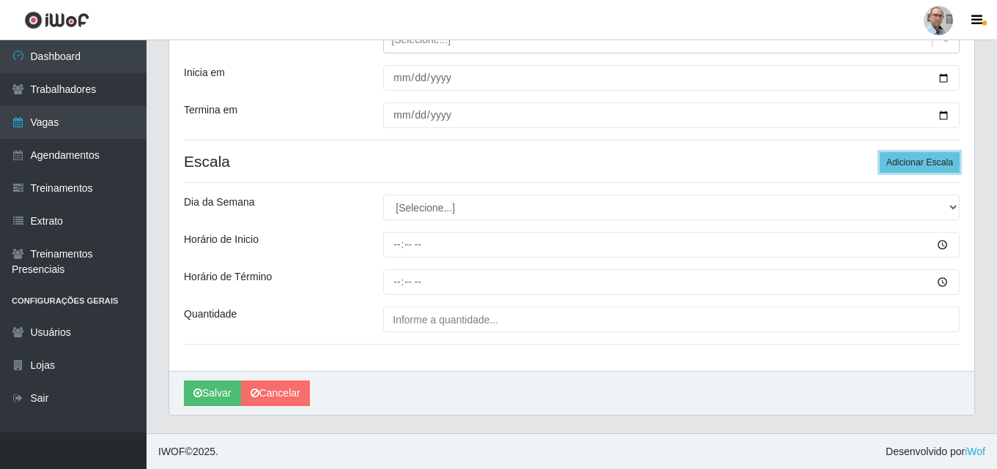
scroll to position [190, 0]
click at [917, 158] on button "Adicionar Escala" at bounding box center [919, 162] width 80 height 21
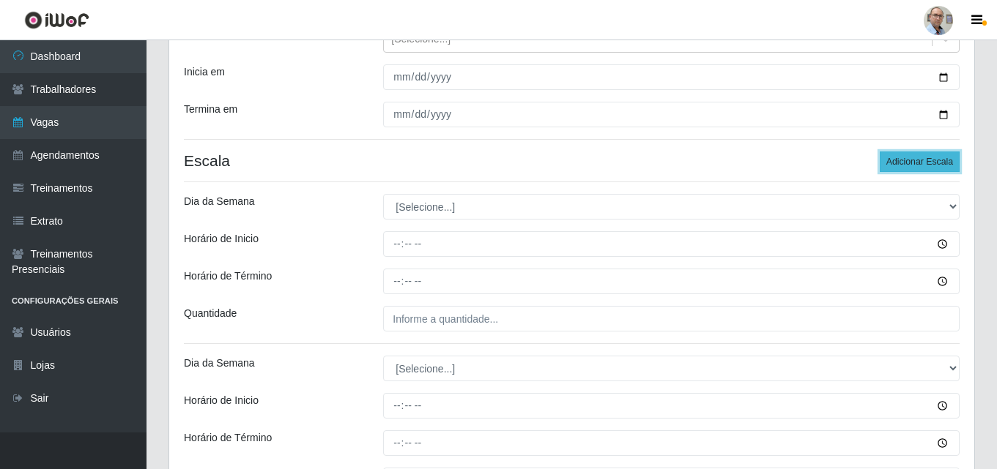
click at [917, 158] on button "Adicionar Escala" at bounding box center [919, 162] width 80 height 21
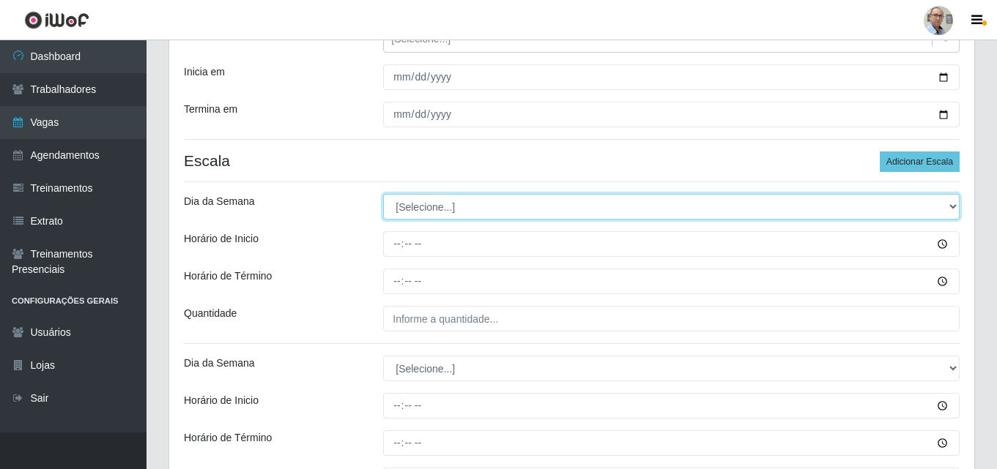
click at [465, 197] on select "[Selecione...] Segunda Terça Quarta Quinta Sexta Sábado Domingo" at bounding box center [671, 207] width 576 height 26
select select "0"
click at [383, 194] on select "[Selecione...] Segunda Terça Quarta Quinta Sexta Sábado Domingo" at bounding box center [671, 207] width 576 height 26
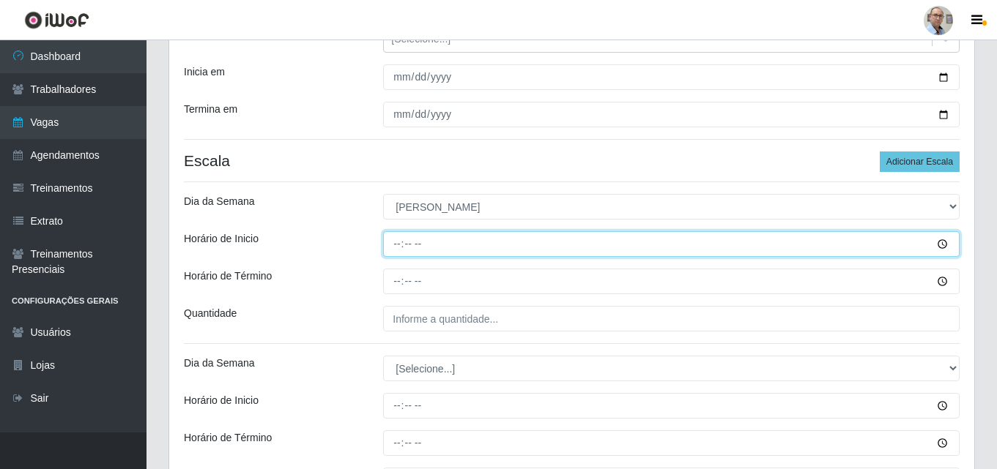
click at [400, 247] on input "Horário de Inicio" at bounding box center [671, 244] width 576 height 26
type input "07:00"
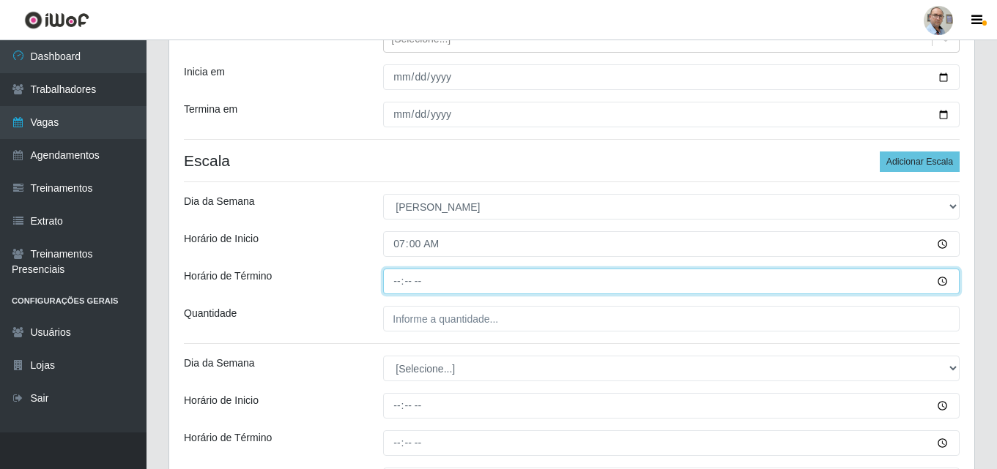
type input "13:00"
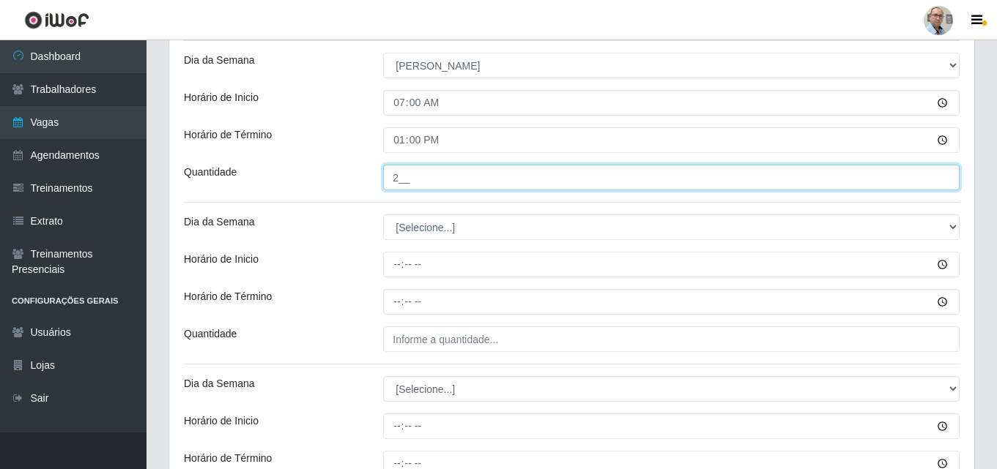
scroll to position [337, 0]
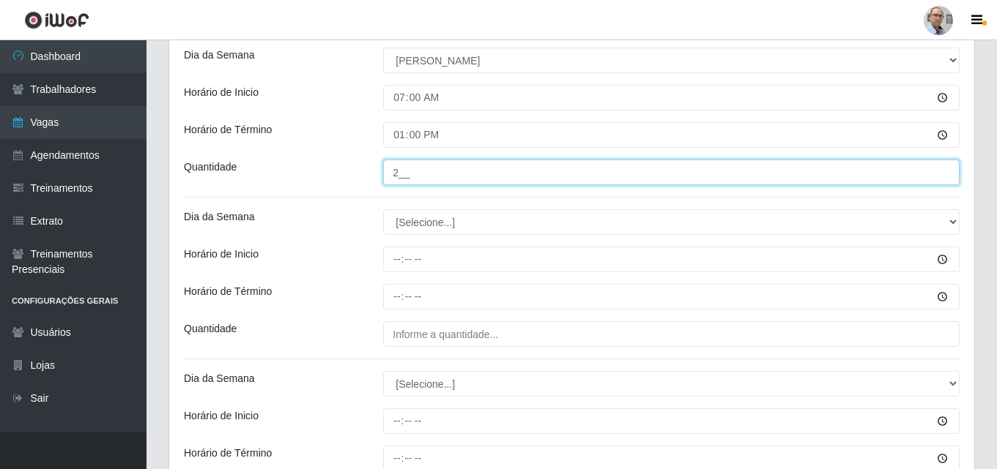
type input "2__"
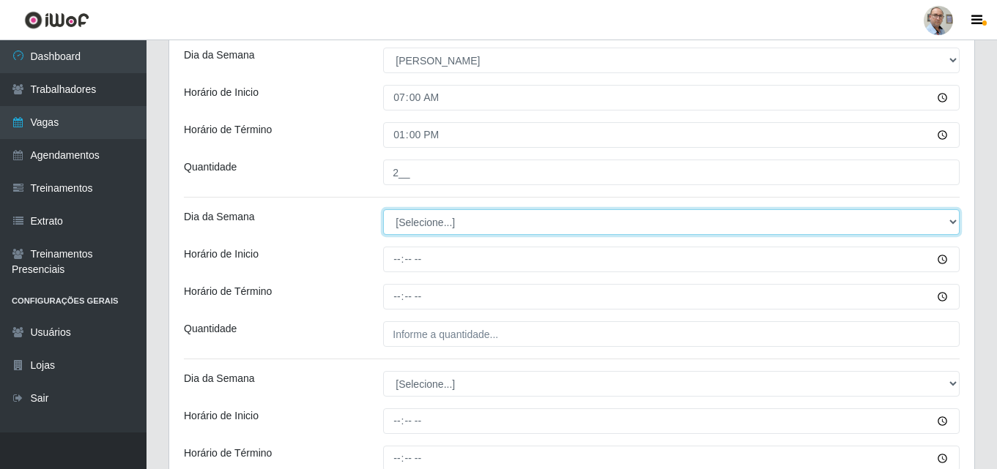
click at [415, 215] on select "[Selecione...] Segunda Terça Quarta Quinta Sexta Sábado Domingo" at bounding box center [671, 222] width 576 height 26
select select "0"
click at [383, 209] on select "[Selecione...] Segunda Terça Quarta Quinta Sexta Sábado Domingo" at bounding box center [671, 222] width 576 height 26
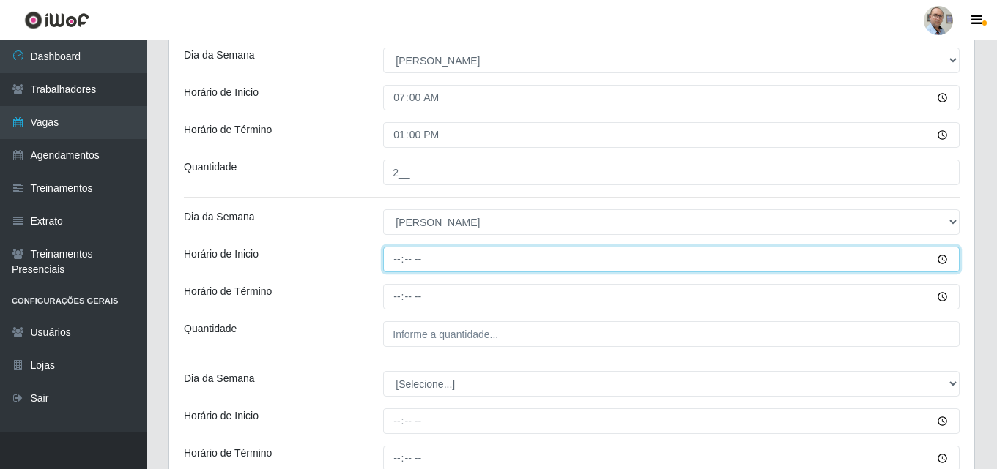
click at [393, 258] on input "Horário de Inicio" at bounding box center [671, 260] width 576 height 26
type input "09:00"
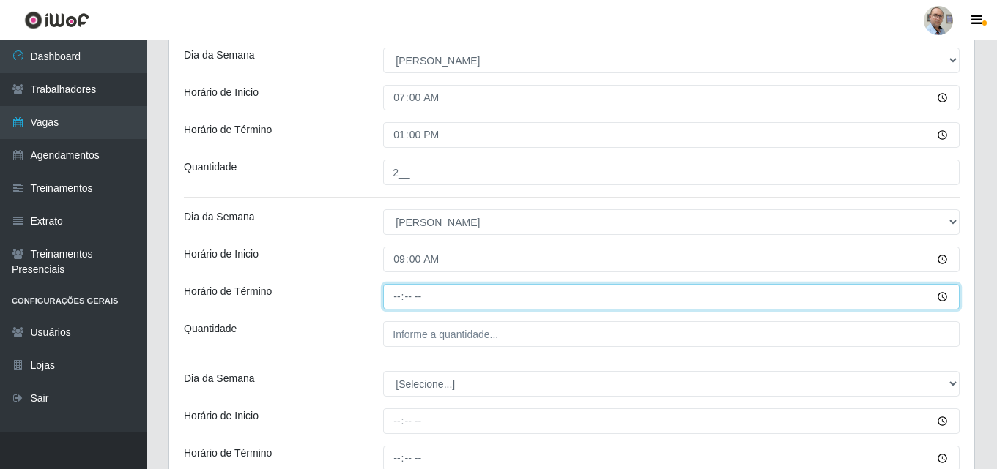
type input "15:00"
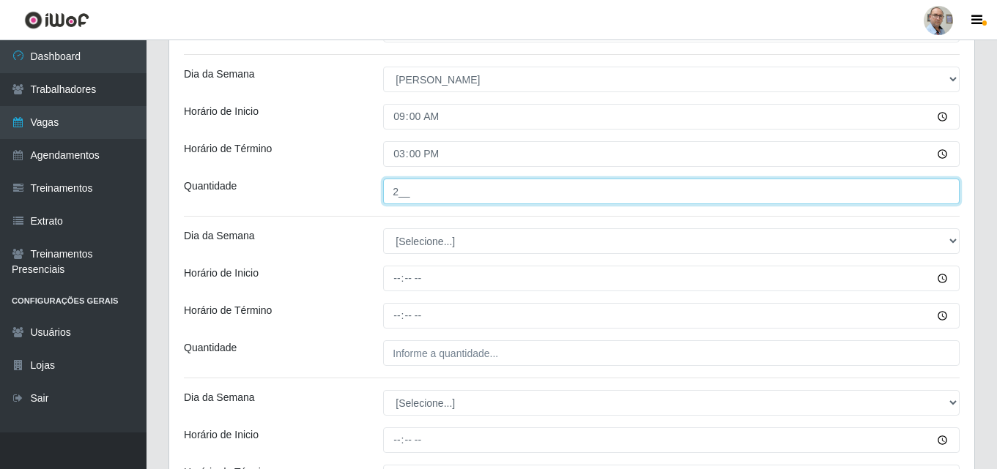
scroll to position [483, 0]
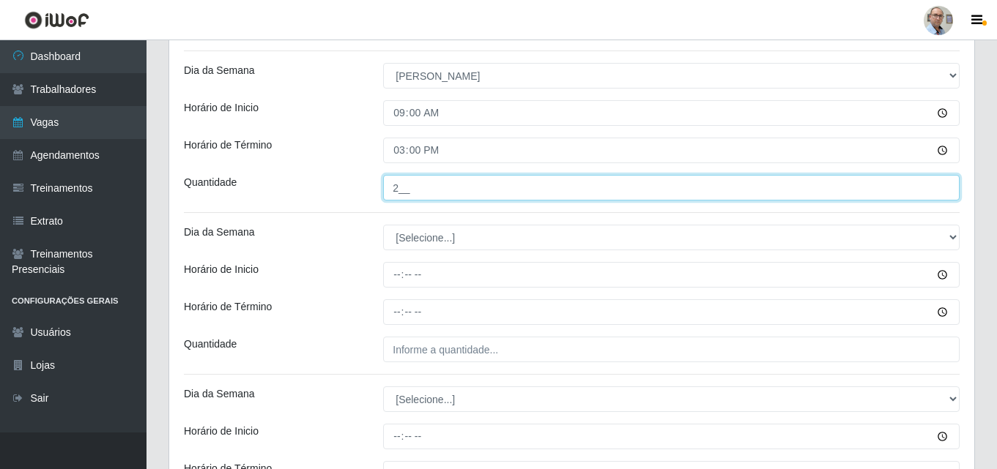
type input "2__"
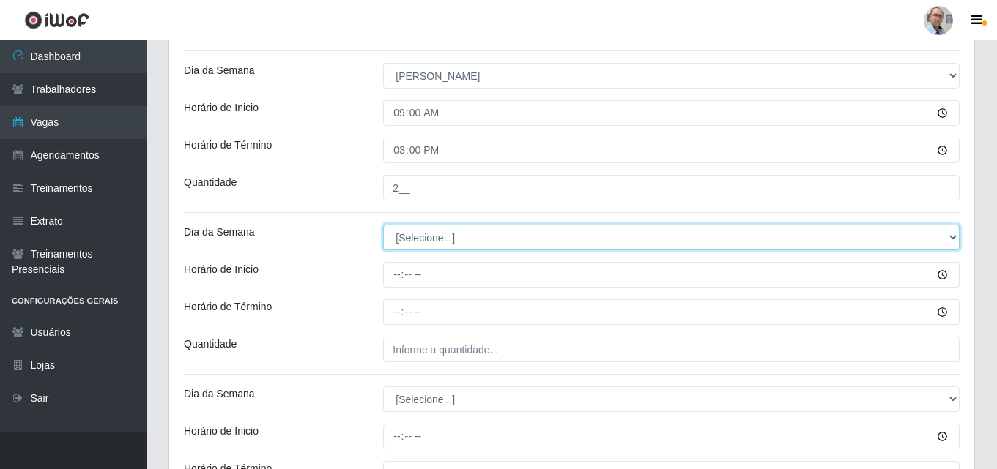
click at [403, 236] on select "[Selecione...] Segunda Terça Quarta Quinta Sexta Sábado Domingo" at bounding box center [671, 238] width 576 height 26
select select "0"
click at [383, 225] on select "[Selecione...] Segunda Terça Quarta Quinta Sexta Sábado Domingo" at bounding box center [671, 238] width 576 height 26
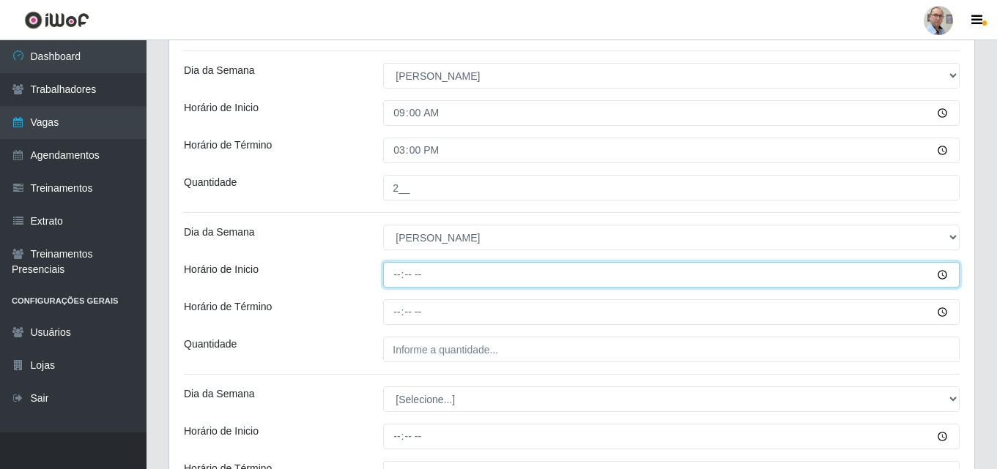
click at [395, 274] on input "Horário de Inicio" at bounding box center [671, 275] width 576 height 26
type input "11:00"
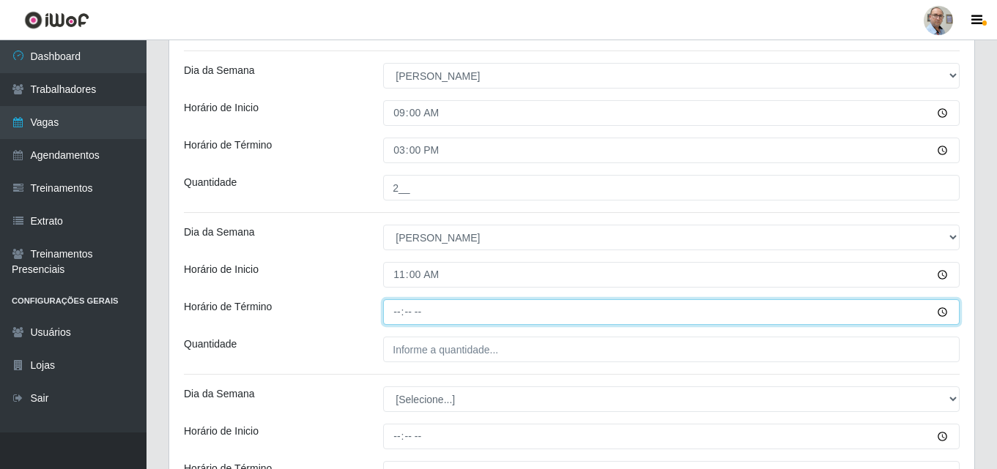
type input "17:00"
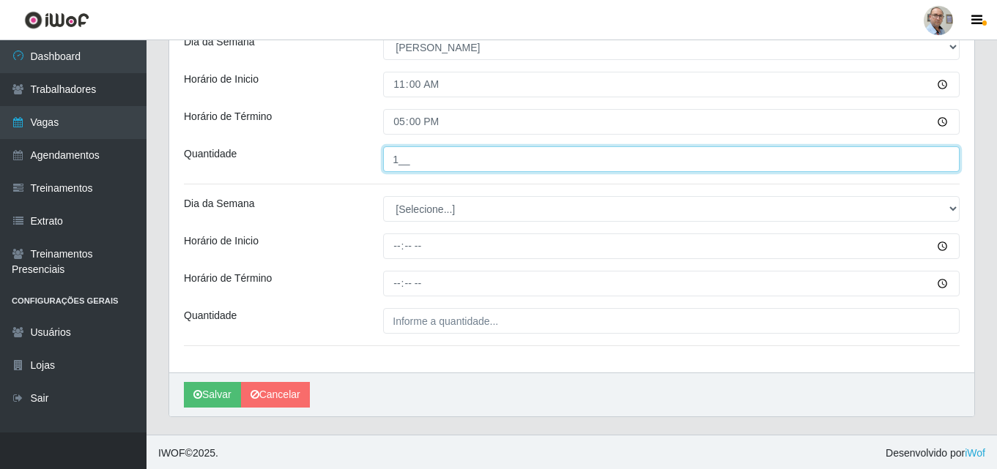
scroll to position [676, 0]
type input "1__"
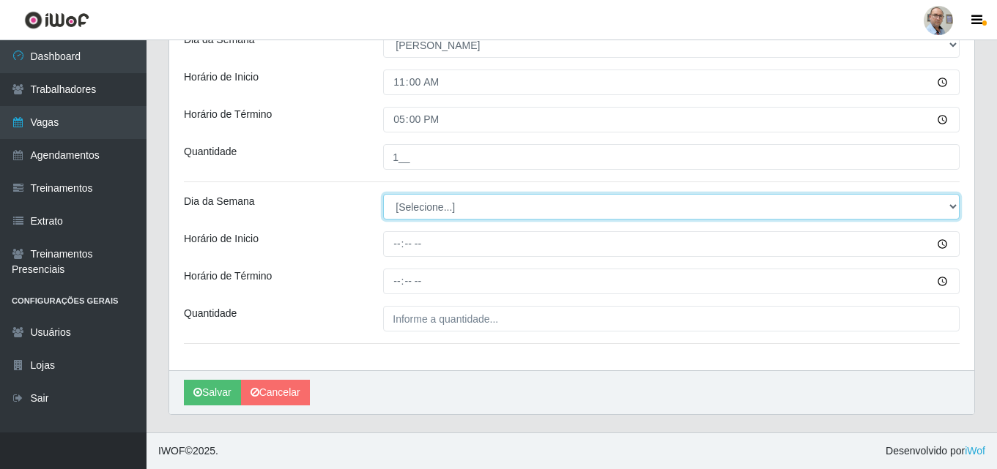
click at [420, 207] on select "[Selecione...] Segunda Terça Quarta Quinta Sexta Sábado Domingo" at bounding box center [671, 207] width 576 height 26
select select "0"
click at [383, 194] on select "[Selecione...] Segunda Terça Quarta Quinta Sexta Sábado Domingo" at bounding box center [671, 207] width 576 height 26
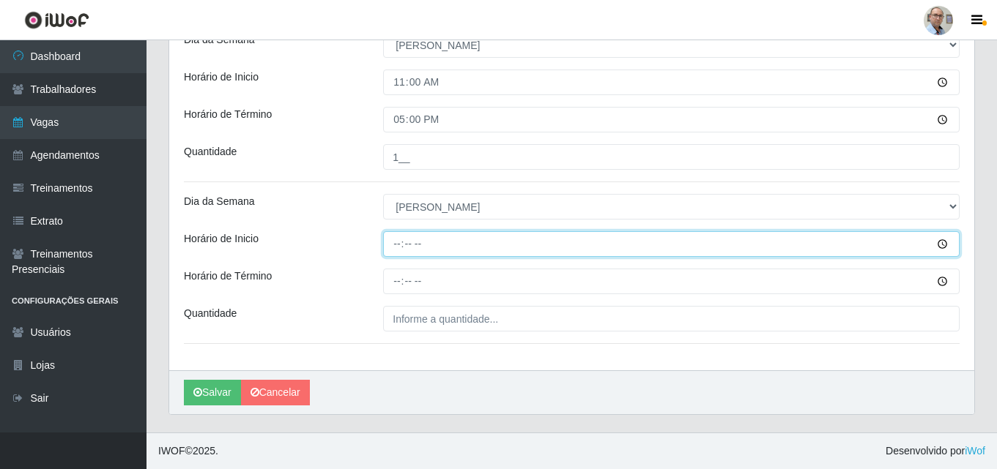
drag, startPoint x: 399, startPoint y: 245, endPoint x: 392, endPoint y: 242, distance: 7.6
click at [398, 245] on input "Horário de Inicio" at bounding box center [671, 244] width 576 height 26
type input "13:00"
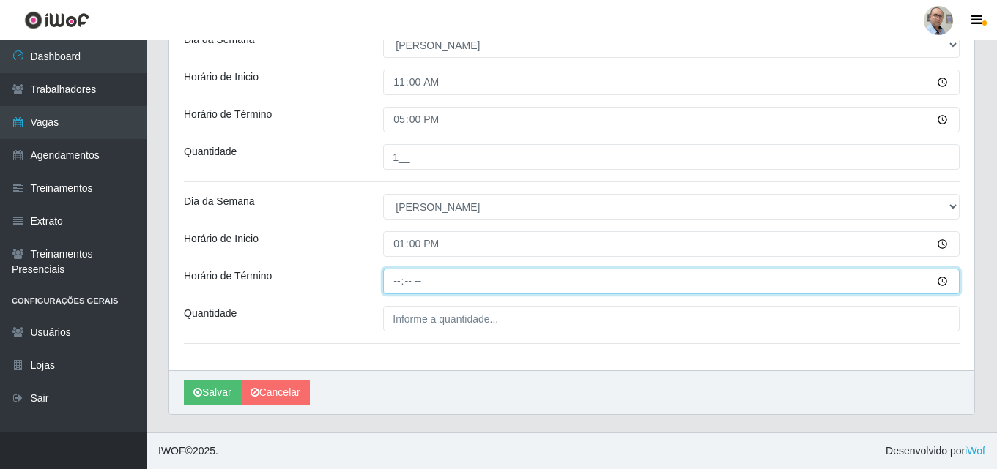
type input "19:00"
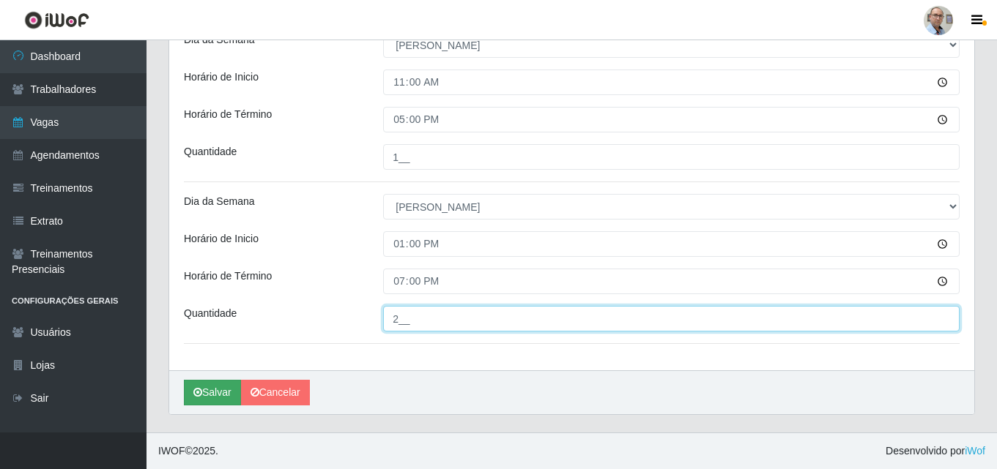
type input "2__"
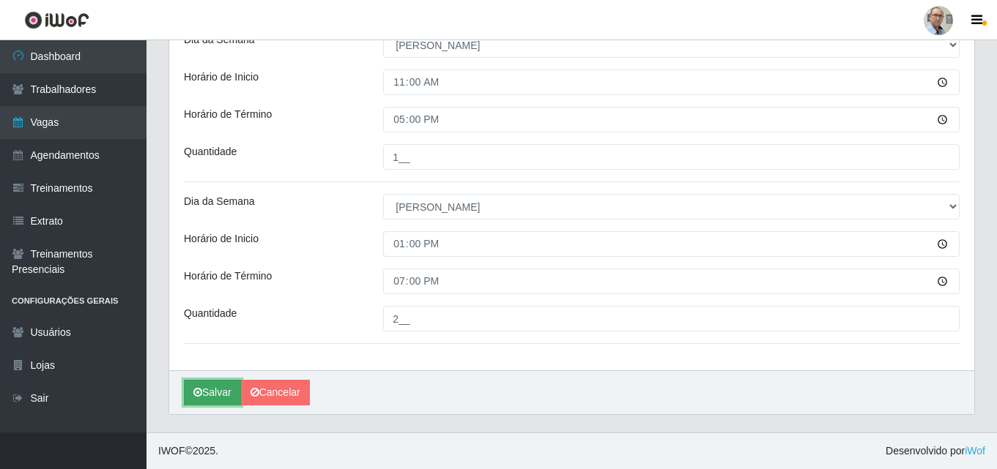
click at [213, 395] on button "Salvar" at bounding box center [212, 393] width 57 height 26
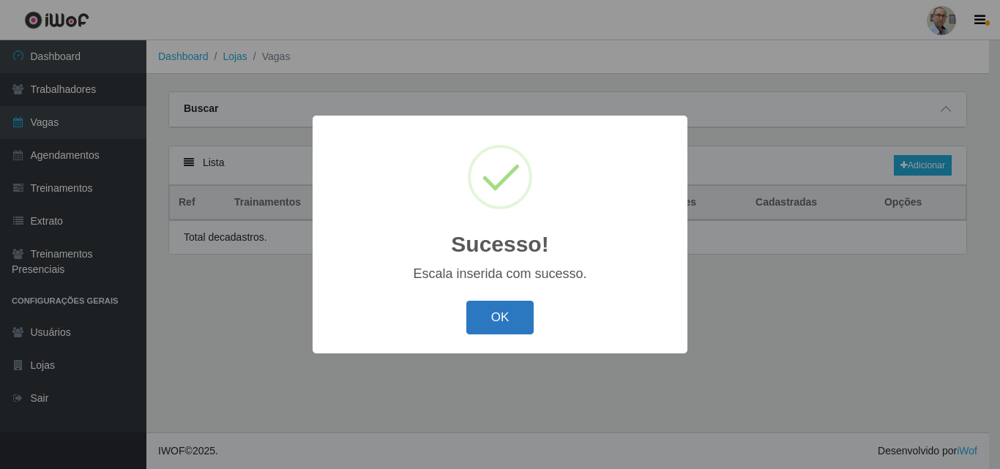
click at [502, 324] on button "OK" at bounding box center [500, 318] width 68 height 34
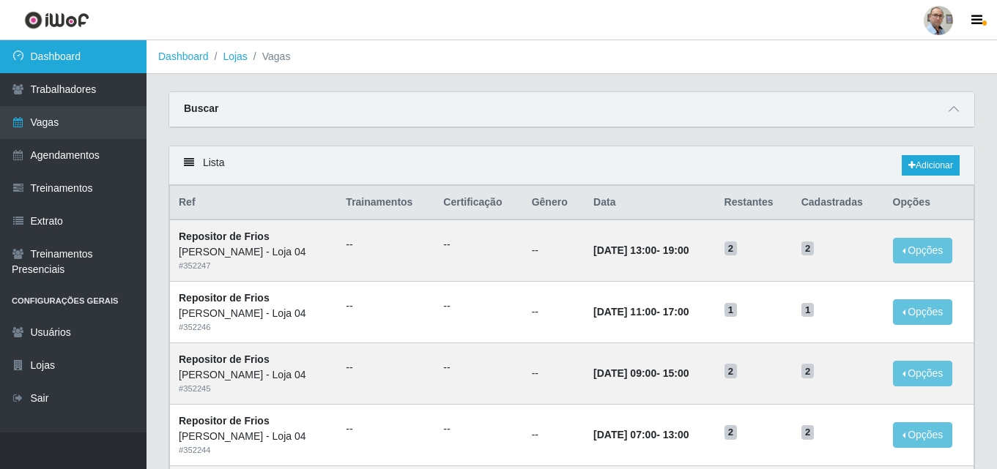
click at [71, 49] on link "Dashboard" at bounding box center [73, 56] width 146 height 33
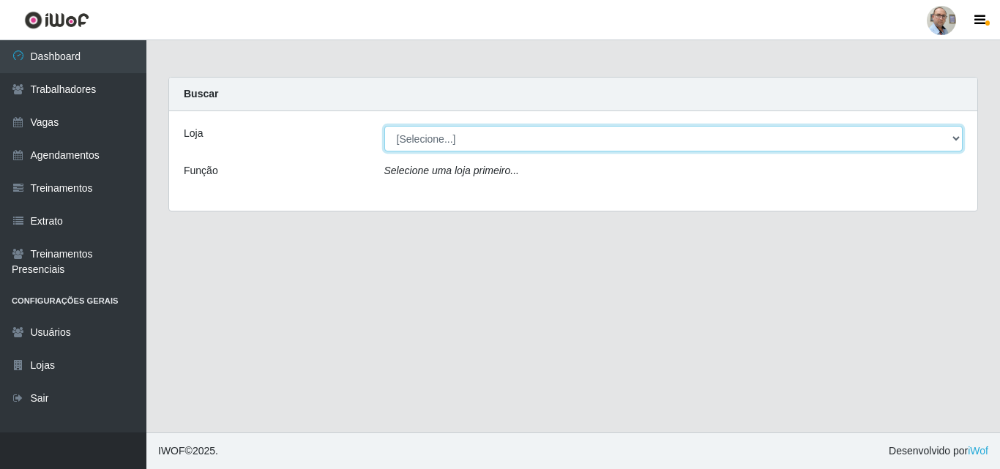
click at [444, 131] on select "[Selecione...] Mar Vermelho - Loja 04" at bounding box center [673, 139] width 579 height 26
click at [384, 126] on select "[Selecione...] Mar Vermelho - Loja 04" at bounding box center [673, 139] width 579 height 26
click at [451, 140] on select "[Selecione...] Mar Vermelho - Loja 04" at bounding box center [673, 139] width 579 height 26
select select "251"
click at [384, 126] on select "[Selecione...] Mar Vermelho - Loja 04" at bounding box center [673, 139] width 579 height 26
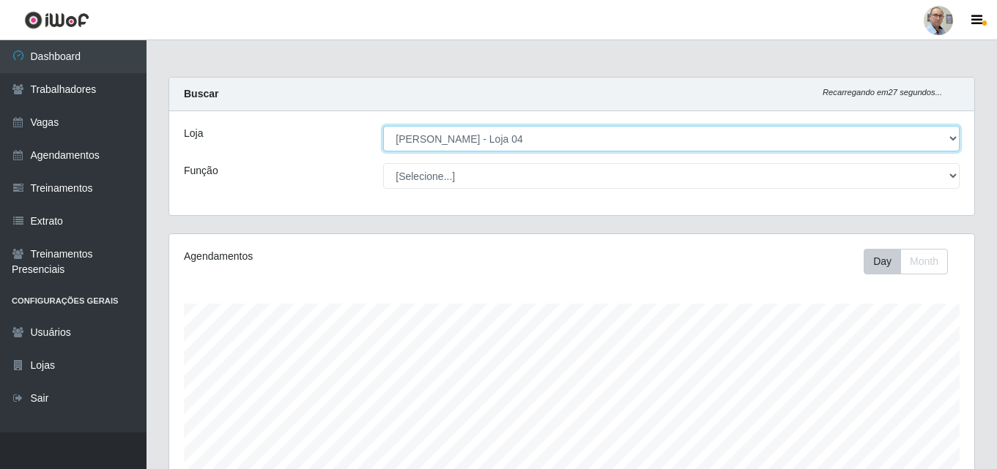
scroll to position [304, 805]
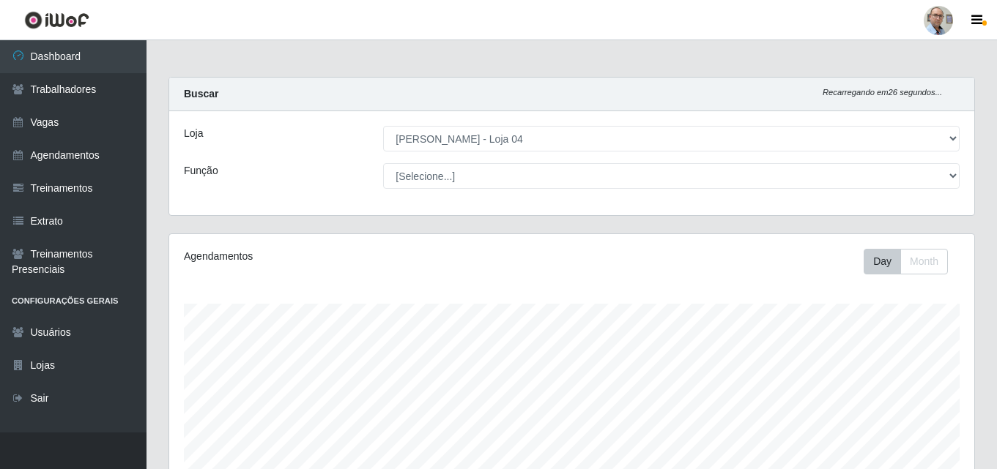
click at [567, 292] on div "Agendamentos Day Month" at bounding box center [571, 386] width 805 height 304
